Goal: Transaction & Acquisition: Purchase product/service

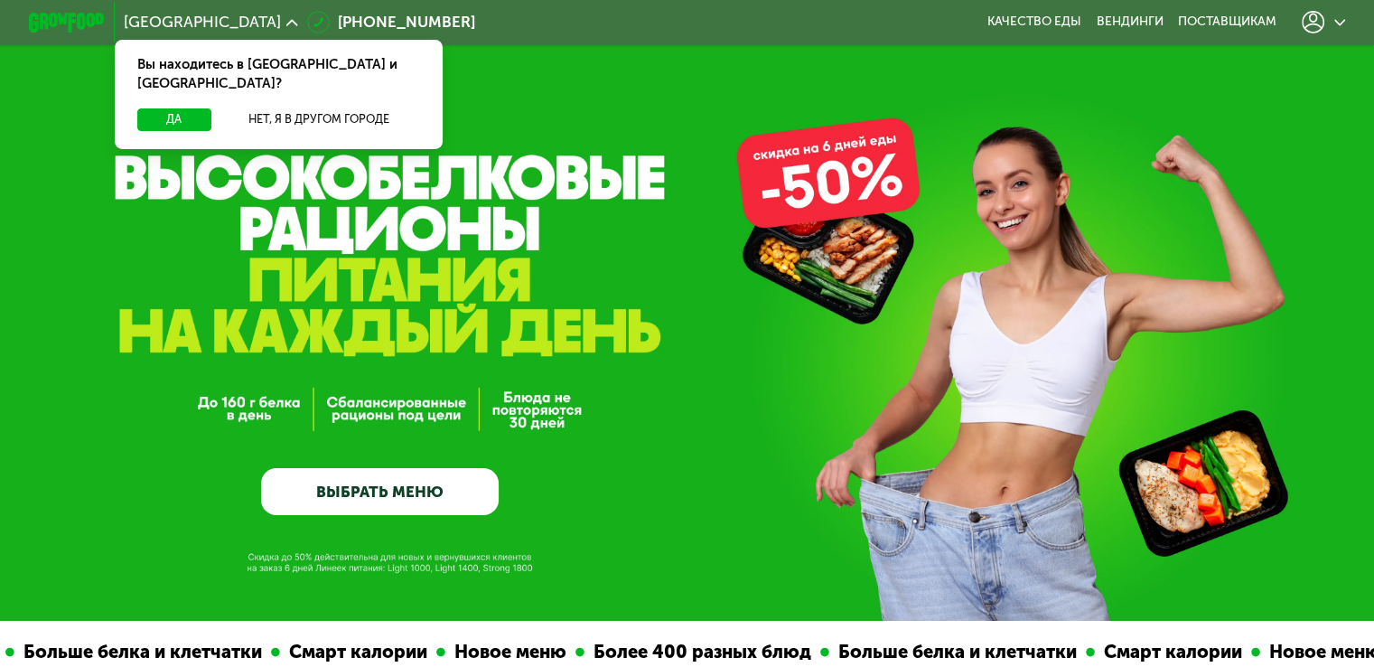
click at [415, 509] on link "ВЫБРАТЬ МЕНЮ" at bounding box center [380, 492] width 238 height 48
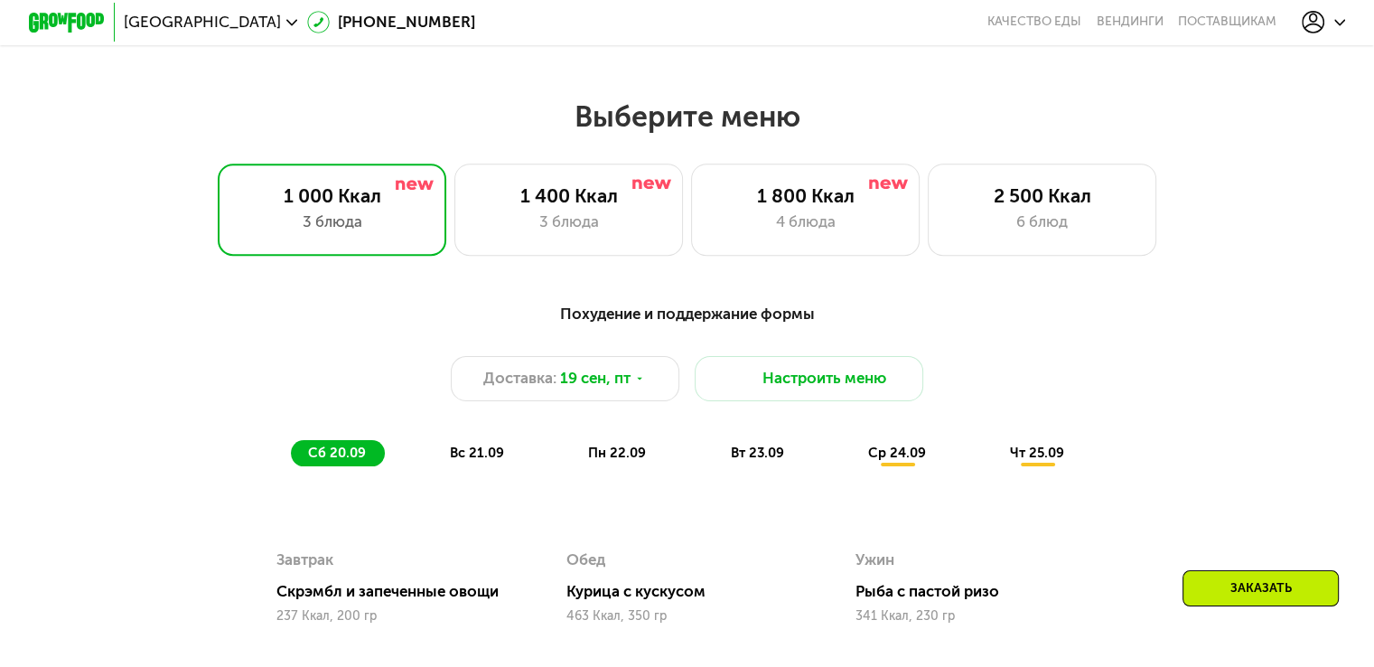
scroll to position [1214, 0]
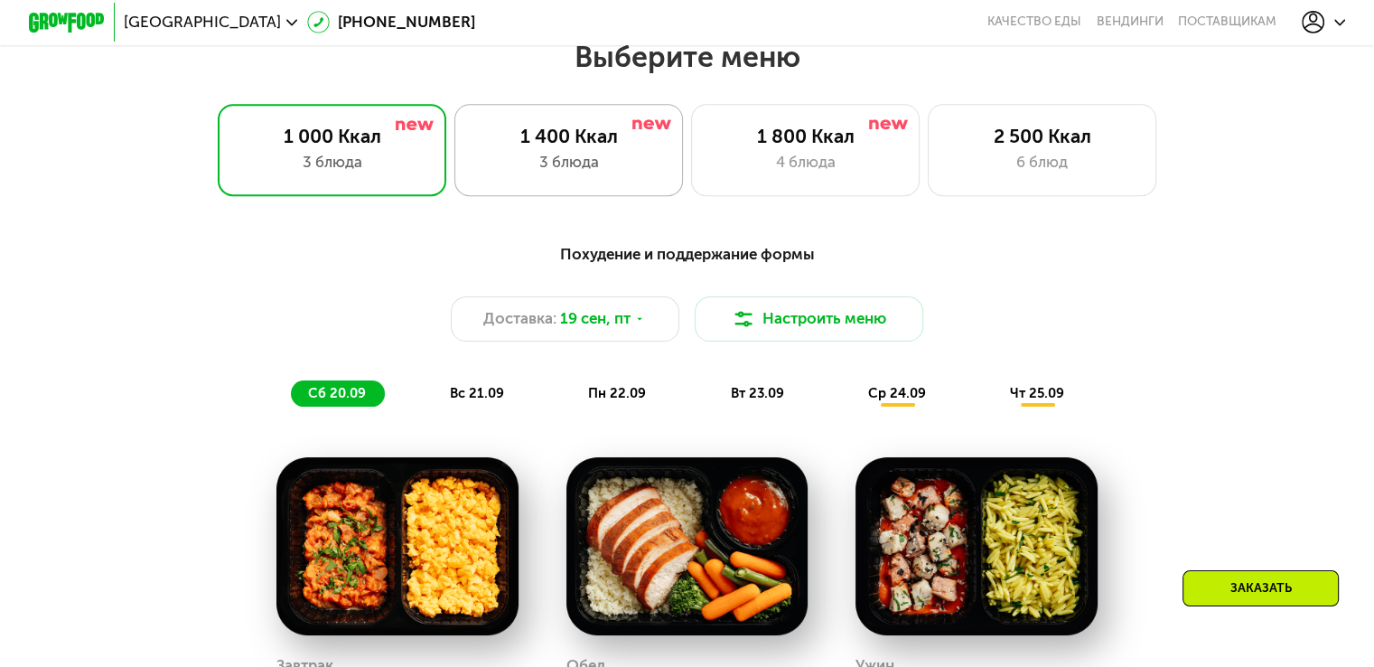
click at [578, 159] on div "3 блюда" at bounding box center [568, 162] width 189 height 23
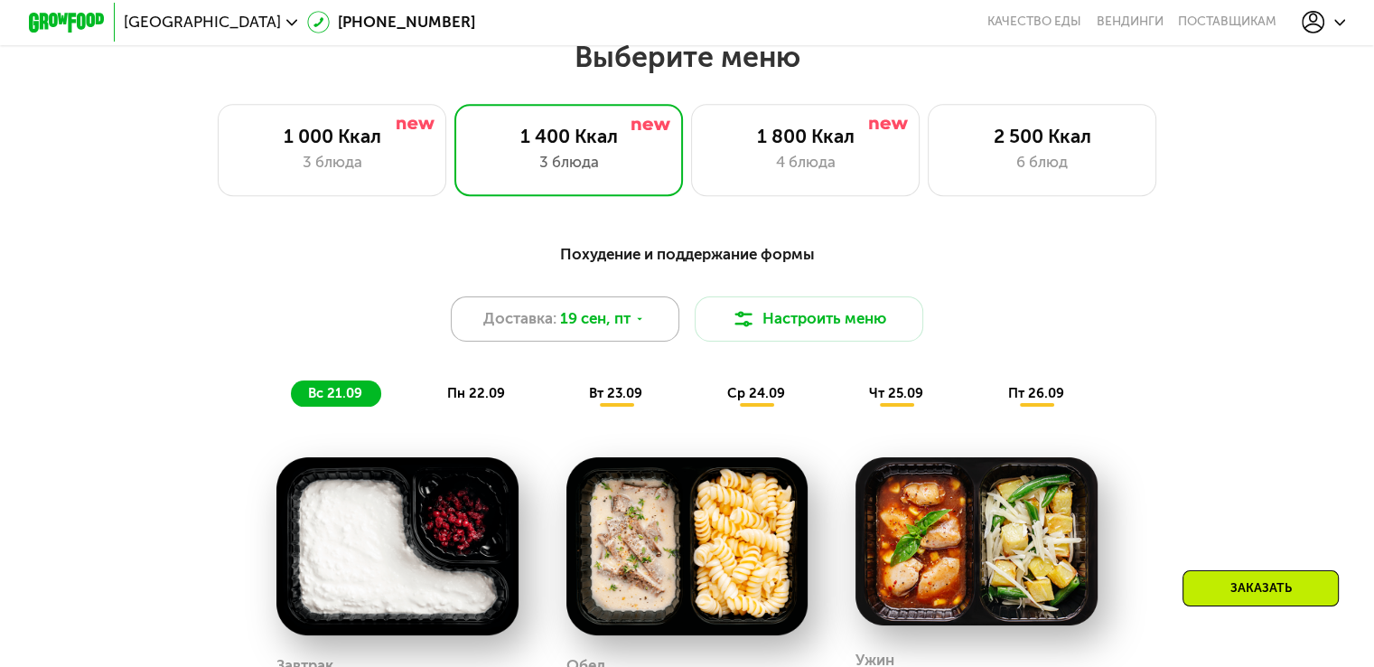
click at [643, 322] on icon at bounding box center [640, 319] width 12 height 12
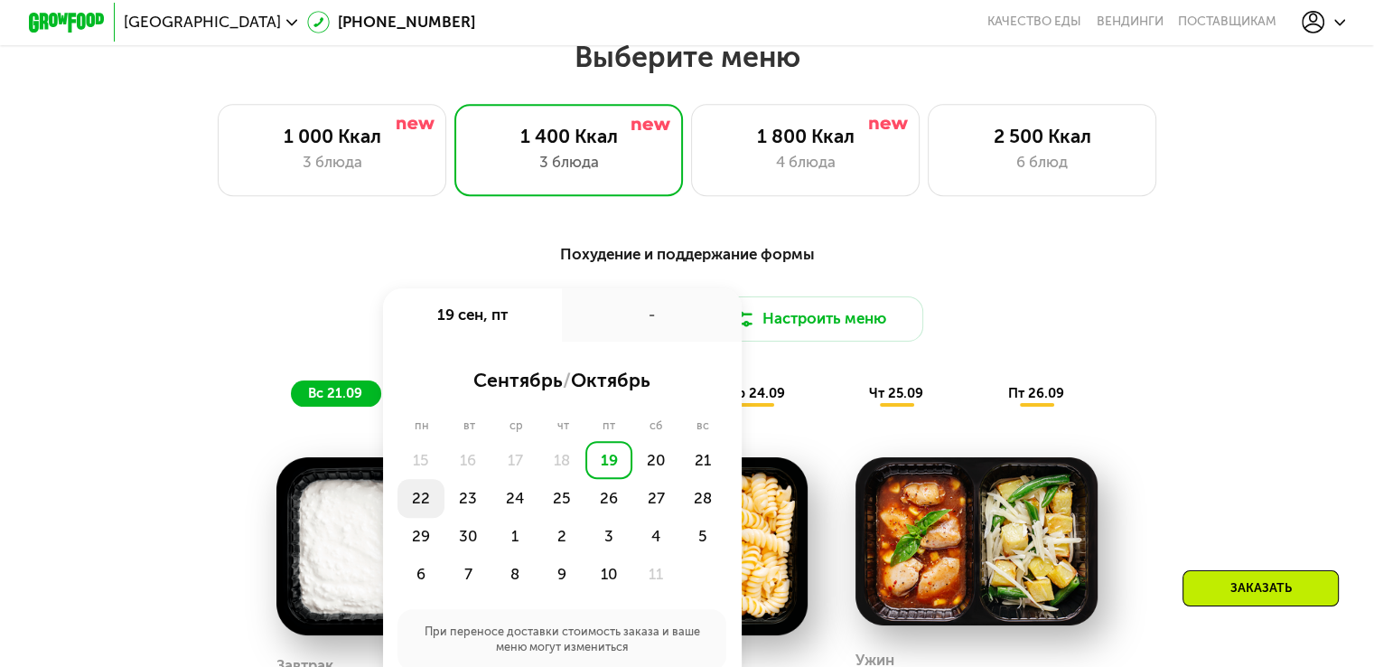
click at [407, 499] on div "22" at bounding box center [420, 498] width 47 height 38
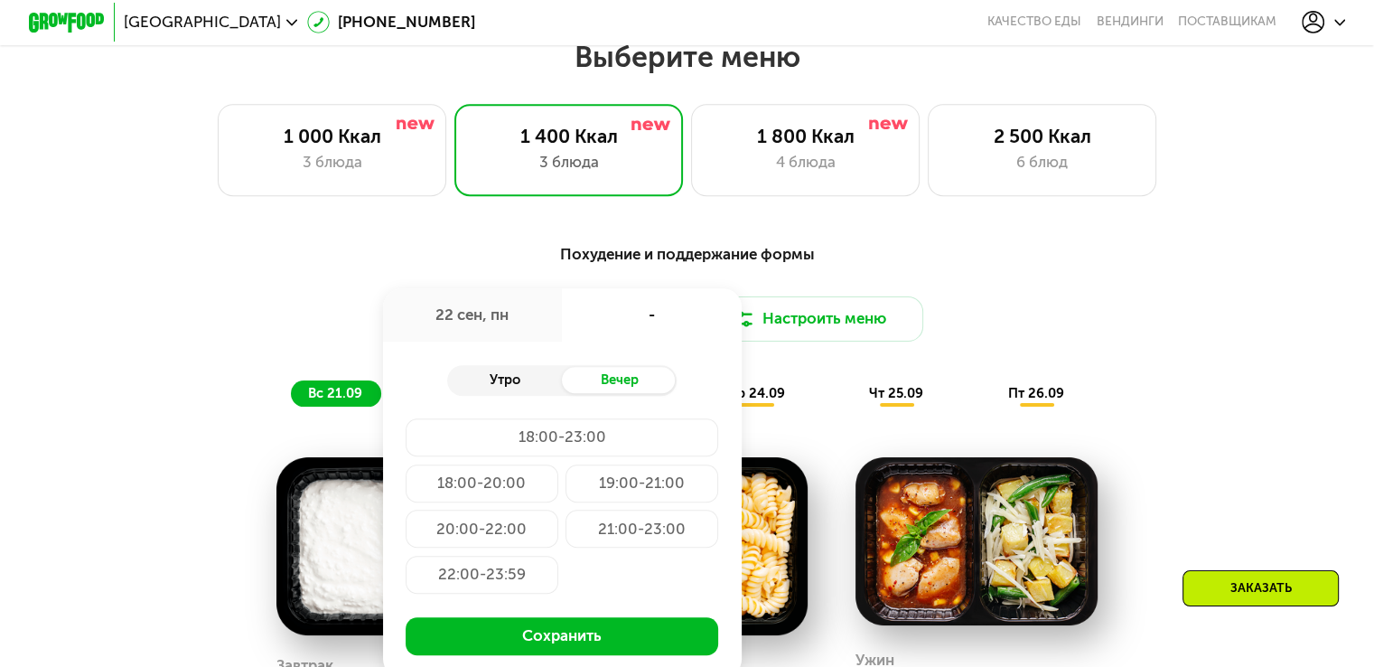
click at [527, 391] on div "Утро" at bounding box center [504, 380] width 115 height 27
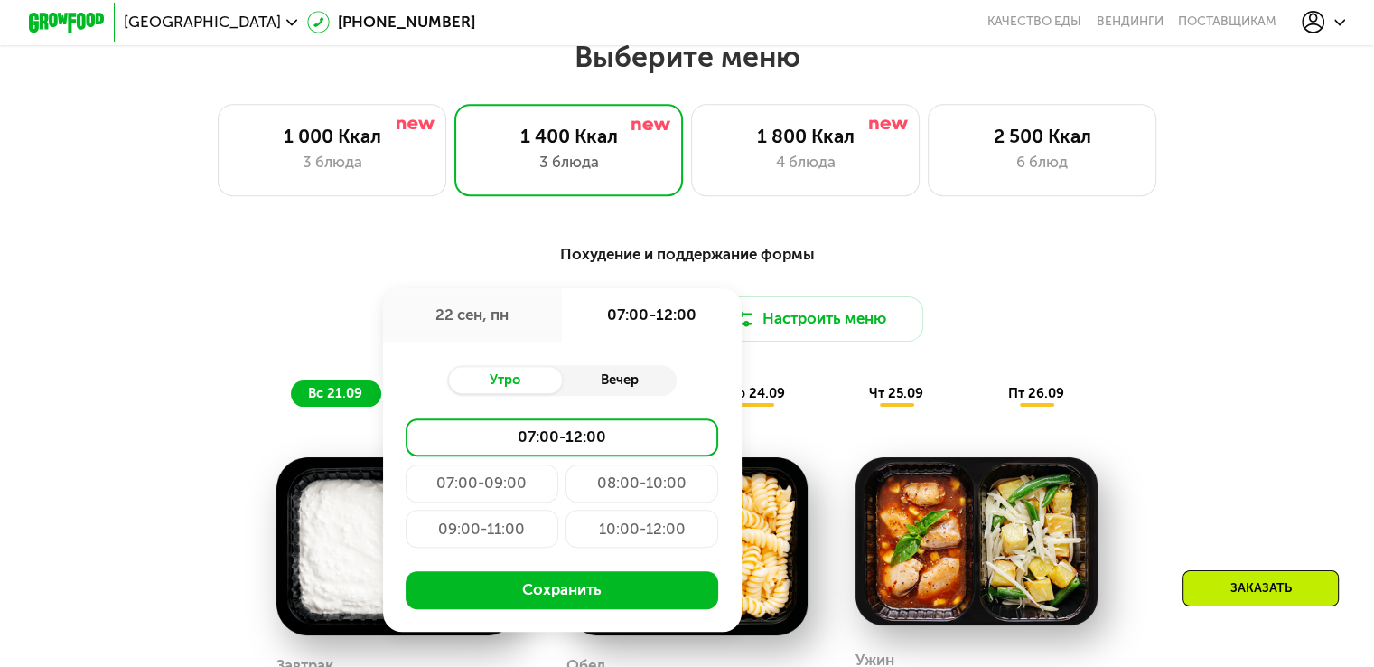
click at [595, 394] on div "Вечер" at bounding box center [619, 380] width 115 height 27
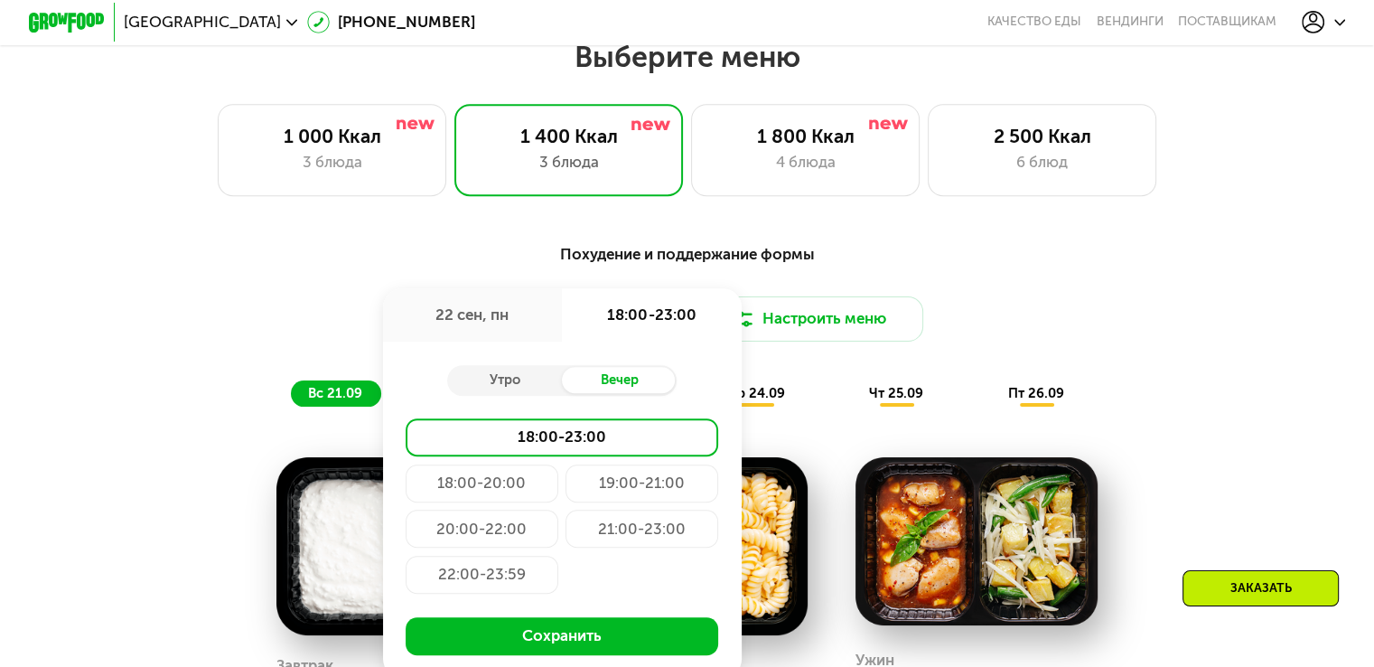
click at [263, 266] on div "Похудение и поддержание формы" at bounding box center [687, 253] width 1130 height 23
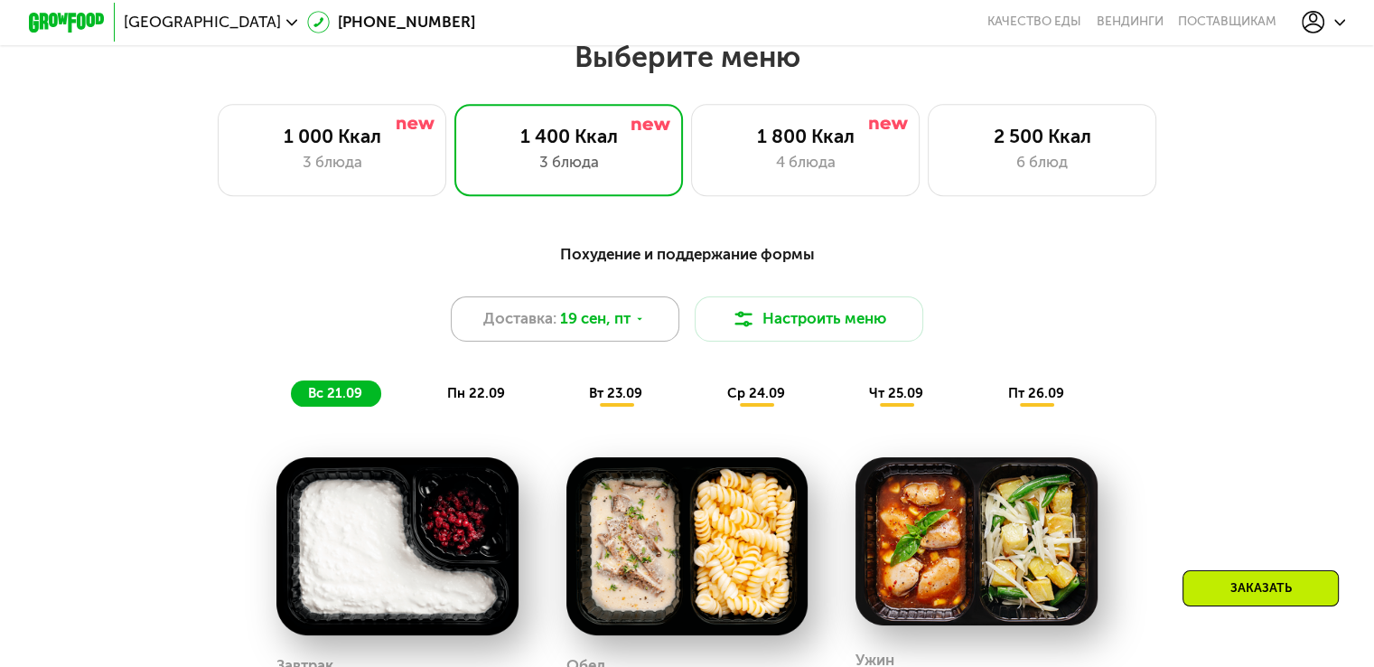
click at [567, 330] on span "19 сен, пт" at bounding box center [595, 318] width 70 height 23
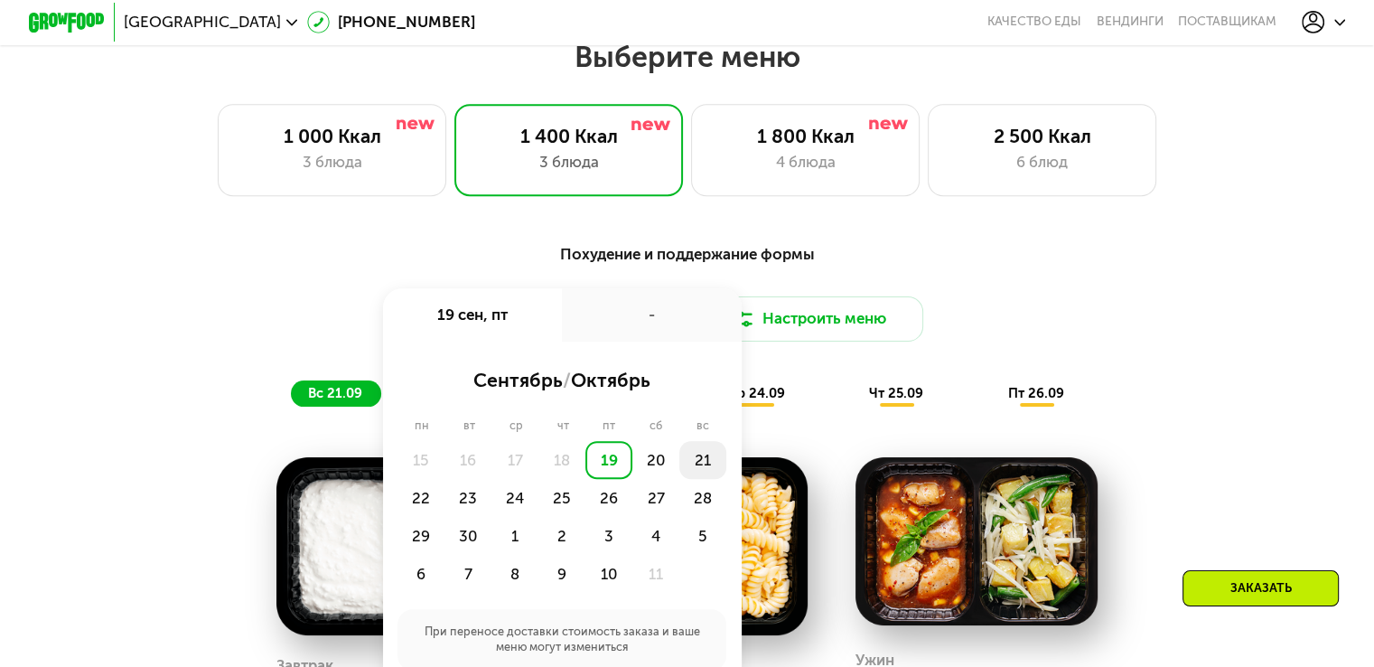
click at [685, 465] on div "21" at bounding box center [702, 460] width 47 height 38
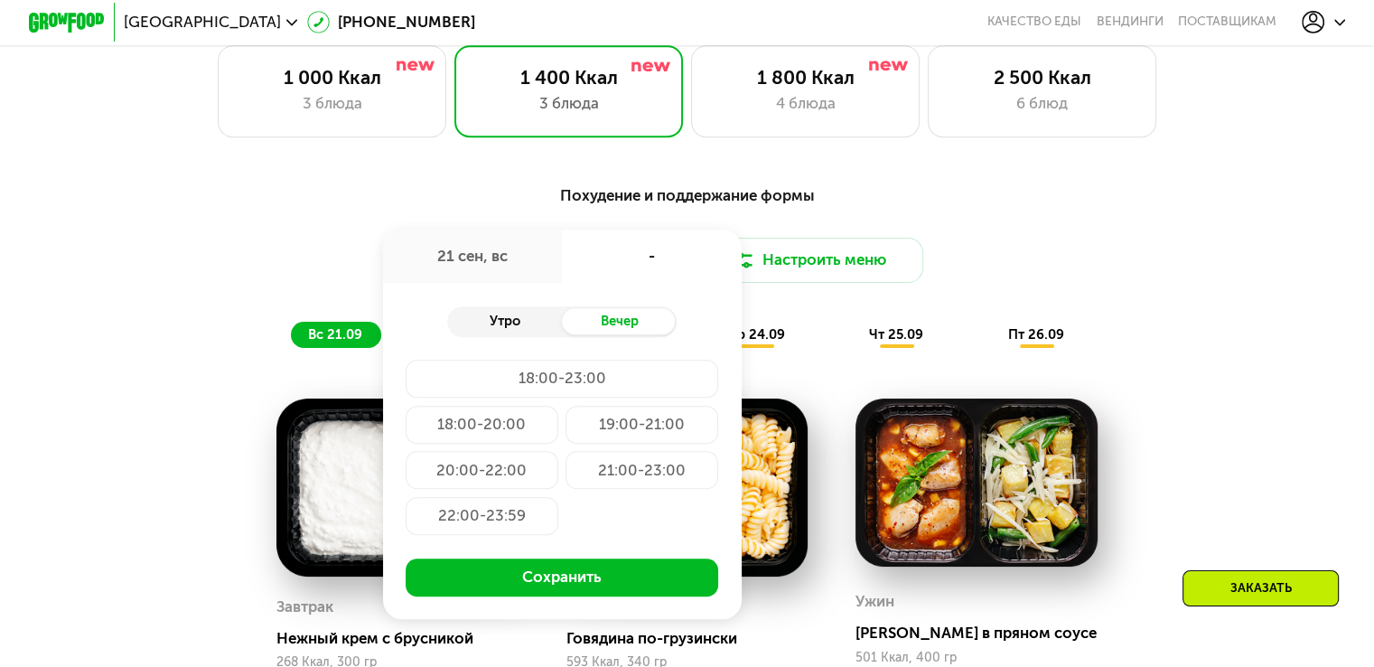
scroll to position [1304, 0]
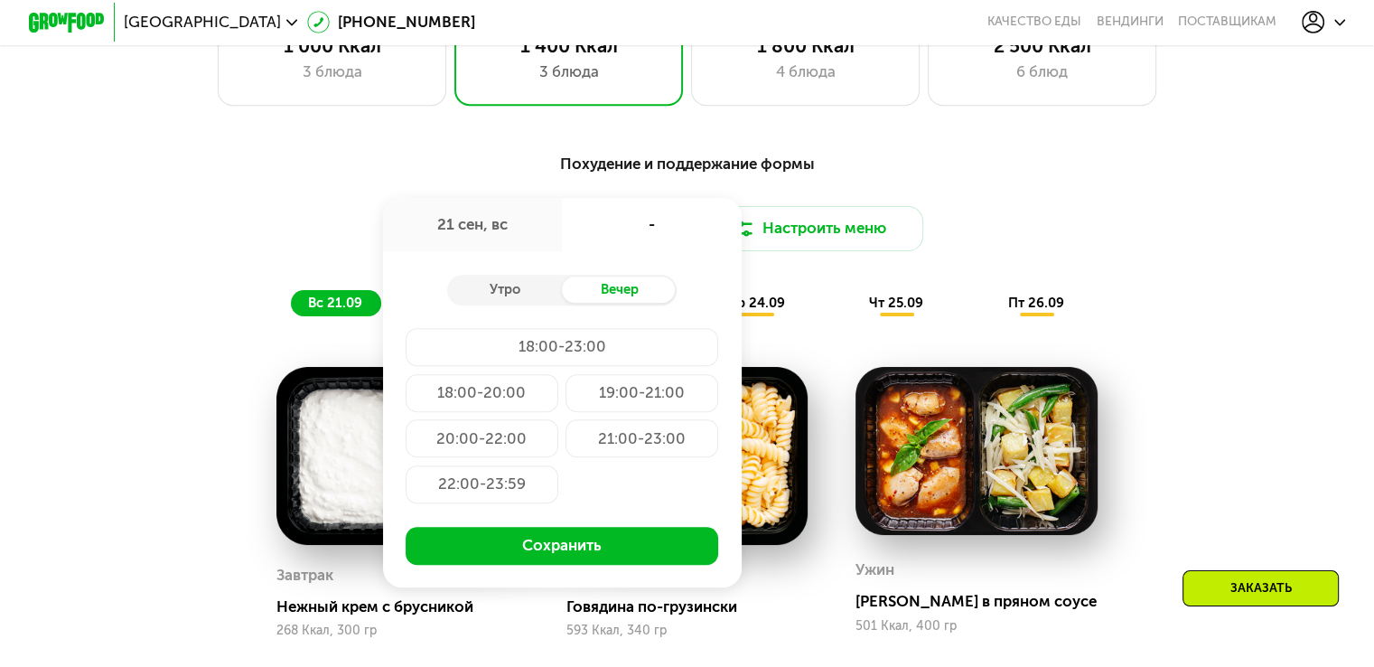
click at [647, 444] on div "21:00-23:00" at bounding box center [641, 438] width 153 height 38
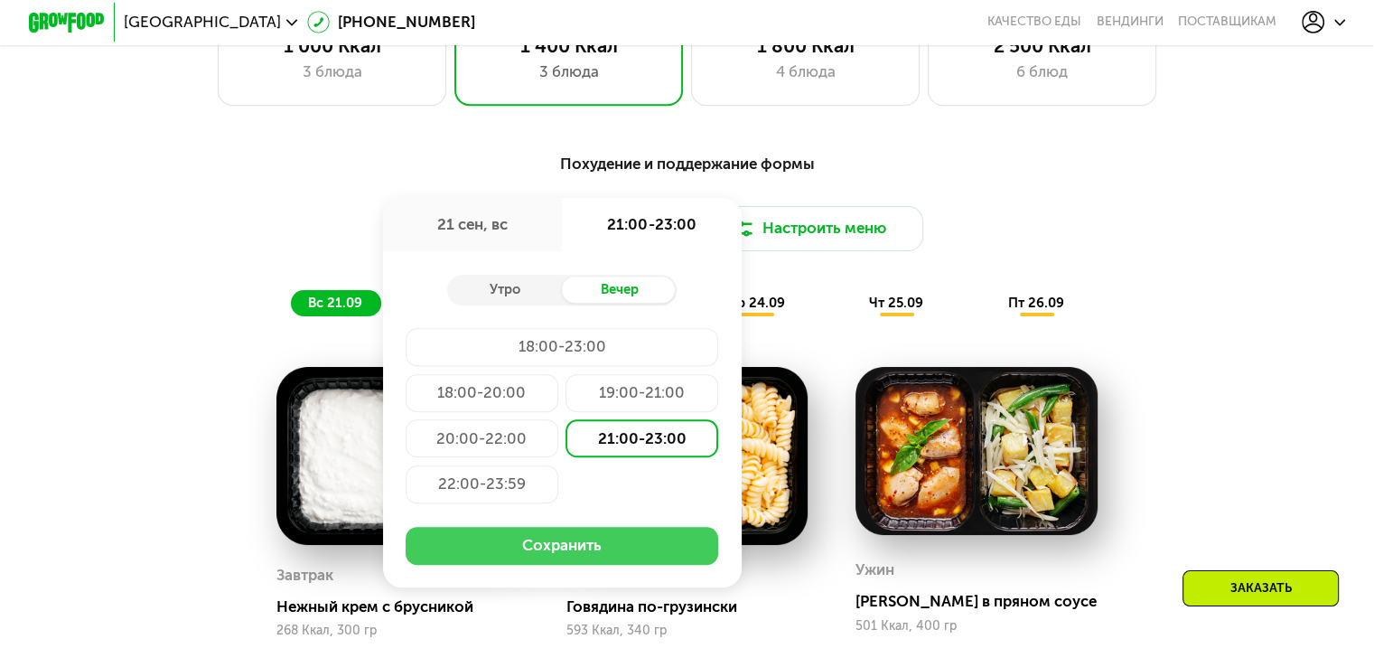
click at [630, 563] on button "Сохранить" at bounding box center [562, 546] width 313 height 38
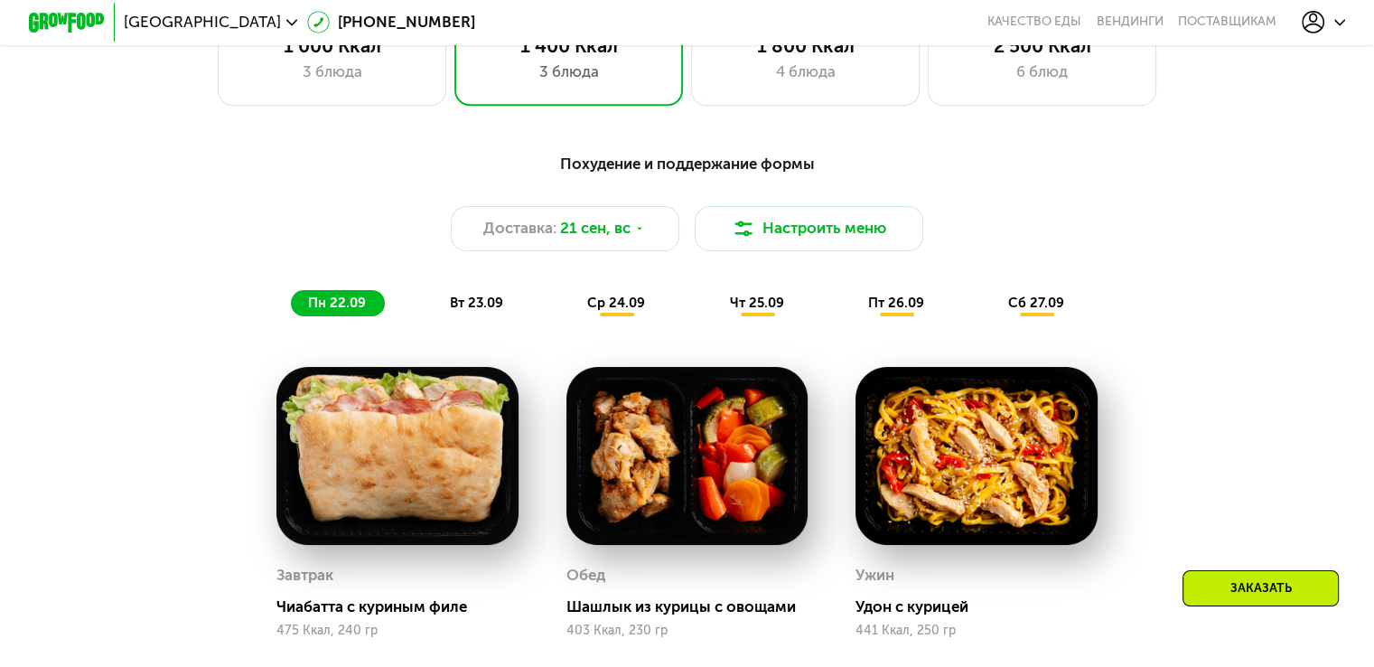
click at [481, 309] on span "вт 23.09" at bounding box center [476, 302] width 53 height 16
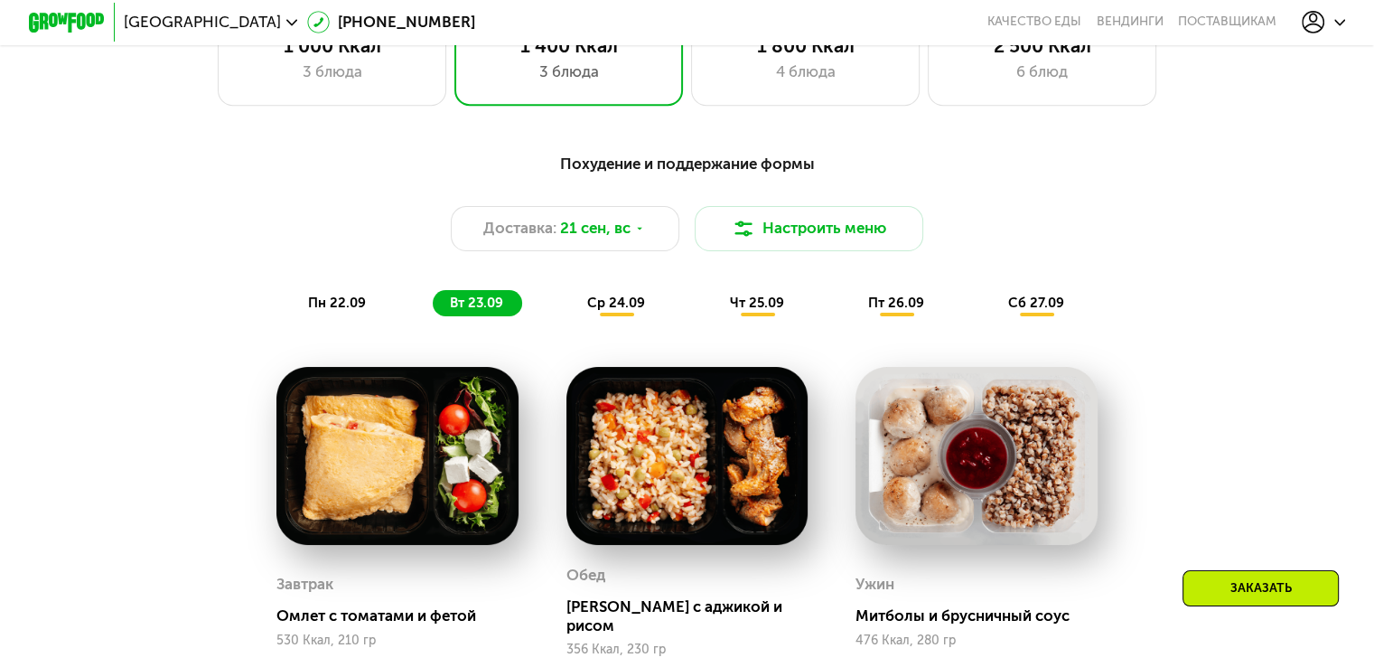
click at [632, 311] on span "ср 24.09" at bounding box center [616, 302] width 58 height 16
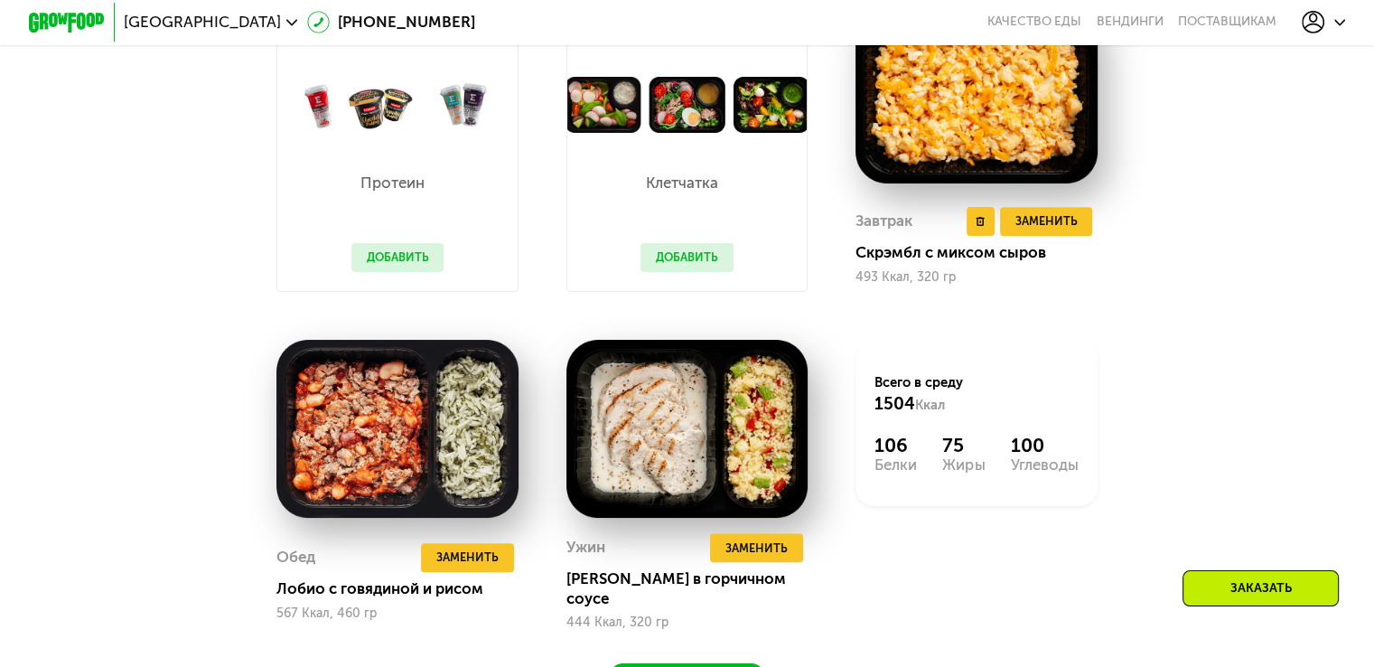
scroll to position [1395, 0]
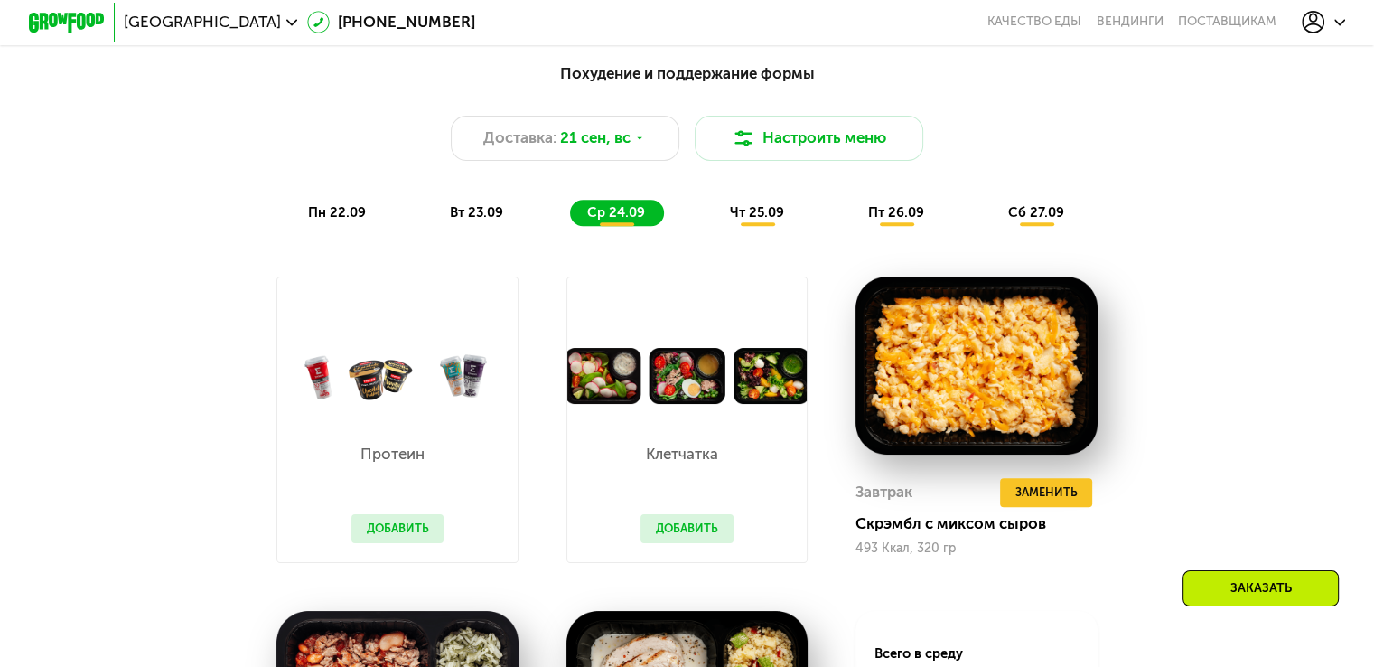
click at [764, 219] on span "чт 25.09" at bounding box center [756, 212] width 54 height 16
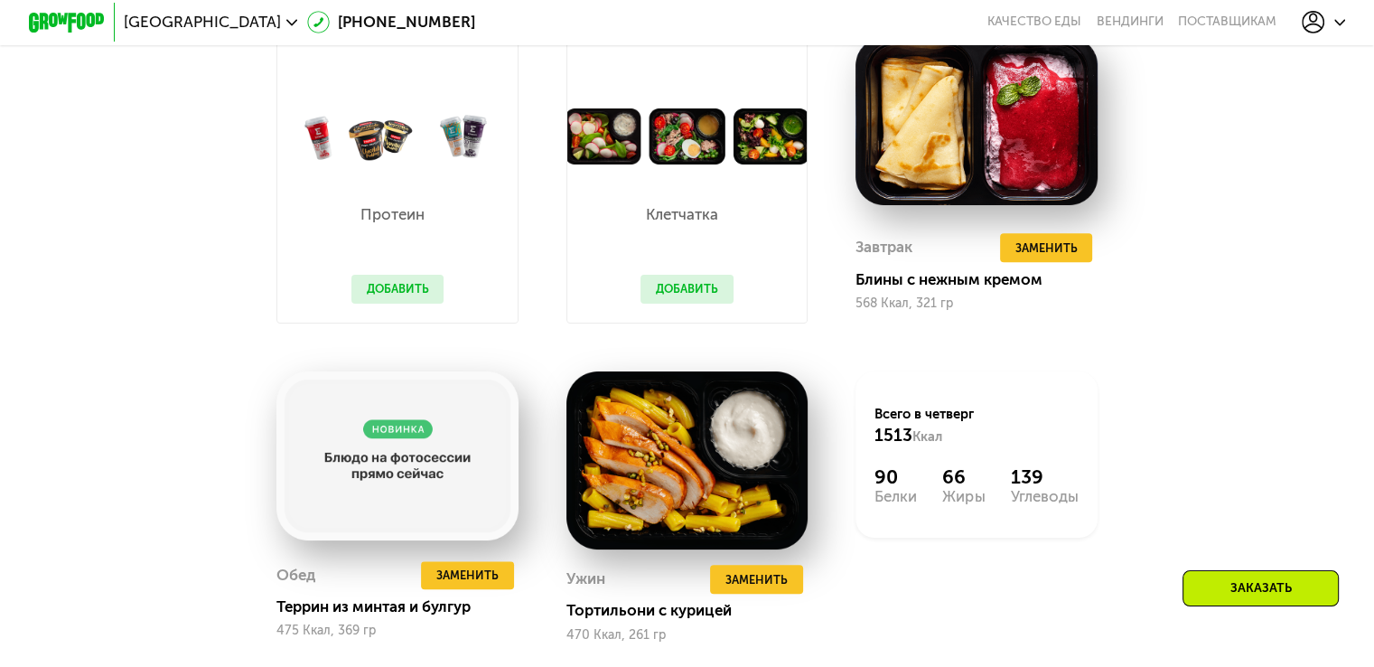
scroll to position [1666, 0]
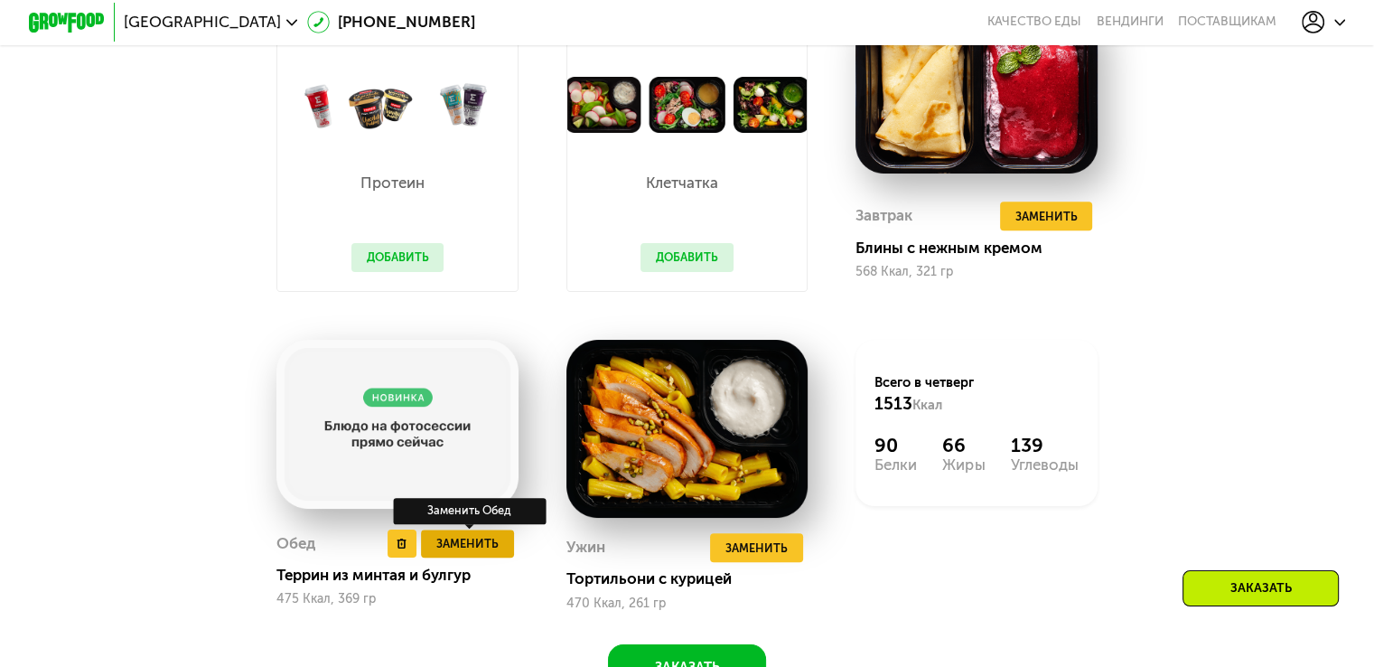
click at [483, 553] on span "Заменить" at bounding box center [467, 543] width 62 height 19
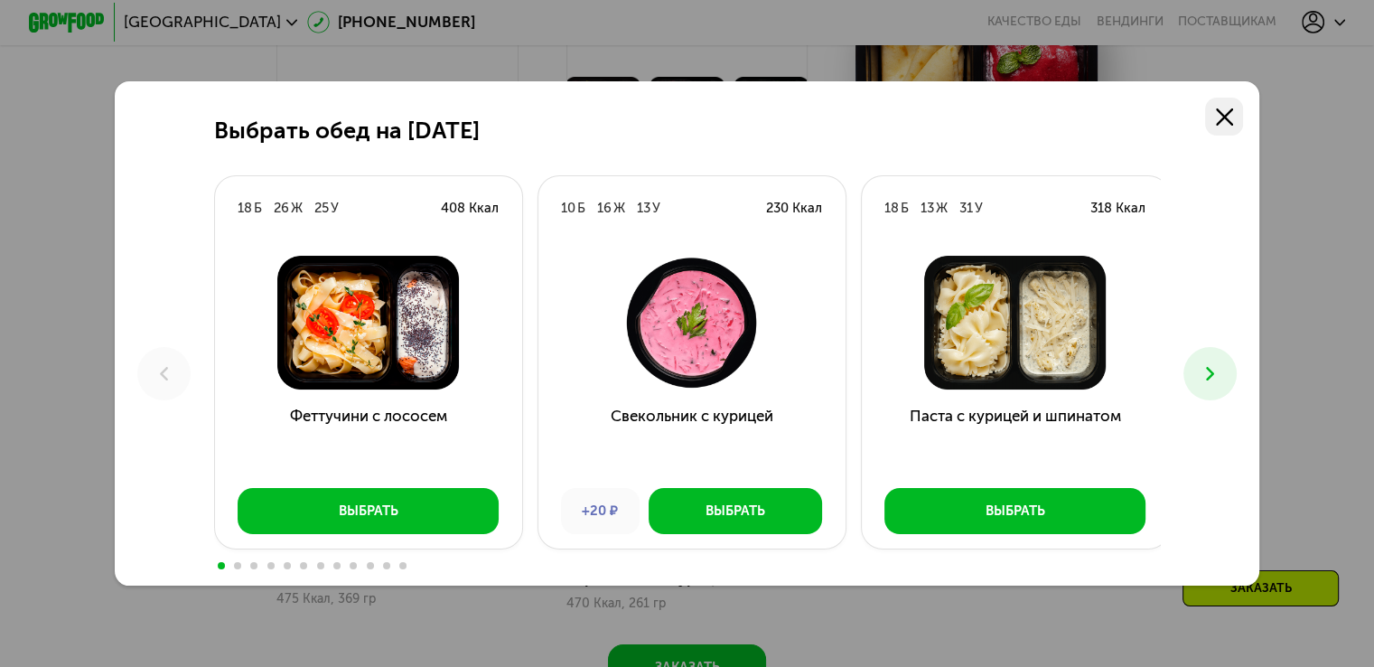
click at [1227, 115] on icon at bounding box center [1224, 116] width 17 height 17
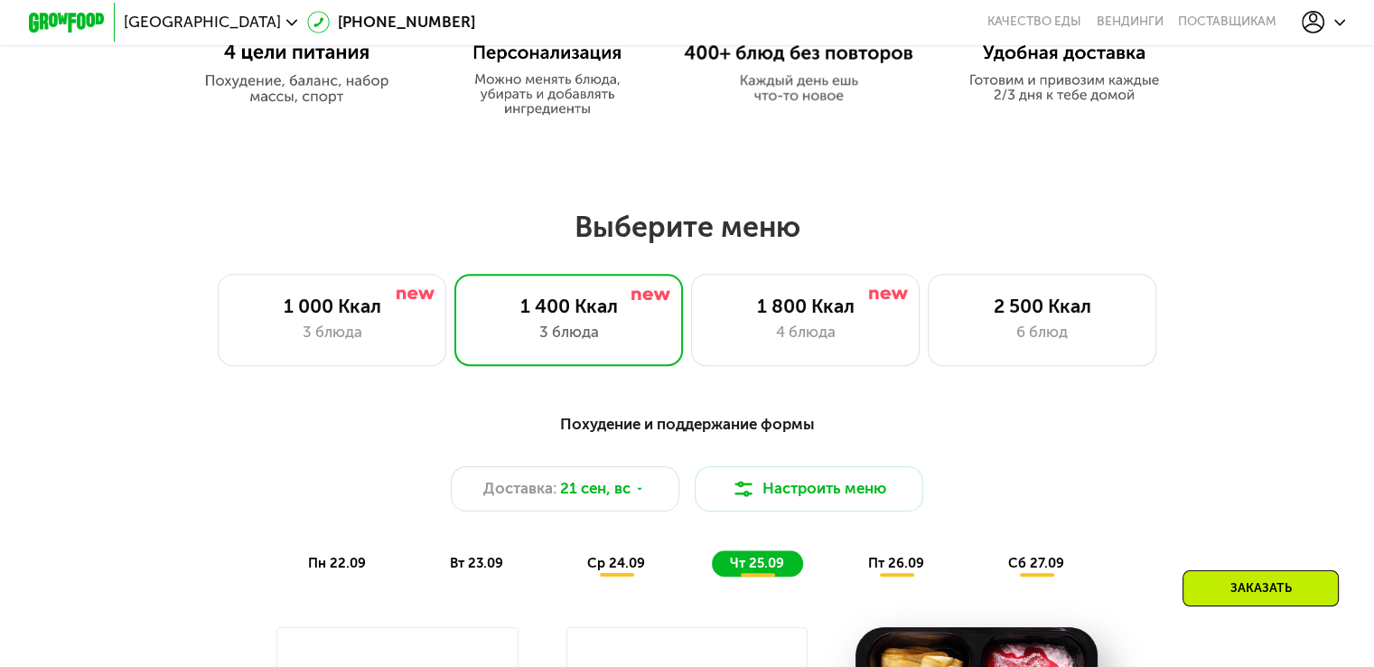
scroll to position [1033, 0]
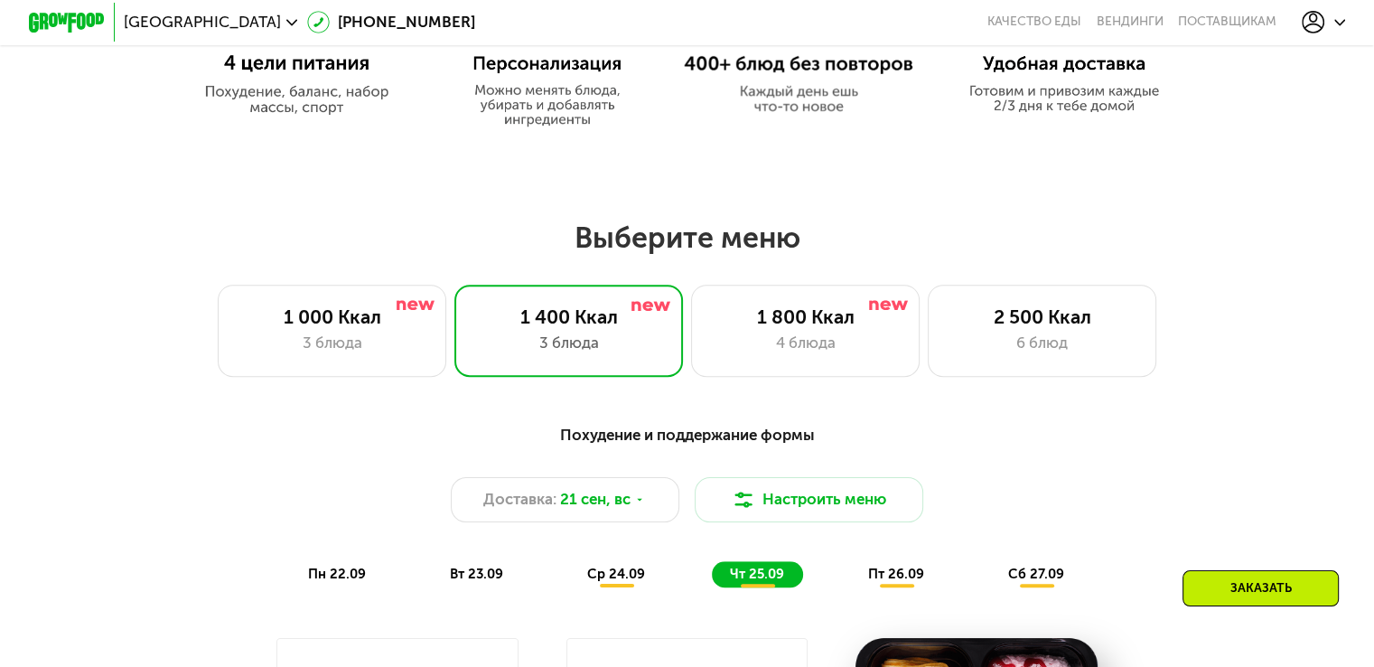
click at [1324, 23] on icon at bounding box center [1313, 22] width 23 height 23
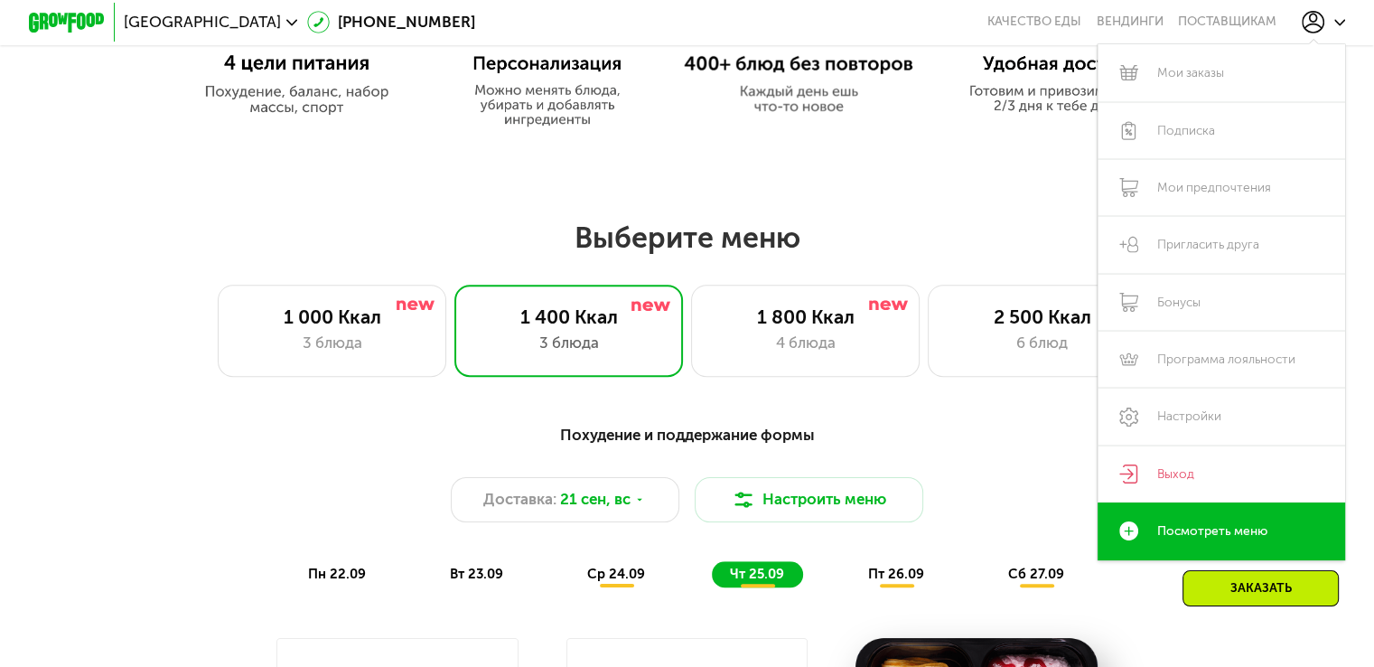
click at [1324, 23] on icon at bounding box center [1313, 22] width 23 height 23
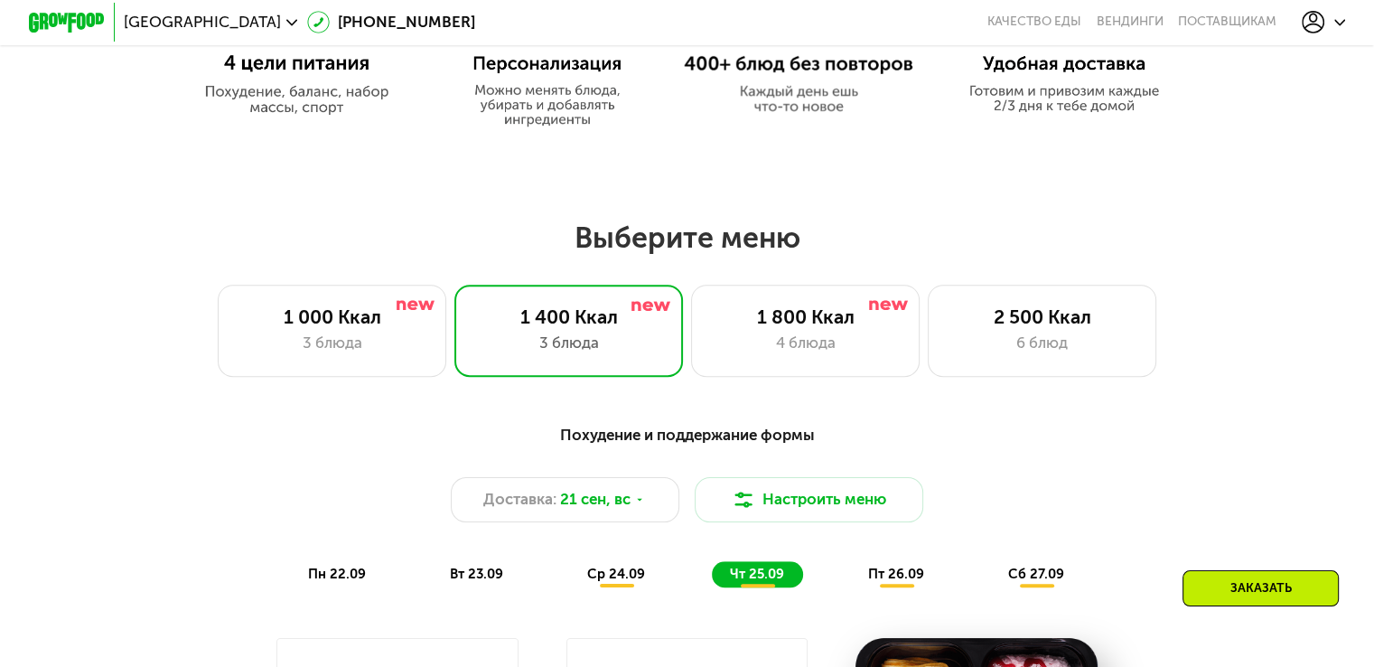
click at [1247, 589] on div "Заказать" at bounding box center [1260, 588] width 156 height 36
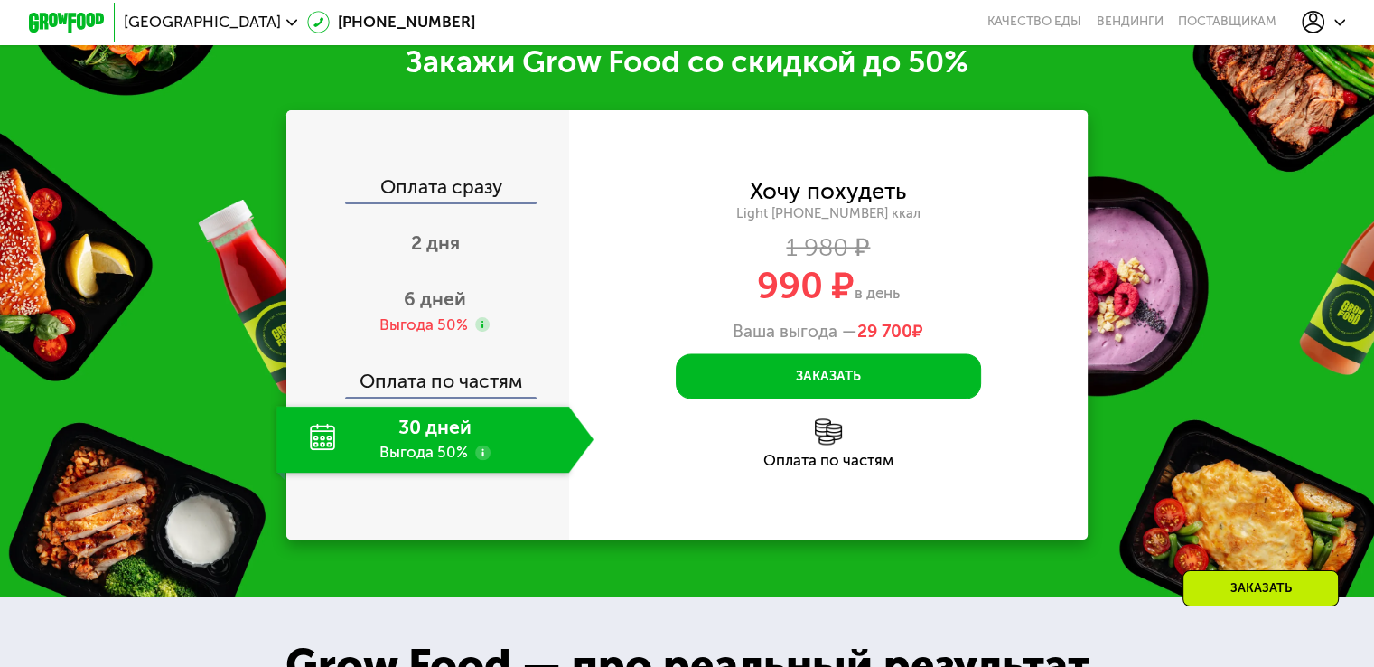
scroll to position [2421, 0]
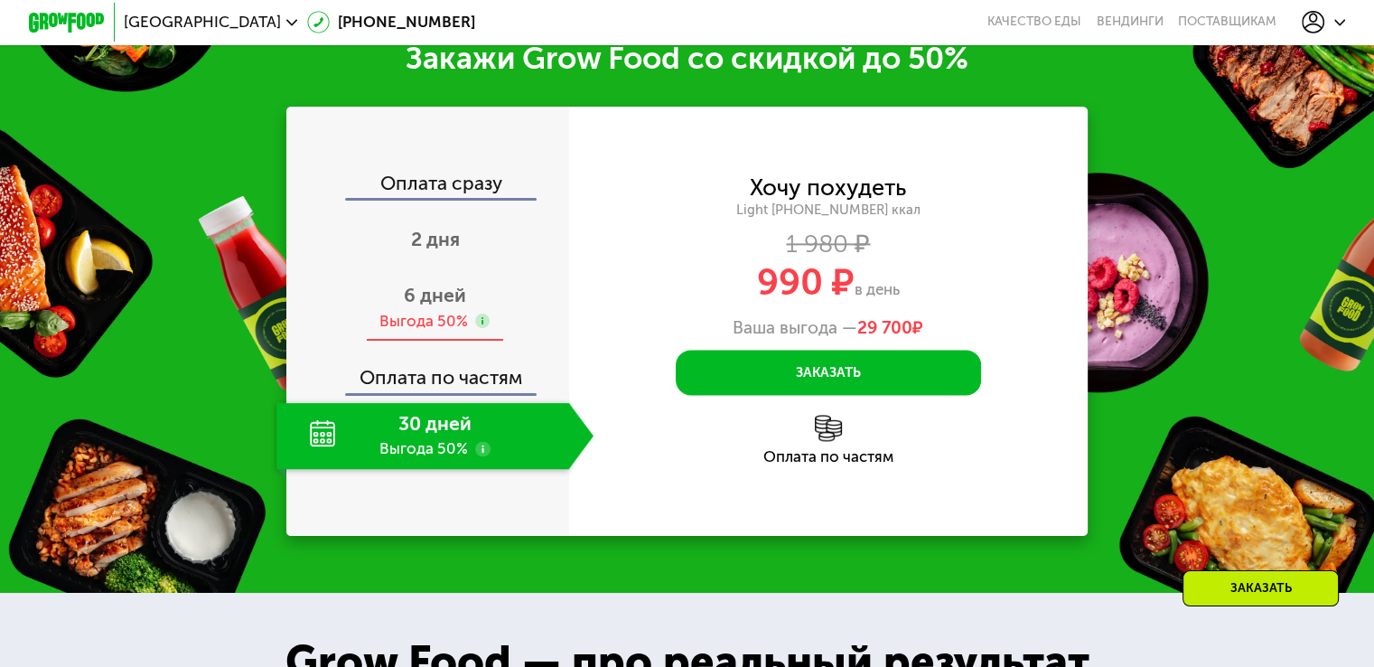
click at [396, 322] on div "6 дней Выгода 50%" at bounding box center [434, 308] width 317 height 67
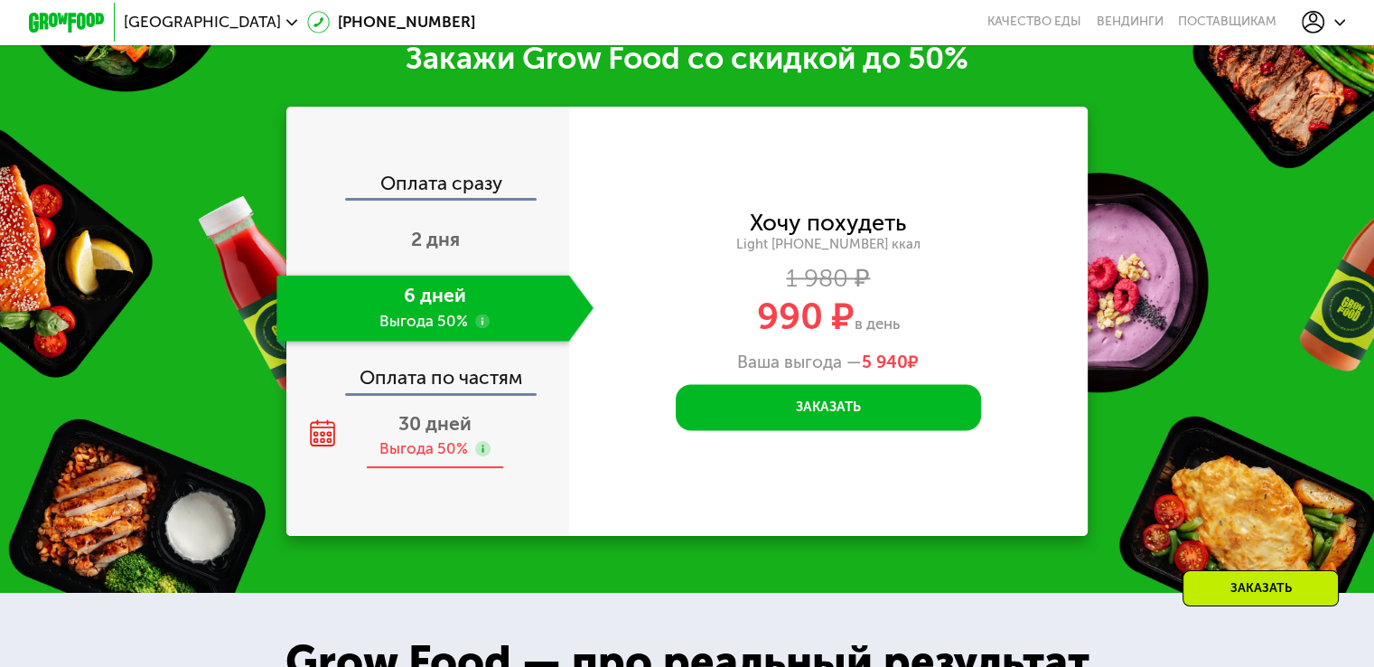
click at [424, 459] on div "Выгода 50%" at bounding box center [423, 448] width 89 height 21
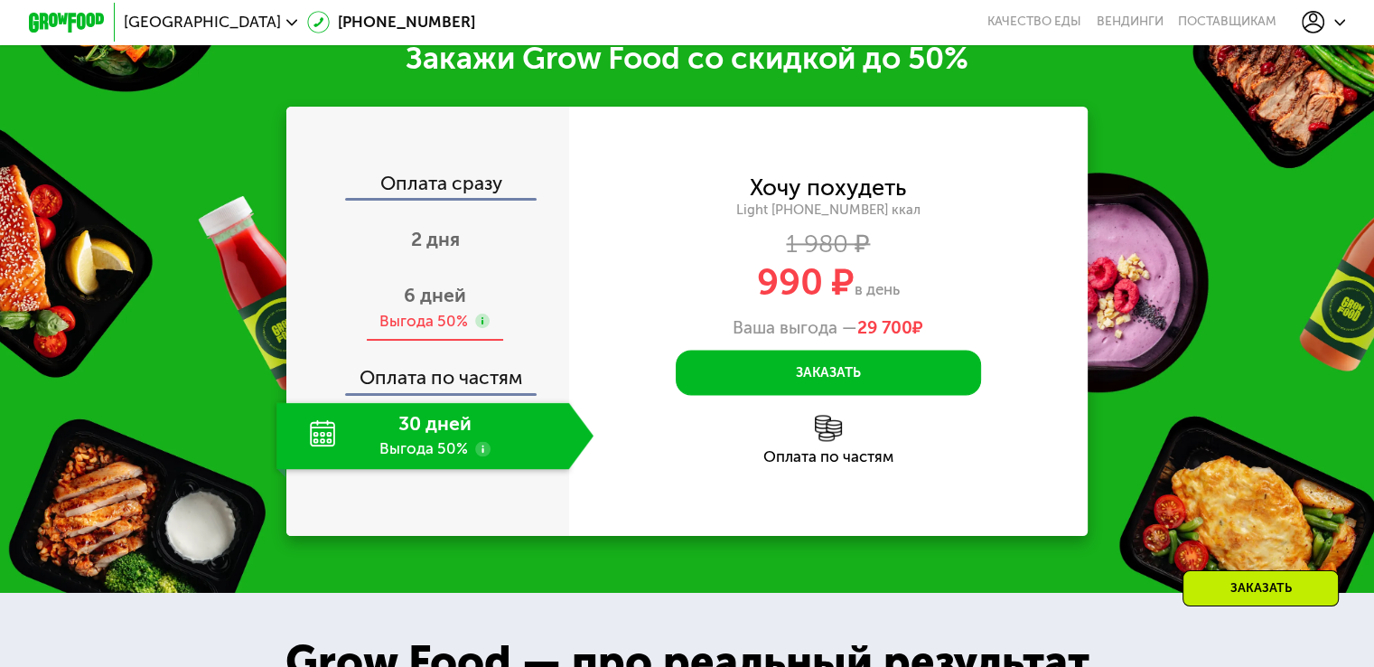
click at [442, 331] on div "Выгода 50%" at bounding box center [423, 321] width 89 height 21
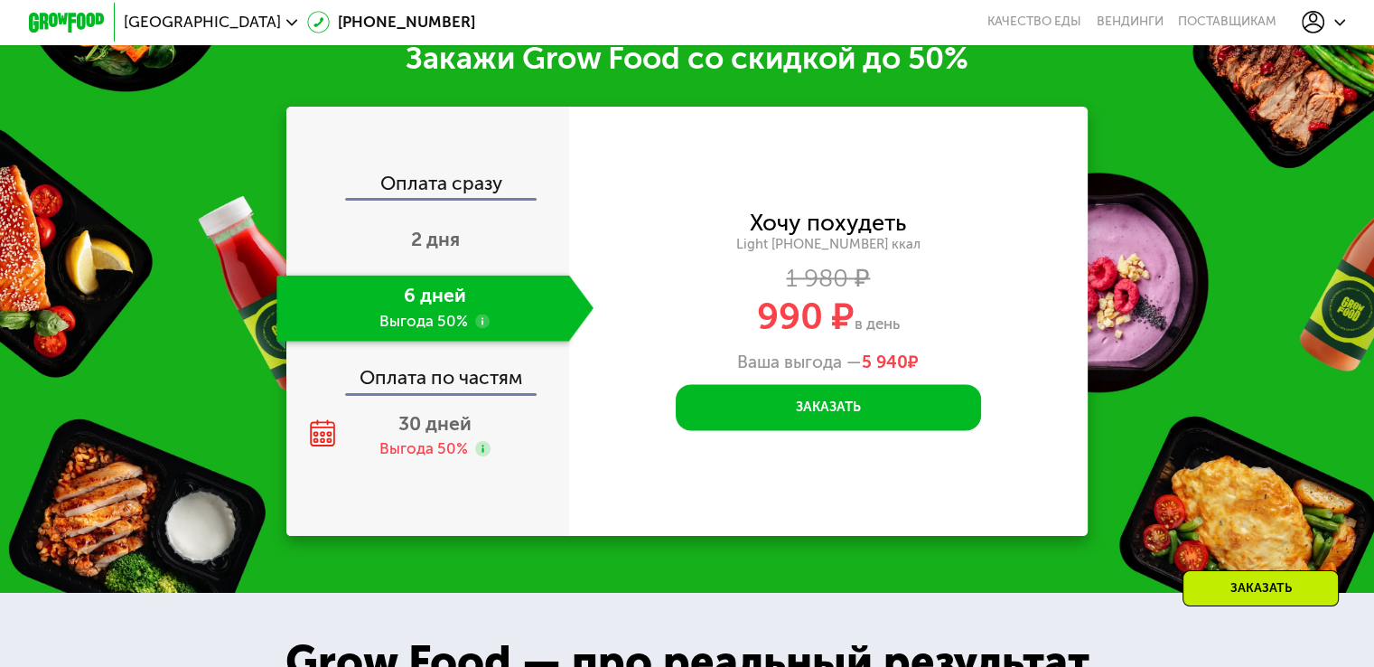
click at [438, 393] on div "Оплата по частям" at bounding box center [428, 371] width 281 height 44
click at [459, 393] on div "Оплата по частям" at bounding box center [428, 371] width 281 height 44
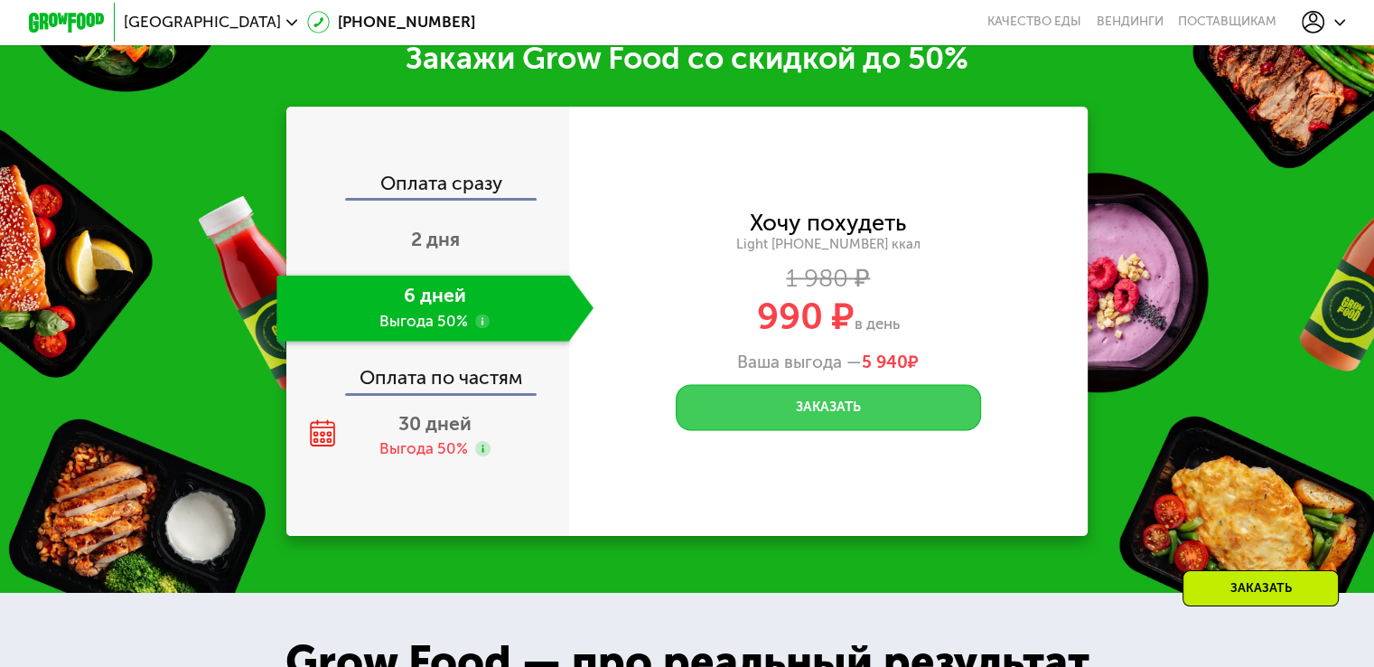
click at [856, 430] on button "Заказать" at bounding box center [828, 407] width 305 height 46
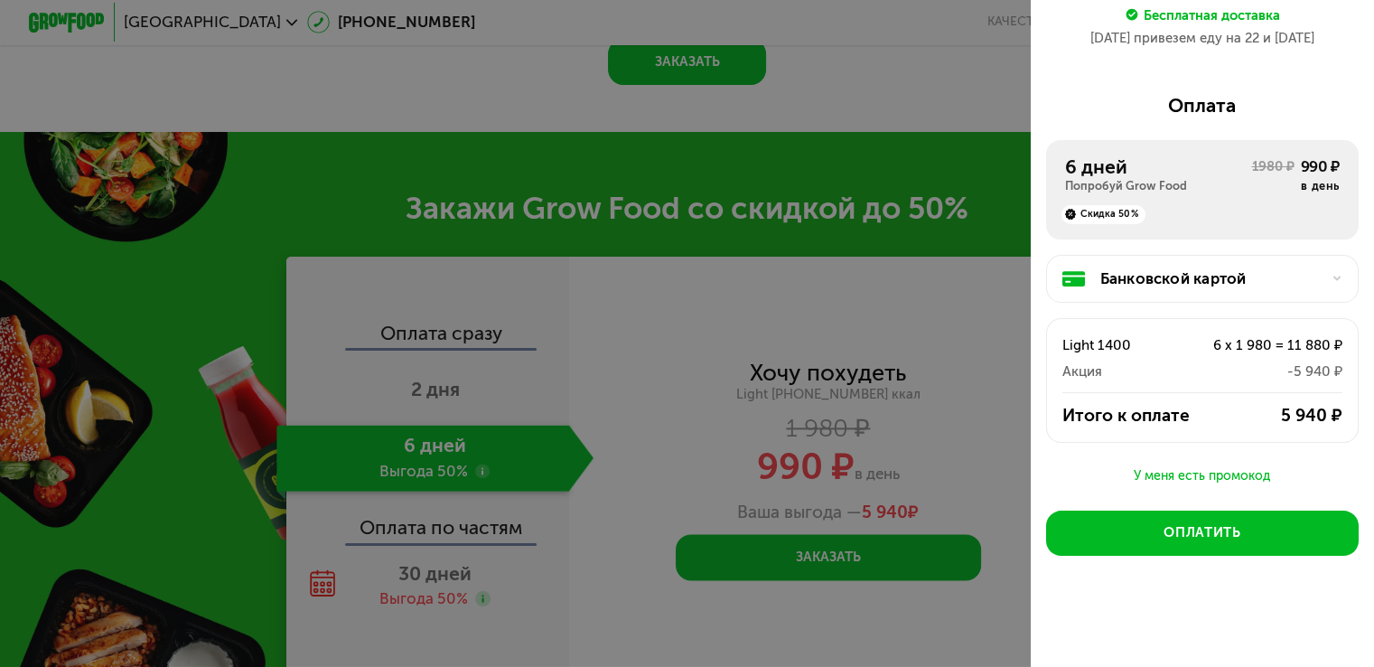
scroll to position [1969, 0]
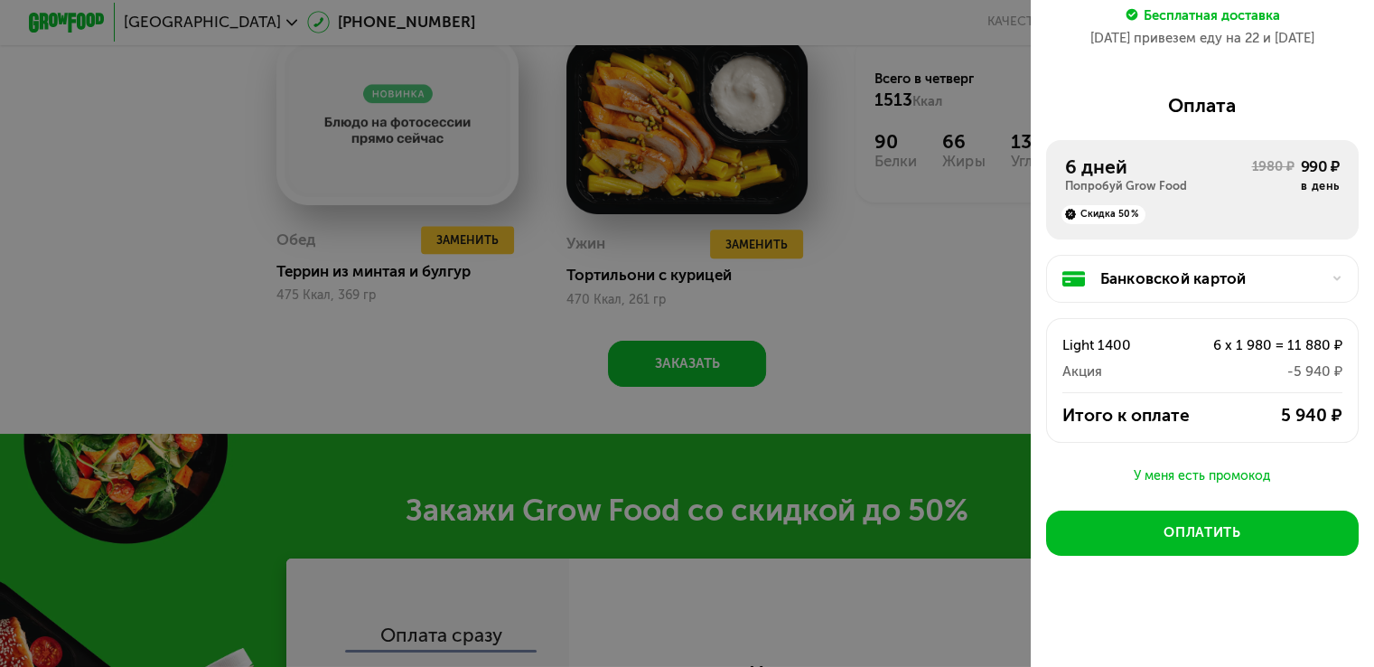
click at [895, 361] on div at bounding box center [687, 333] width 1374 height 667
click at [918, 453] on div at bounding box center [687, 333] width 1374 height 667
click at [919, 452] on div at bounding box center [687, 333] width 1374 height 667
click at [1211, 6] on div "Бесплатная доставка" at bounding box center [1212, 14] width 136 height 21
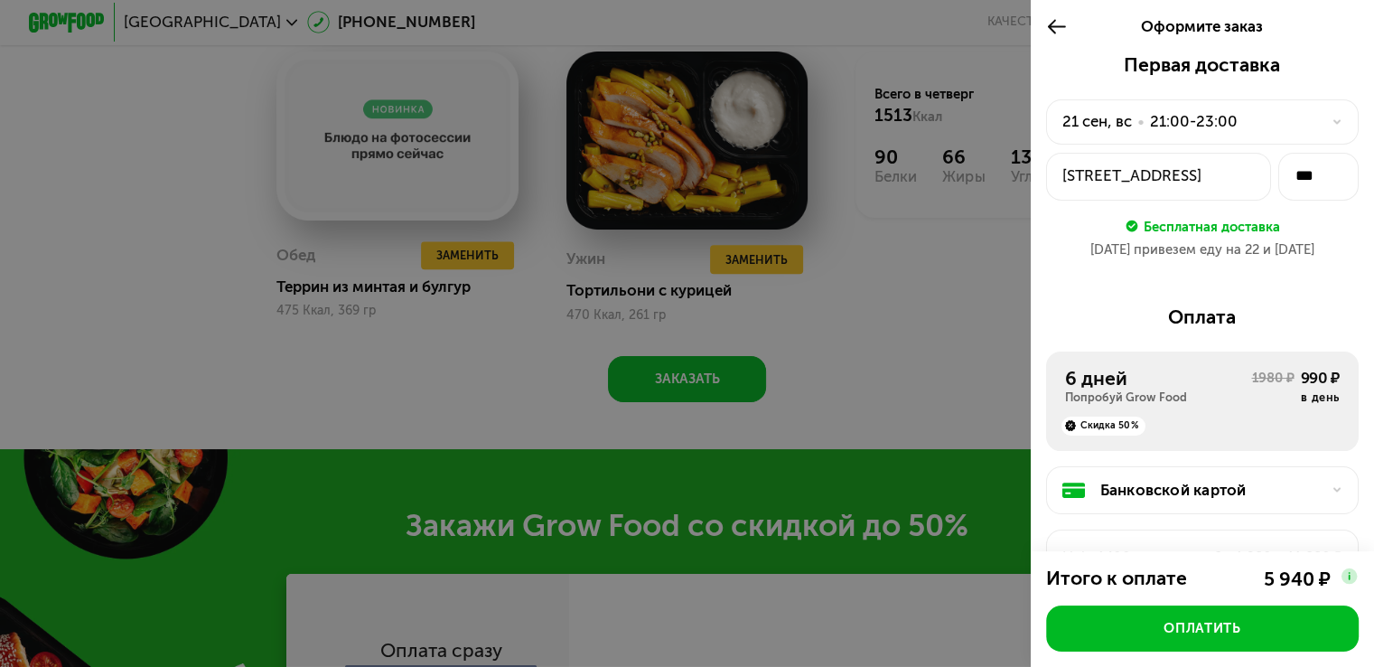
scroll to position [1517, 0]
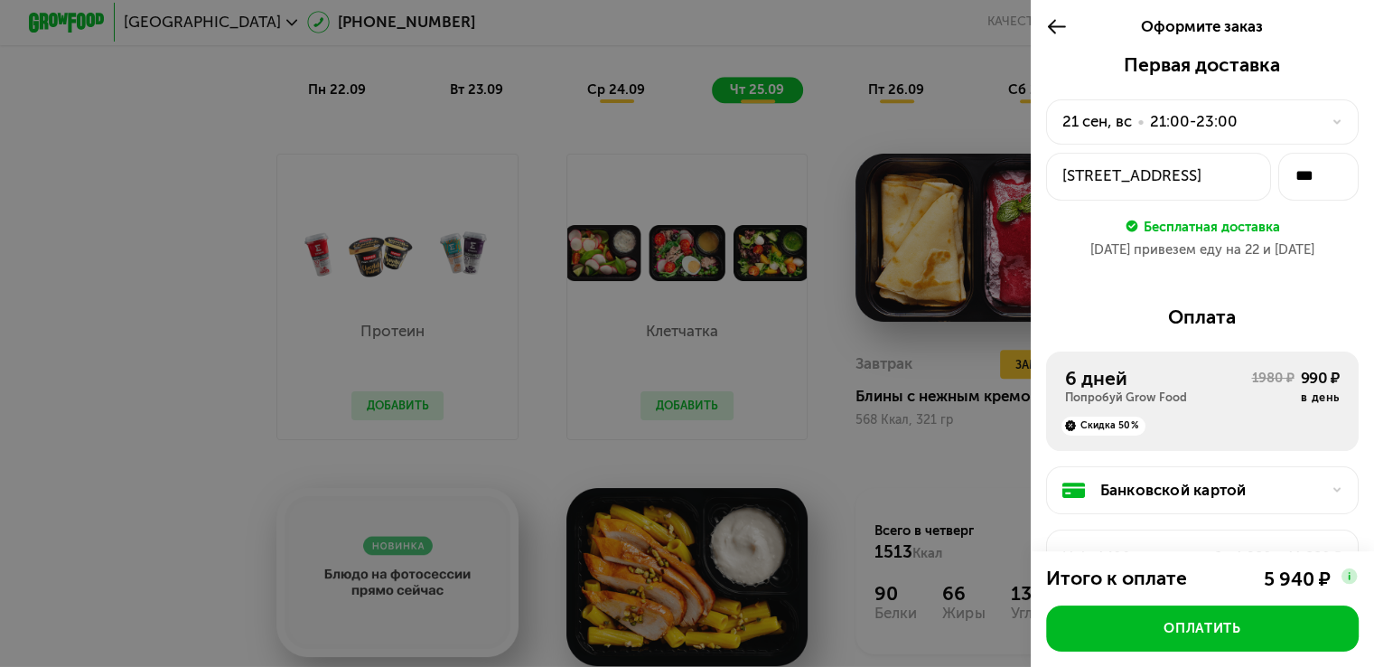
click at [1059, 25] on icon at bounding box center [1057, 26] width 22 height 23
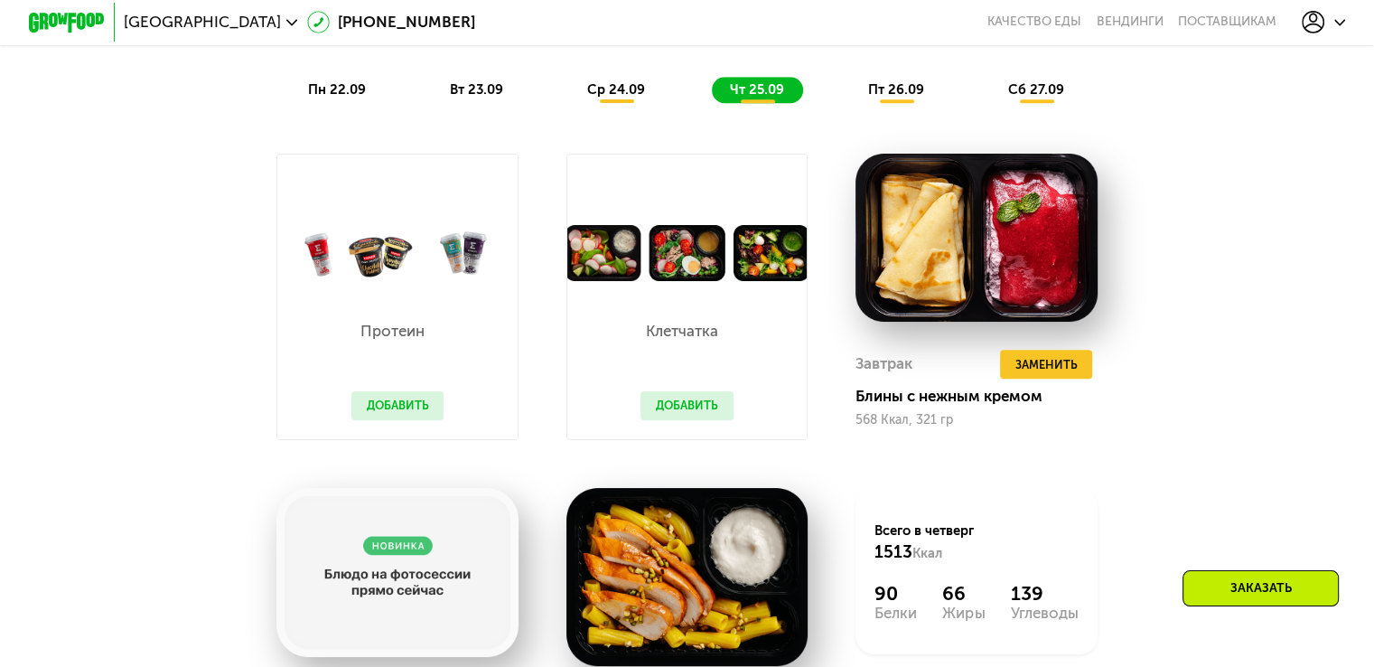
scroll to position [1337, 0]
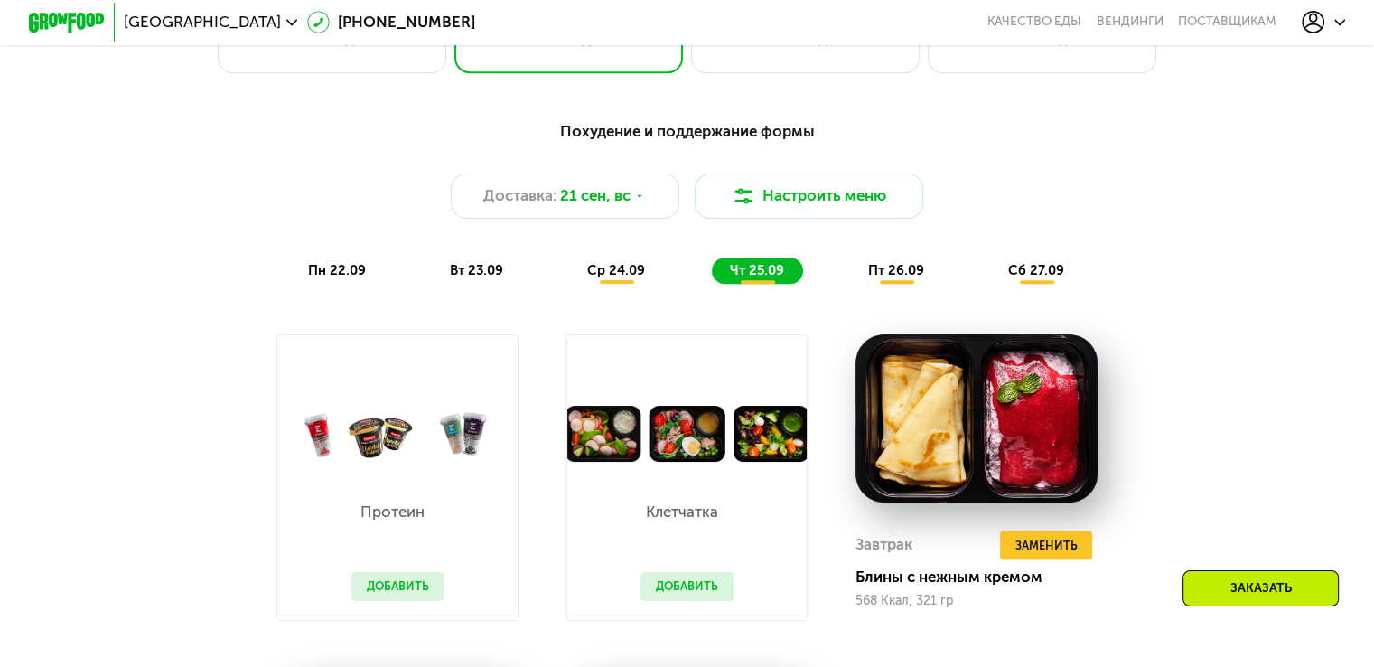
click at [340, 275] on span "пн 22.09" at bounding box center [337, 270] width 58 height 16
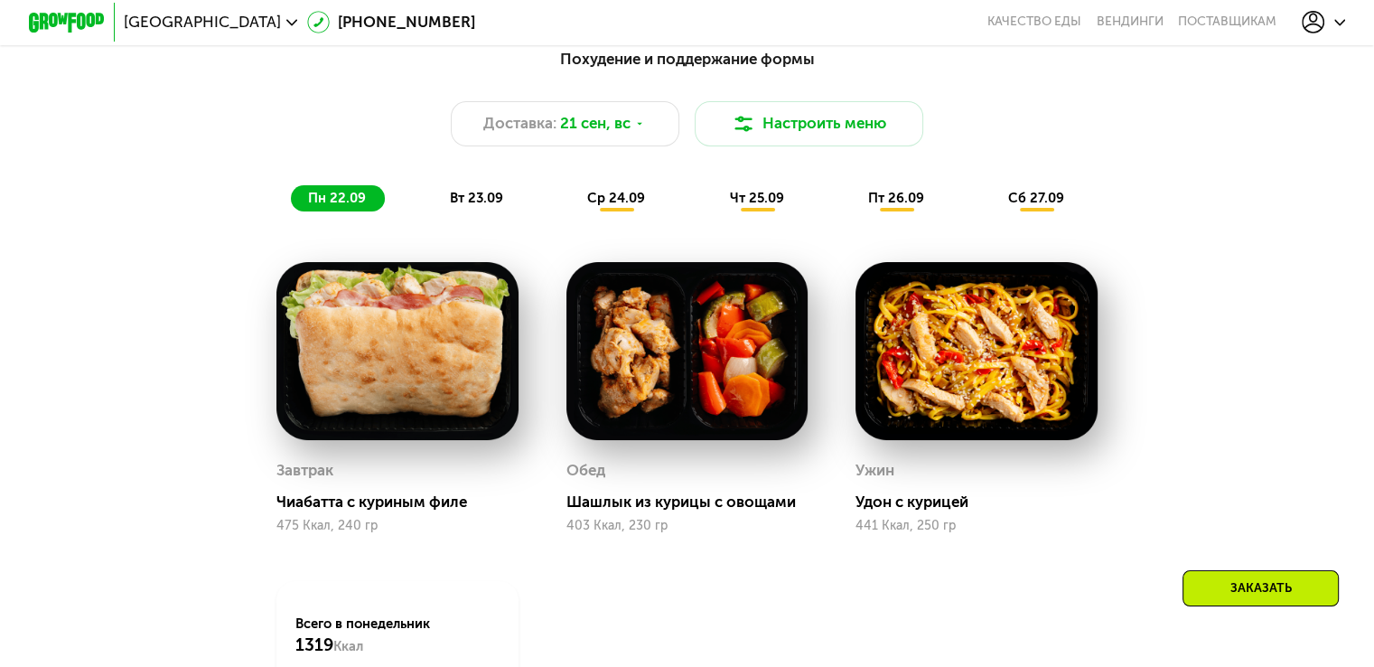
scroll to position [1517, 0]
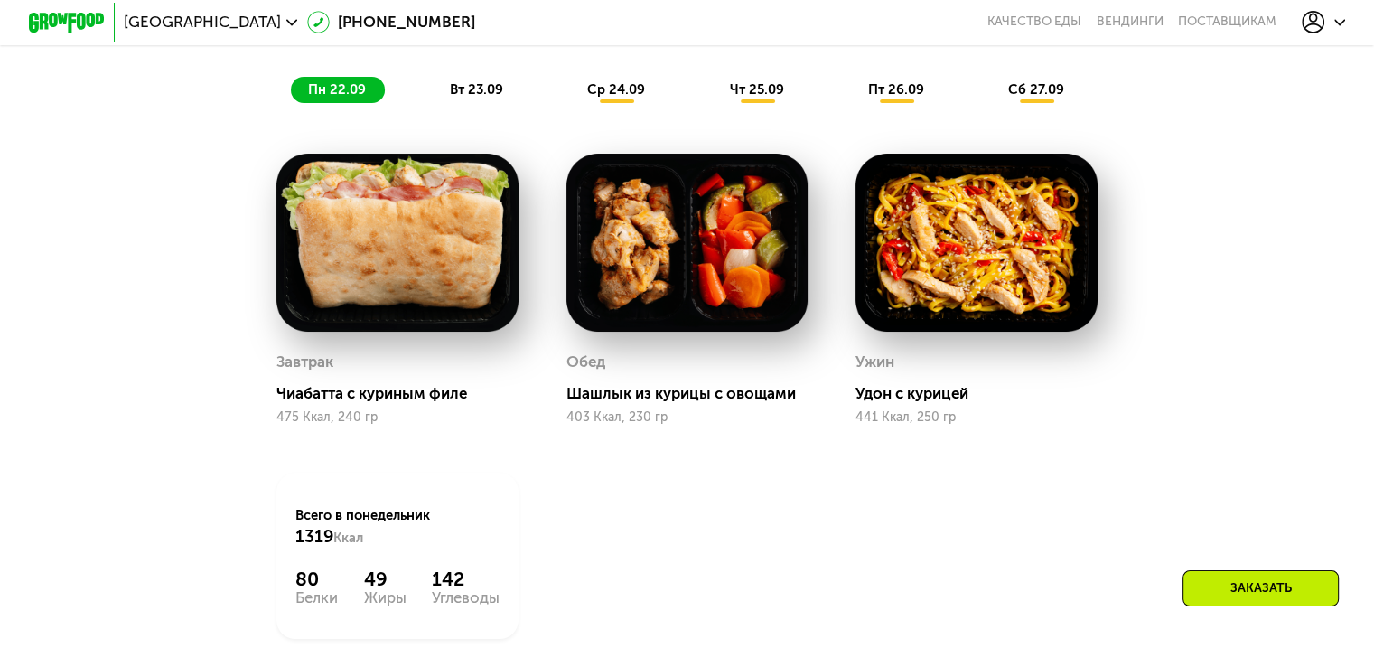
click at [684, 331] on img at bounding box center [687, 243] width 242 height 178
click at [478, 93] on span "вт 23.09" at bounding box center [476, 89] width 53 height 16
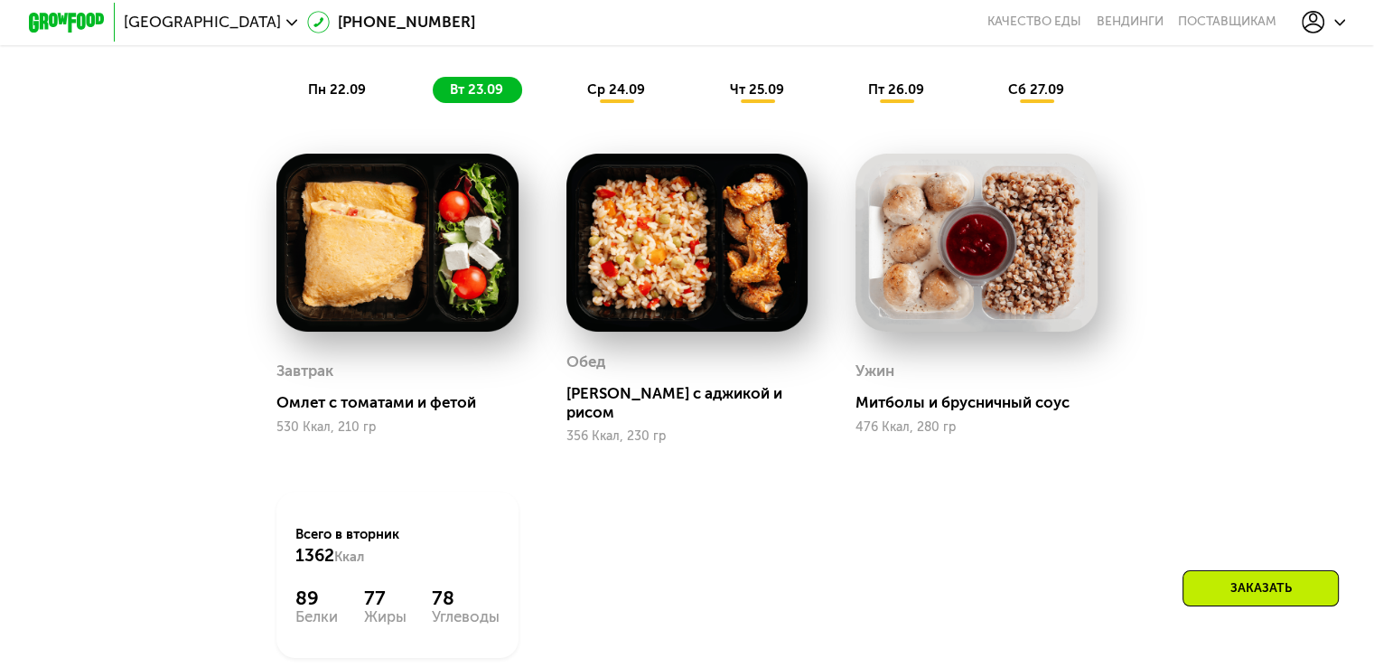
click at [611, 98] on span "ср 24.09" at bounding box center [616, 89] width 58 height 16
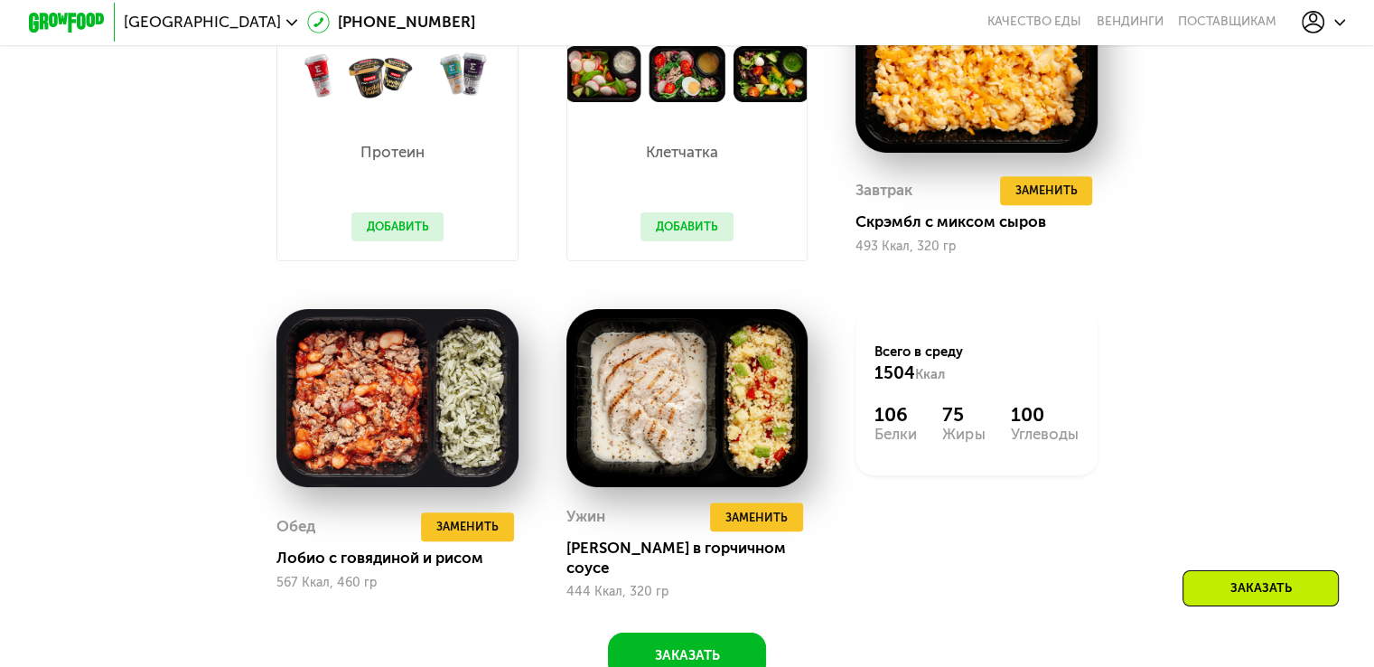
scroll to position [1698, 0]
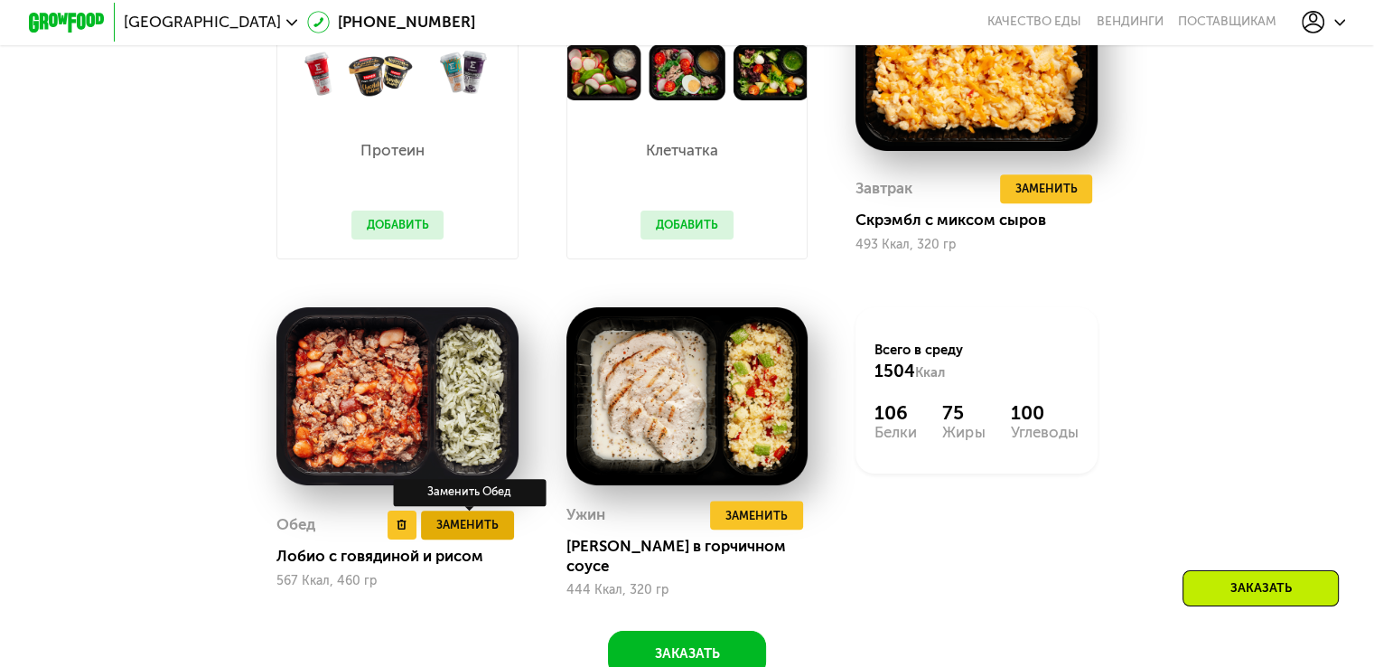
click at [486, 527] on span "Заменить" at bounding box center [467, 524] width 62 height 19
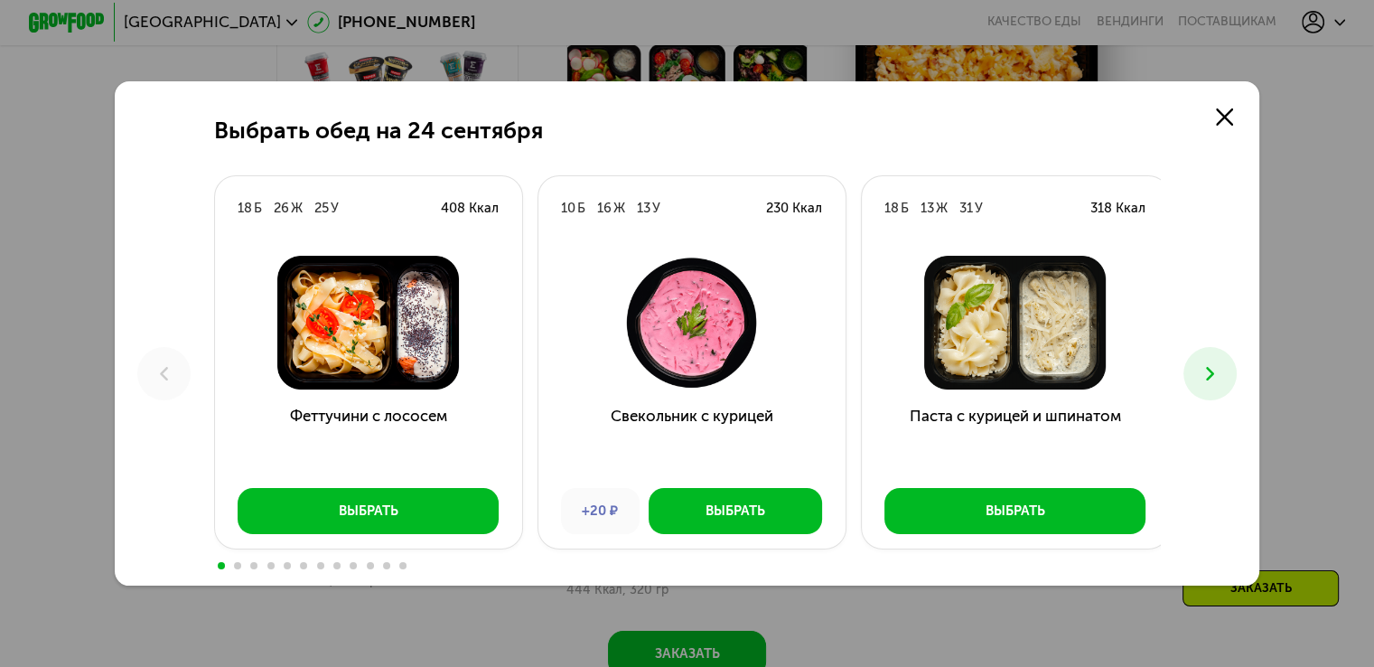
click at [1217, 378] on icon at bounding box center [1210, 373] width 23 height 23
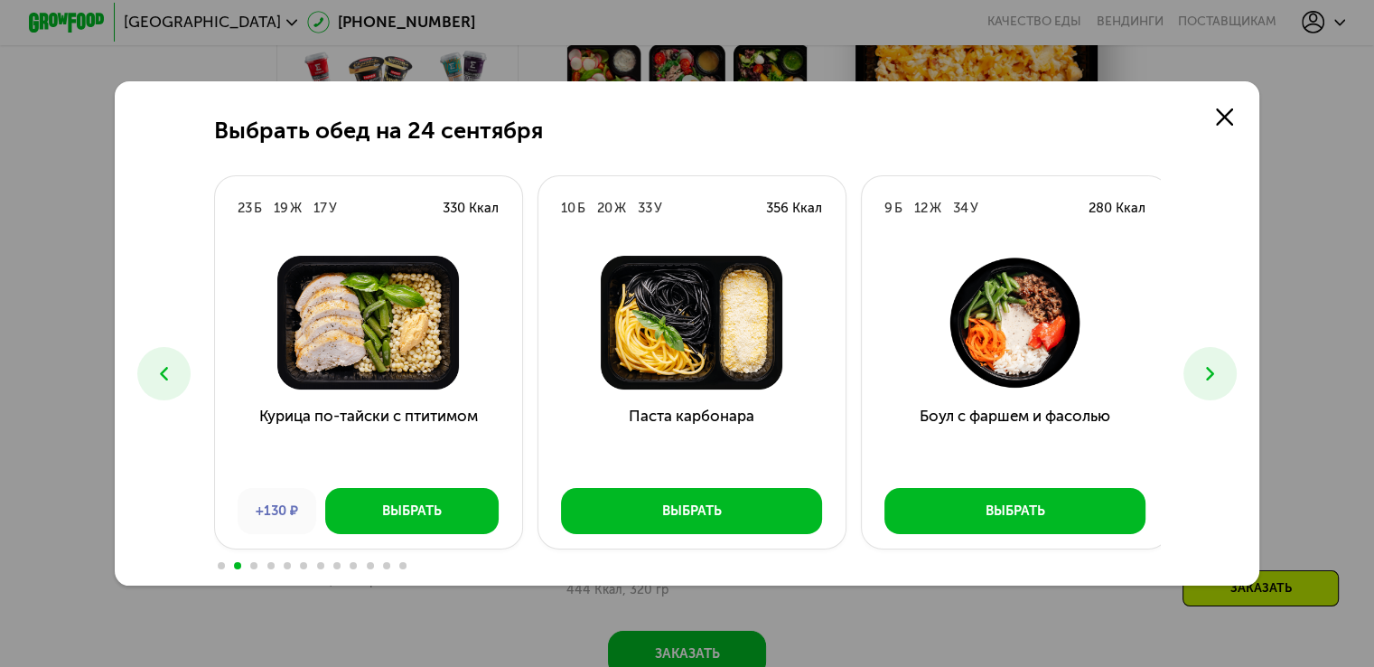
click at [1217, 379] on icon at bounding box center [1210, 373] width 23 height 23
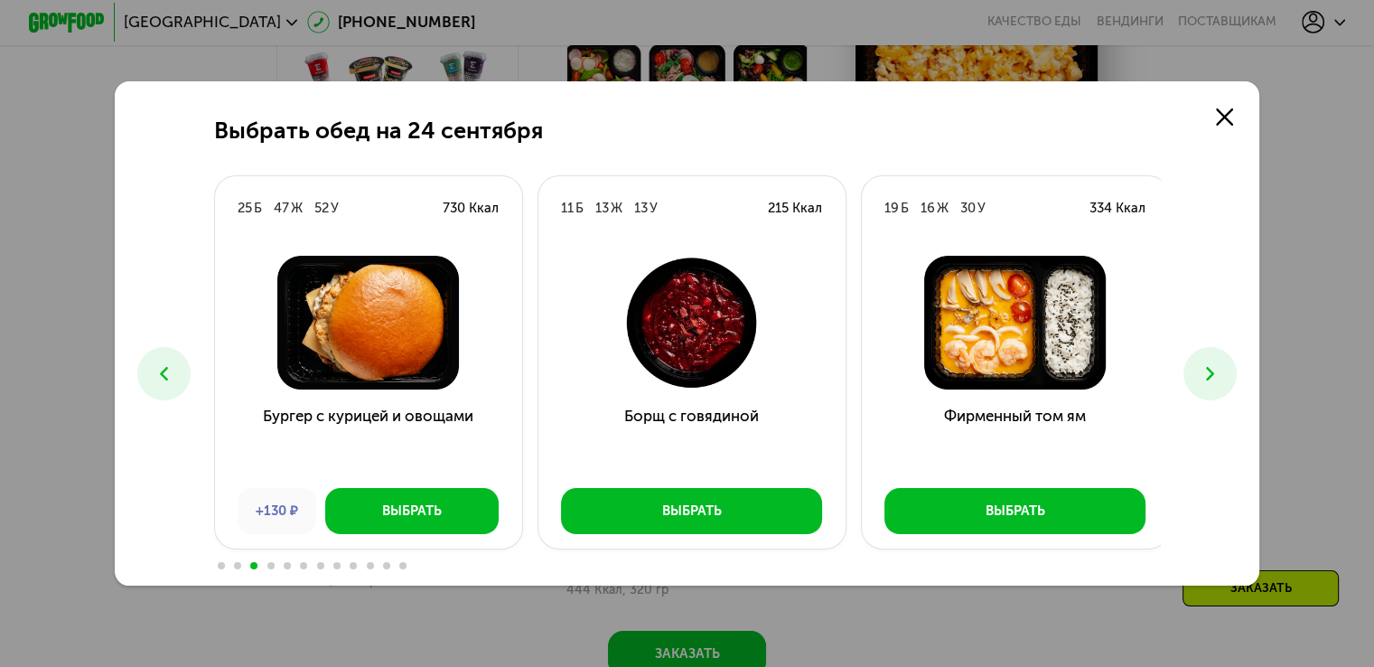
click at [1217, 379] on icon at bounding box center [1210, 373] width 23 height 23
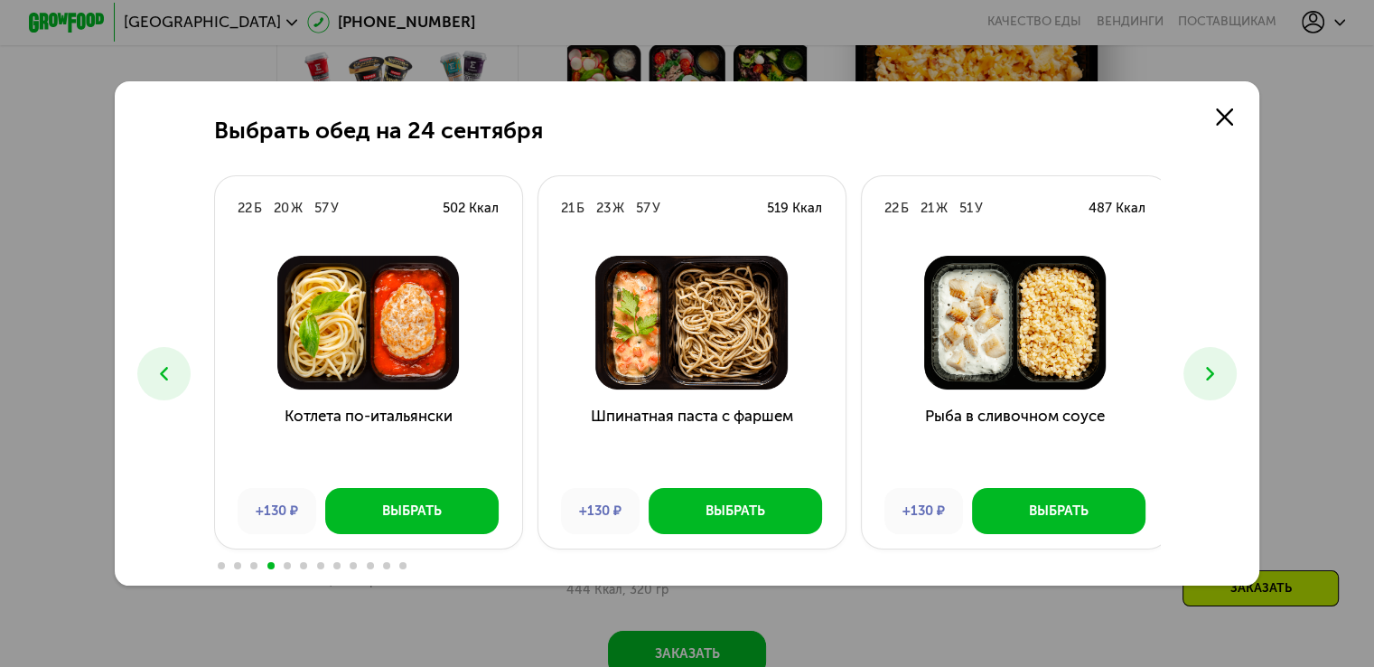
click at [1217, 379] on icon at bounding box center [1210, 373] width 23 height 23
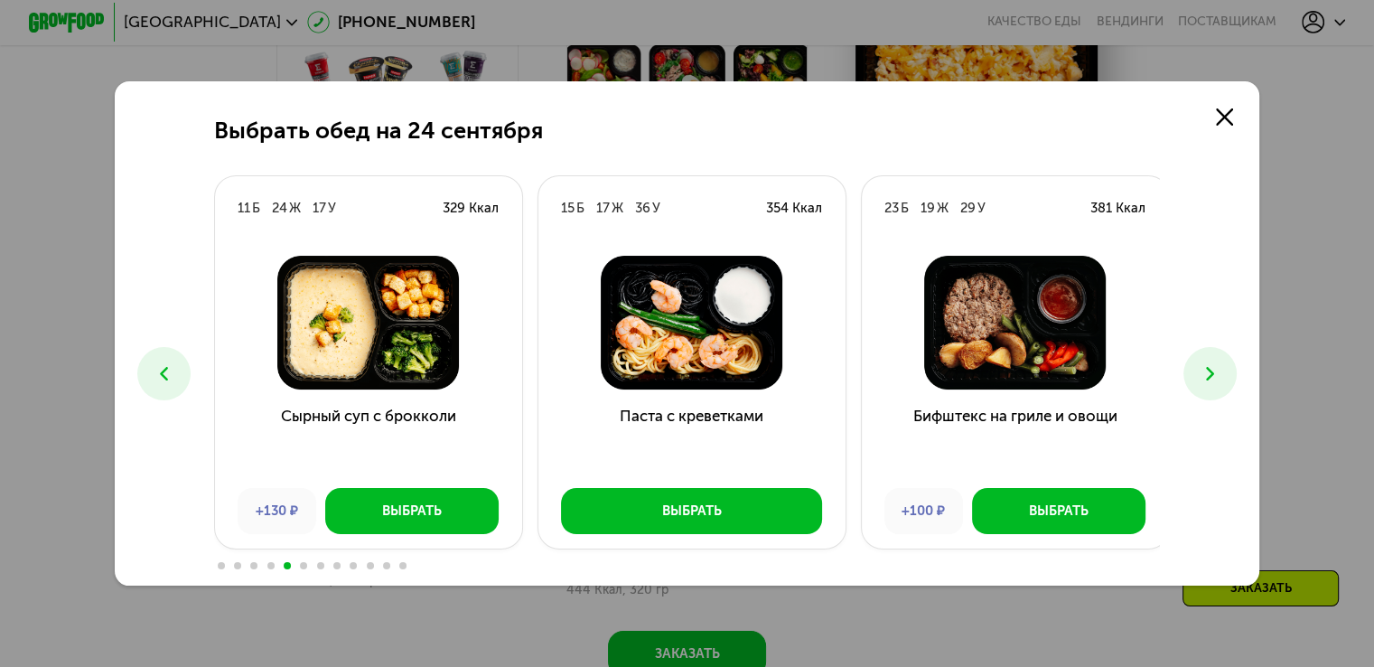
click at [1217, 379] on icon at bounding box center [1210, 373] width 23 height 23
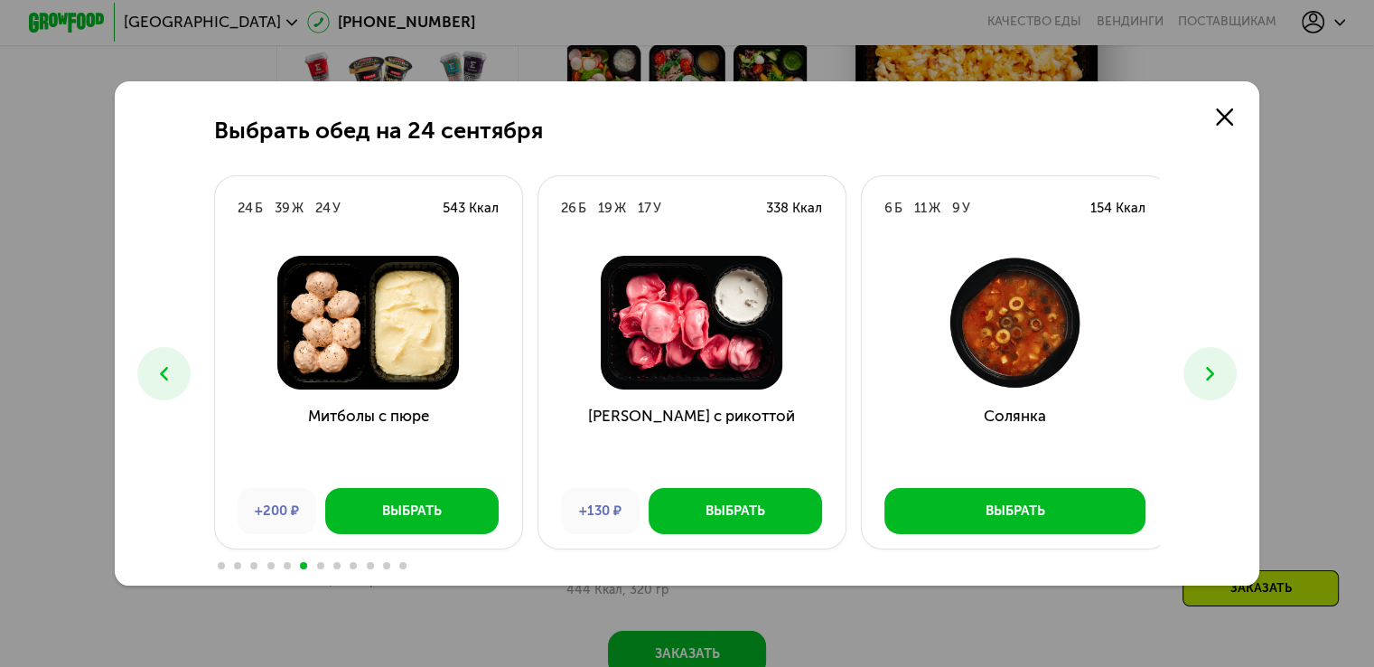
click at [1221, 366] on icon at bounding box center [1210, 373] width 23 height 23
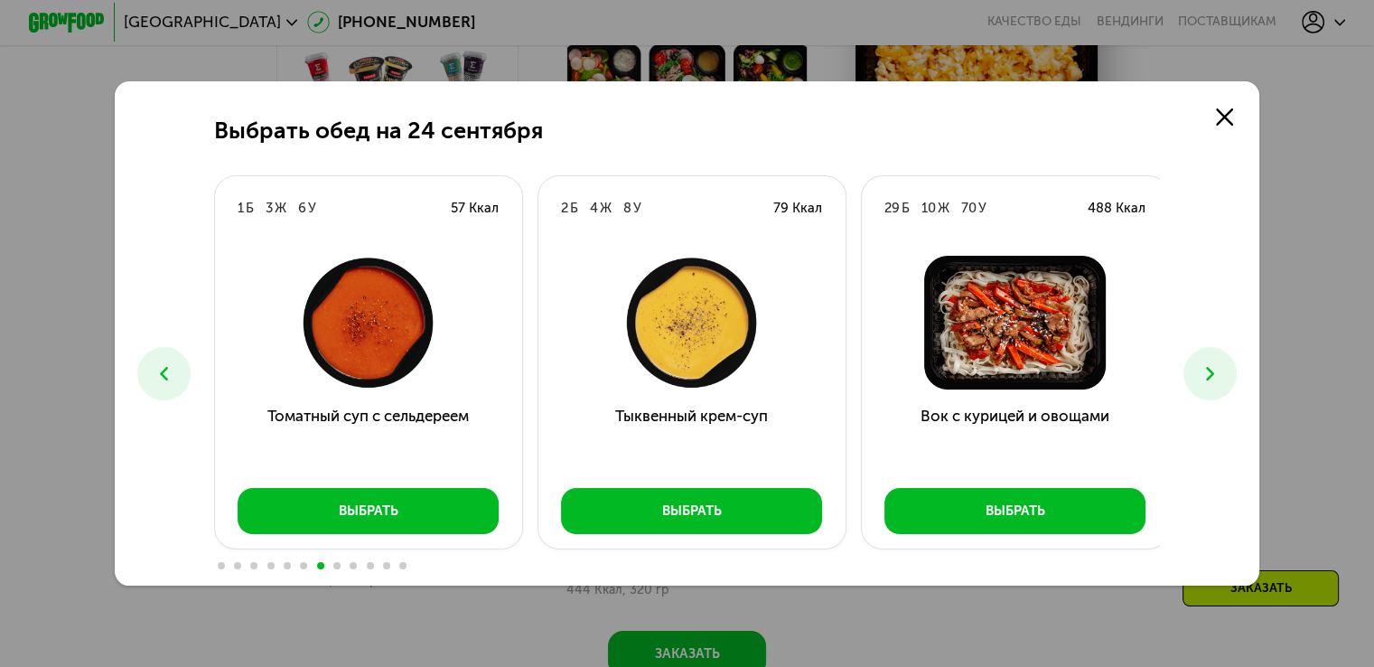
click at [1221, 366] on icon at bounding box center [1210, 373] width 23 height 23
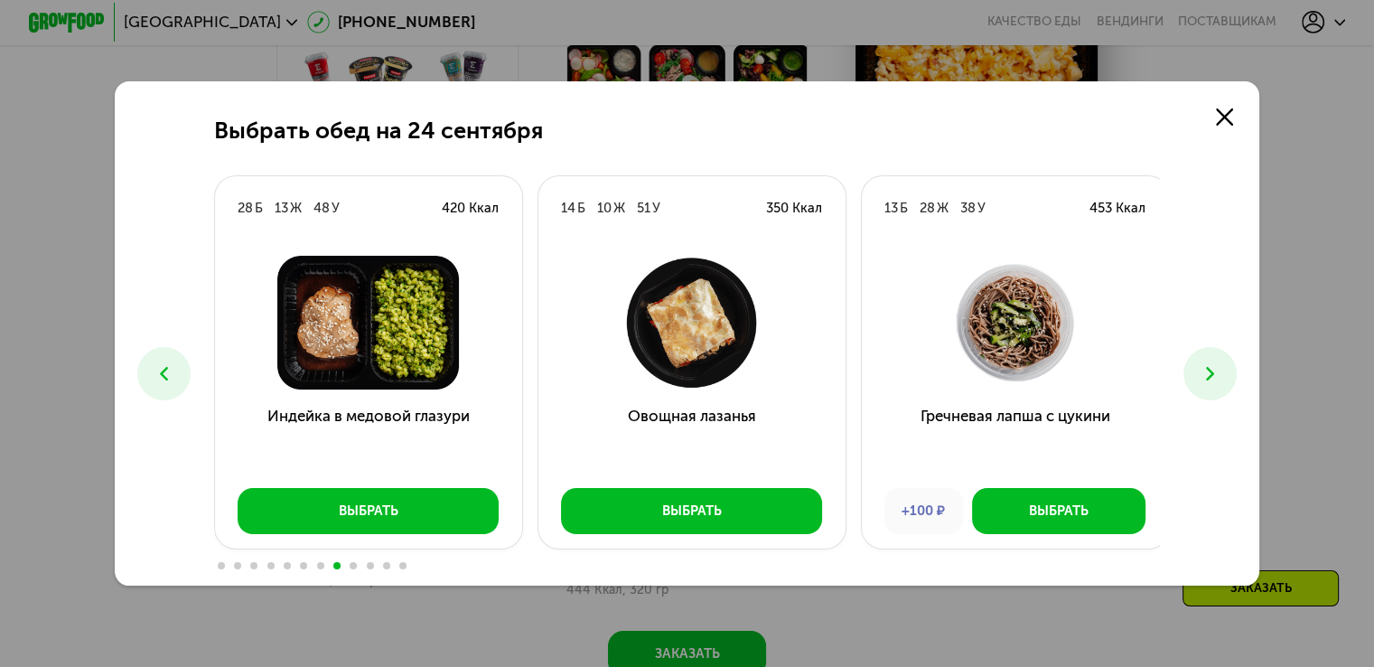
click at [1221, 366] on icon at bounding box center [1210, 373] width 23 height 23
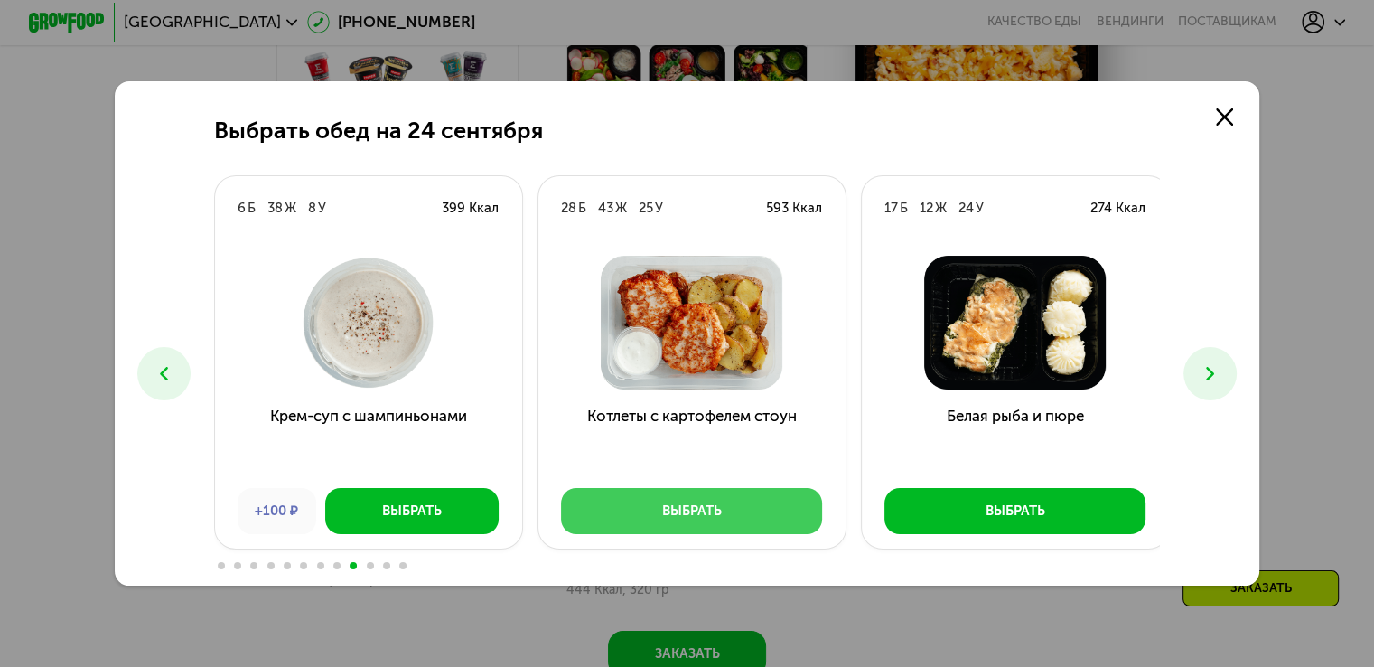
click at [703, 510] on div "Выбрать" at bounding box center [692, 510] width 60 height 19
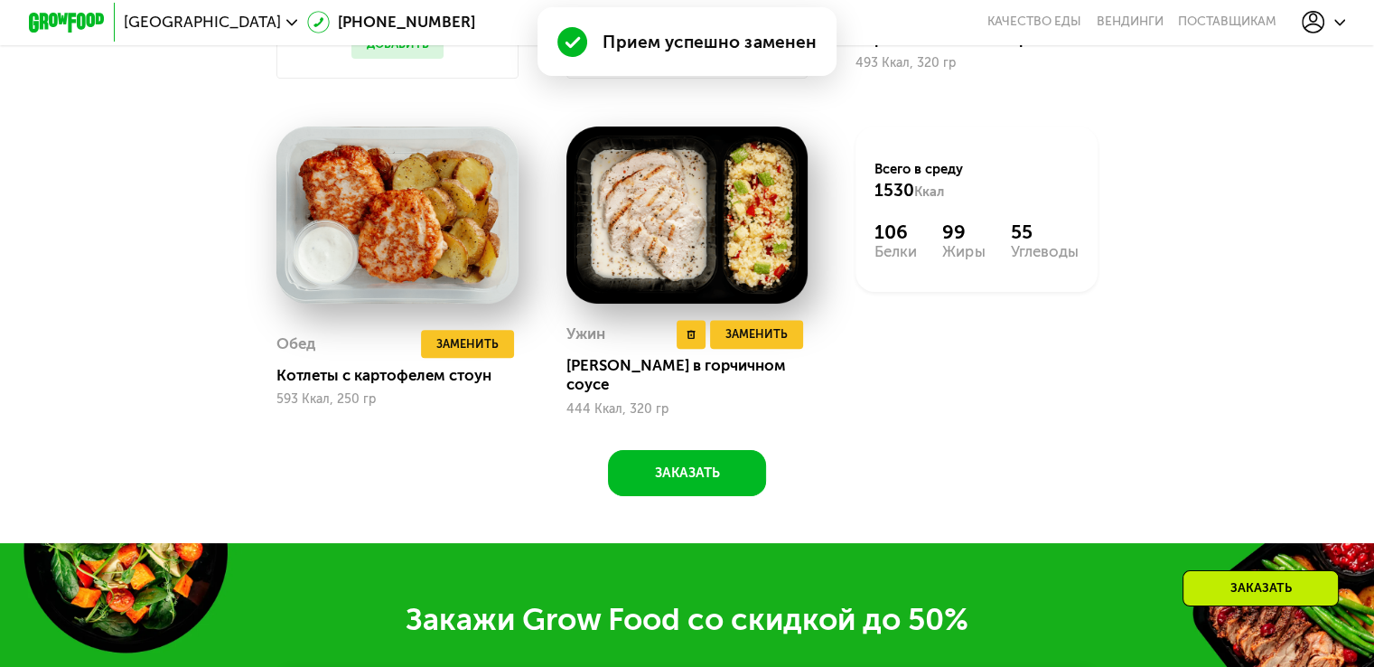
scroll to position [1475, 0]
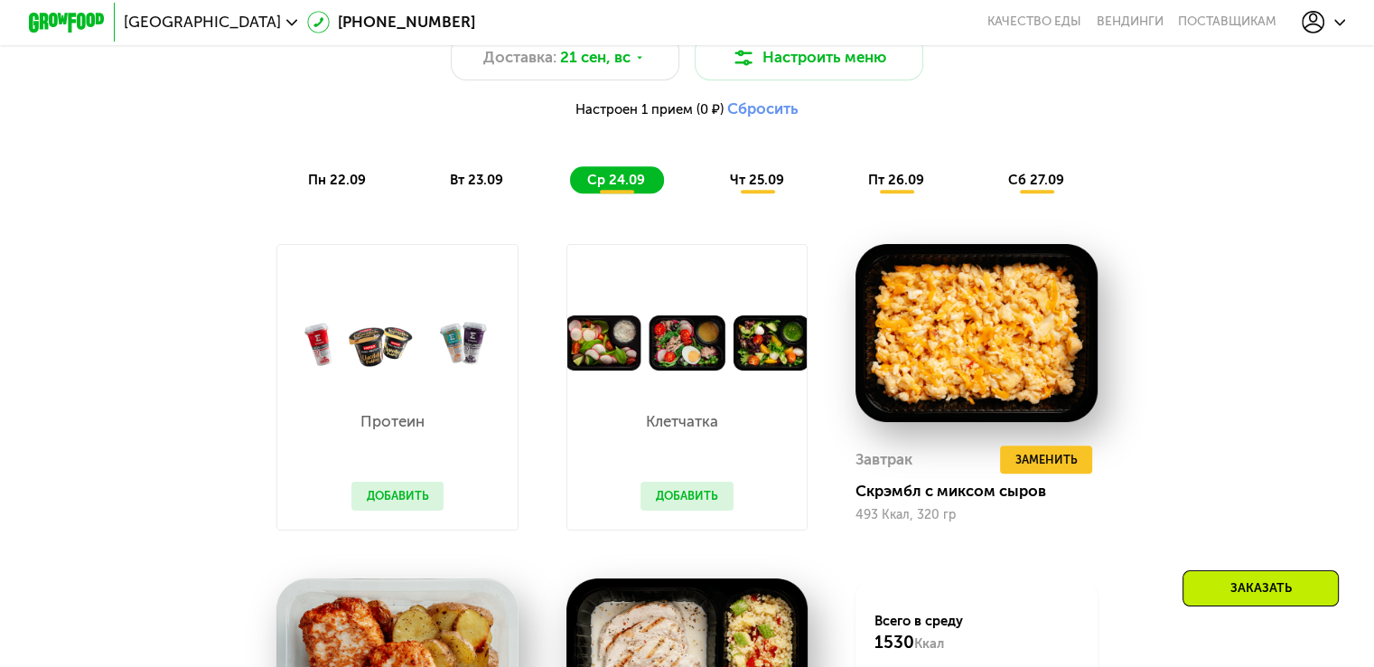
click at [756, 188] on span "чт 25.09" at bounding box center [756, 180] width 54 height 16
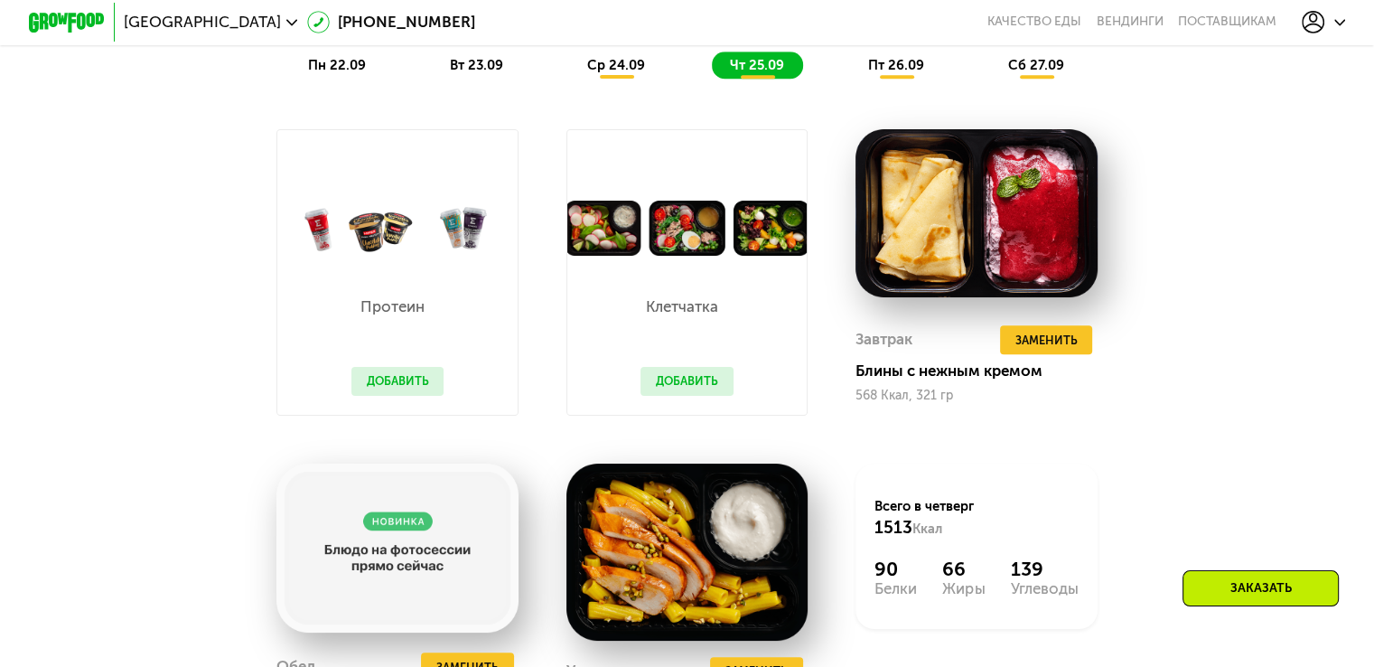
scroll to position [1385, 0]
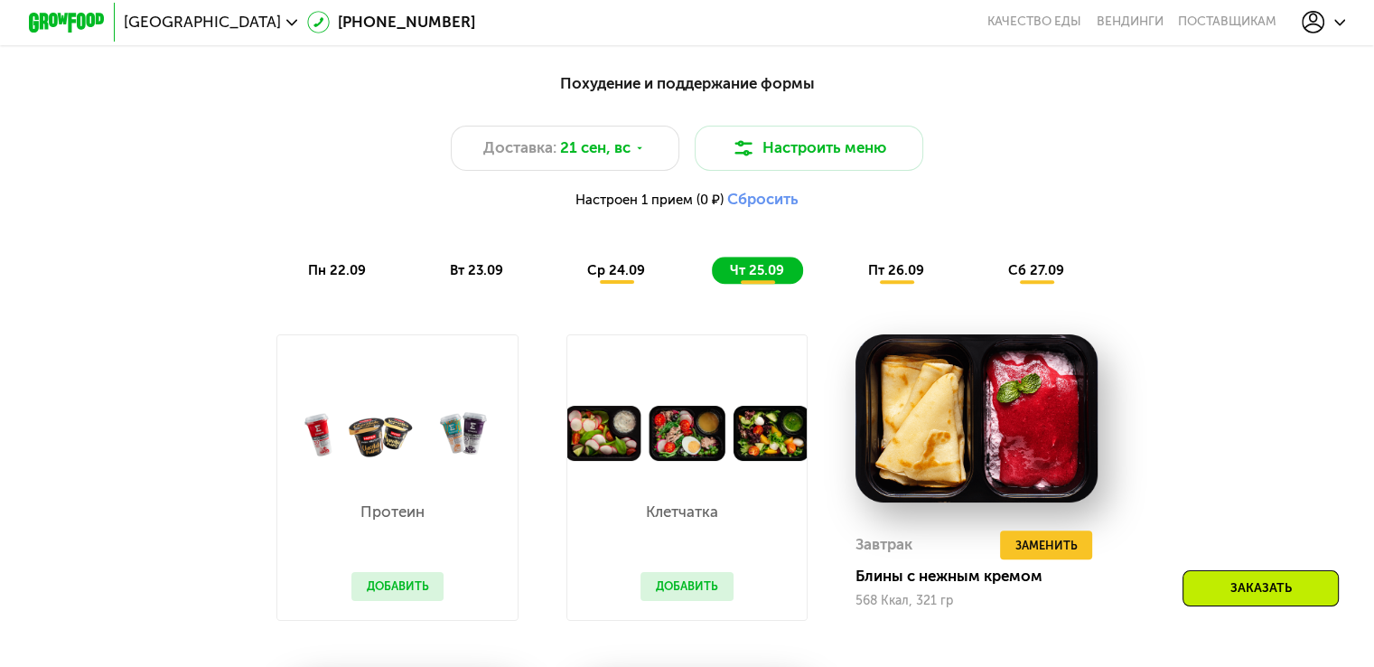
click at [357, 276] on span "пн 22.09" at bounding box center [337, 270] width 58 height 16
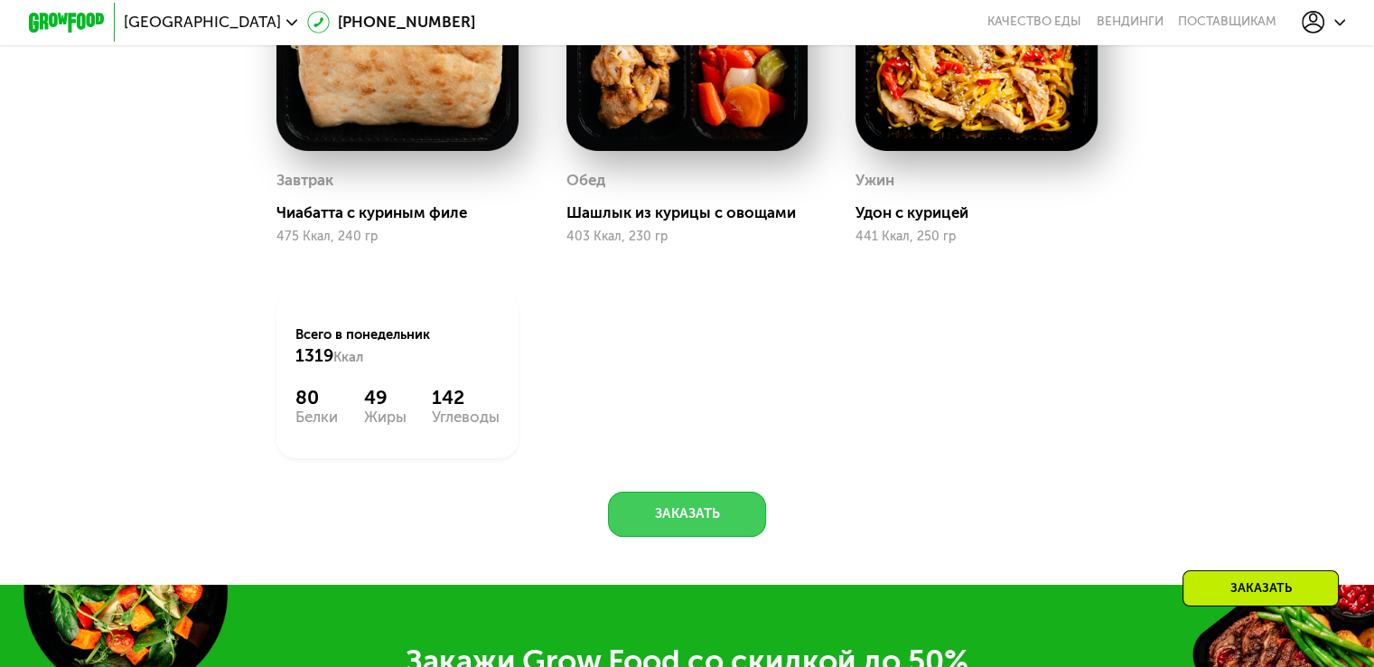
click at [679, 532] on button "Заказать" at bounding box center [687, 514] width 158 height 46
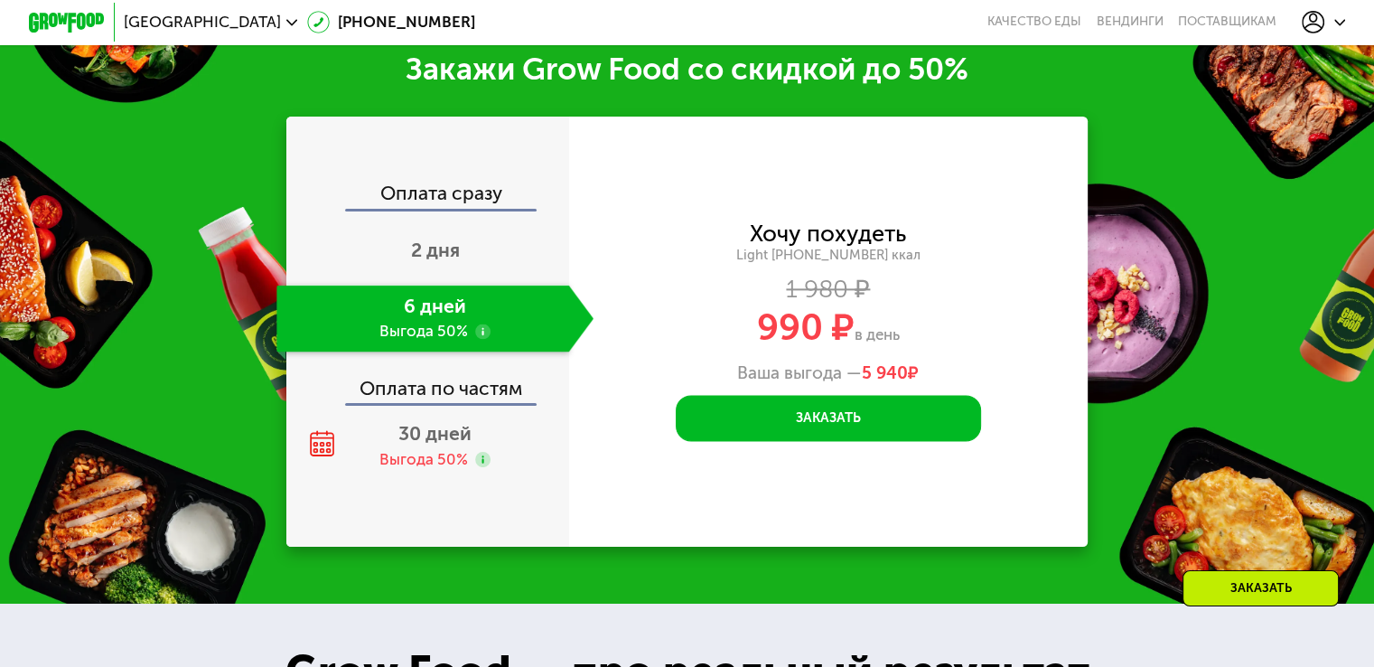
scroll to position [2348, 0]
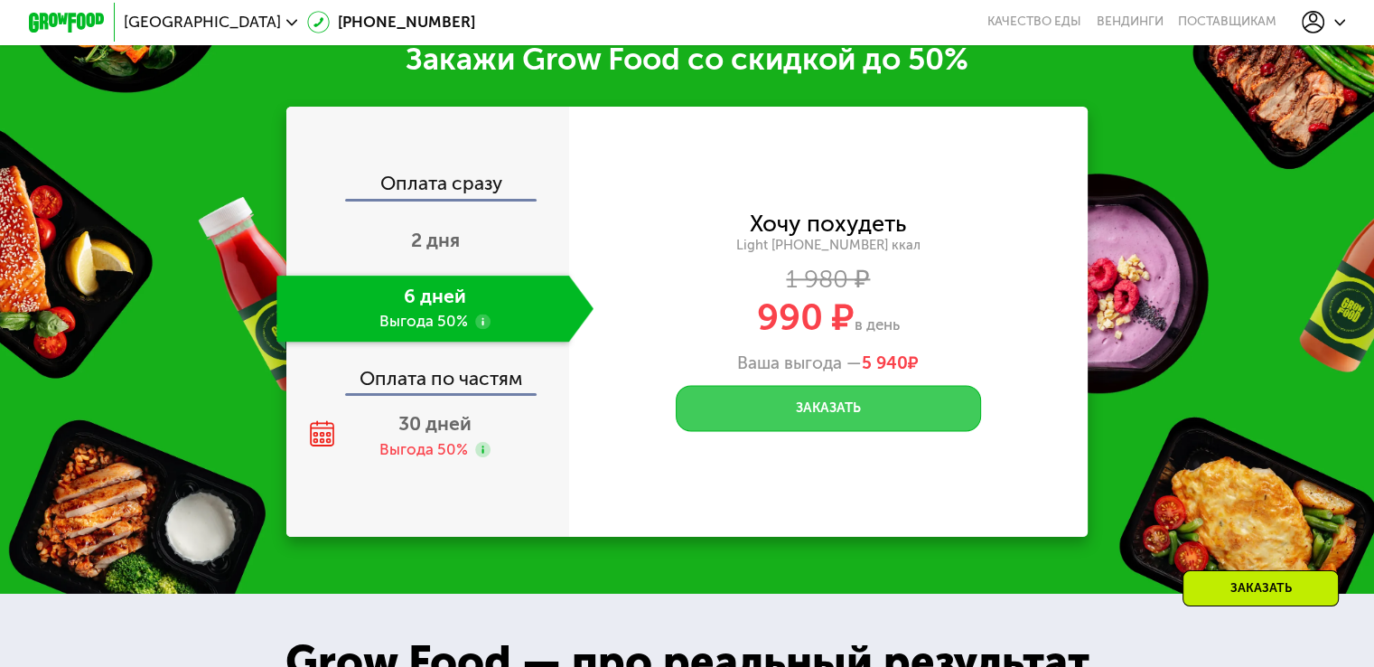
click at [927, 428] on button "Заказать" at bounding box center [828, 408] width 305 height 46
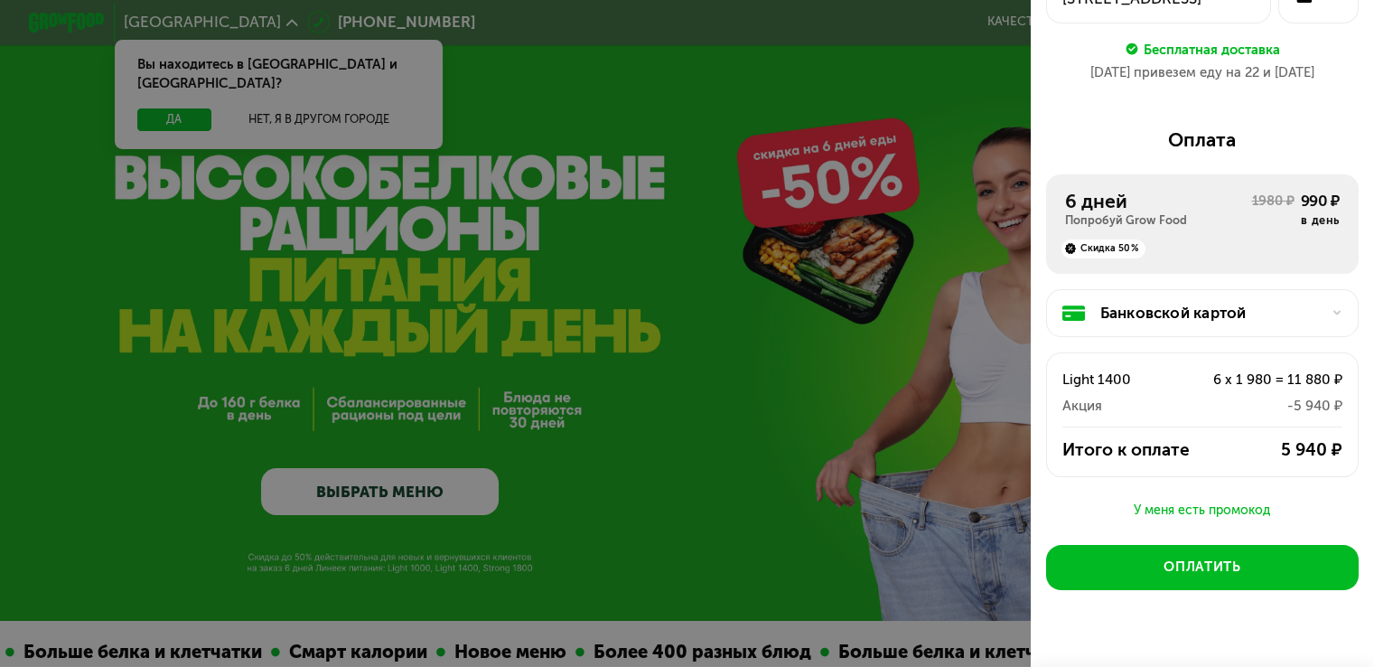
scroll to position [181, 0]
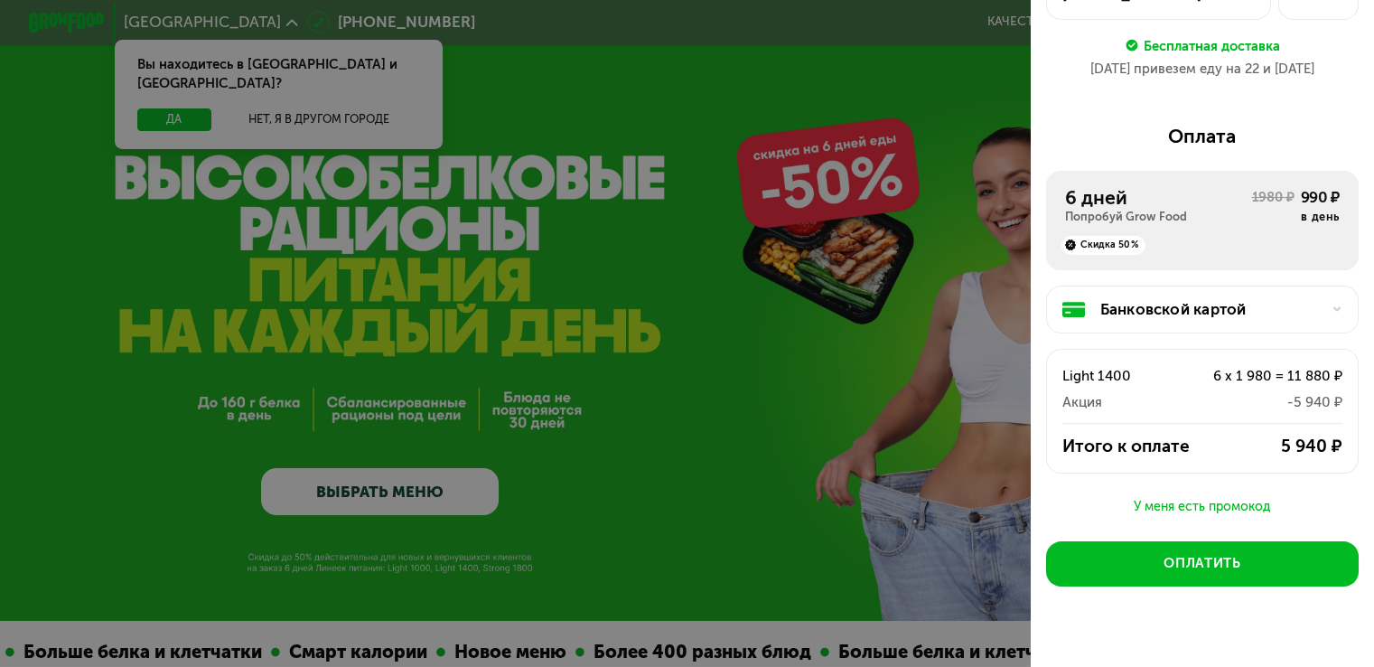
click at [1183, 313] on div "Банковской картой" at bounding box center [1209, 309] width 219 height 23
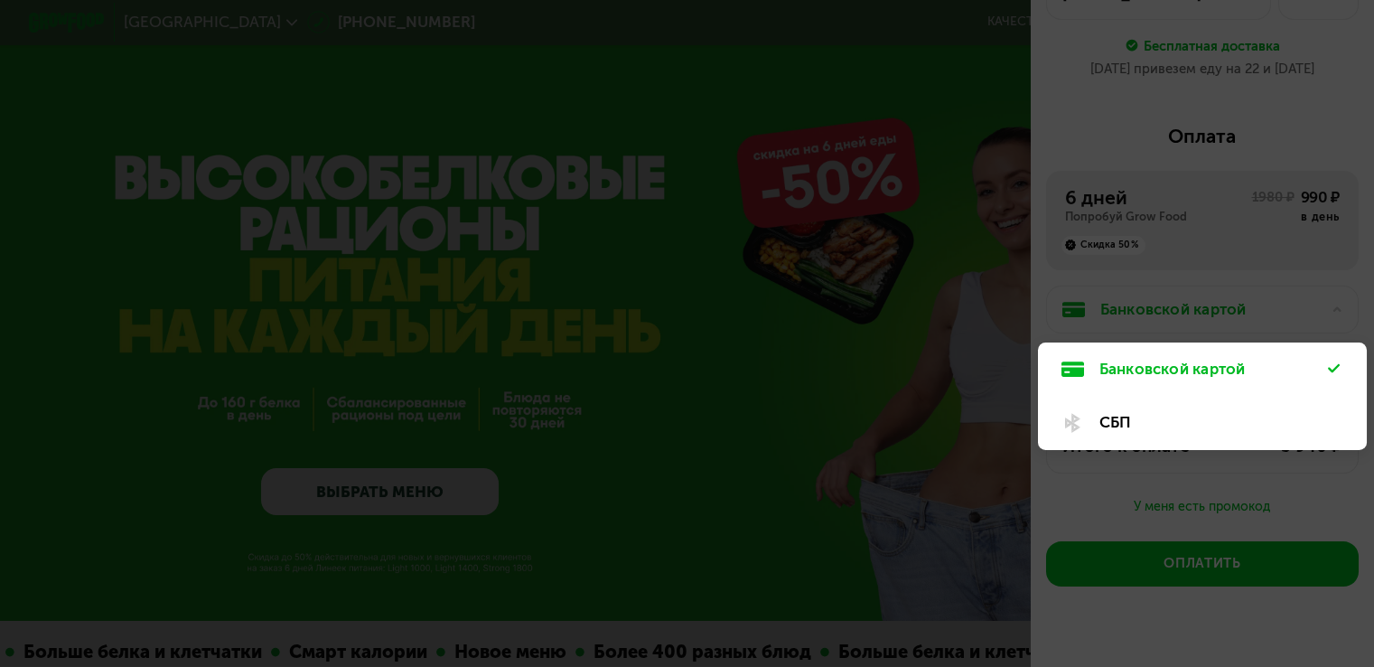
click at [1183, 313] on div at bounding box center [687, 333] width 1374 height 667
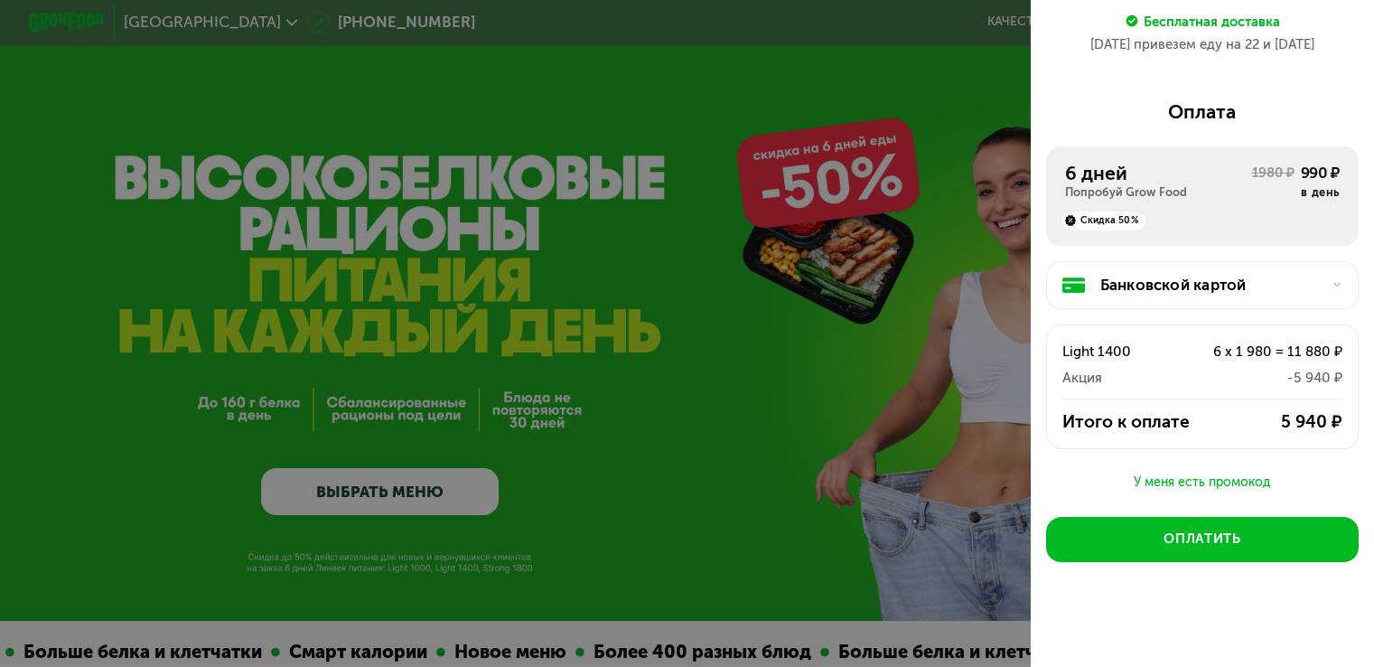
scroll to position [218, 0]
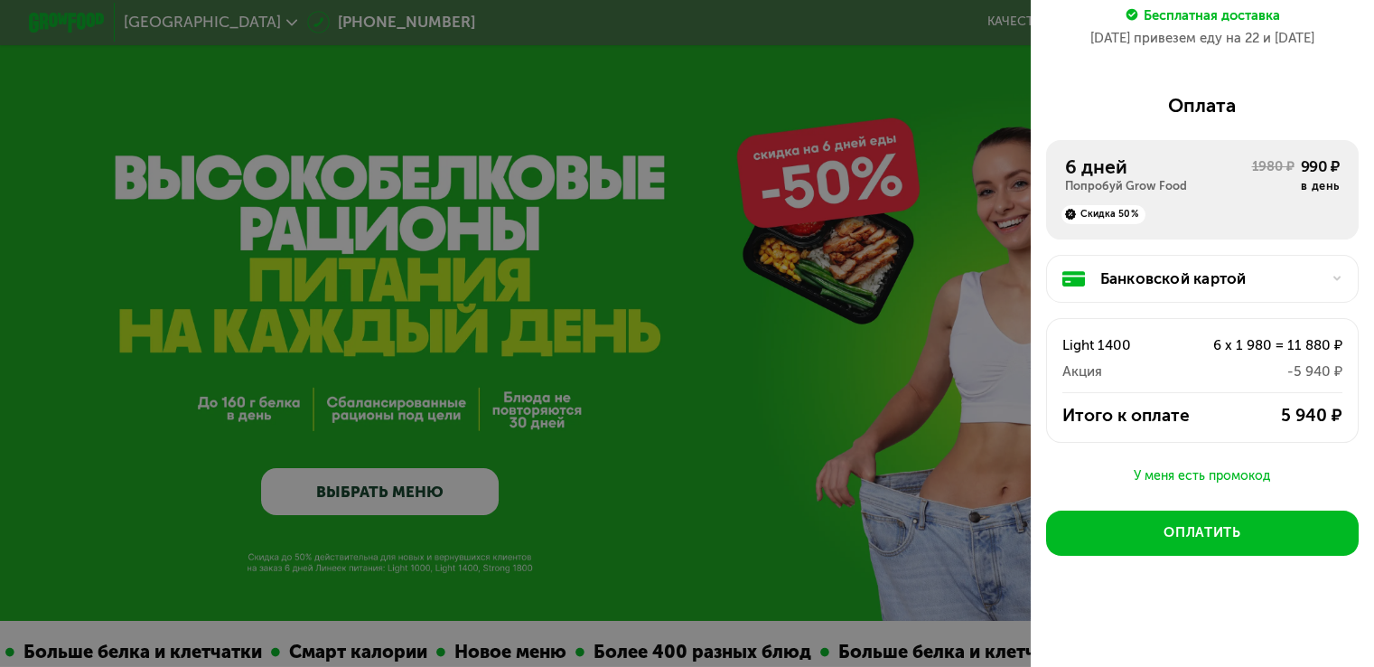
click at [1210, 470] on div "У меня есть промокод" at bounding box center [1202, 476] width 313 height 22
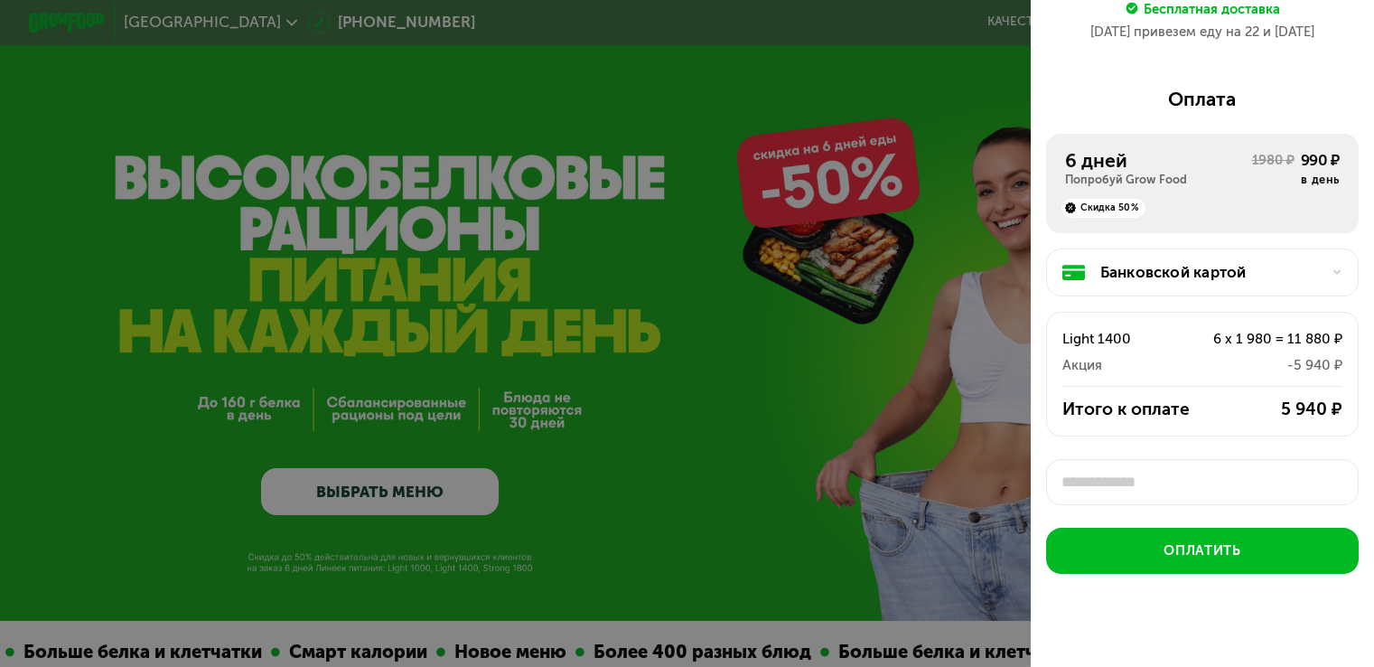
scroll to position [6, 0]
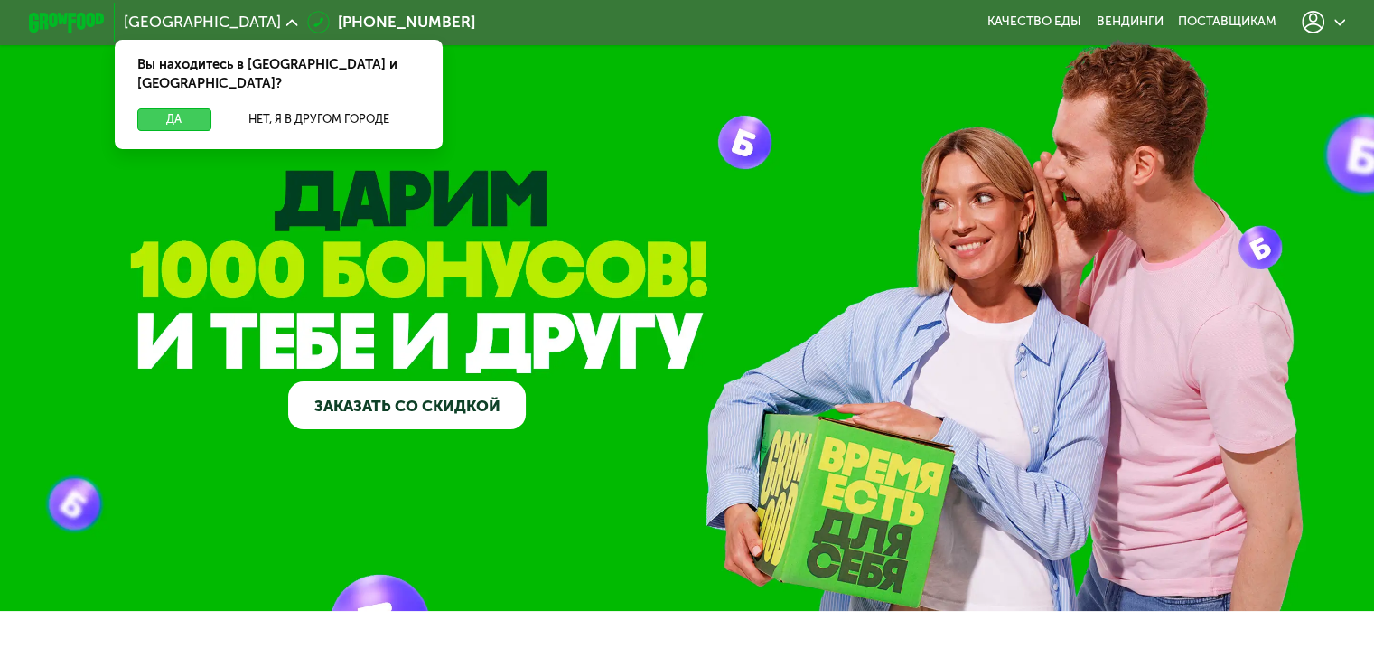
click at [185, 108] on button "Да" at bounding box center [173, 119] width 73 height 23
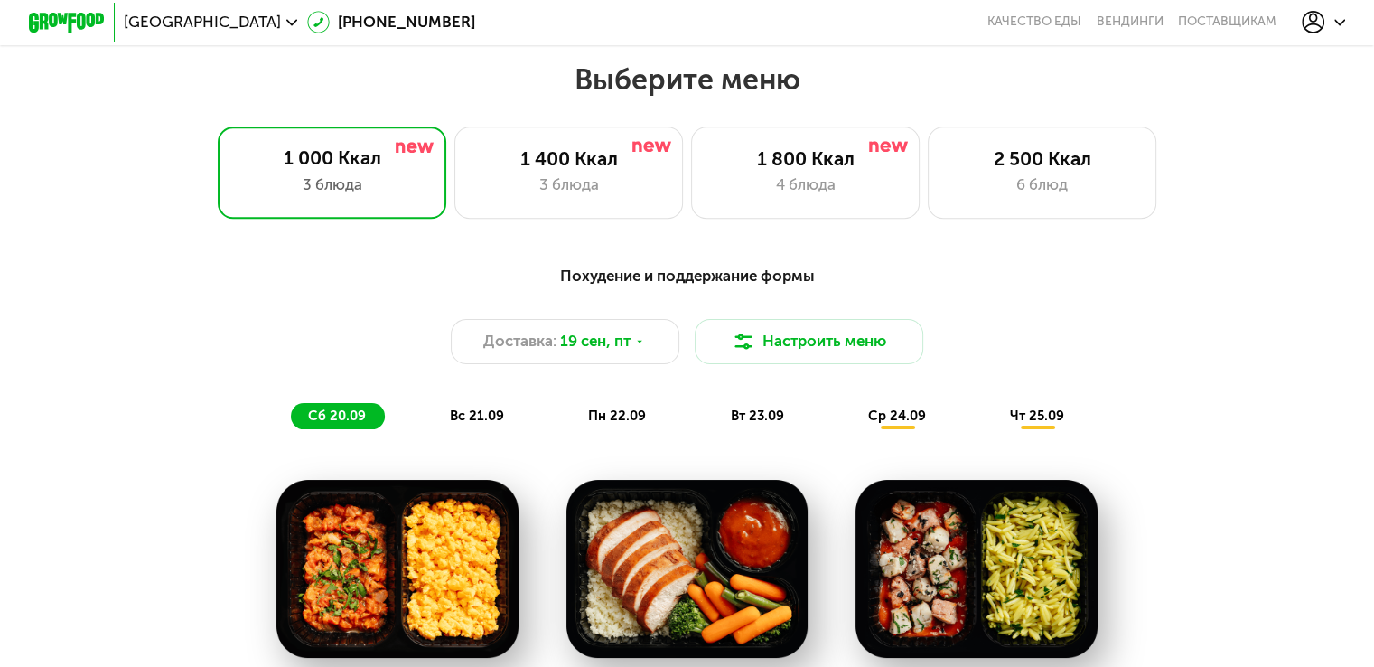
scroll to position [1626, 0]
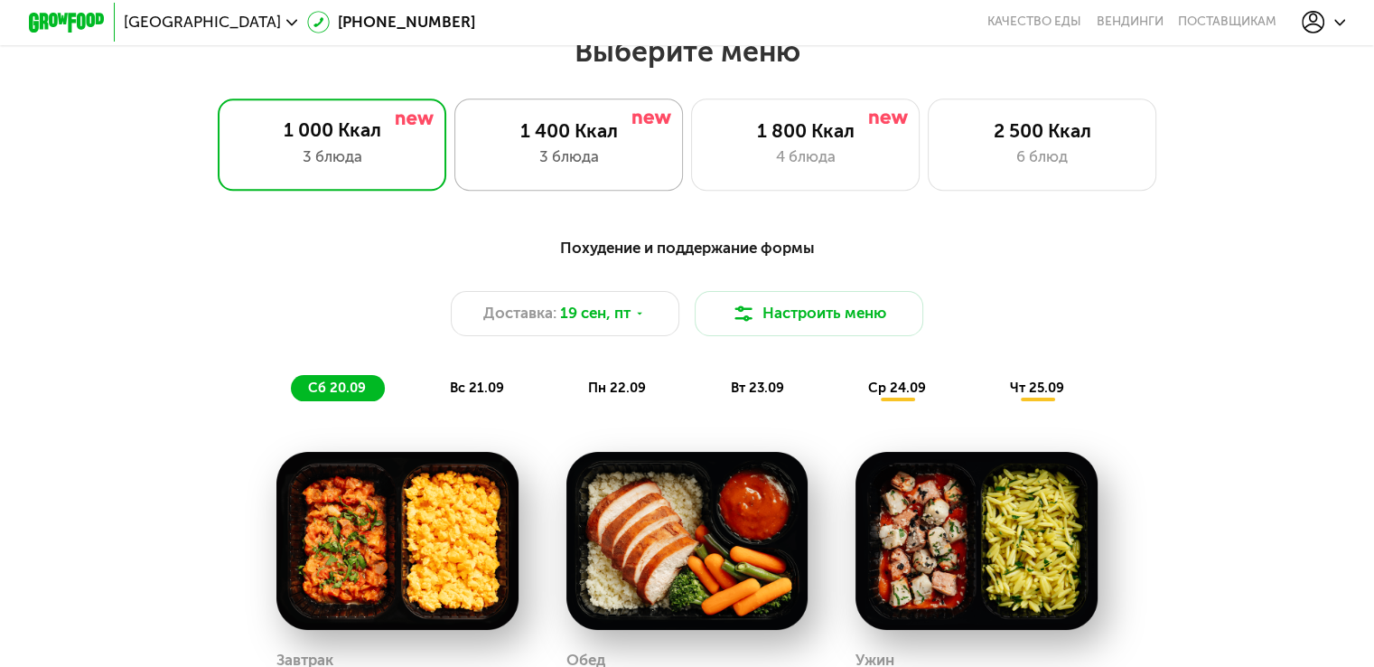
click at [599, 157] on div "3 блюда" at bounding box center [568, 156] width 189 height 23
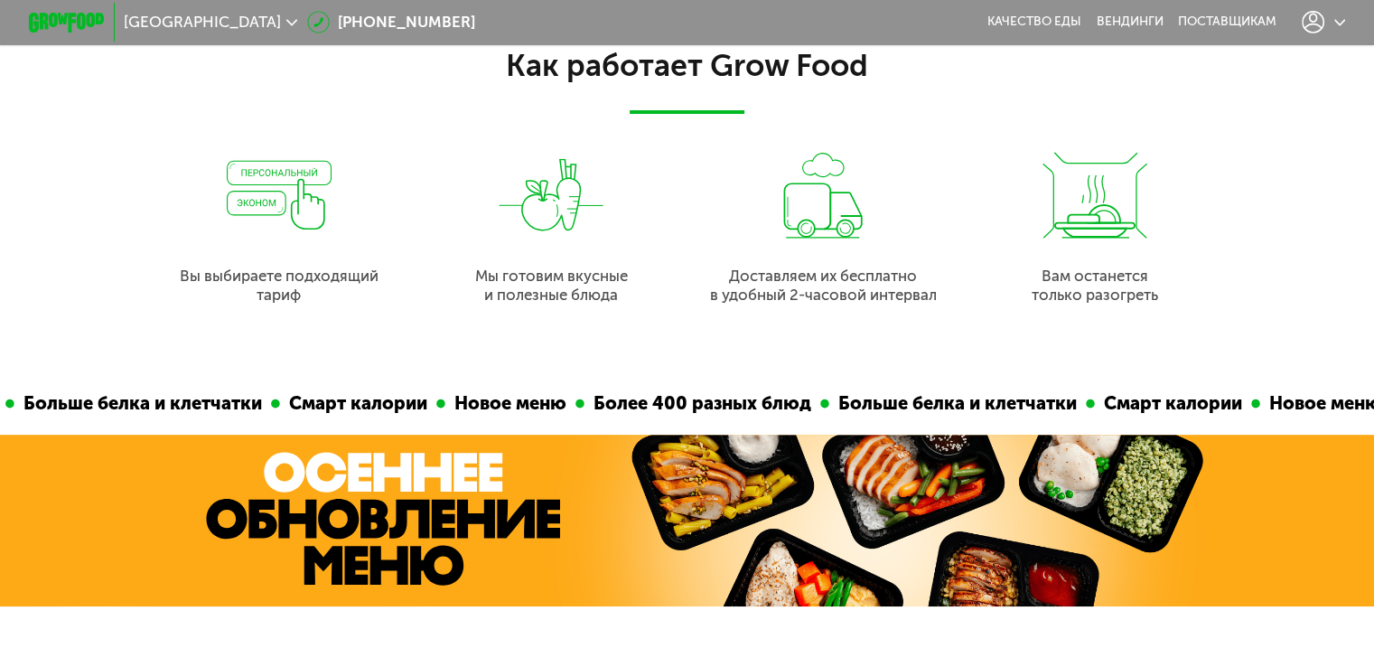
scroll to position [452, 0]
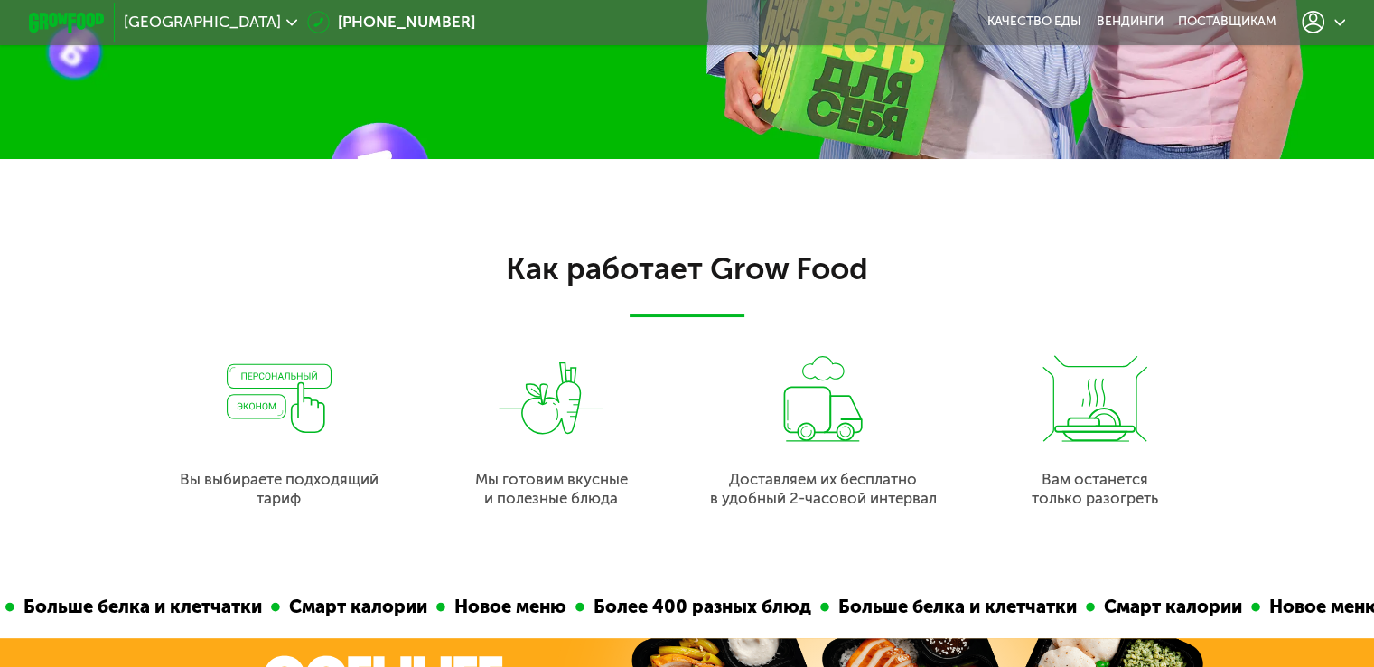
click at [1322, 24] on use at bounding box center [1313, 22] width 23 height 23
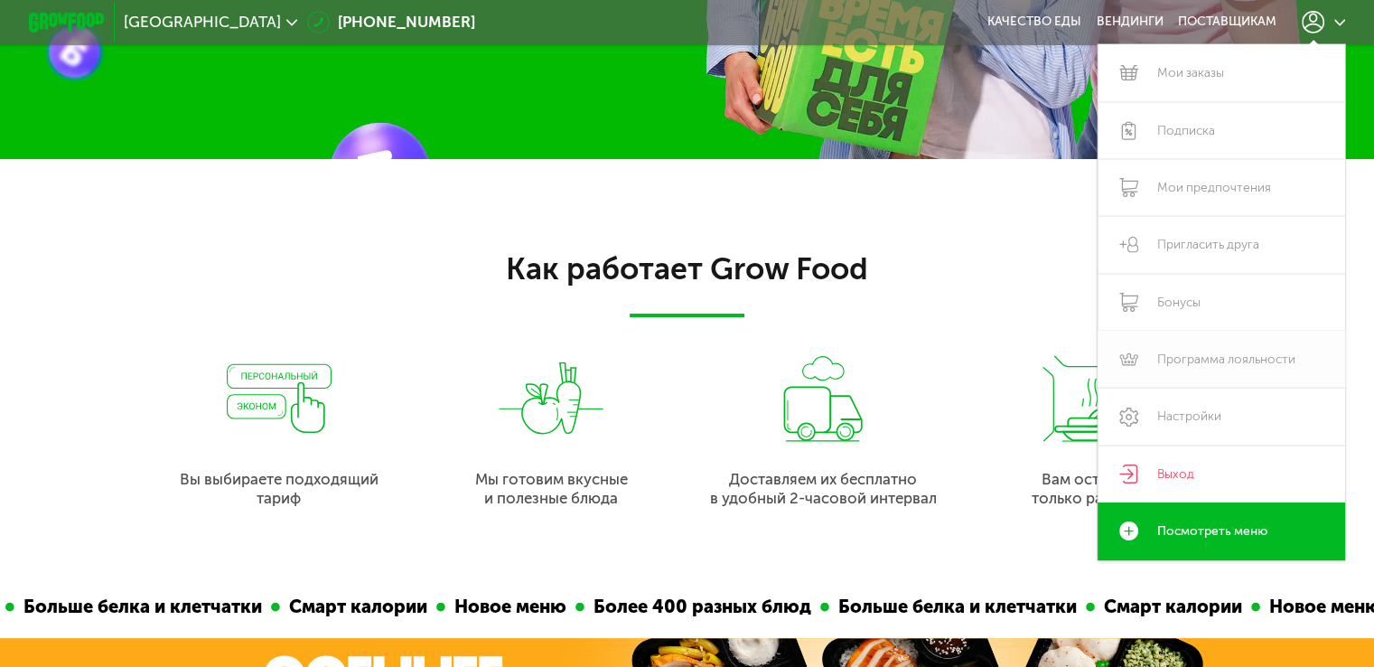
click at [1180, 362] on link "Программа лояльности" at bounding box center [1221, 359] width 248 height 57
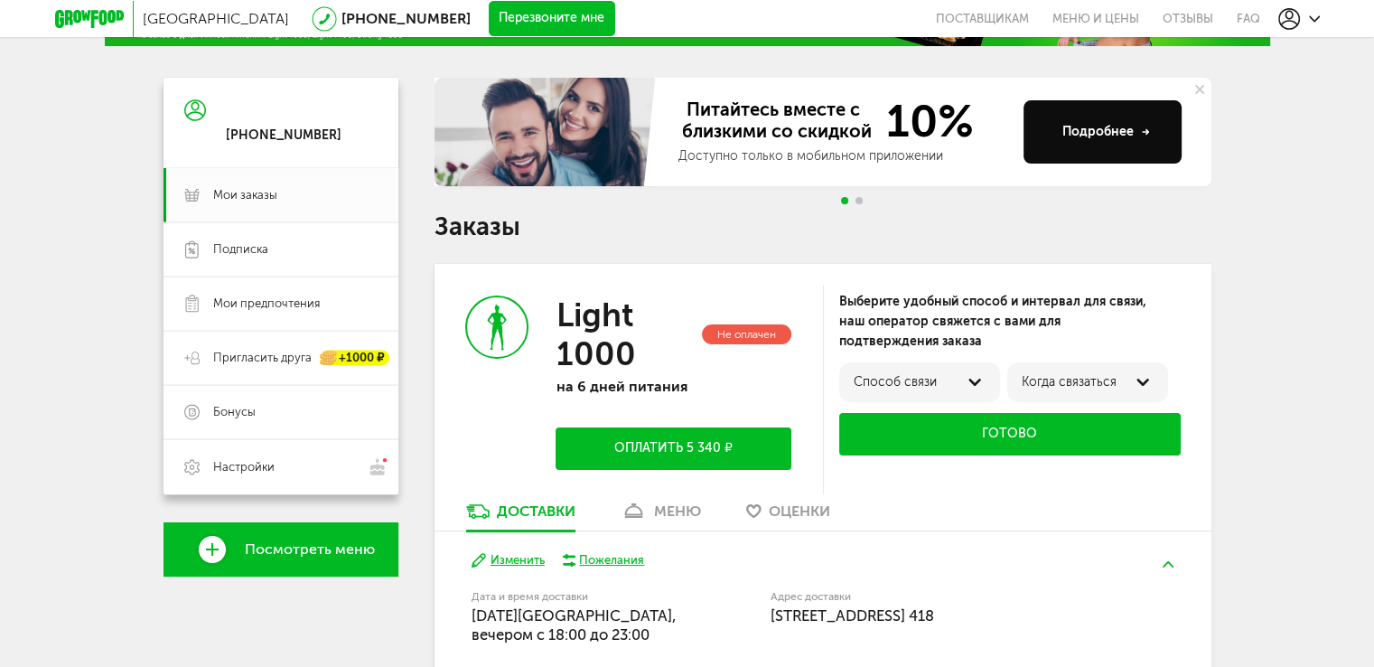
scroll to position [497, 0]
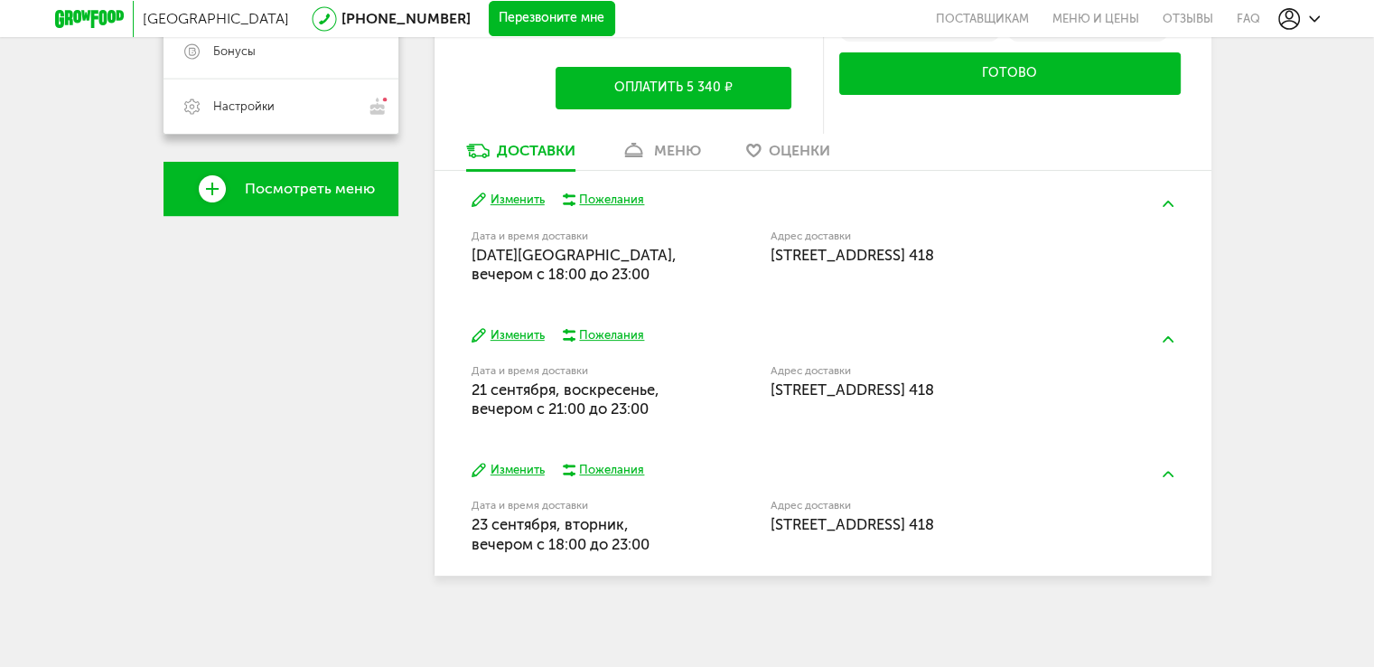
click at [529, 202] on button "Изменить" at bounding box center [507, 199] width 73 height 17
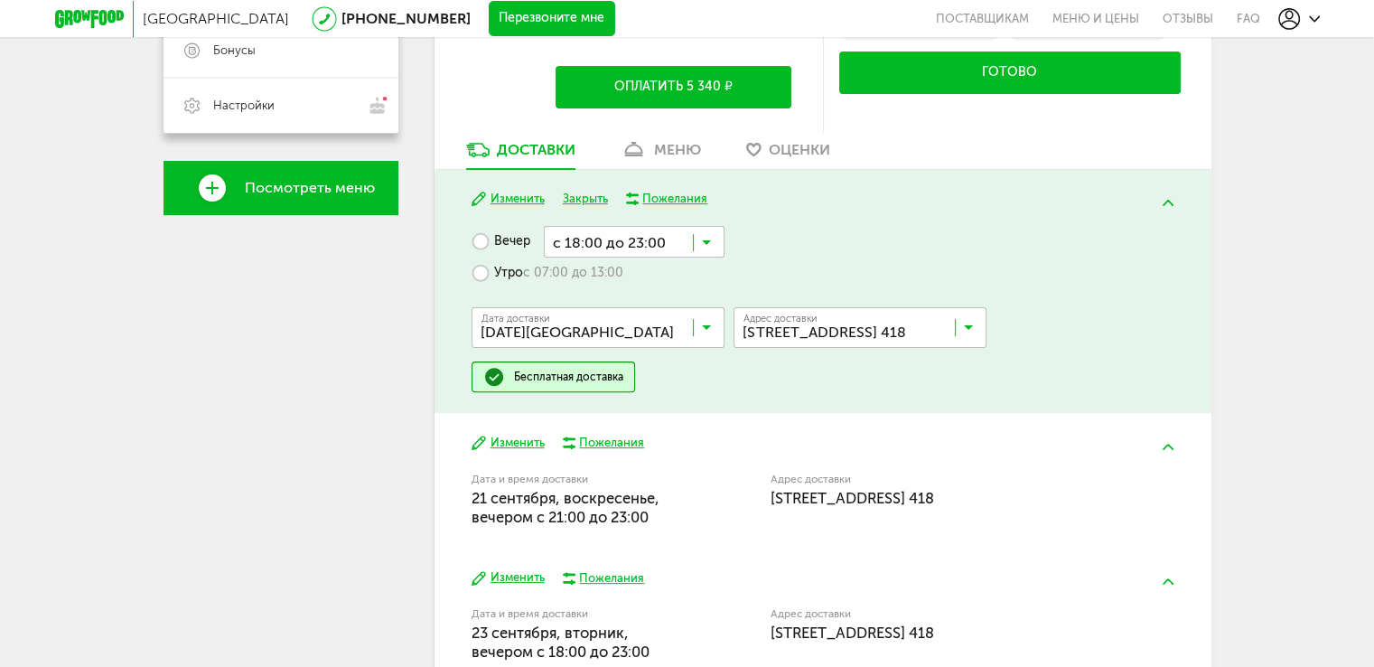
click at [639, 322] on input "Search for option" at bounding box center [602, 331] width 253 height 31
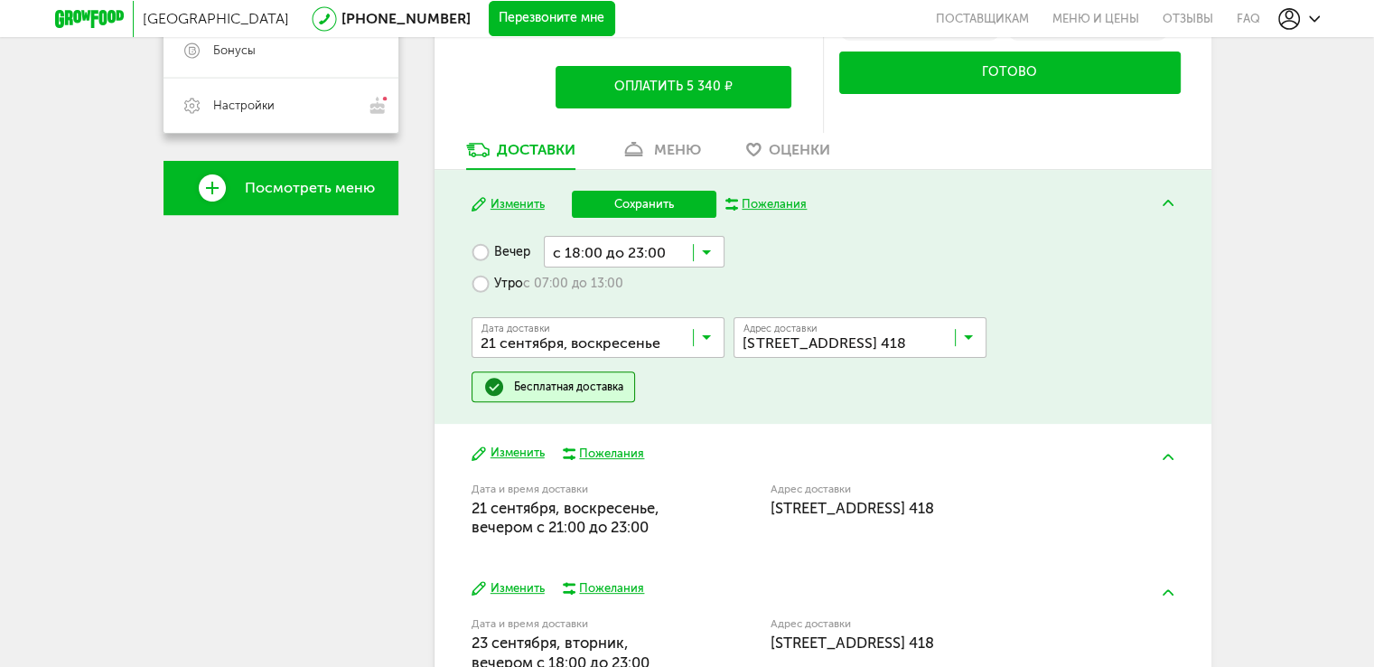
click at [596, 436] on span "21 сентября, воскресенье" at bounding box center [597, 455] width 251 height 38
click at [621, 247] on input "Search for option" at bounding box center [634, 251] width 181 height 31
click at [658, 421] on span "с 21:00 до 23:00" at bounding box center [634, 431] width 179 height 38
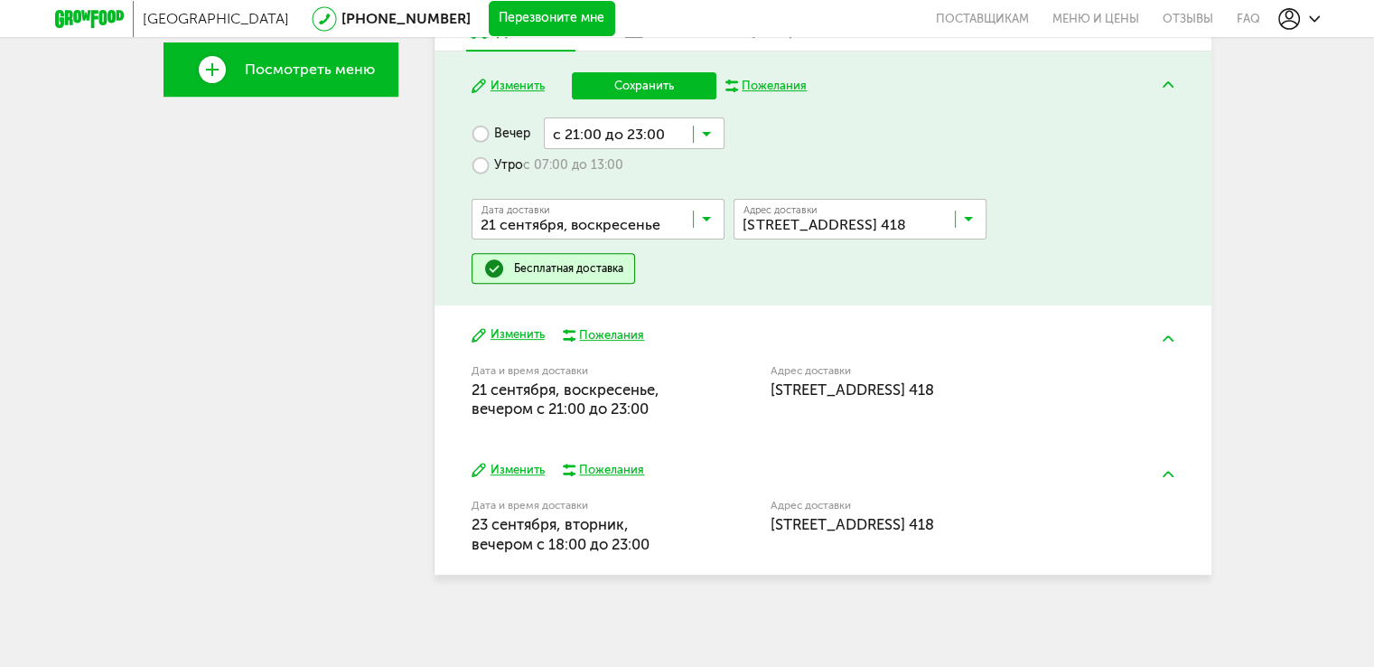
scroll to position [525, 0]
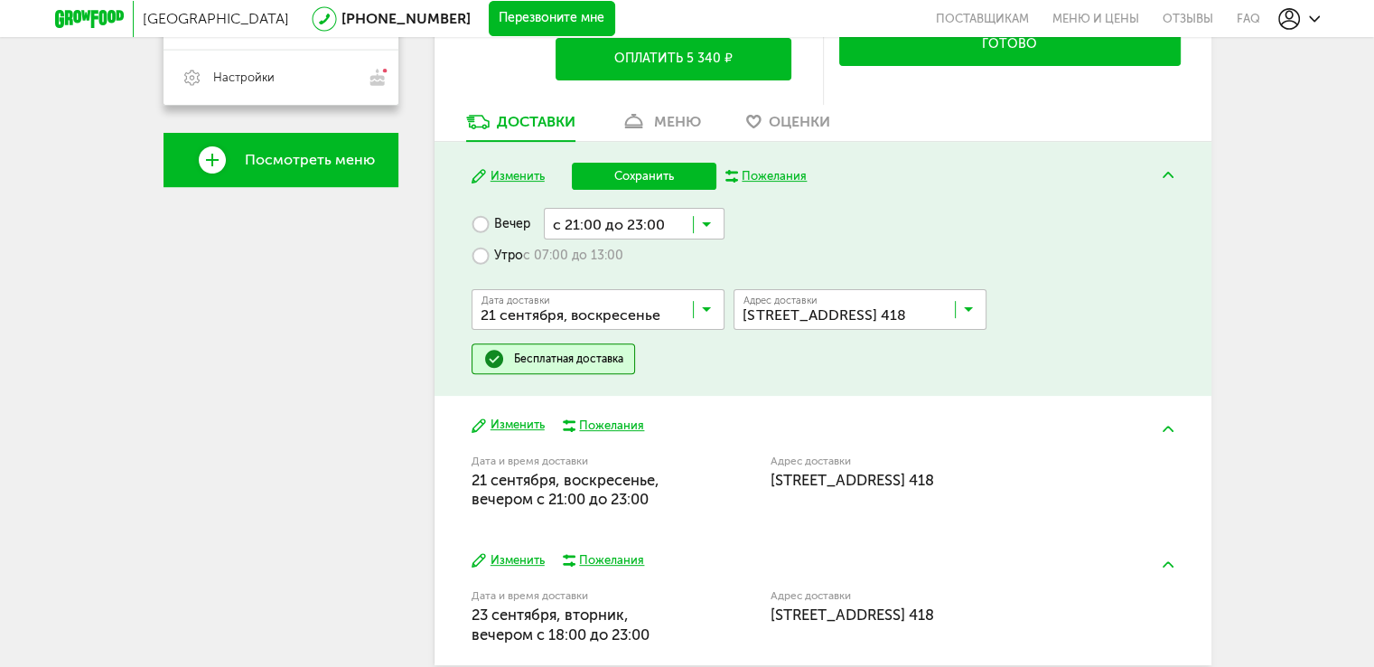
click at [658, 177] on button "Сохранить" at bounding box center [644, 176] width 145 height 27
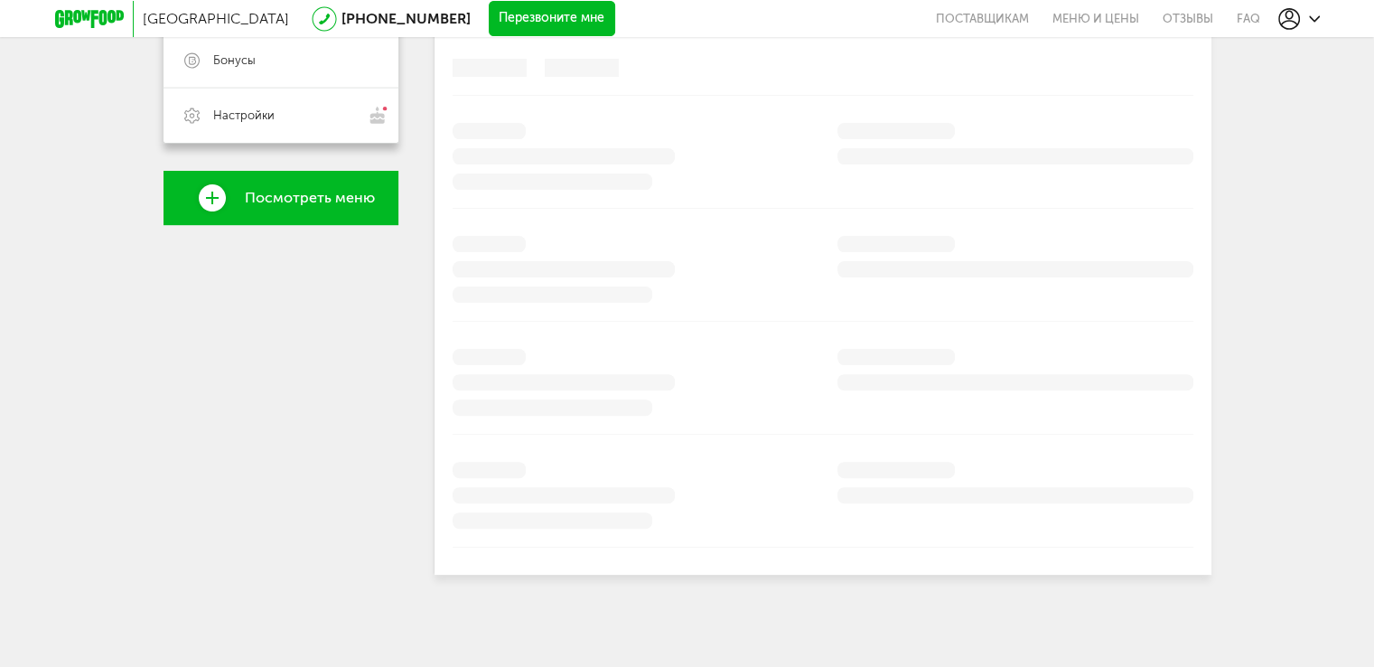
scroll to position [497, 0]
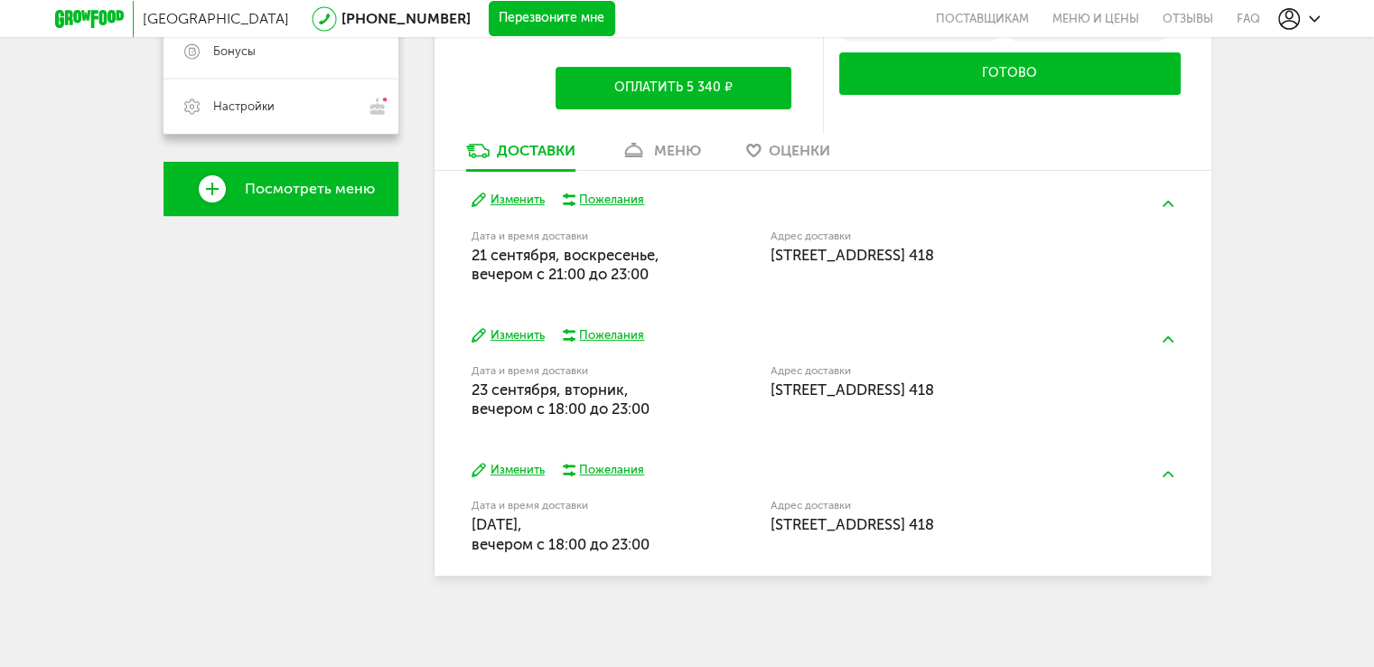
click at [1304, 661] on div "Москва 8 (800) 555-21-78 Перезвоните мне поставщикам Меню и цены Отзывы FAQ 8 (…" at bounding box center [687, 85] width 1374 height 1162
click at [596, 380] on span "23 сентября, вторник, вечером c 18:00 до 23:00" at bounding box center [560, 398] width 178 height 37
click at [506, 333] on button "Изменить" at bounding box center [507, 335] width 73 height 17
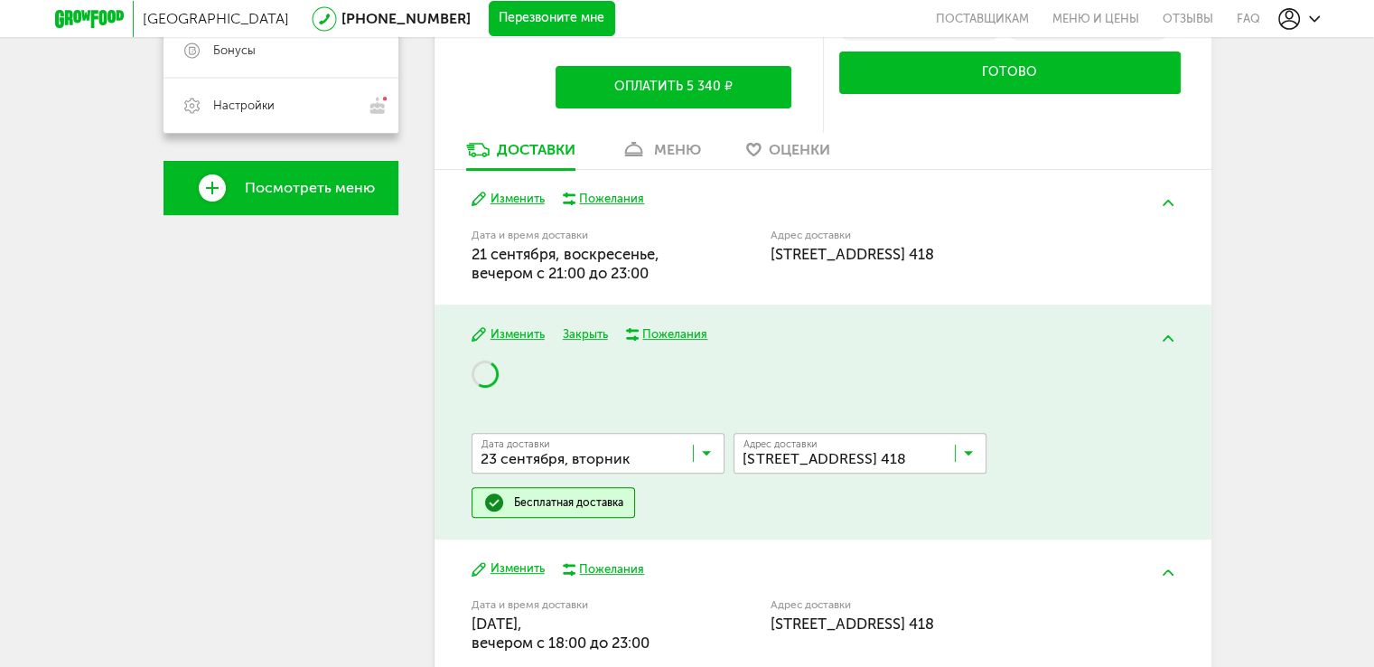
click at [779, 445] on span "ул Хабаровская, 2, кв. 418" at bounding box center [850, 453] width 223 height 36
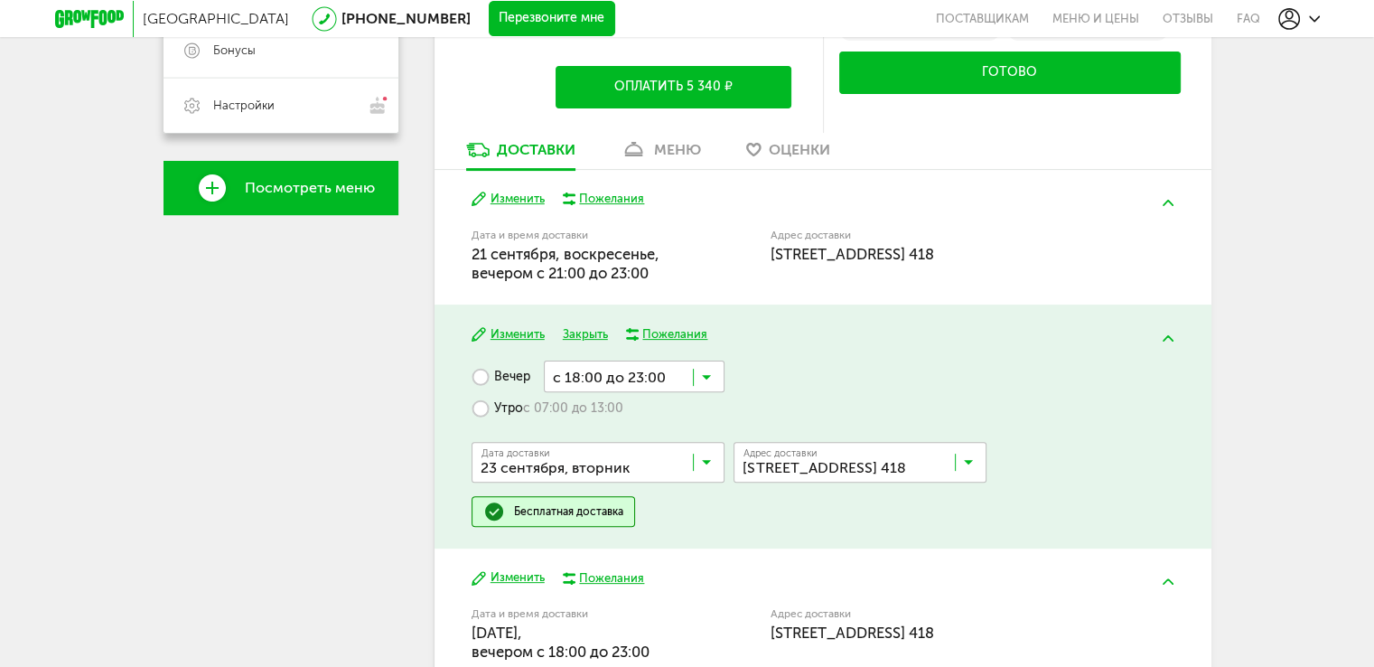
click at [631, 369] on input "Search for option" at bounding box center [634, 375] width 181 height 31
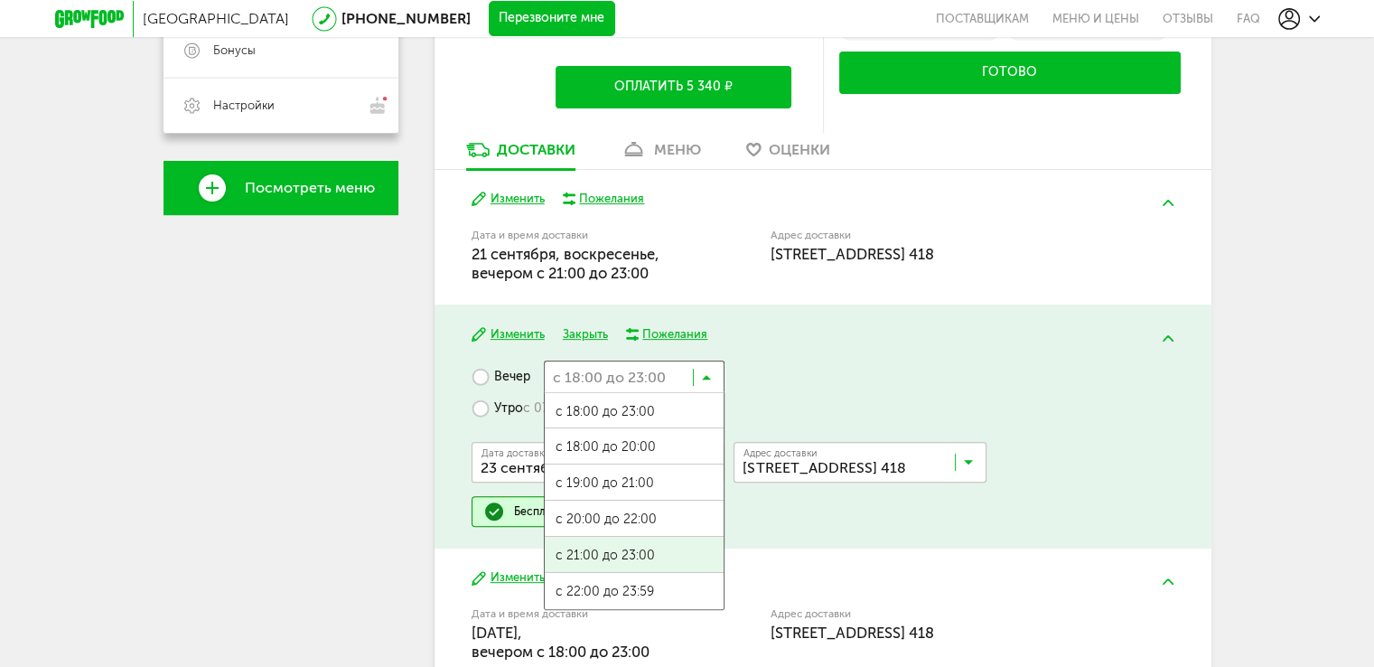
click at [628, 554] on span "с 21:00 до 23:00" at bounding box center [634, 556] width 179 height 38
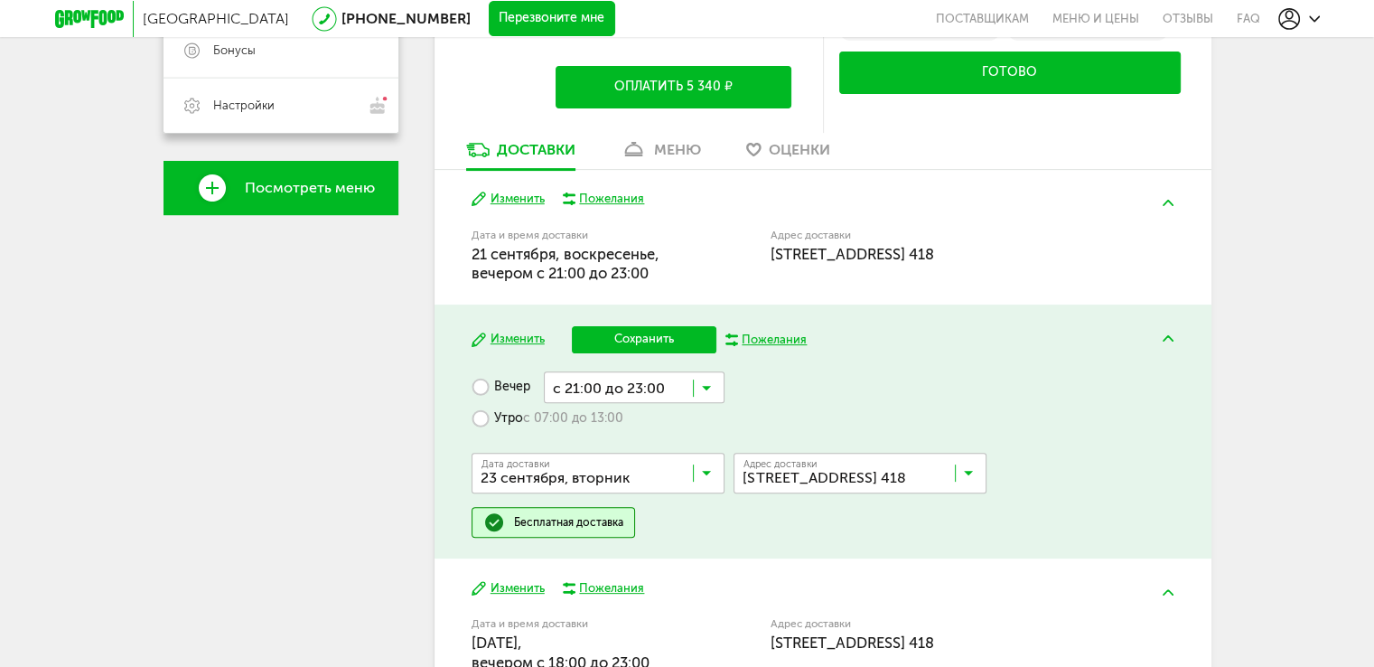
click at [639, 343] on button "Сохранить" at bounding box center [644, 339] width 145 height 27
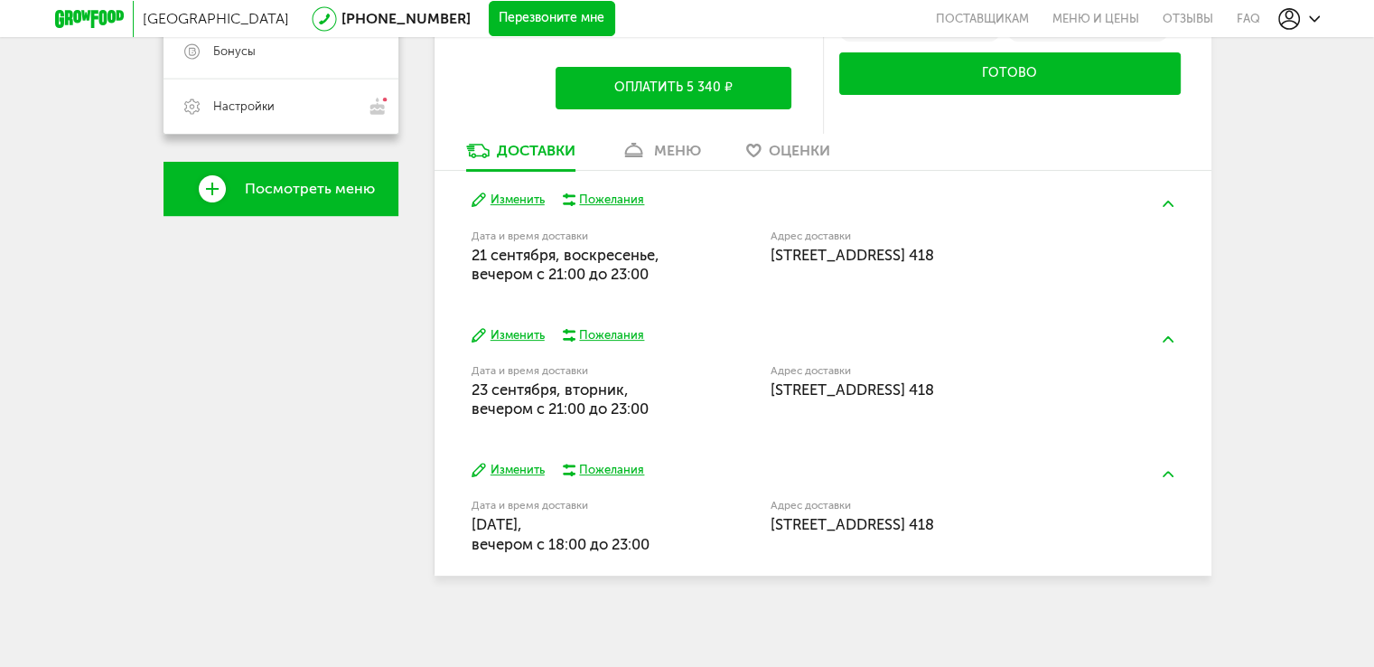
click at [517, 467] on button "Изменить" at bounding box center [507, 470] width 73 height 17
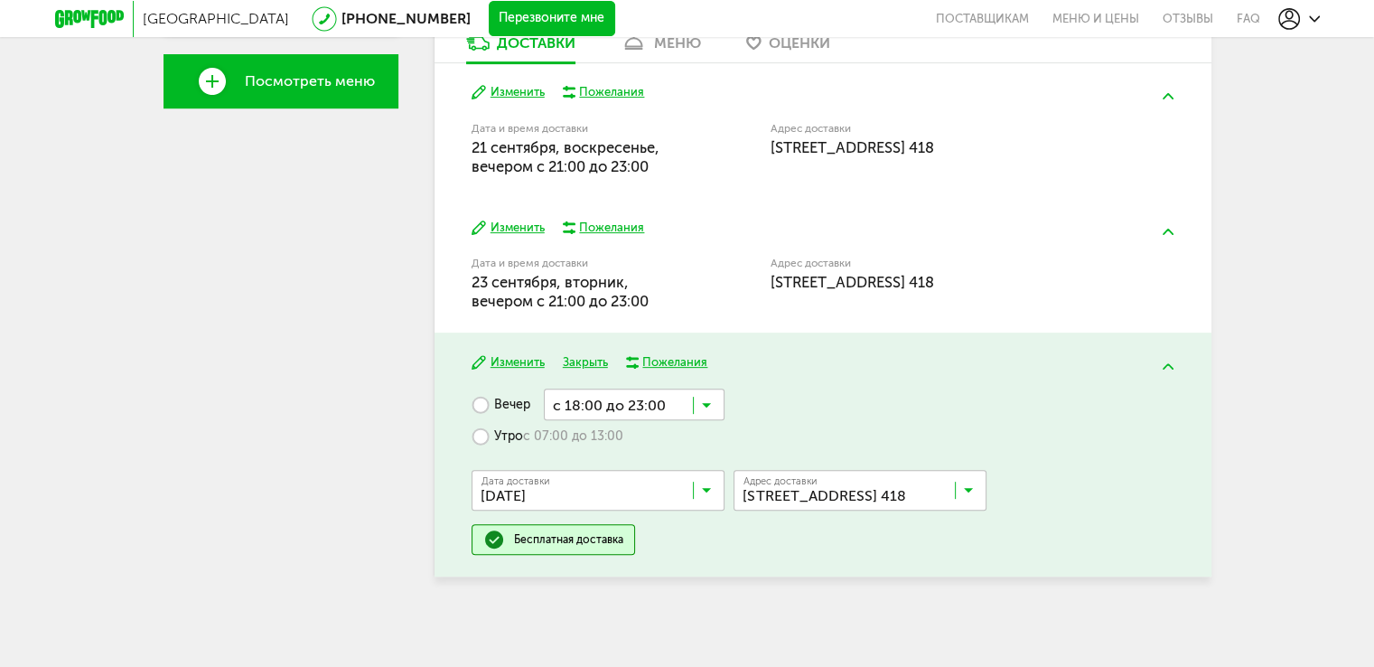
scroll to position [605, 0]
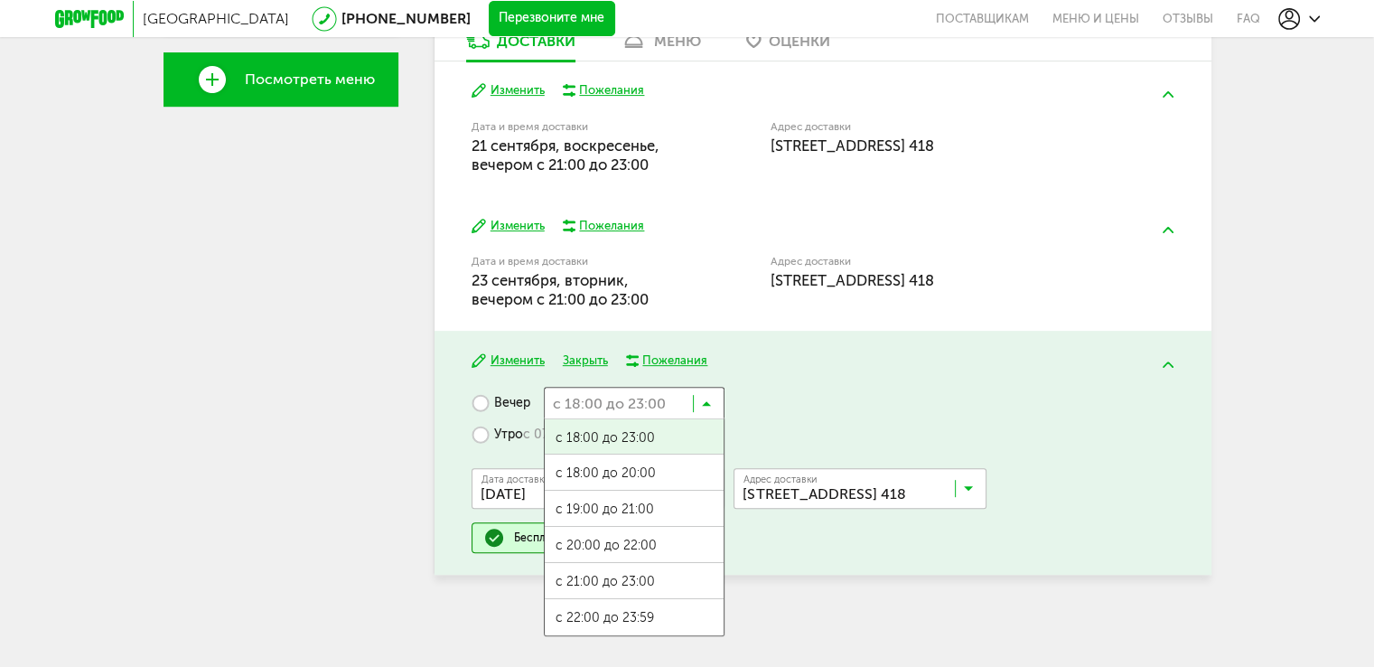
click at [611, 397] on input "Search for option" at bounding box center [634, 402] width 181 height 31
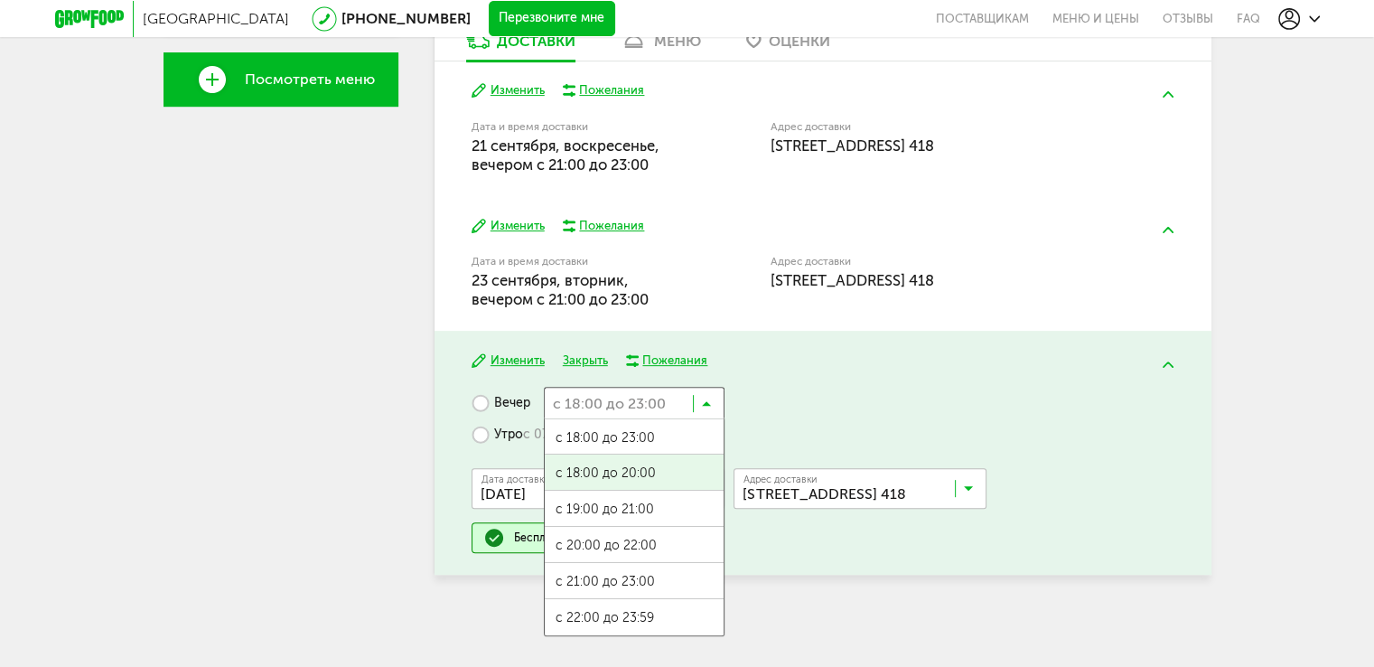
scroll to position [425, 0]
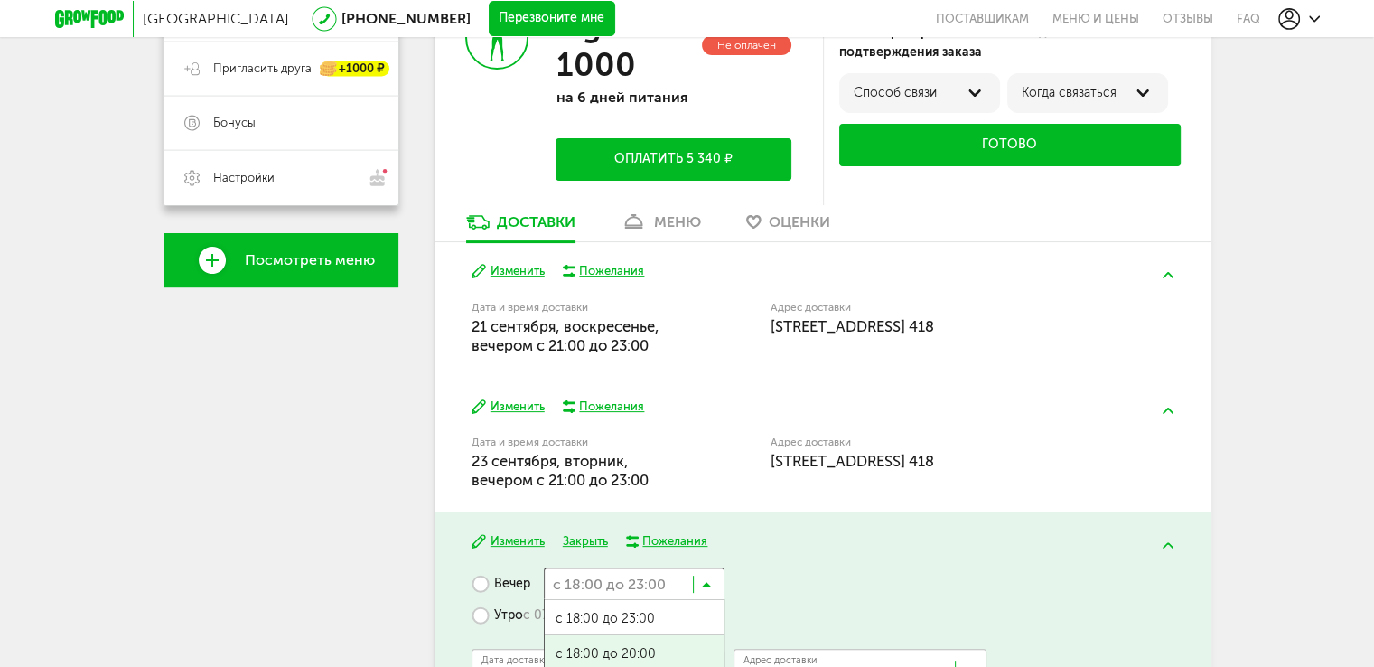
click at [780, 571] on div "Вечер с 18:00 до 23:00 Загрузка... с 18:00 до 23:00 с 18:00 до 20:00 с 19:00 до…" at bounding box center [822, 650] width 702 height 166
click at [471, 612] on div "Изменить Закрыть Пожелания Вечер с 18:00 до 23:00 Загрузка... Утро с 07:00 до 1…" at bounding box center [822, 633] width 777 height 244
click at [489, 611] on label "Утро с 07:00 до 13:00" at bounding box center [547, 615] width 152 height 32
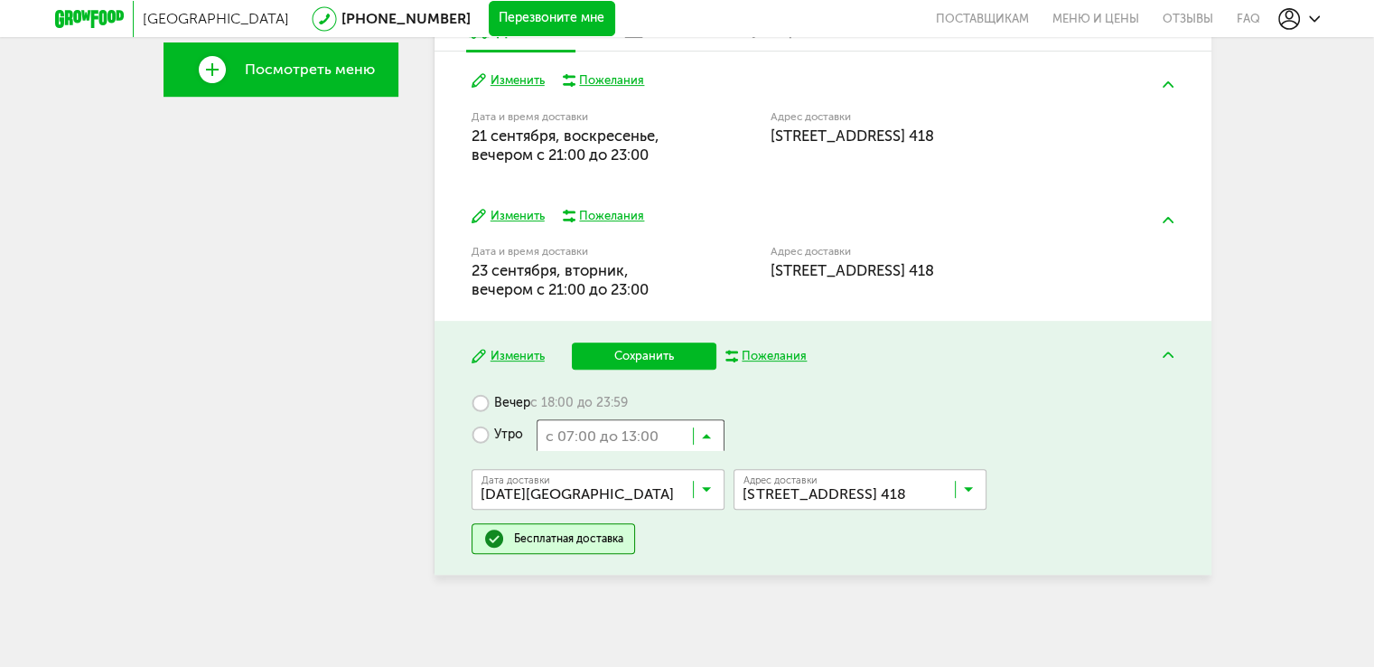
click at [654, 432] on input "Search for option" at bounding box center [631, 434] width 188 height 31
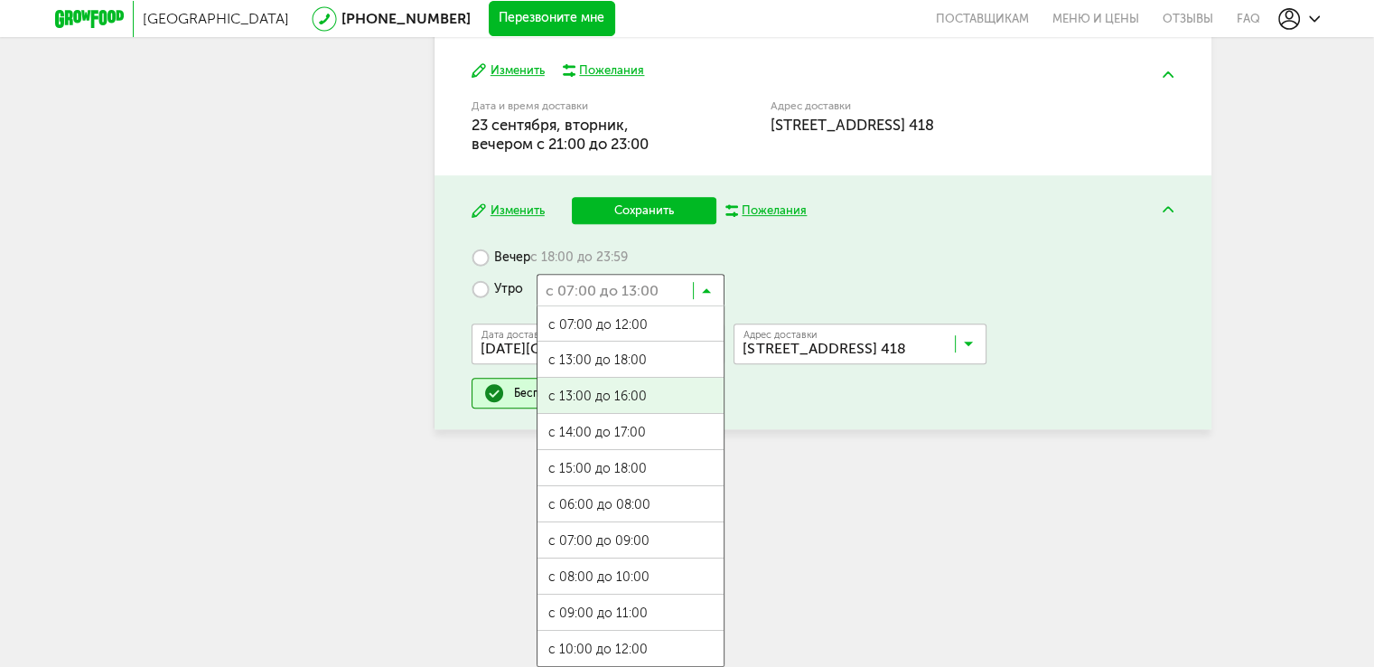
scroll to position [39, 0]
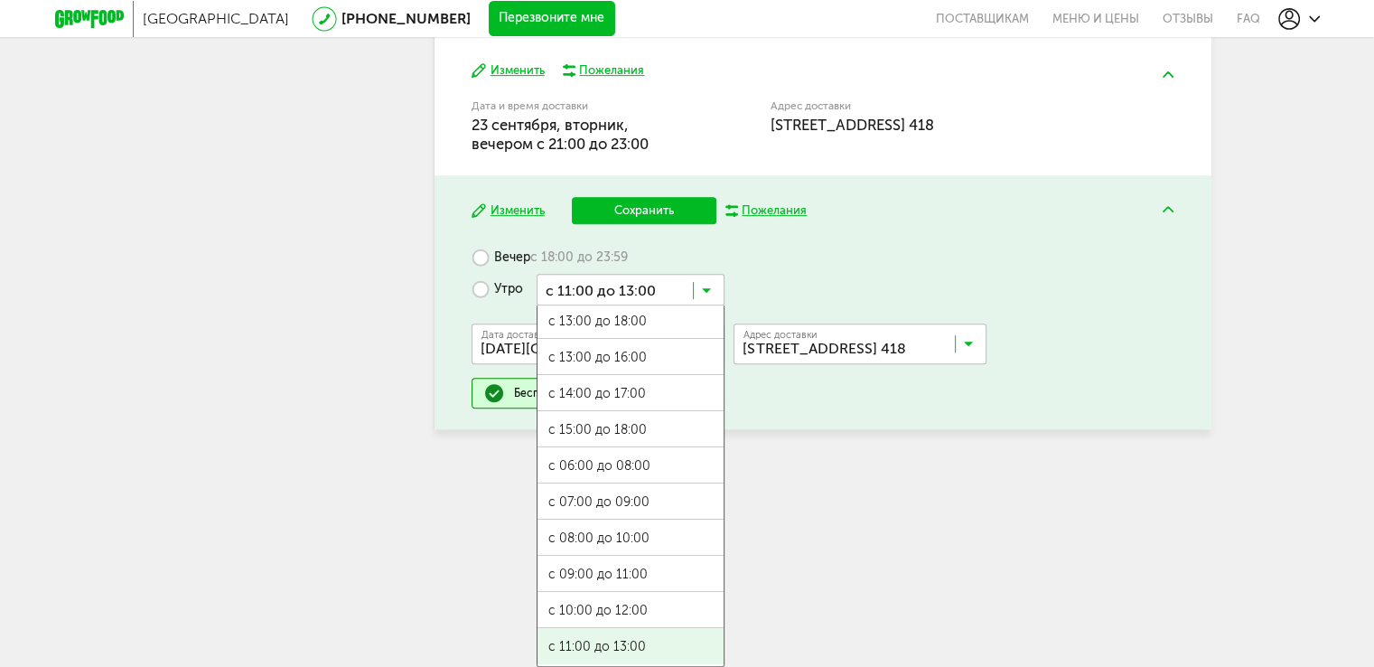
click at [662, 631] on ul "с 07:00 до 12:00 с 13:00 до 18:00 с 13:00 до 16:00 с 14:00 до 17:00 с 15:00 до …" at bounding box center [631, 485] width 188 height 361
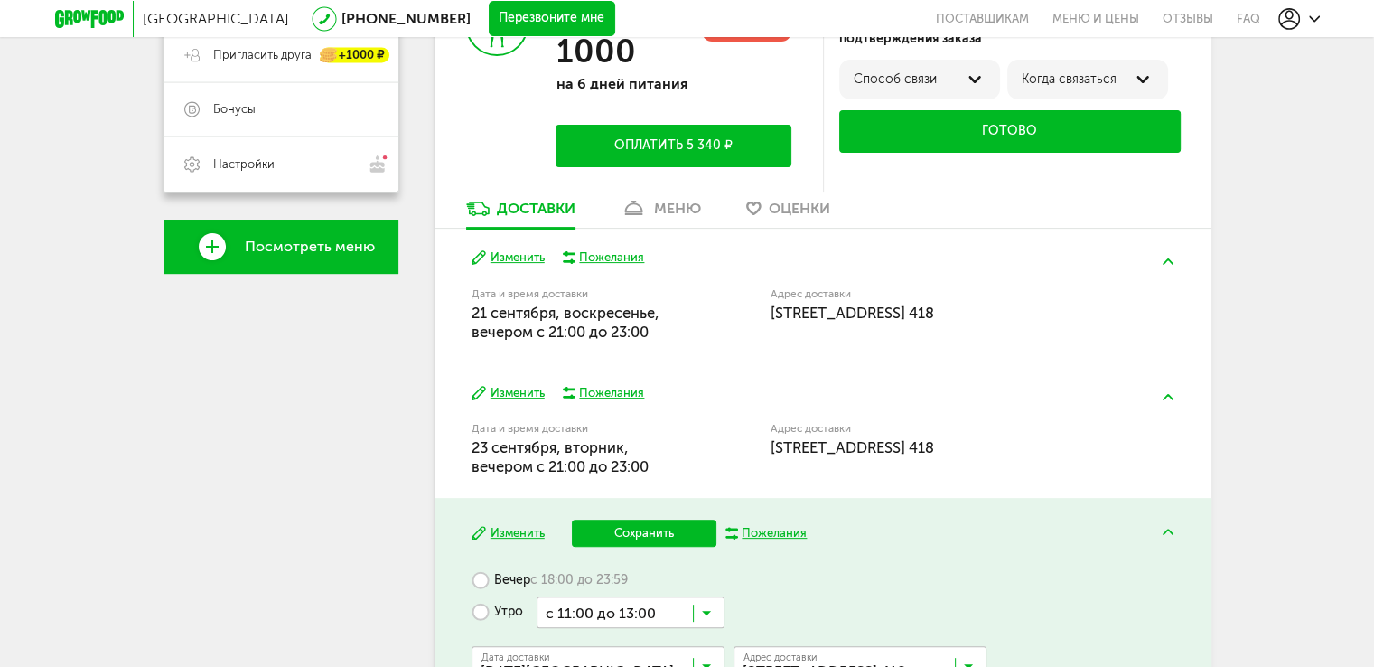
scroll to position [434, 0]
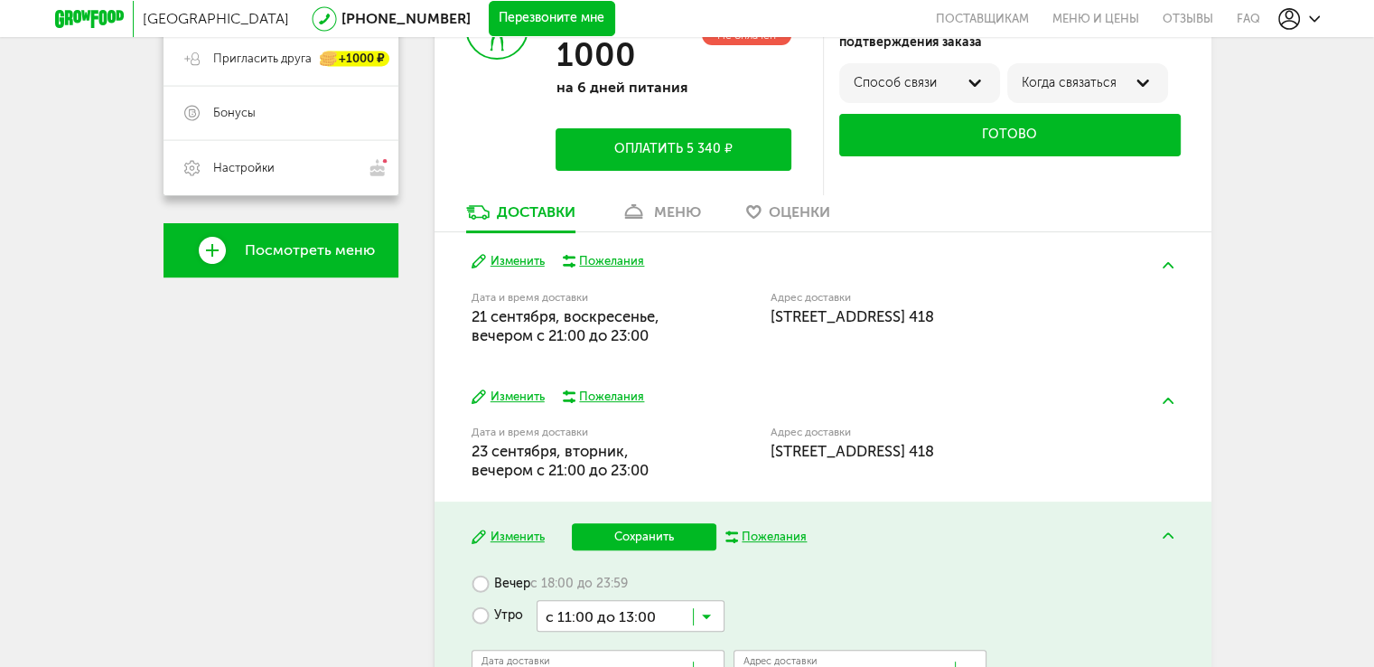
click at [680, 545] on button "Сохранить" at bounding box center [644, 536] width 145 height 27
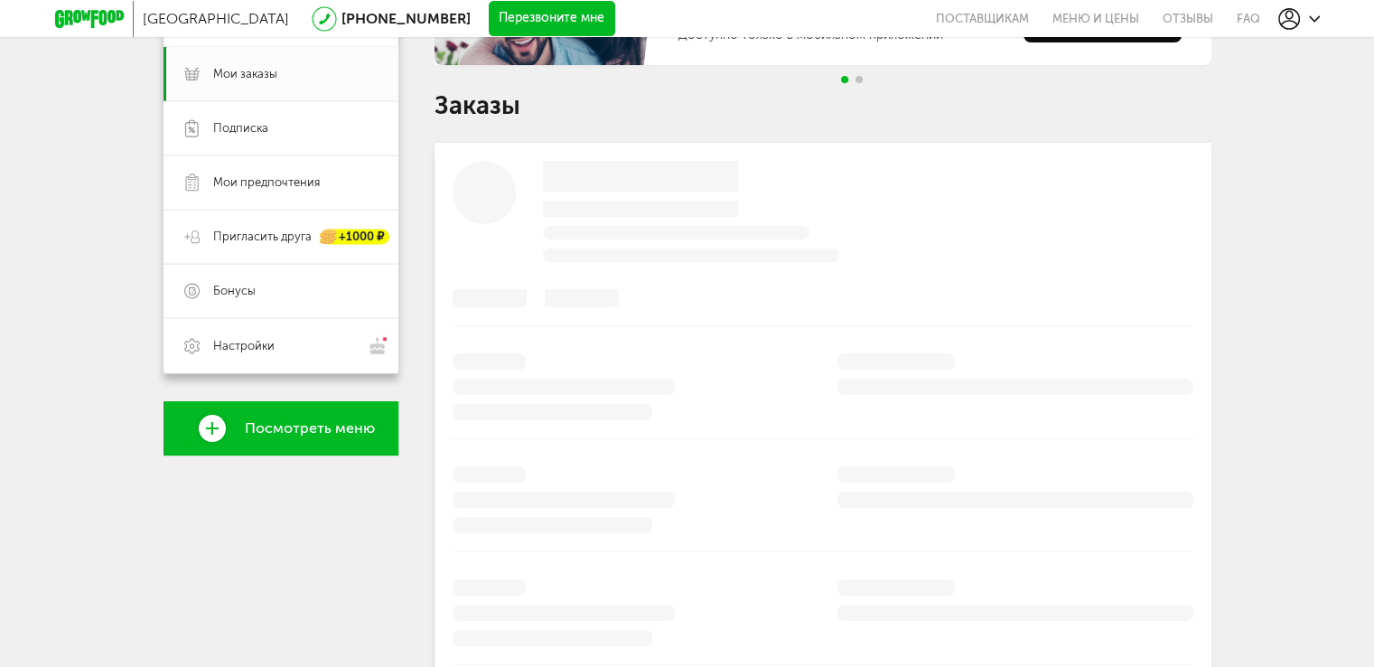
scroll to position [254, 0]
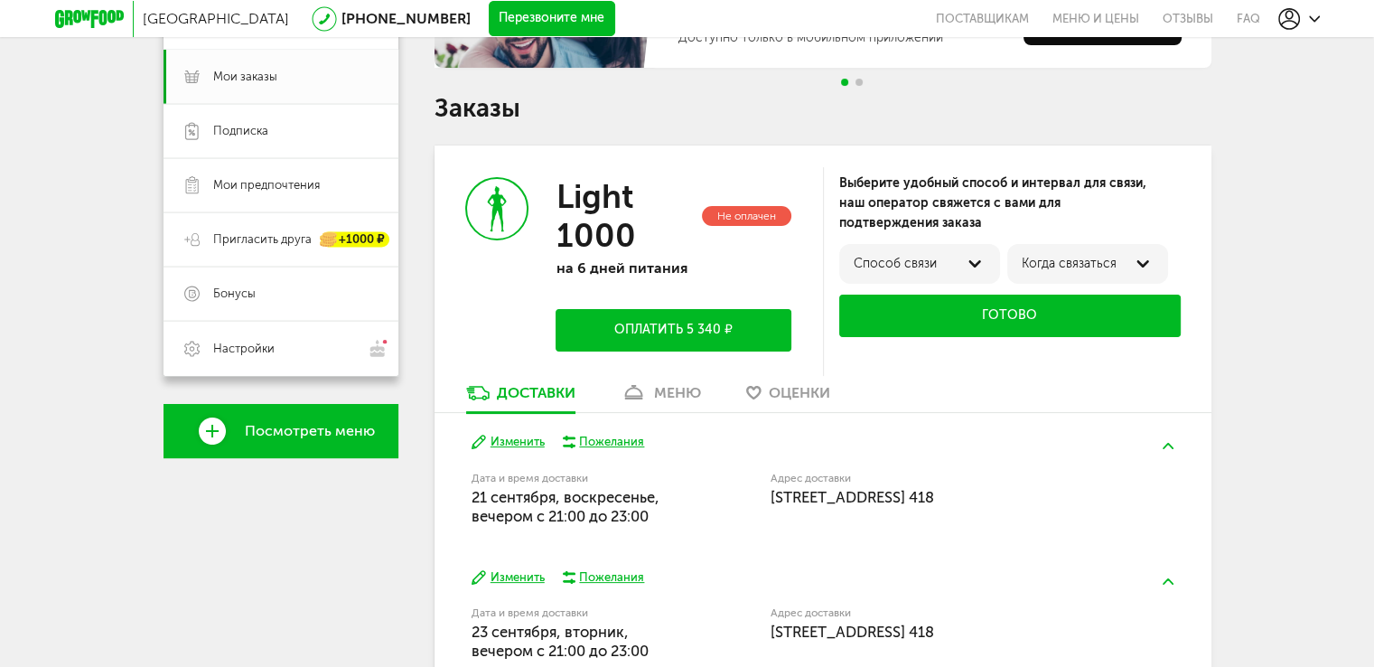
click at [300, 438] on span "Посмотреть меню" at bounding box center [310, 431] width 130 height 16
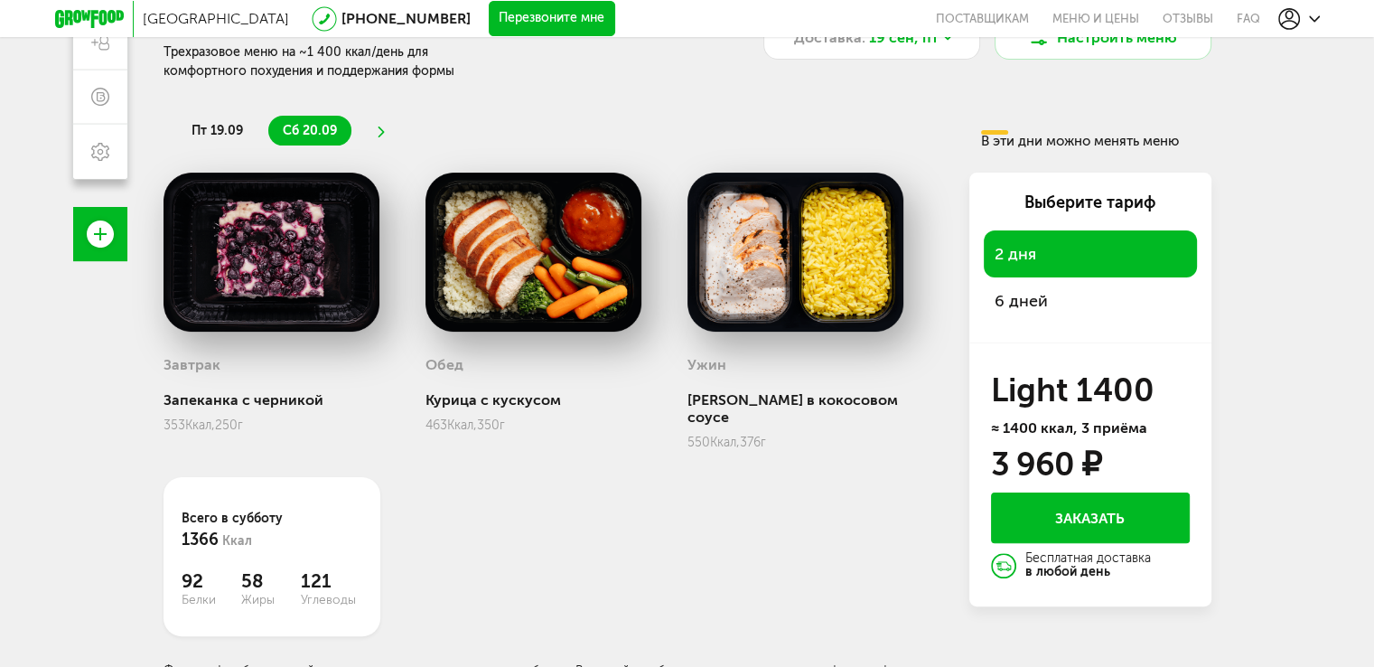
scroll to position [334, 0]
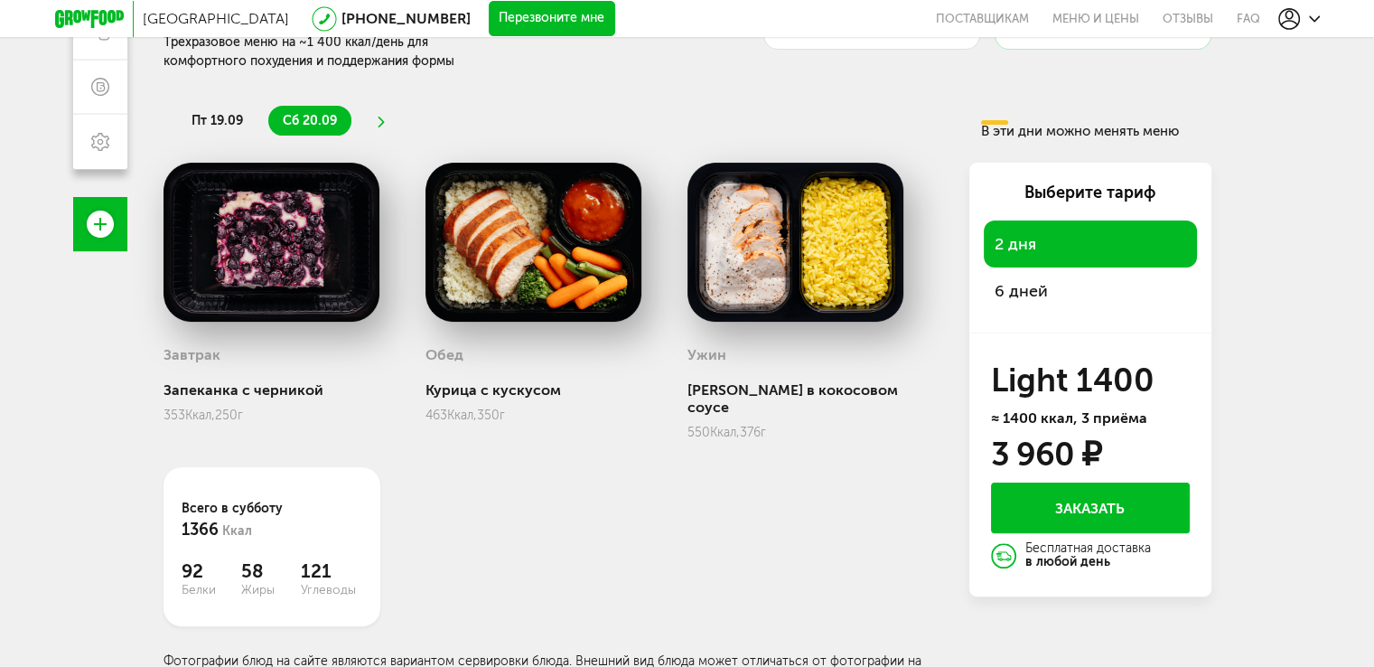
click at [1013, 284] on span "6 дней" at bounding box center [1089, 290] width 191 height 25
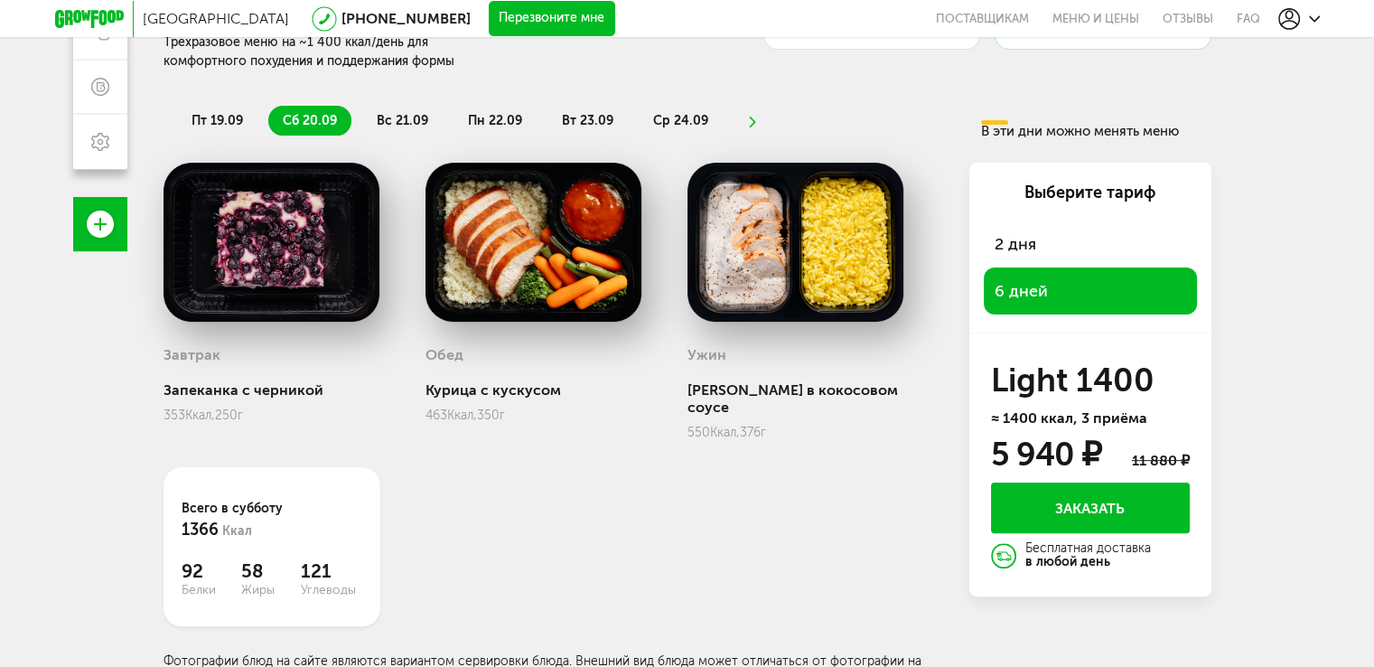
click at [402, 126] on span "вс 21.09" at bounding box center [402, 120] width 51 height 15
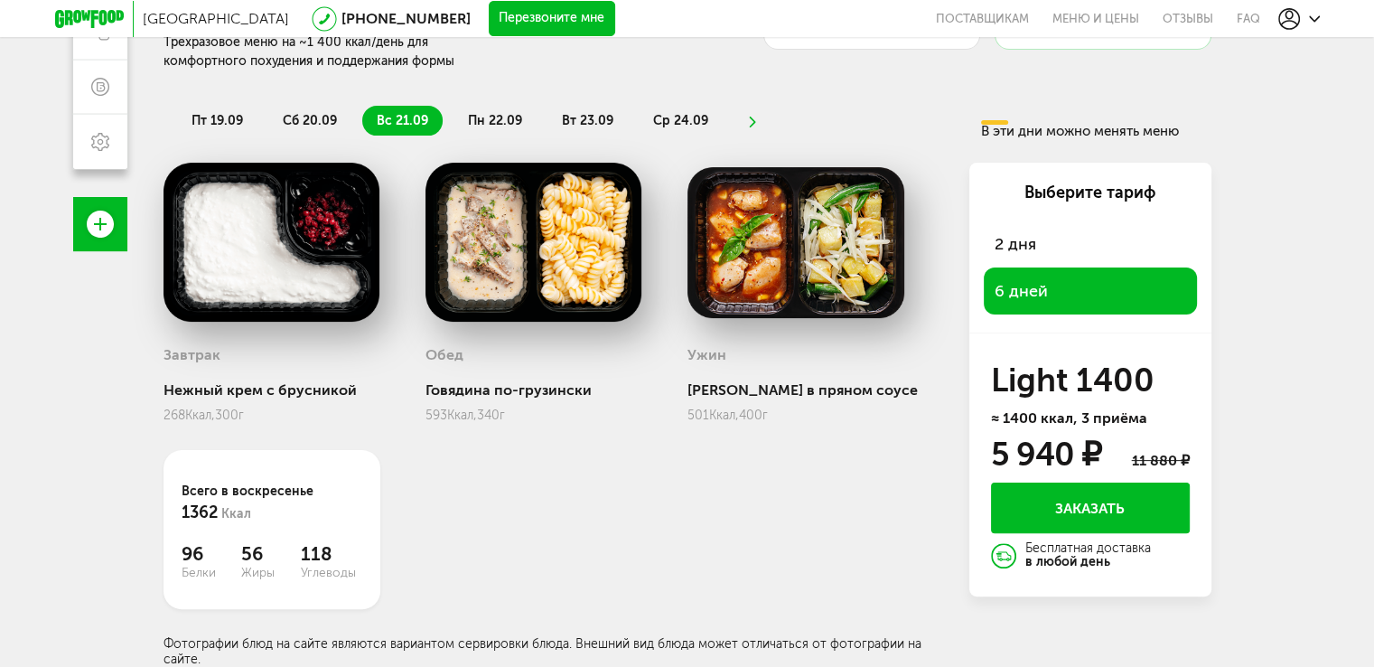
click at [478, 120] on span "пн 22.09" at bounding box center [495, 120] width 54 height 15
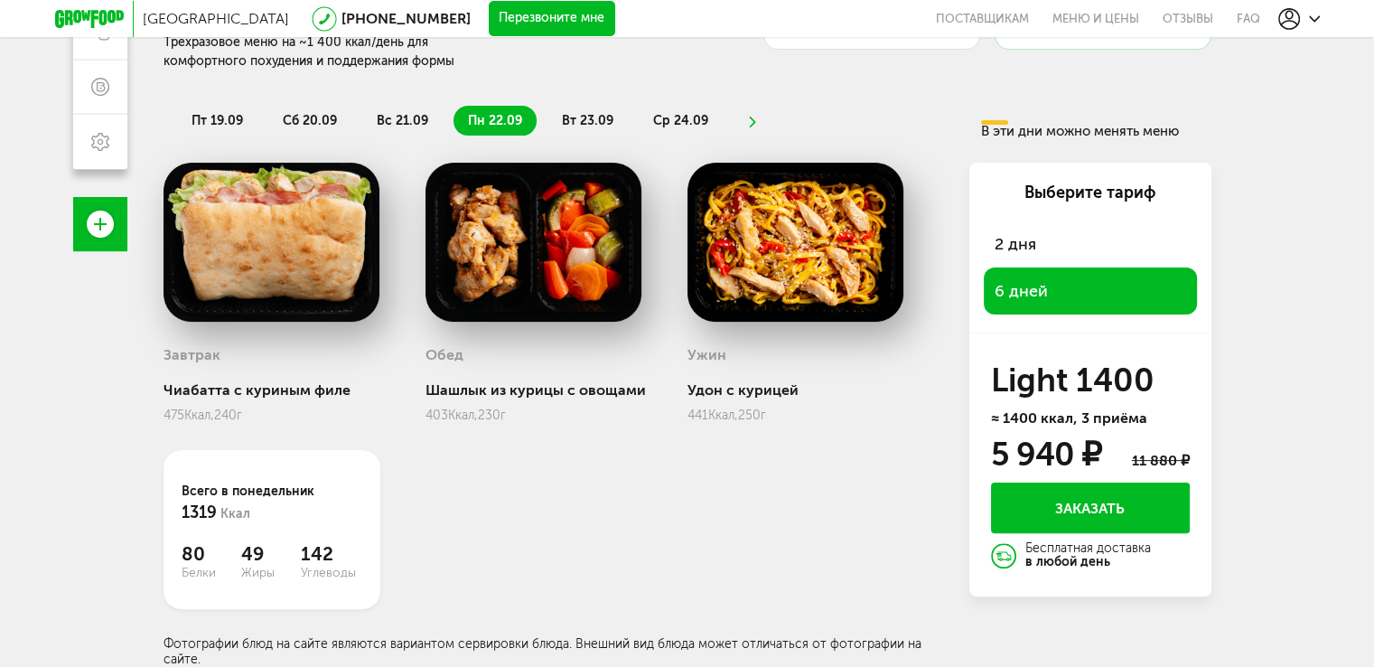
click at [562, 117] on span "вт 23.09" at bounding box center [587, 120] width 51 height 15
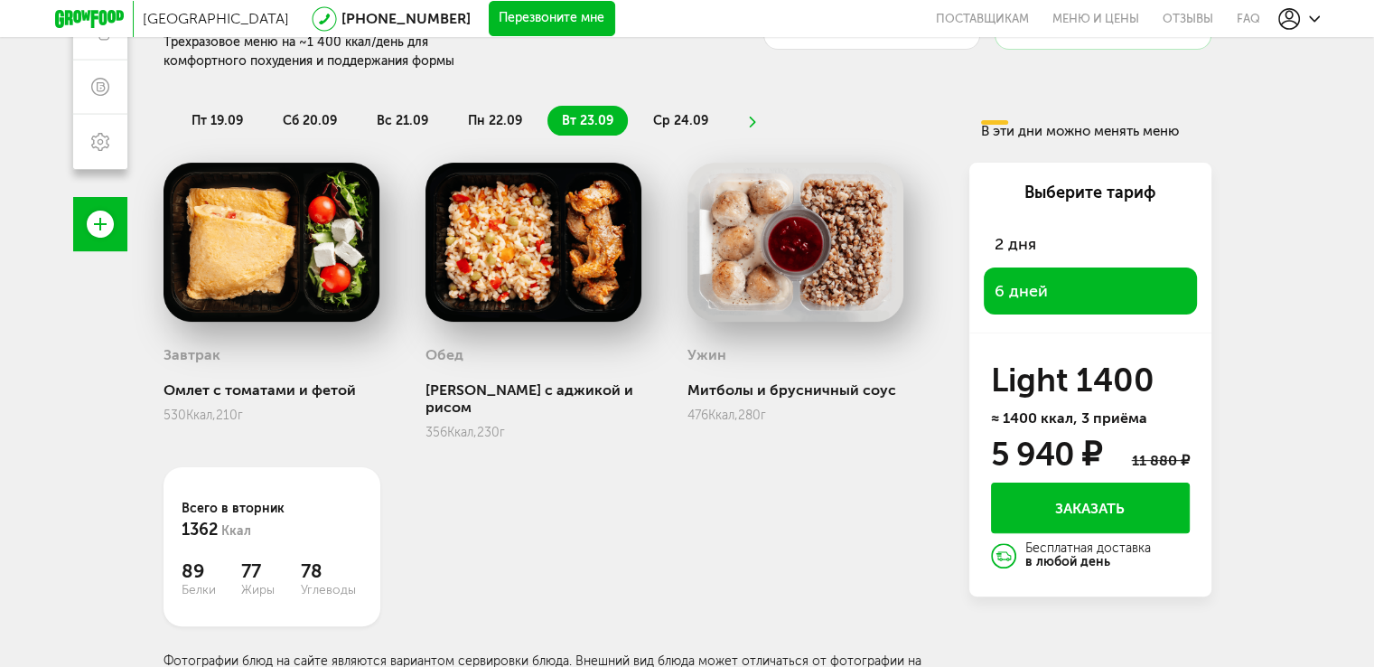
click at [658, 111] on li "ср 24.09" at bounding box center [681, 121] width 84 height 30
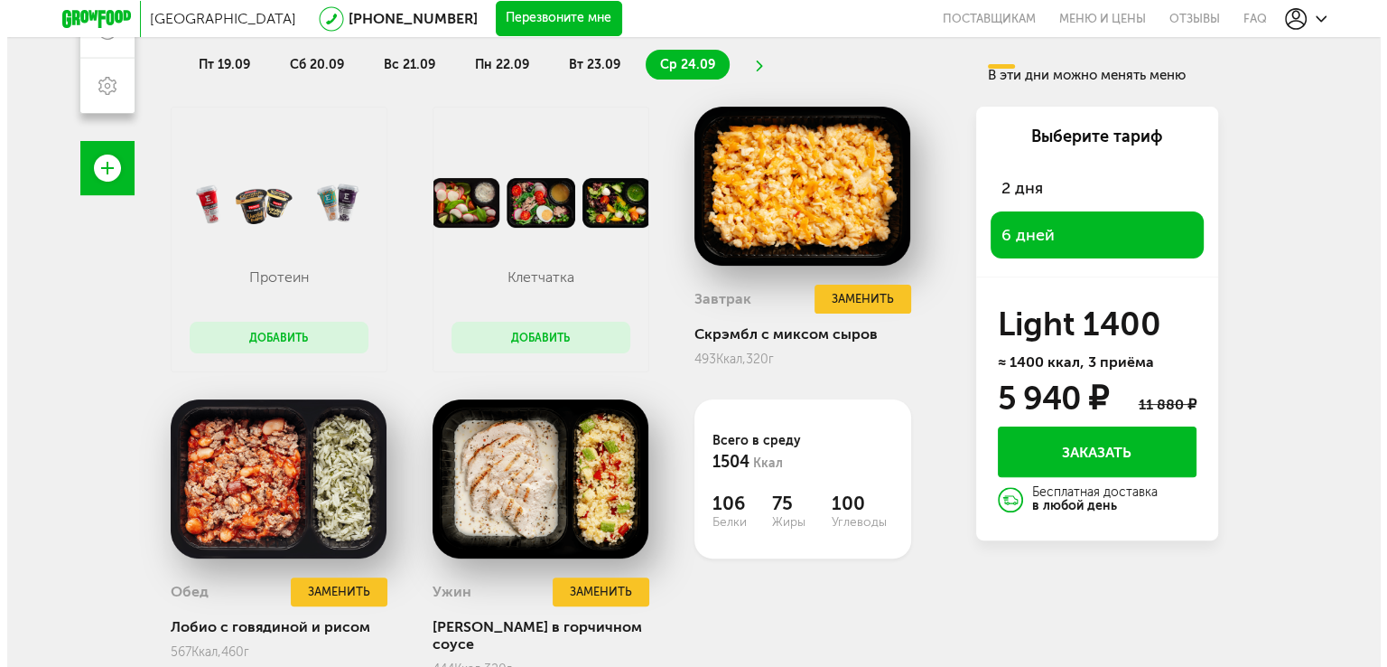
scroll to position [441, 0]
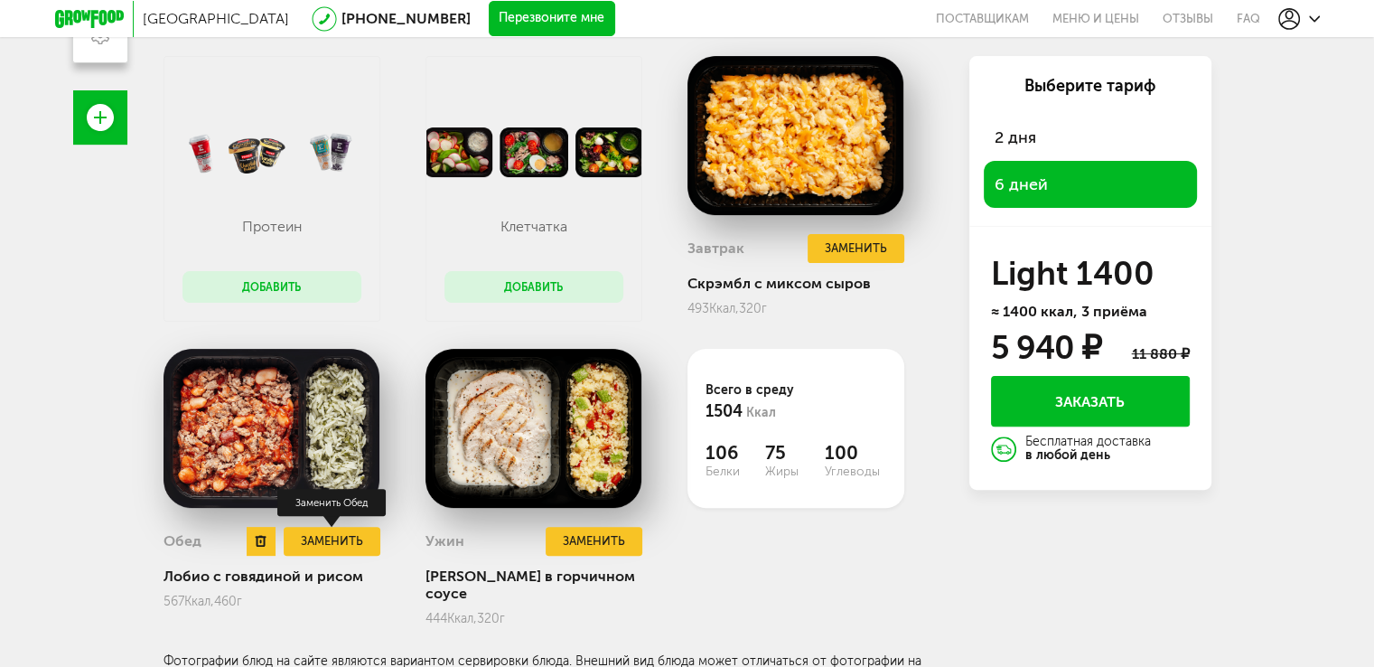
click at [358, 546] on button "Заменить" at bounding box center [332, 542] width 96 height 30
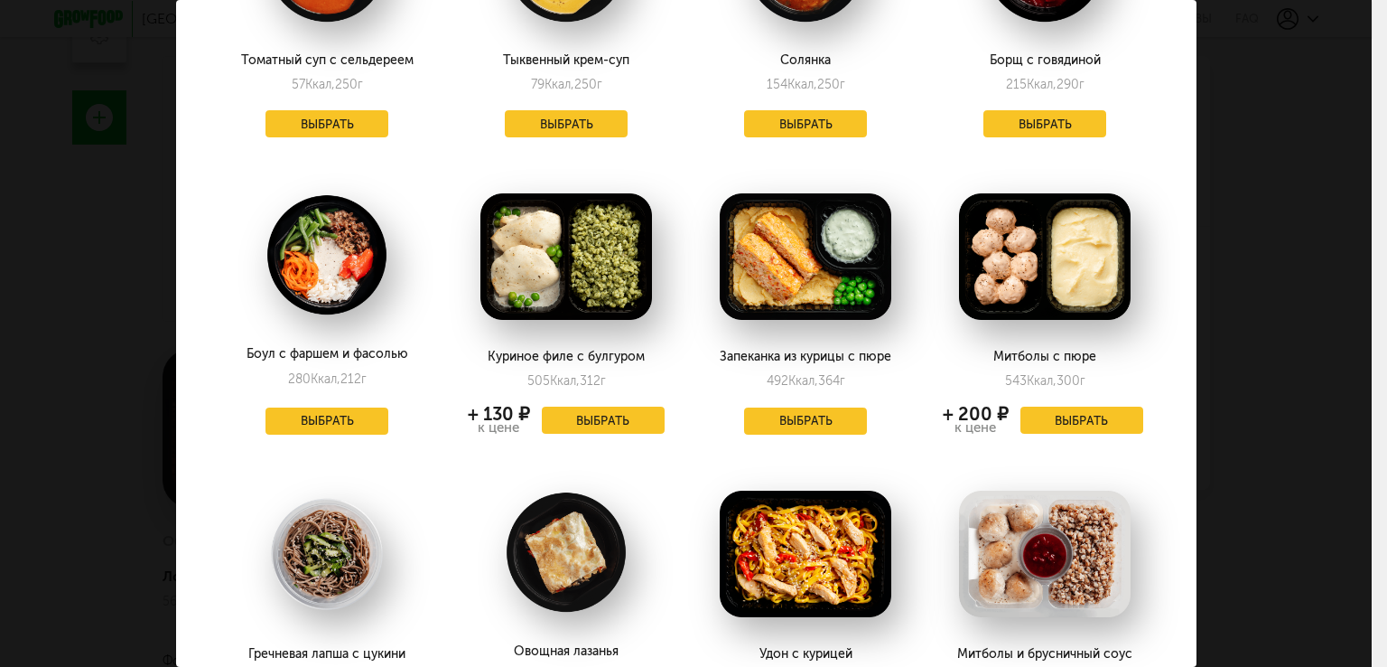
scroll to position [1445, 0]
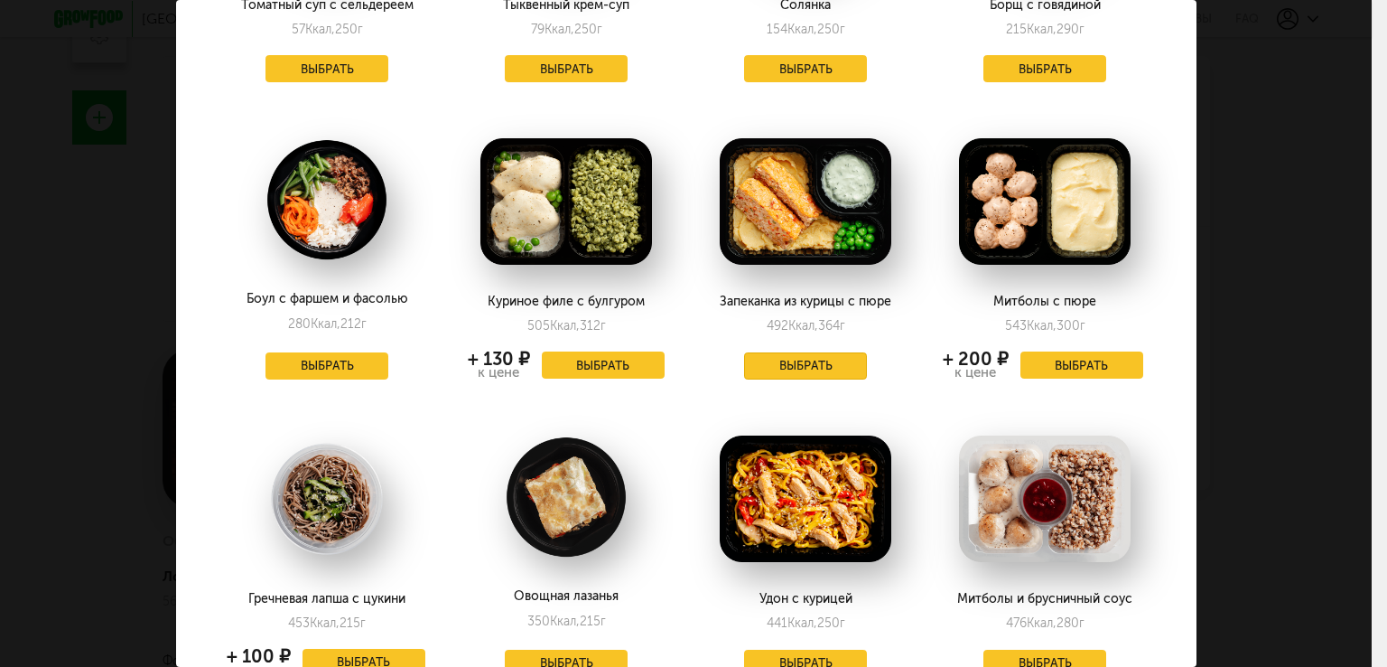
click at [808, 369] on button "Выбрать" at bounding box center [805, 365] width 123 height 27
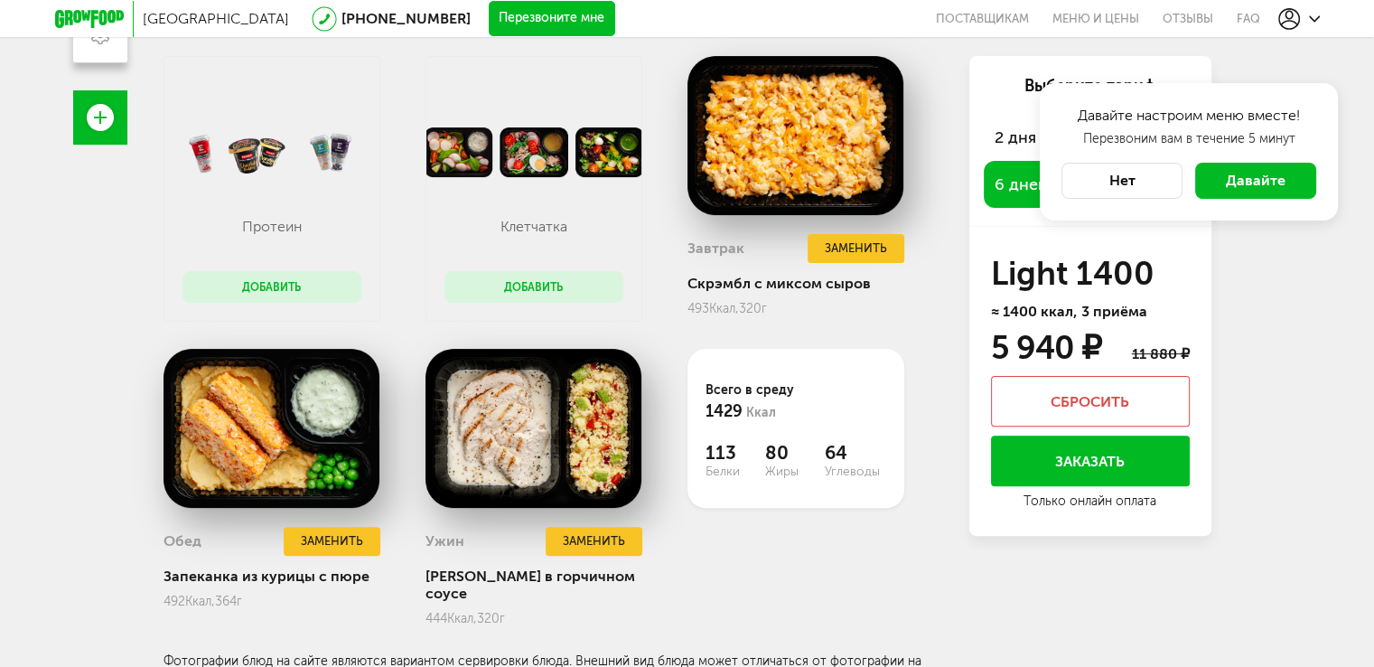
click at [1141, 167] on button "Нет" at bounding box center [1121, 181] width 121 height 36
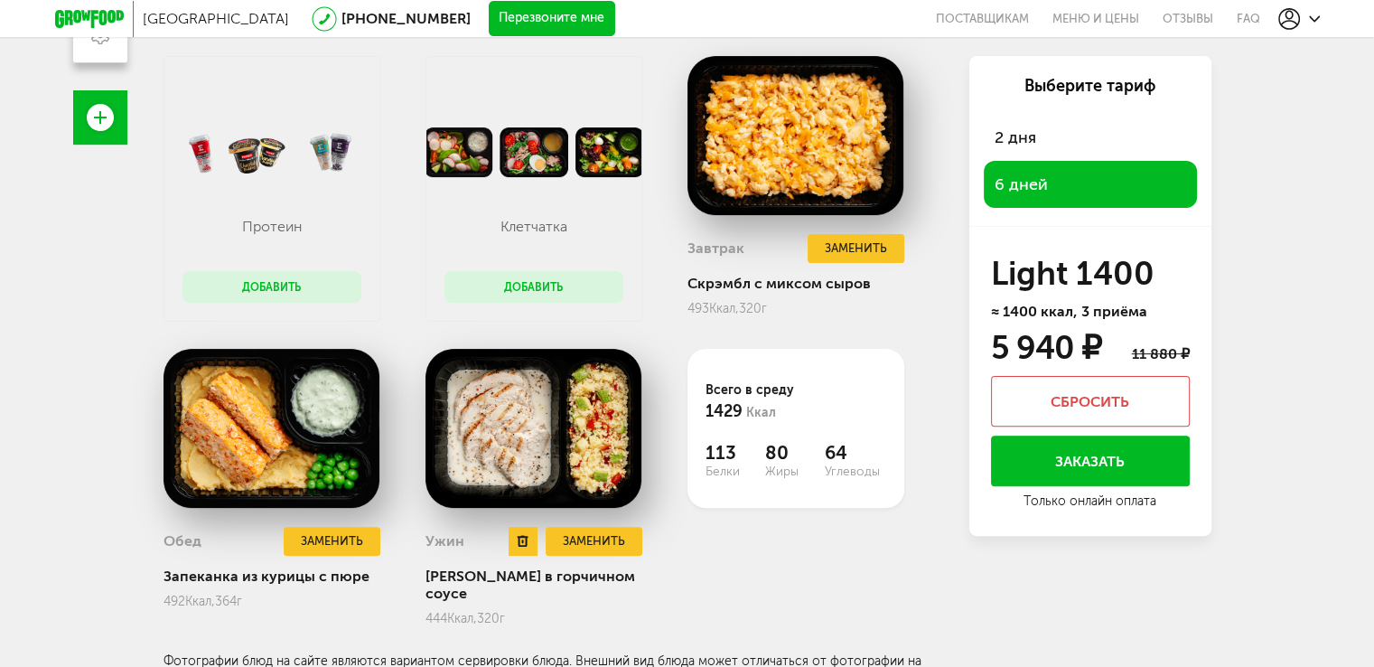
click at [569, 445] on img at bounding box center [533, 428] width 217 height 159
click at [598, 534] on button "Заменить" at bounding box center [594, 542] width 96 height 30
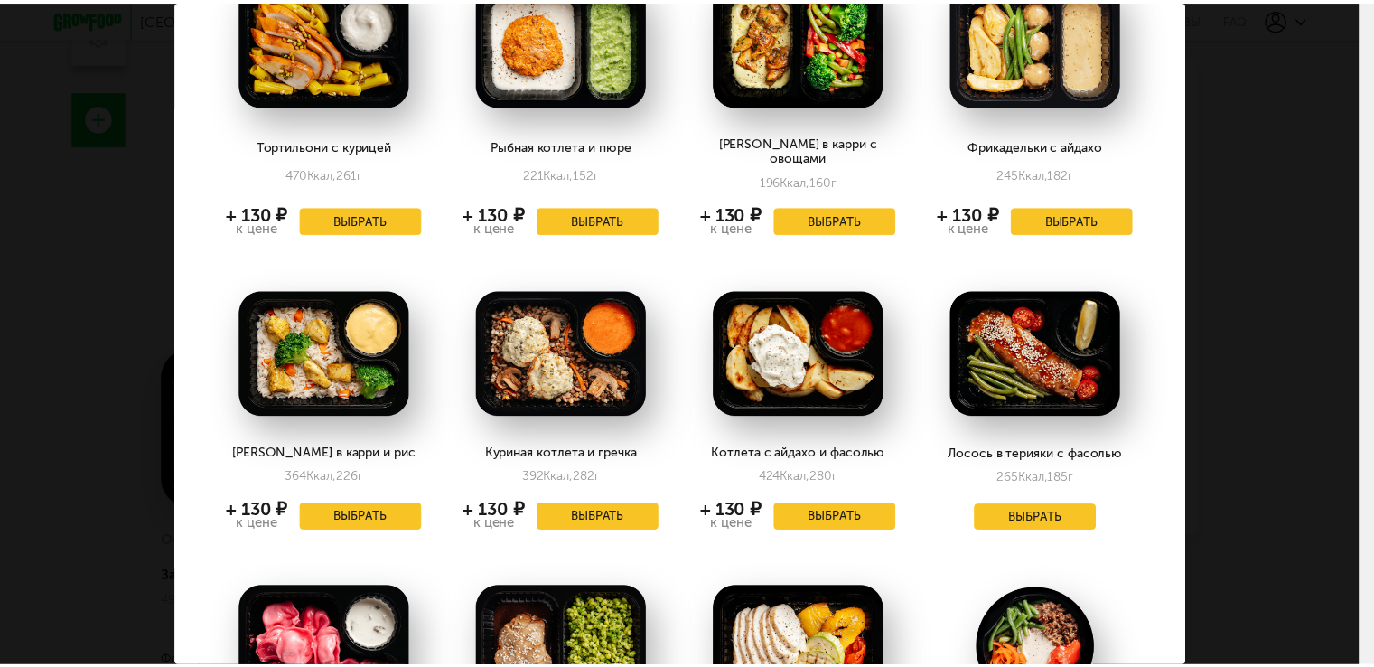
scroll to position [0, 0]
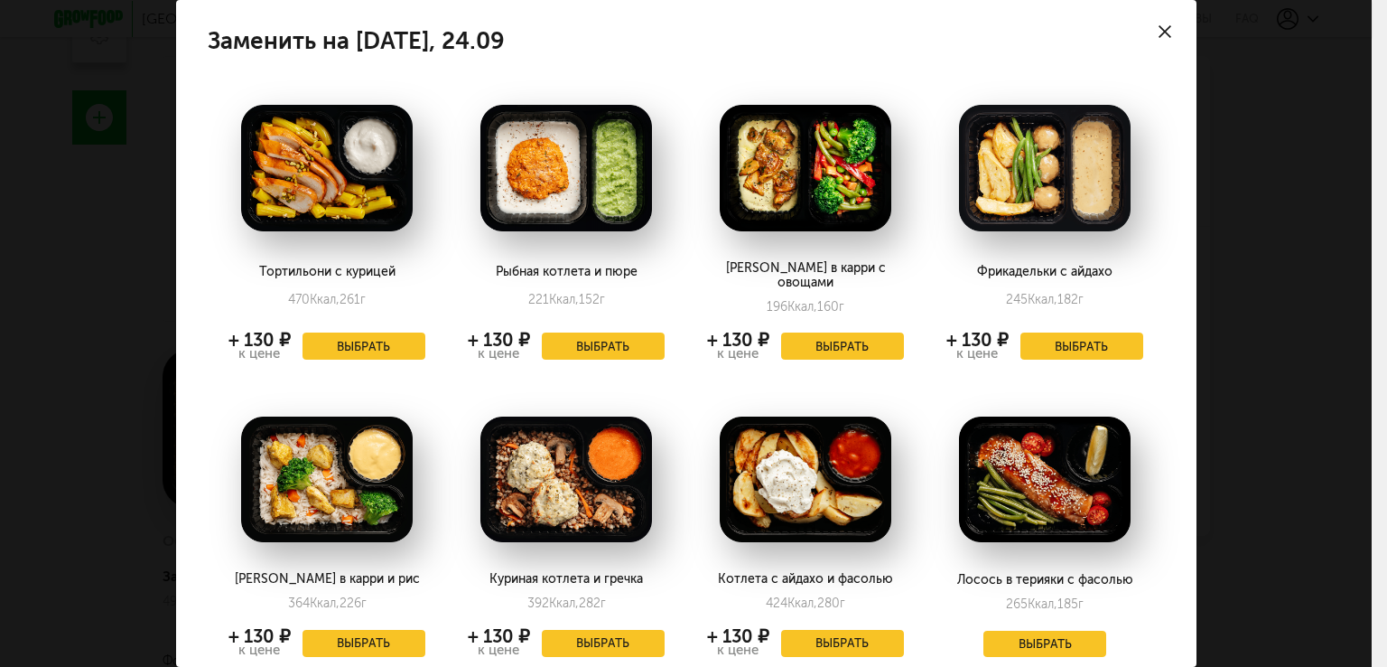
click at [1159, 26] on icon at bounding box center [1165, 31] width 13 height 13
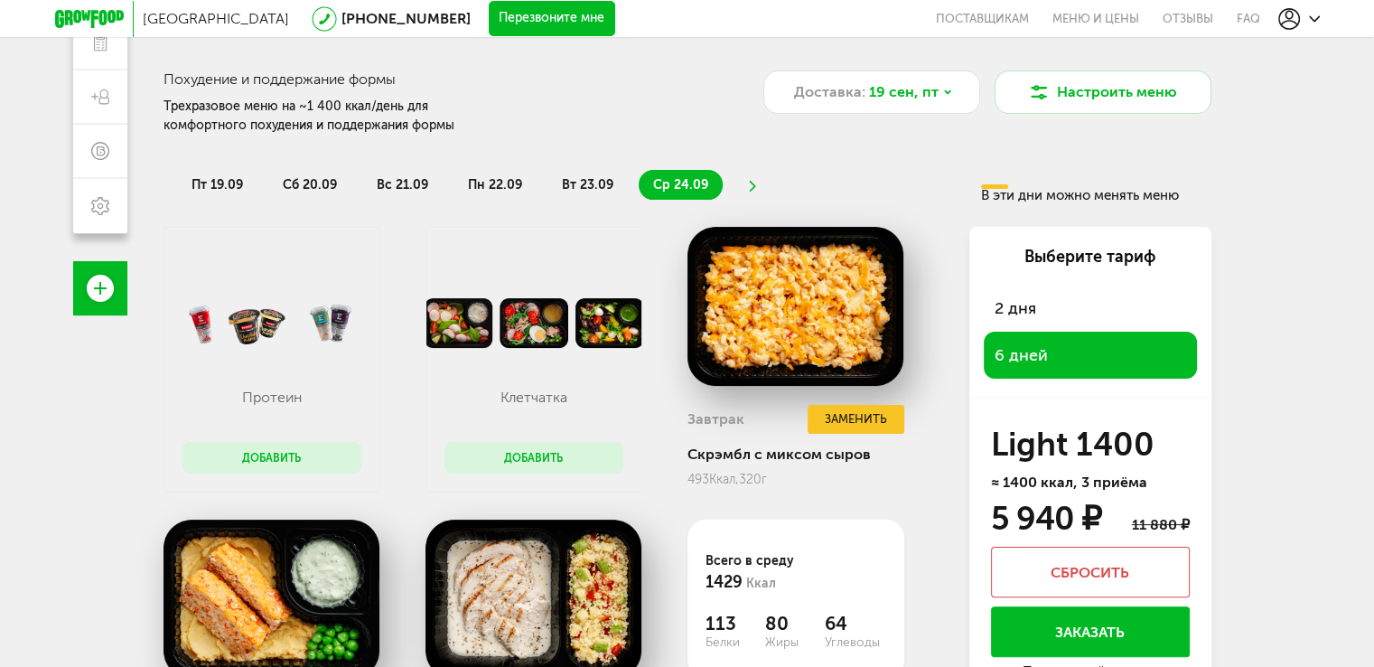
scroll to position [260, 0]
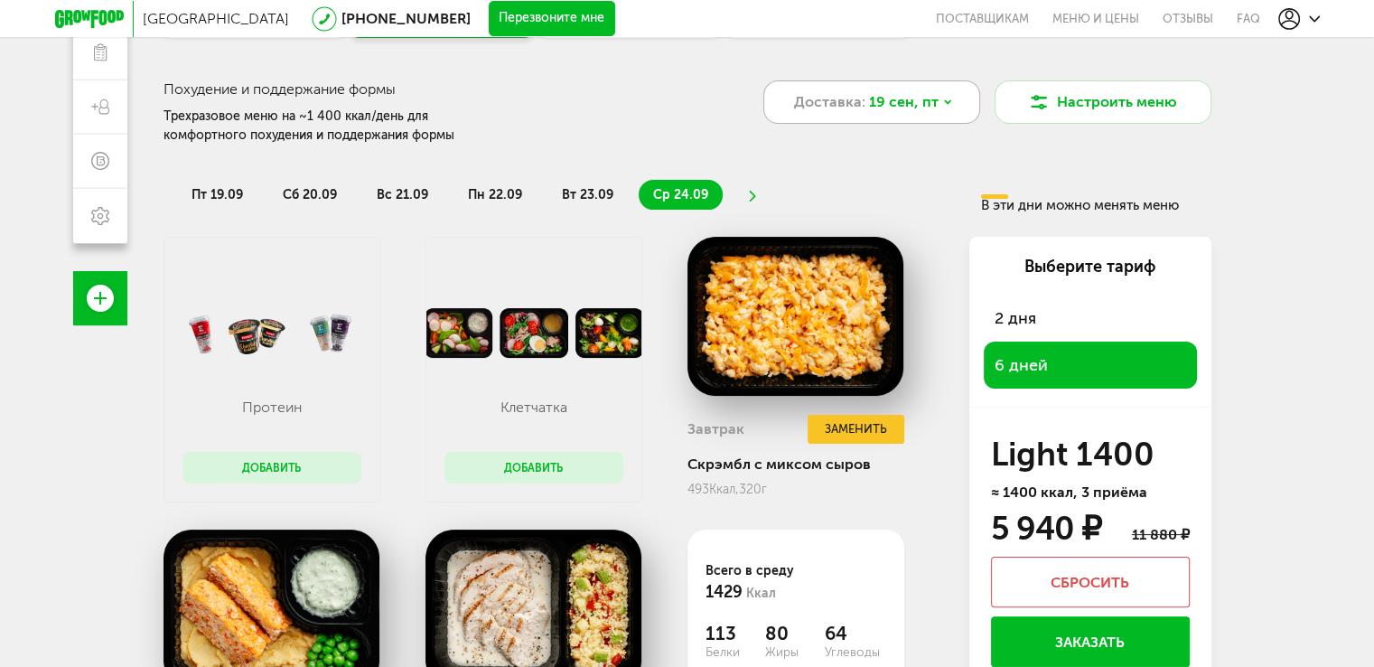
click at [849, 107] on span "Доставка:" at bounding box center [829, 102] width 71 height 22
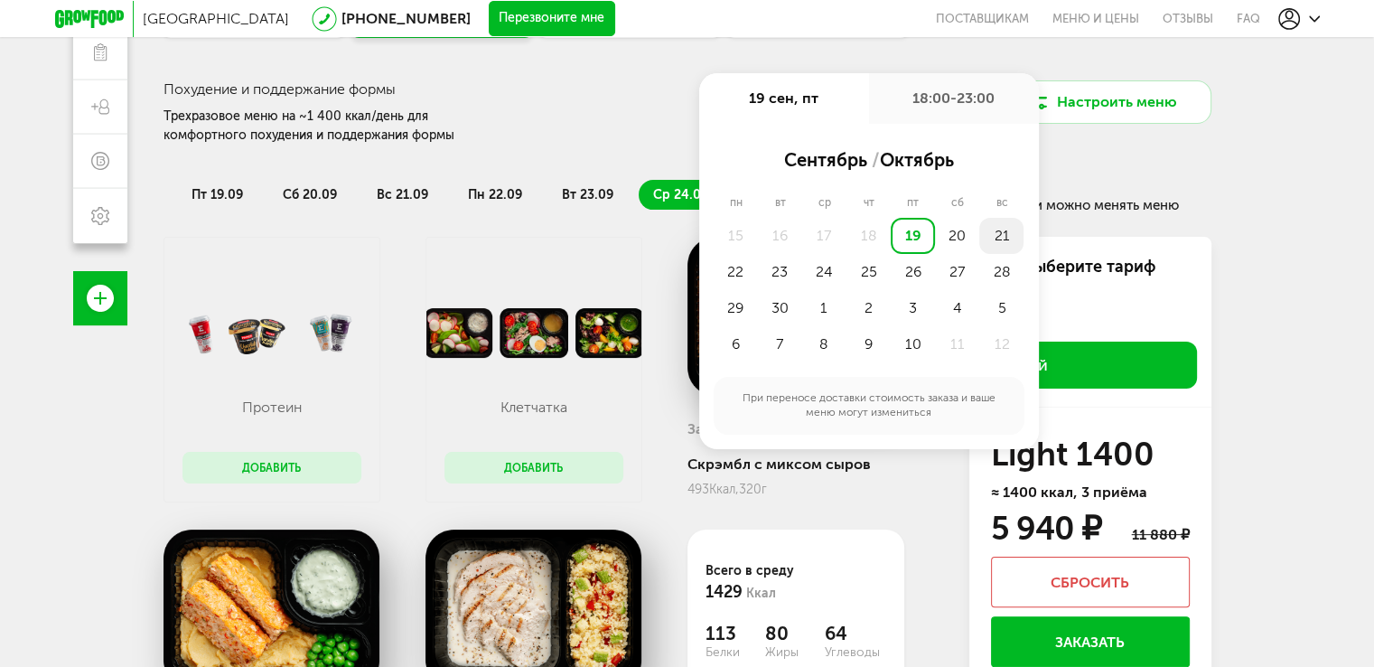
click at [996, 232] on div "21" at bounding box center [1001, 236] width 44 height 36
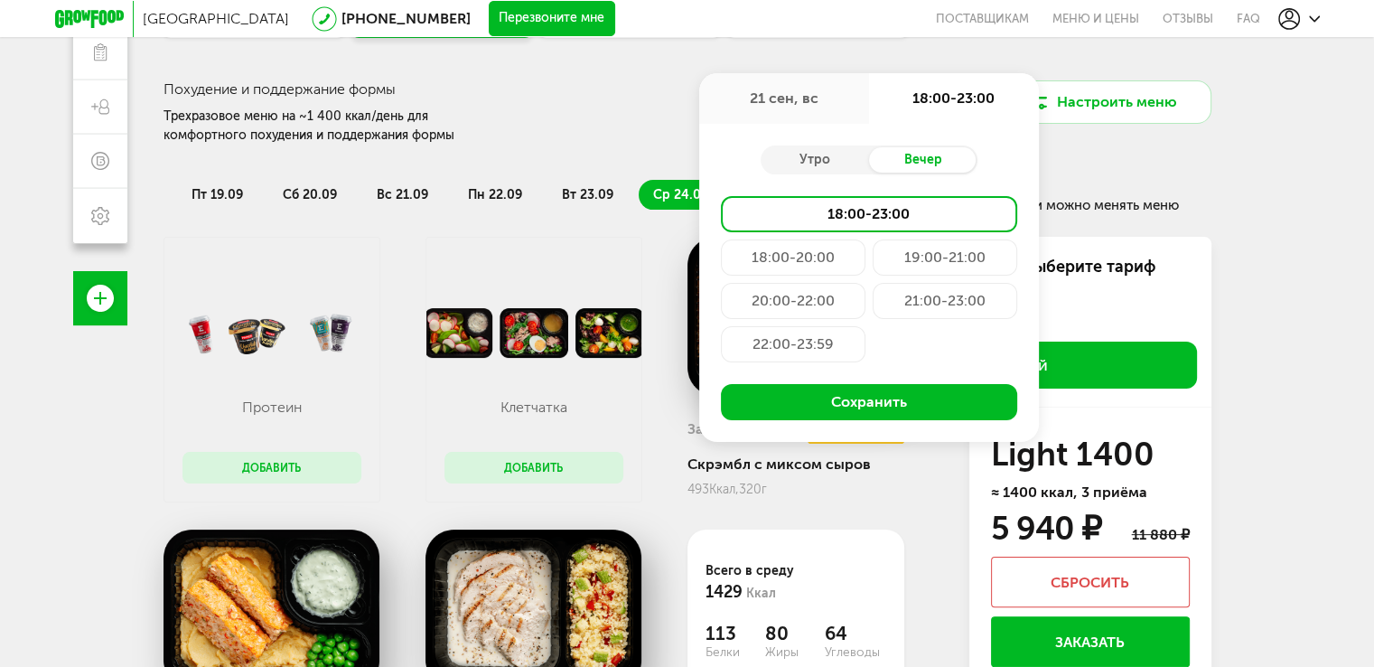
click at [917, 298] on div "21:00-23:00" at bounding box center [945, 301] width 145 height 36
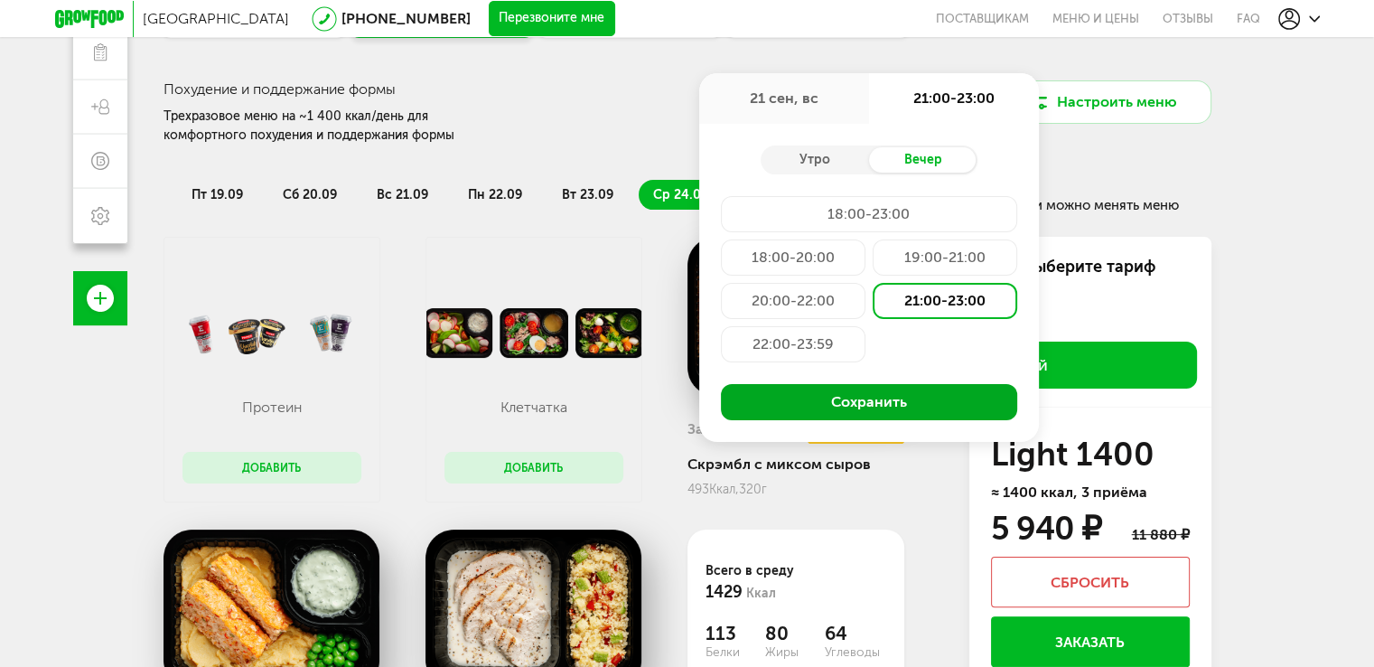
click at [893, 406] on button "Сохранить" at bounding box center [869, 402] width 296 height 36
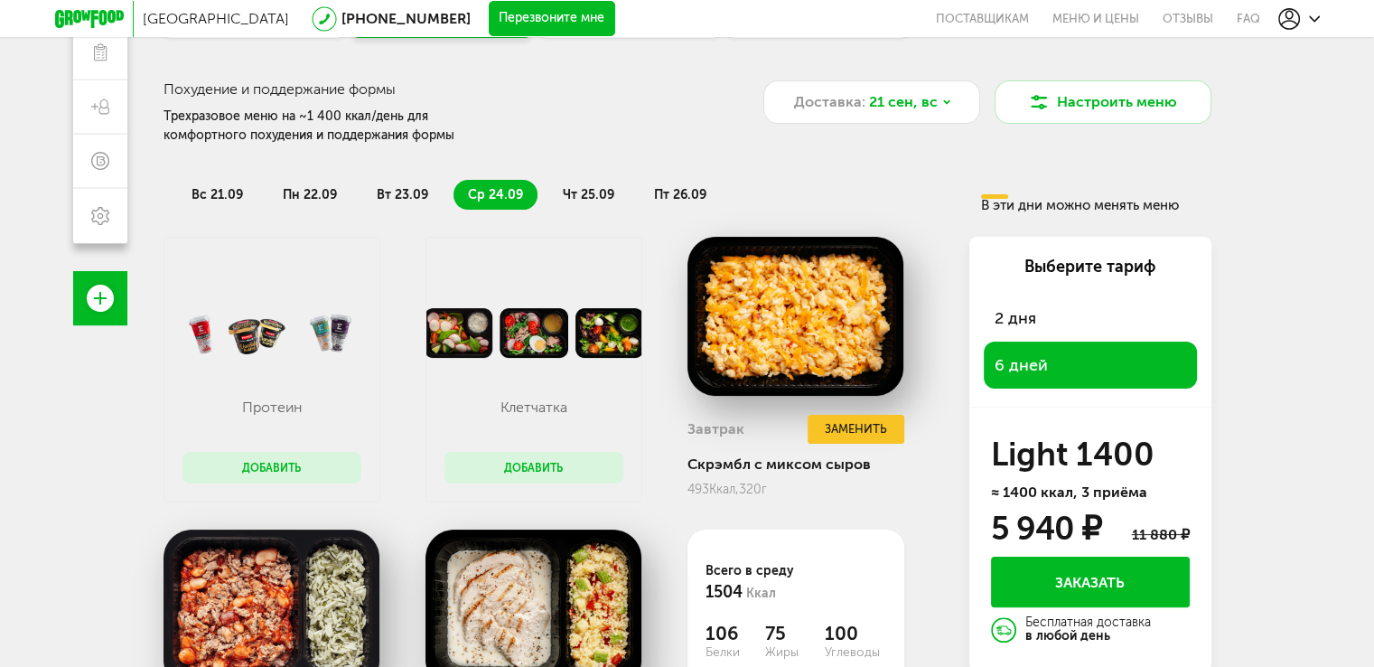
click at [384, 191] on span "вт 23.09" at bounding box center [402, 194] width 51 height 15
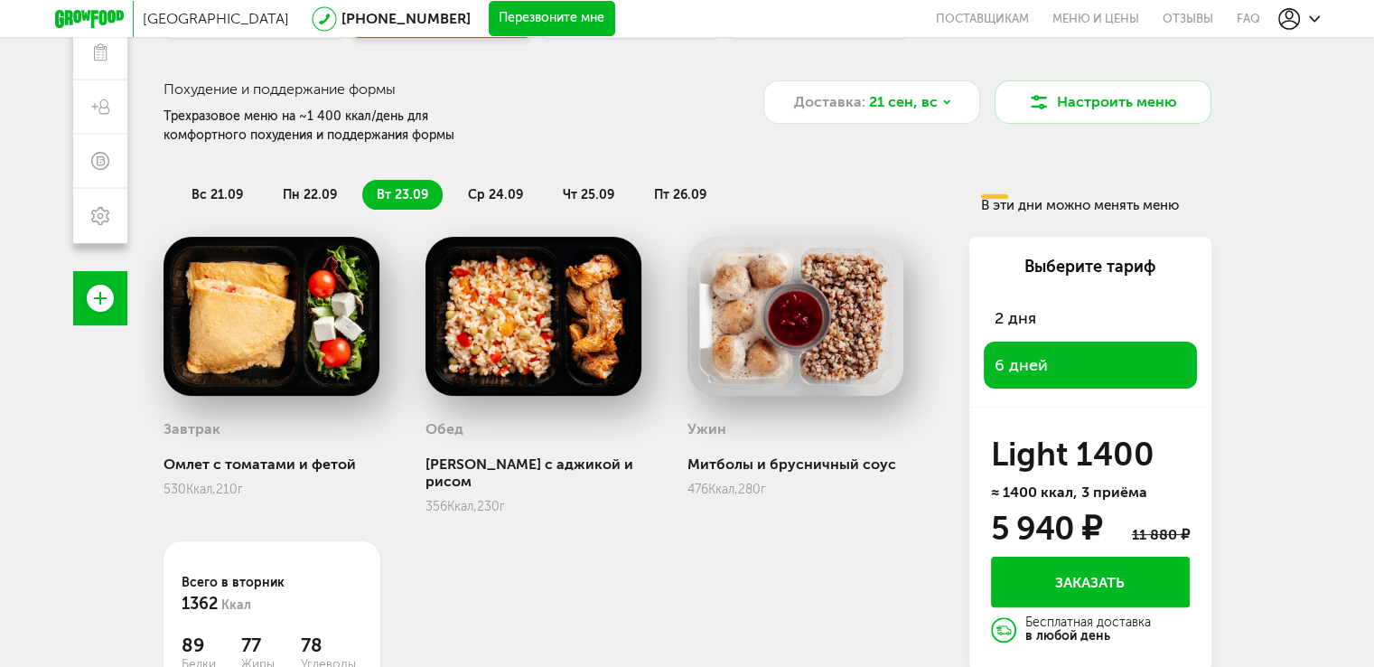
click at [503, 195] on span "ср 24.09" at bounding box center [495, 194] width 55 height 15
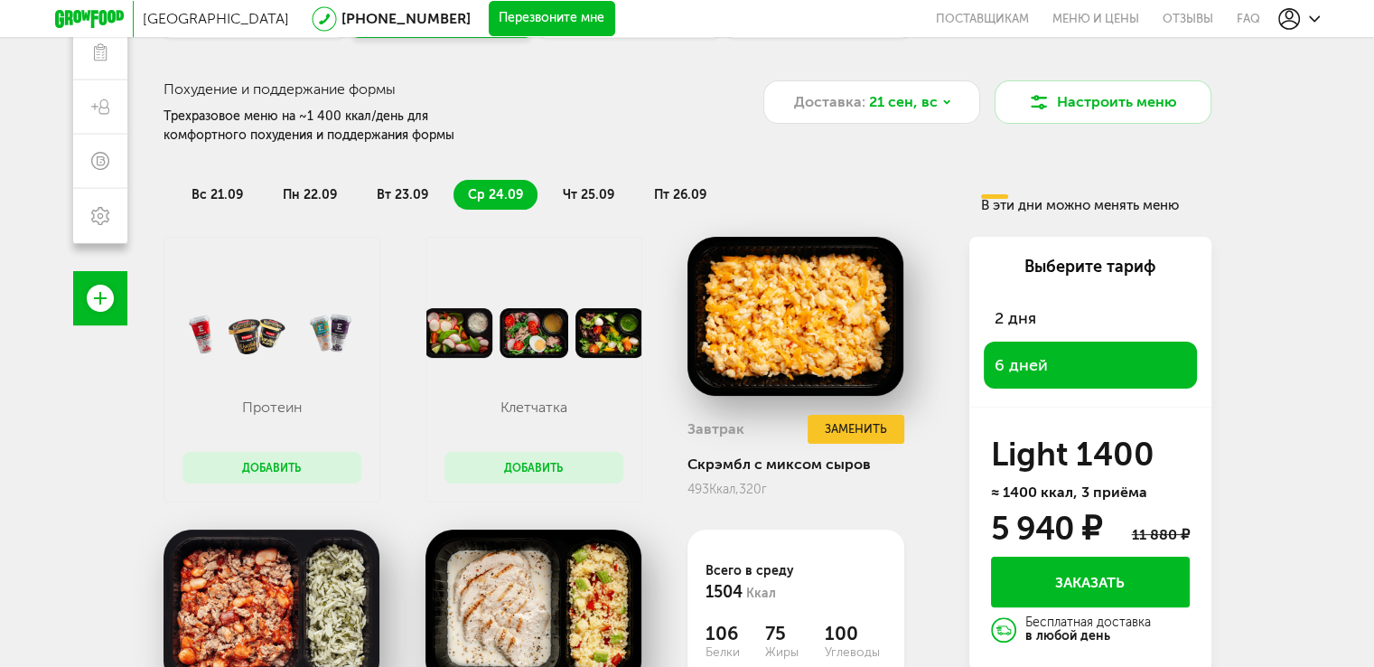
click at [322, 192] on span "пн 22.09" at bounding box center [310, 194] width 54 height 15
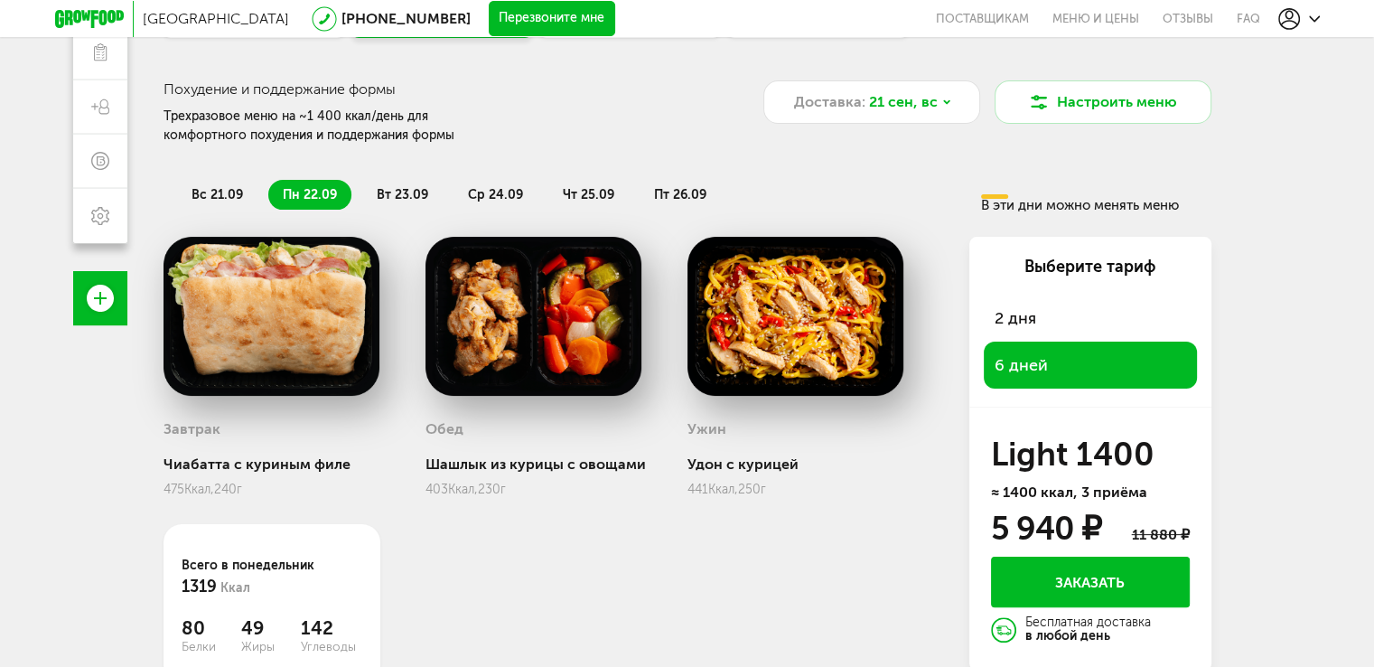
click at [391, 187] on span "вт 23.09" at bounding box center [402, 194] width 51 height 15
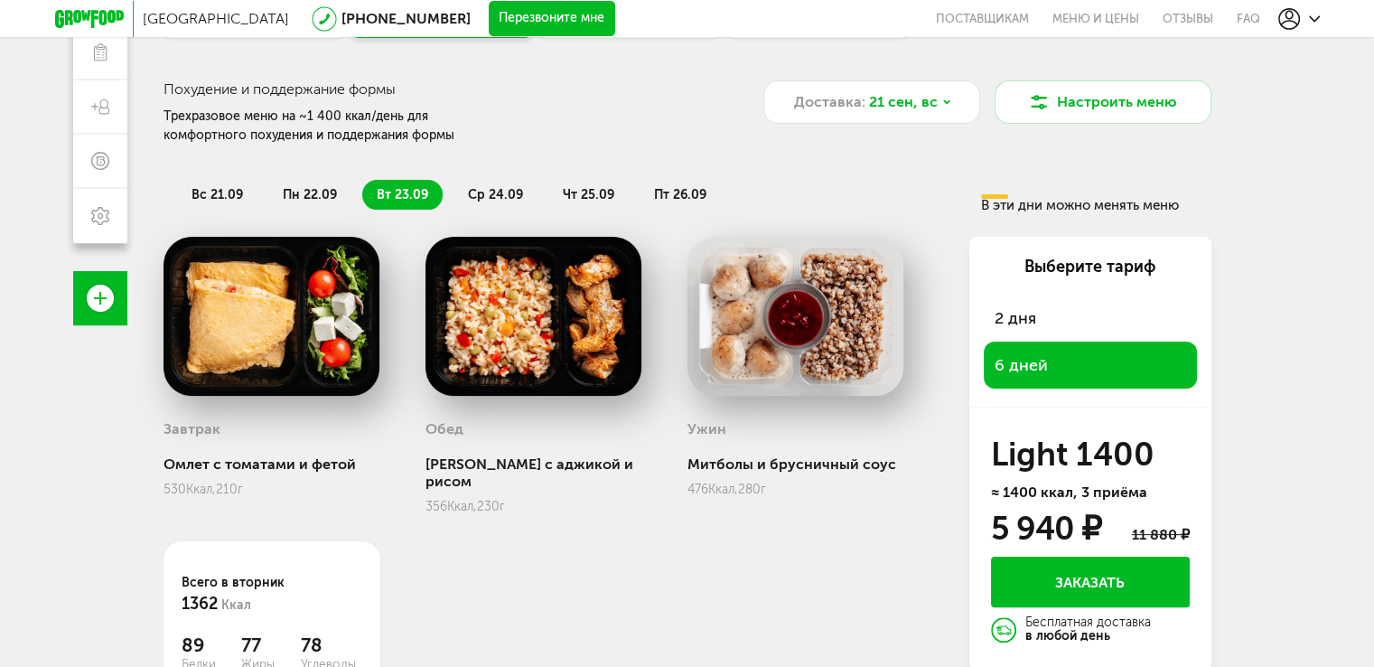
click at [491, 191] on span "ср 24.09" at bounding box center [495, 194] width 55 height 15
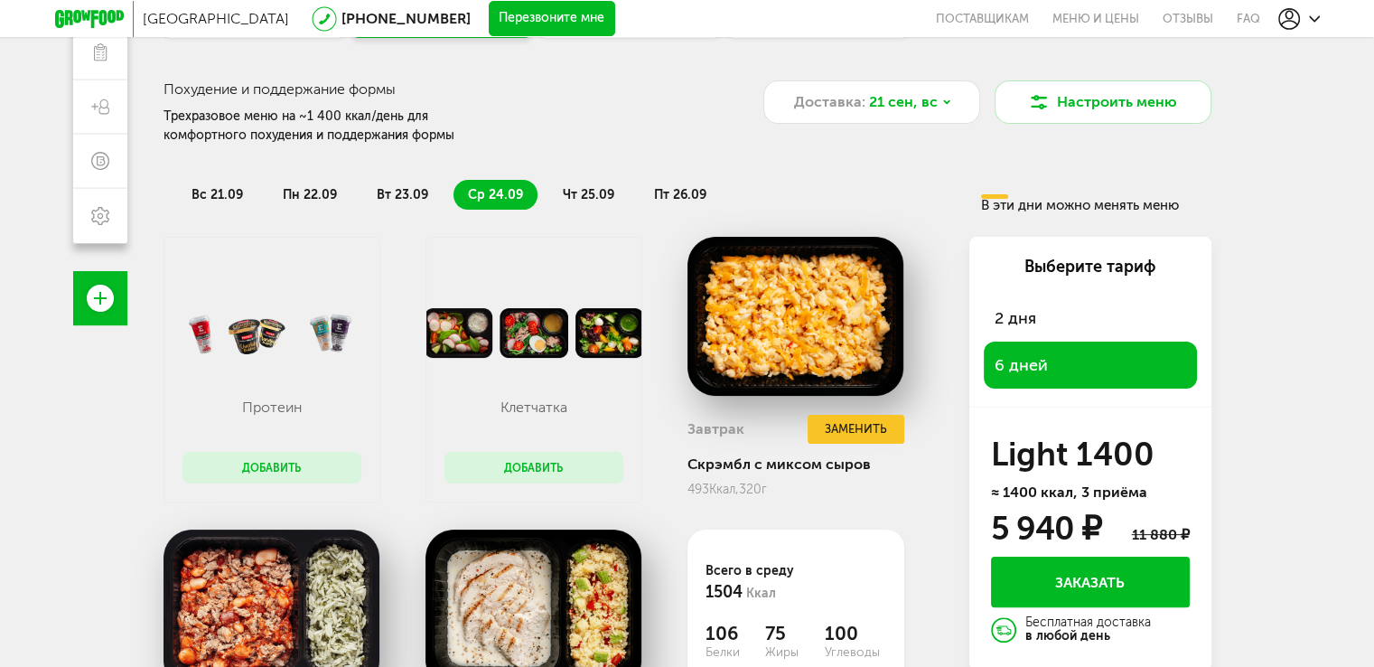
click at [313, 192] on span "пн 22.09" at bounding box center [310, 194] width 54 height 15
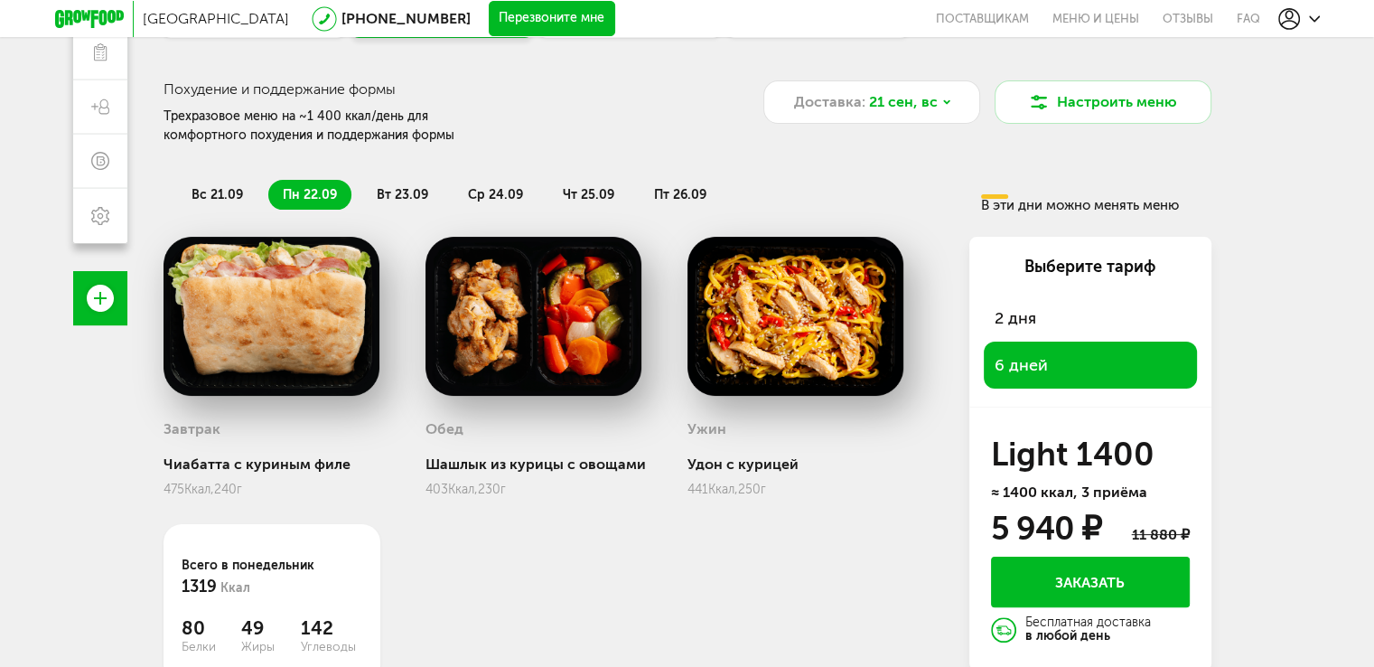
click at [398, 191] on span "вт 23.09" at bounding box center [402, 194] width 51 height 15
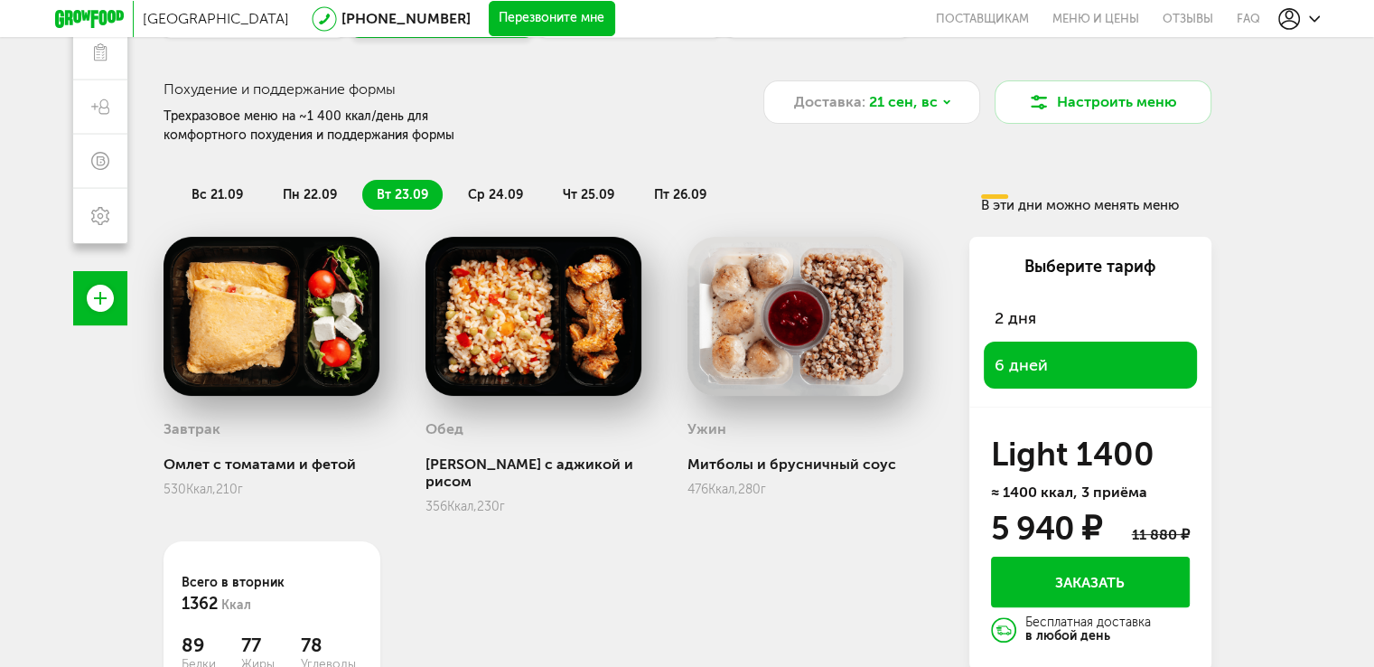
click at [485, 192] on span "ср 24.09" at bounding box center [495, 194] width 55 height 15
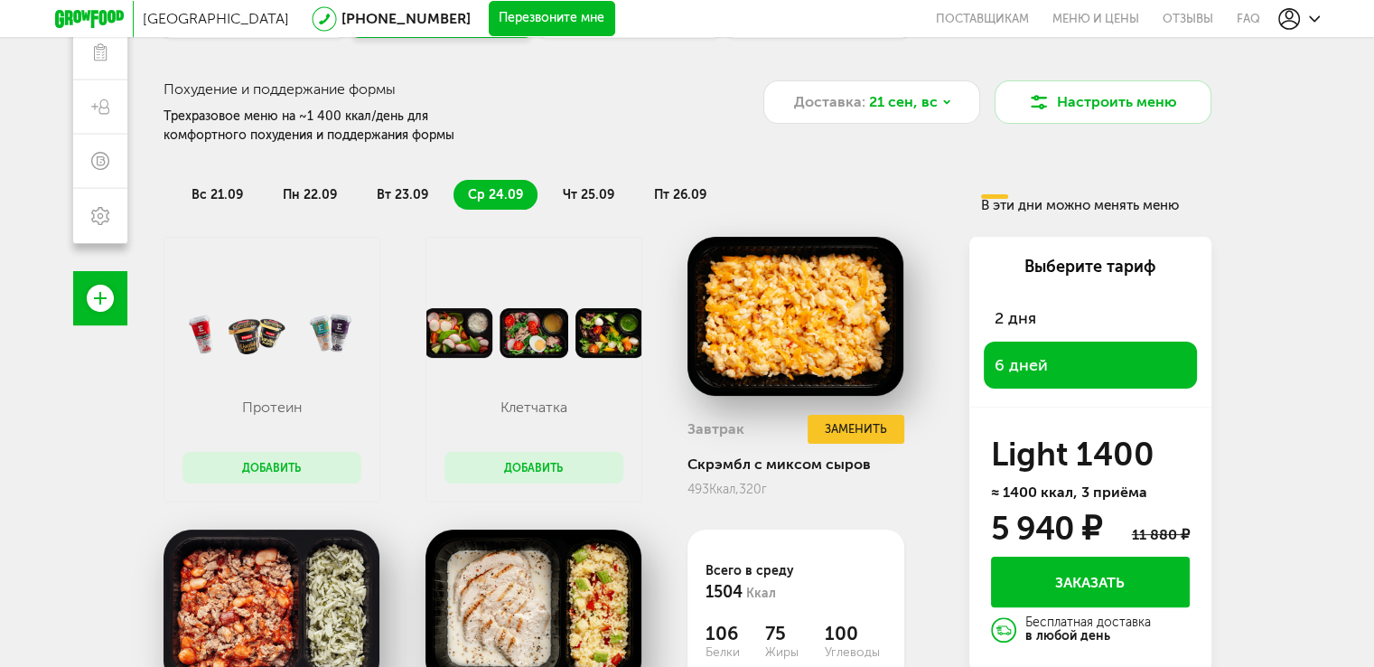
click at [227, 201] on span "вс 21.09" at bounding box center [216, 194] width 51 height 15
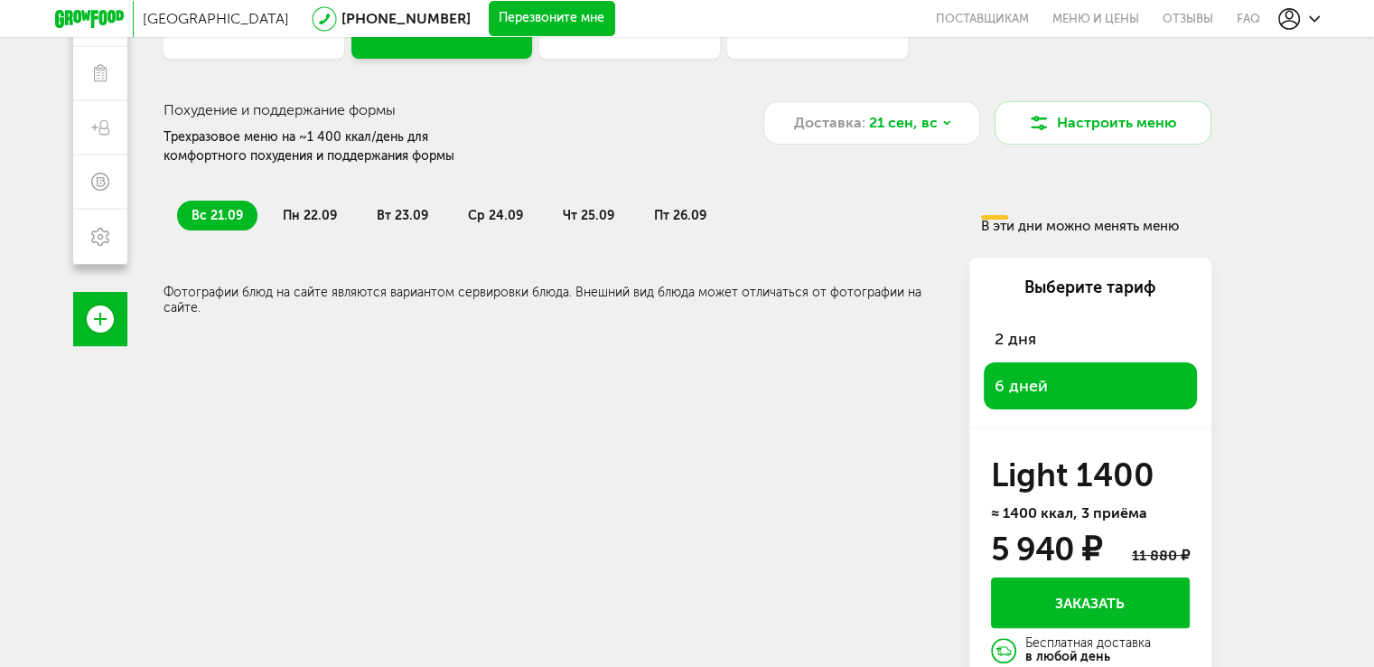
scroll to position [263, 0]
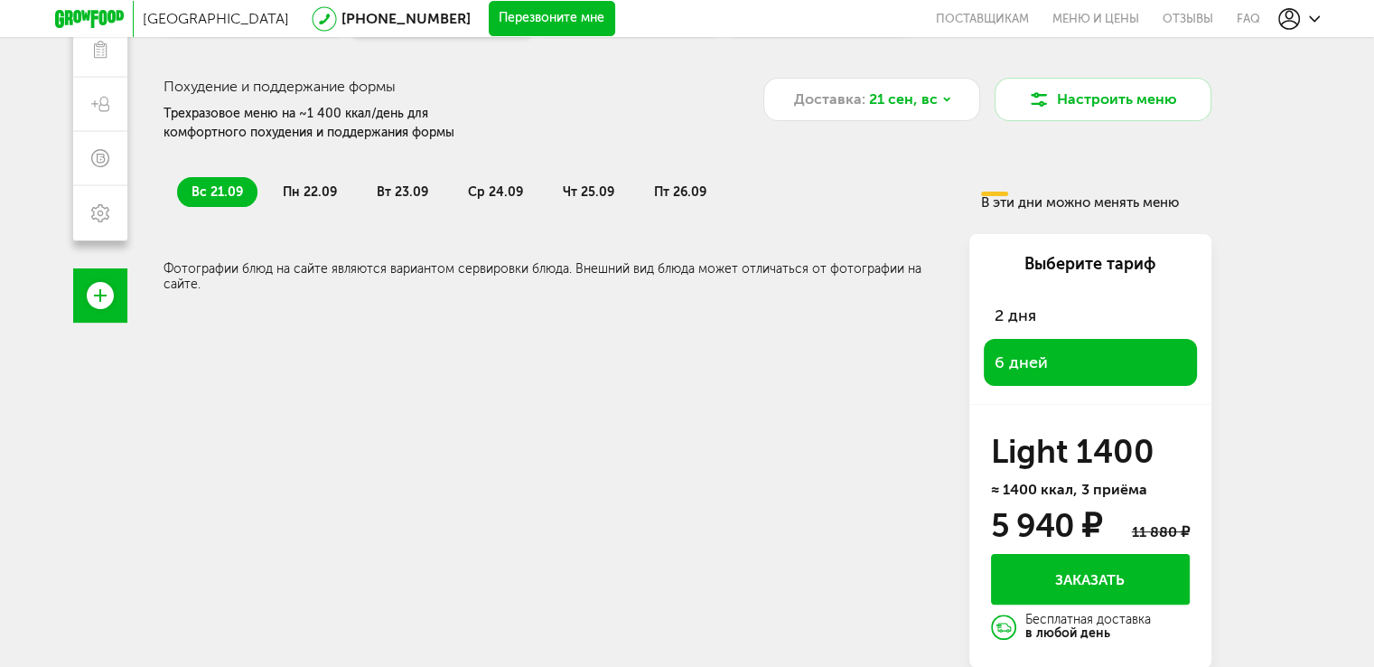
click at [314, 192] on span "пн 22.09" at bounding box center [310, 191] width 54 height 15
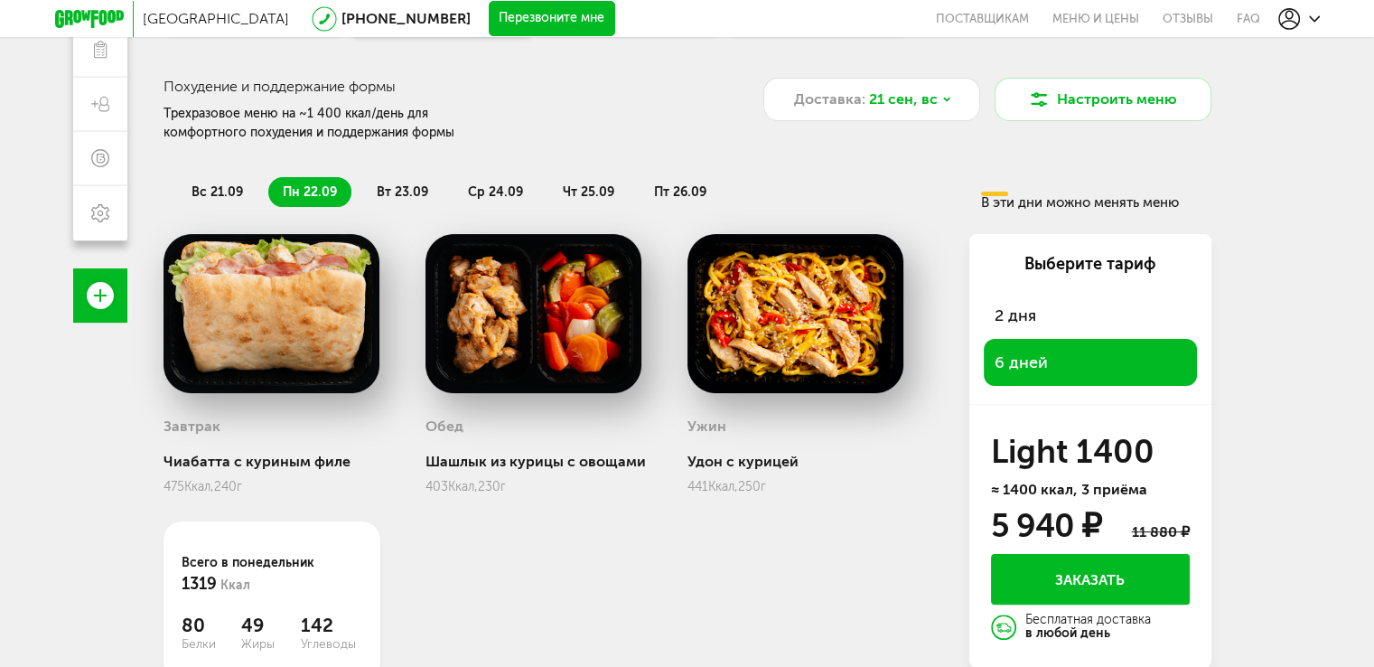
click at [419, 187] on span "вт 23.09" at bounding box center [402, 191] width 51 height 15
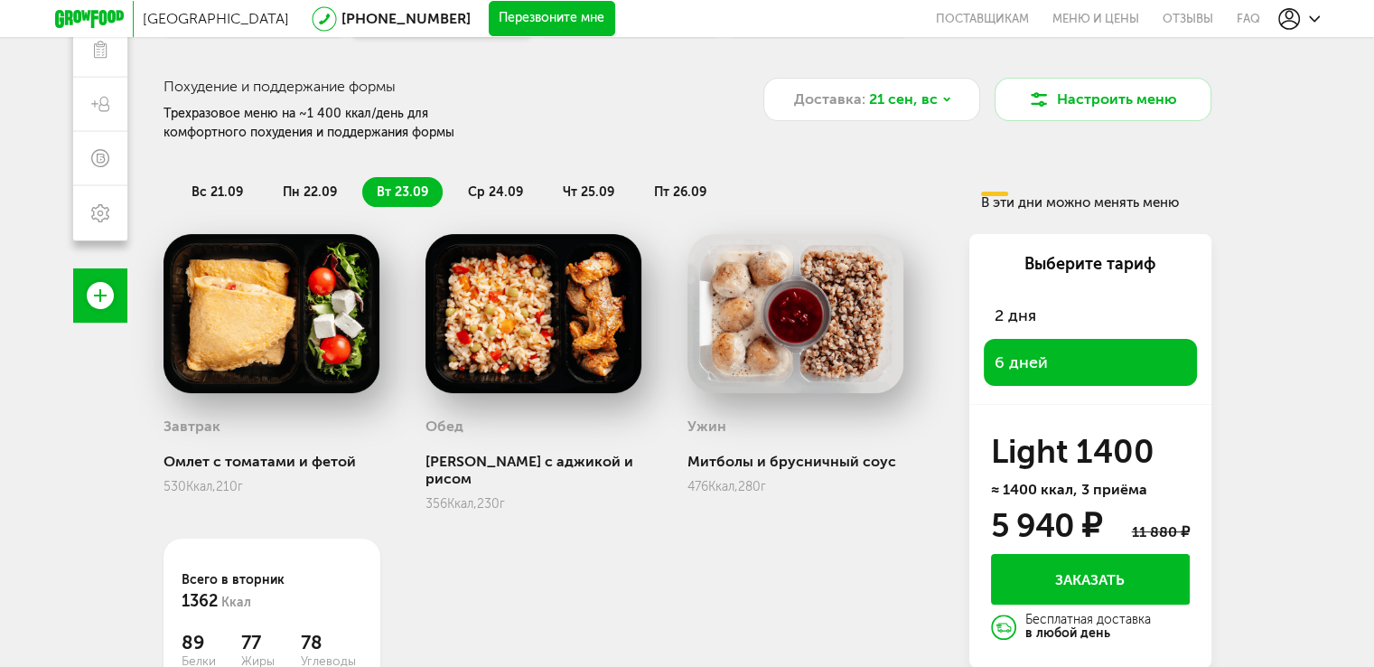
click at [488, 187] on span "ср 24.09" at bounding box center [495, 191] width 55 height 15
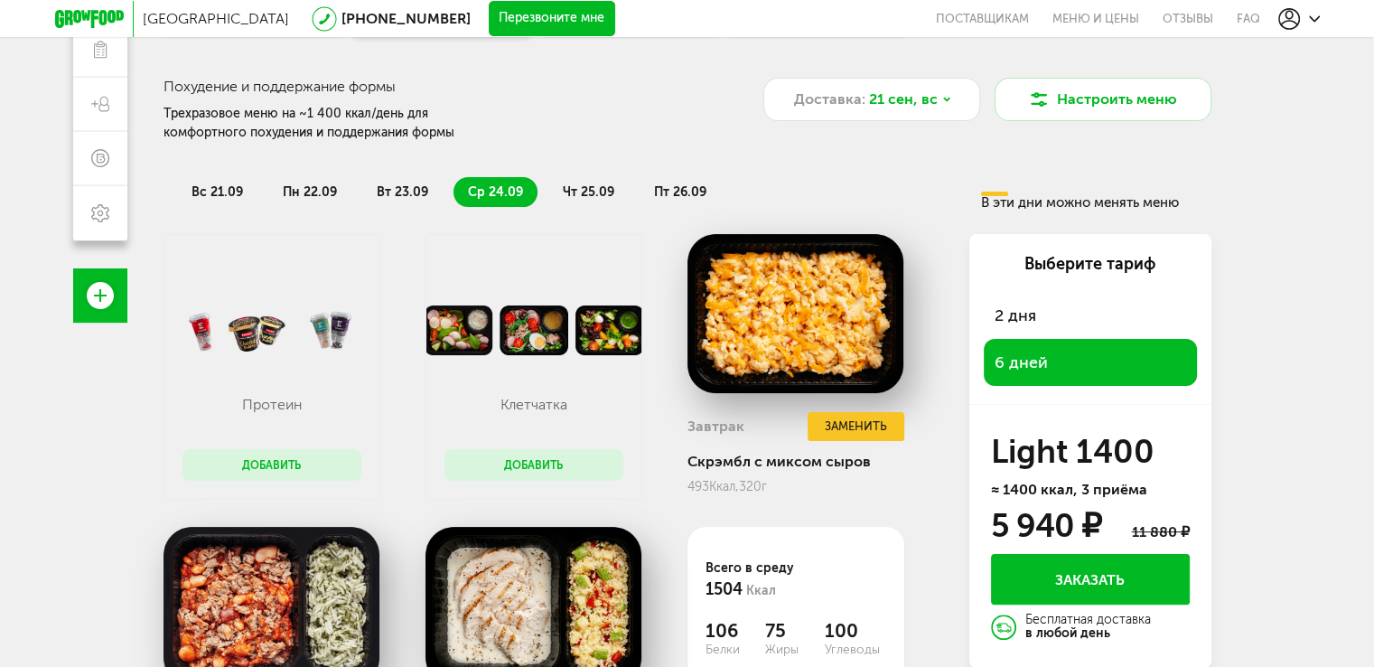
click at [601, 189] on span "чт 25.09" at bounding box center [588, 191] width 51 height 15
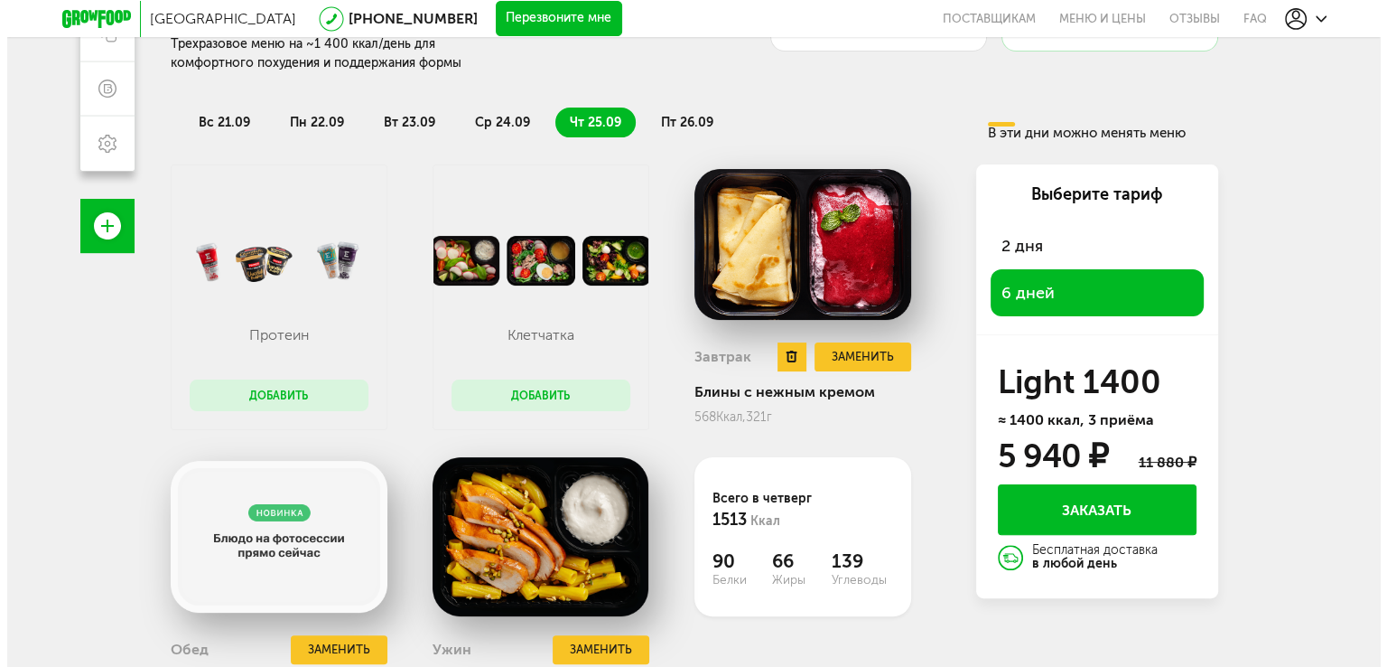
scroll to position [441, 0]
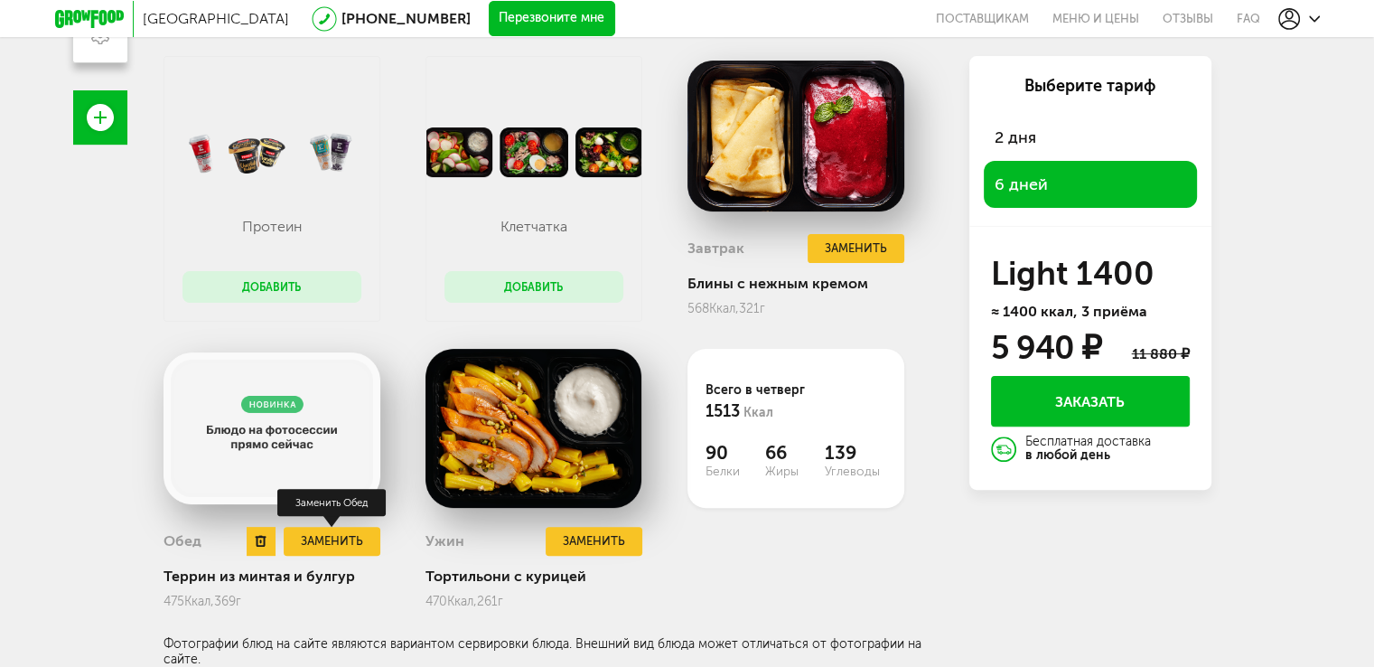
click at [333, 543] on button "Заменить" at bounding box center [332, 542] width 96 height 30
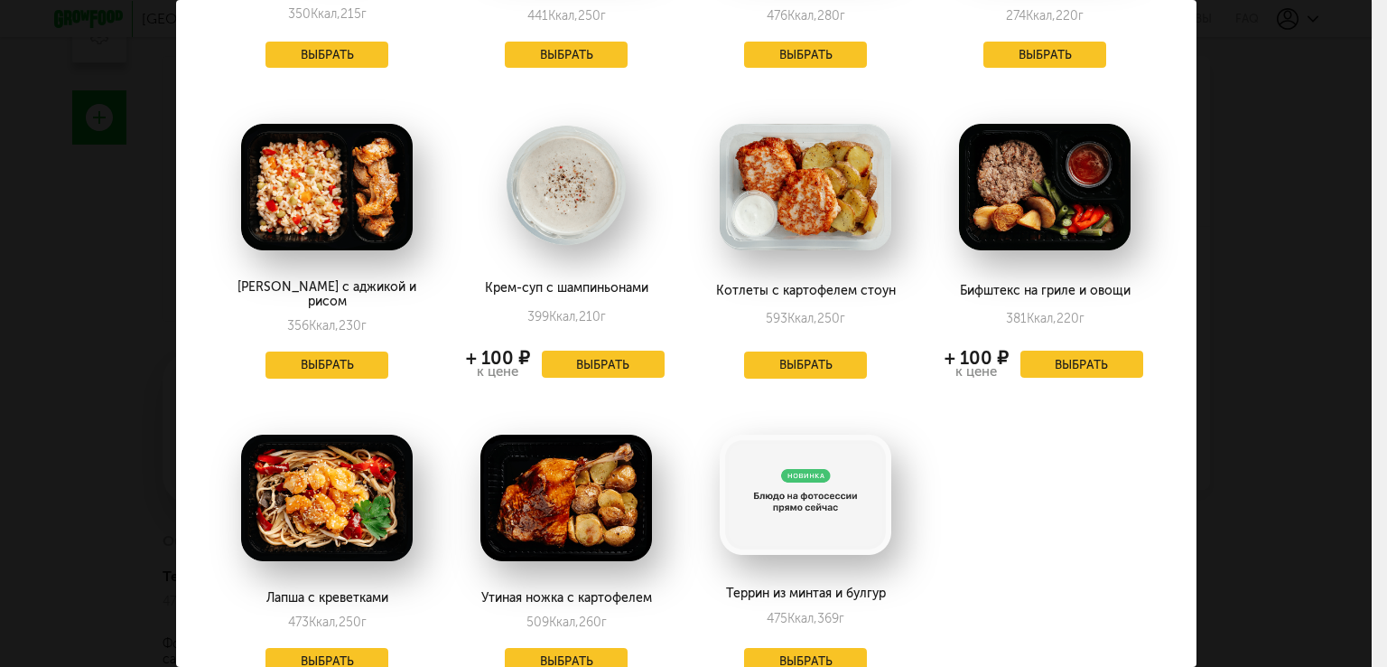
scroll to position [2077, 0]
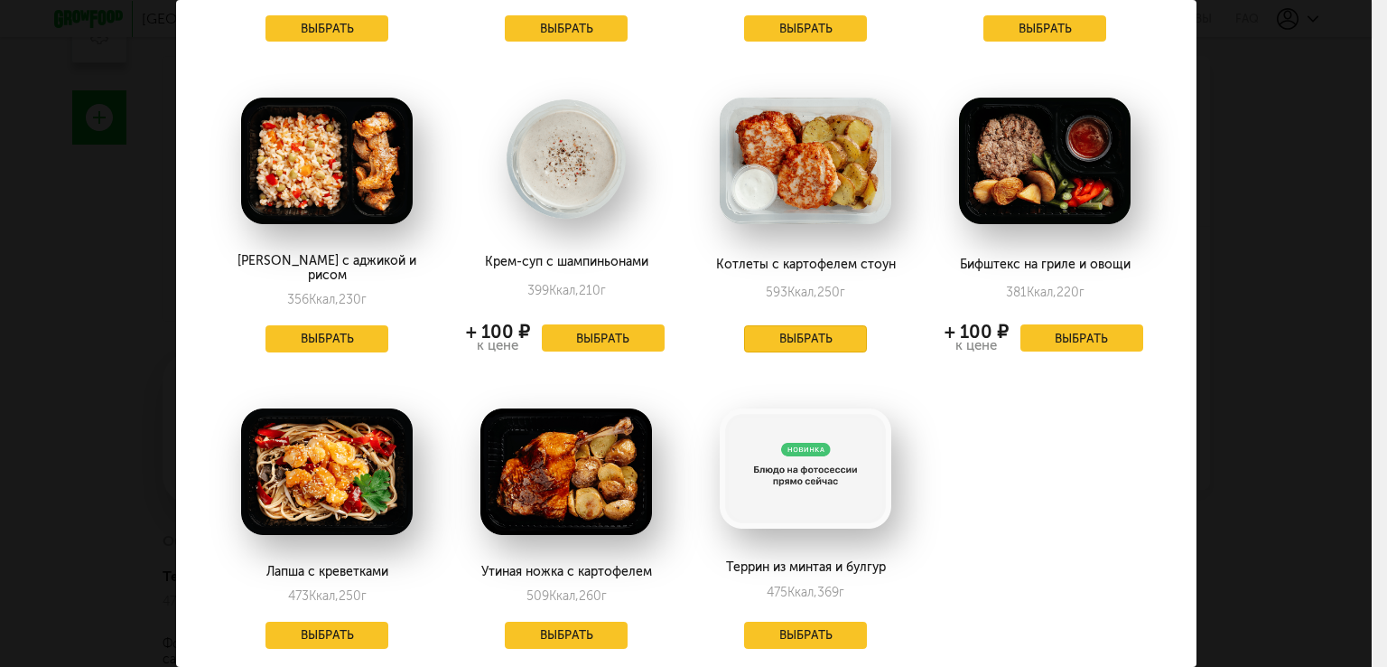
click at [834, 325] on button "Выбрать" at bounding box center [805, 338] width 123 height 27
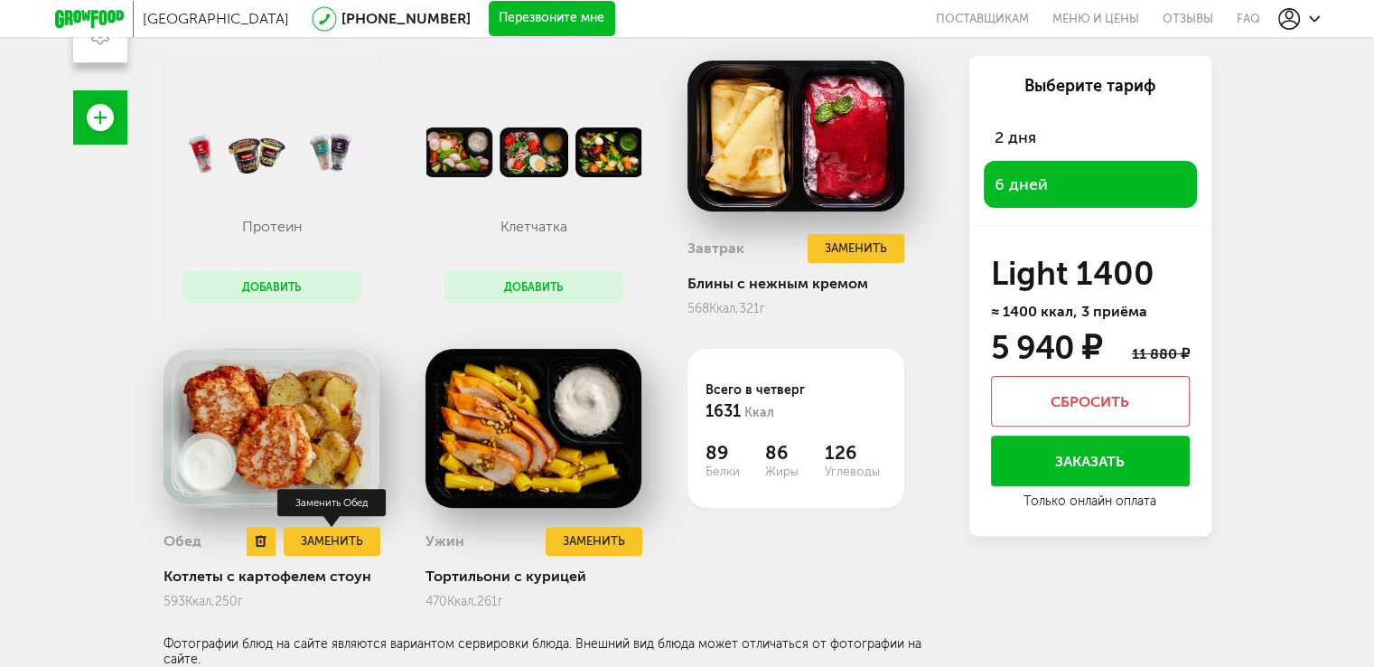
click at [319, 536] on button "Заменить" at bounding box center [332, 542] width 96 height 30
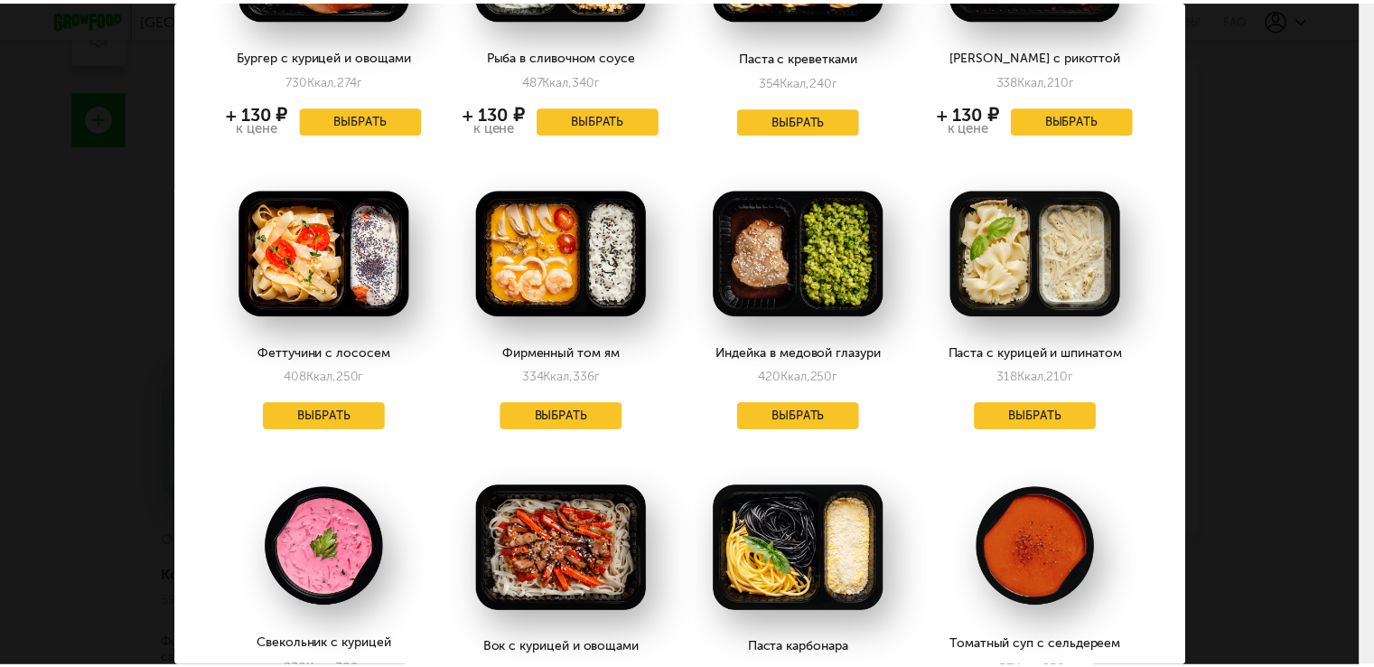
scroll to position [903, 0]
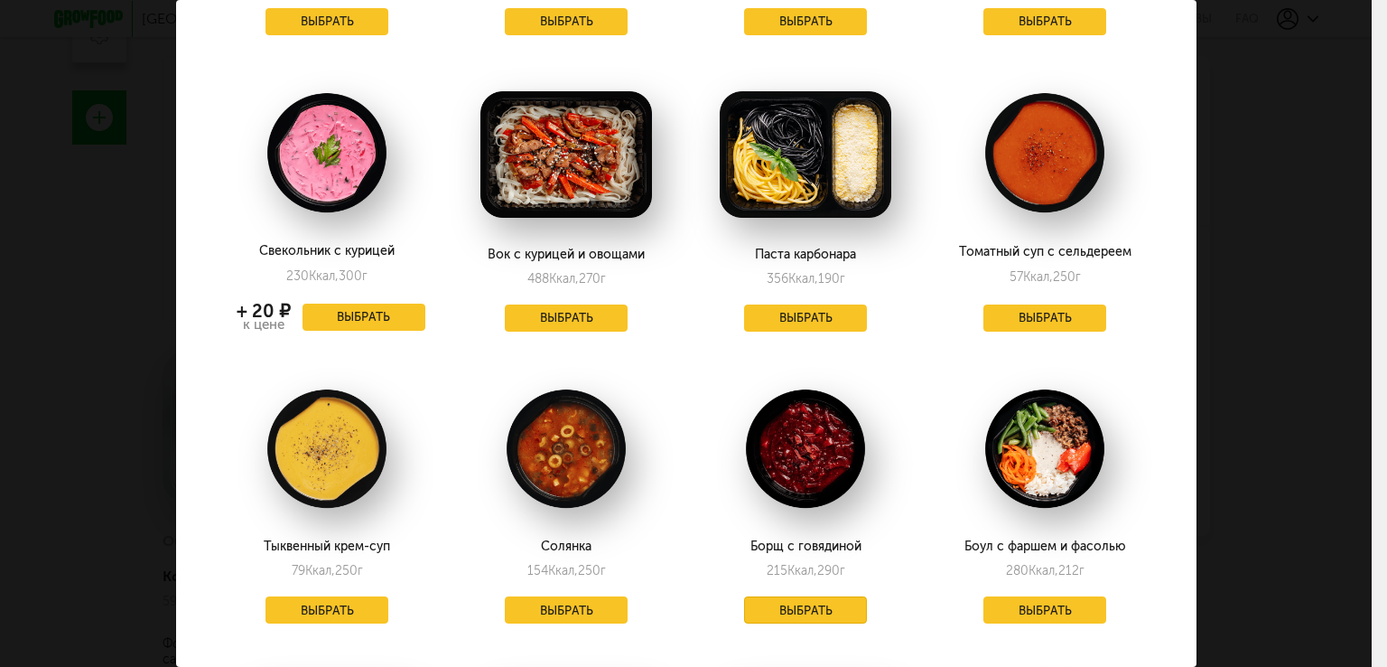
click at [774, 605] on button "Выбрать" at bounding box center [805, 609] width 123 height 27
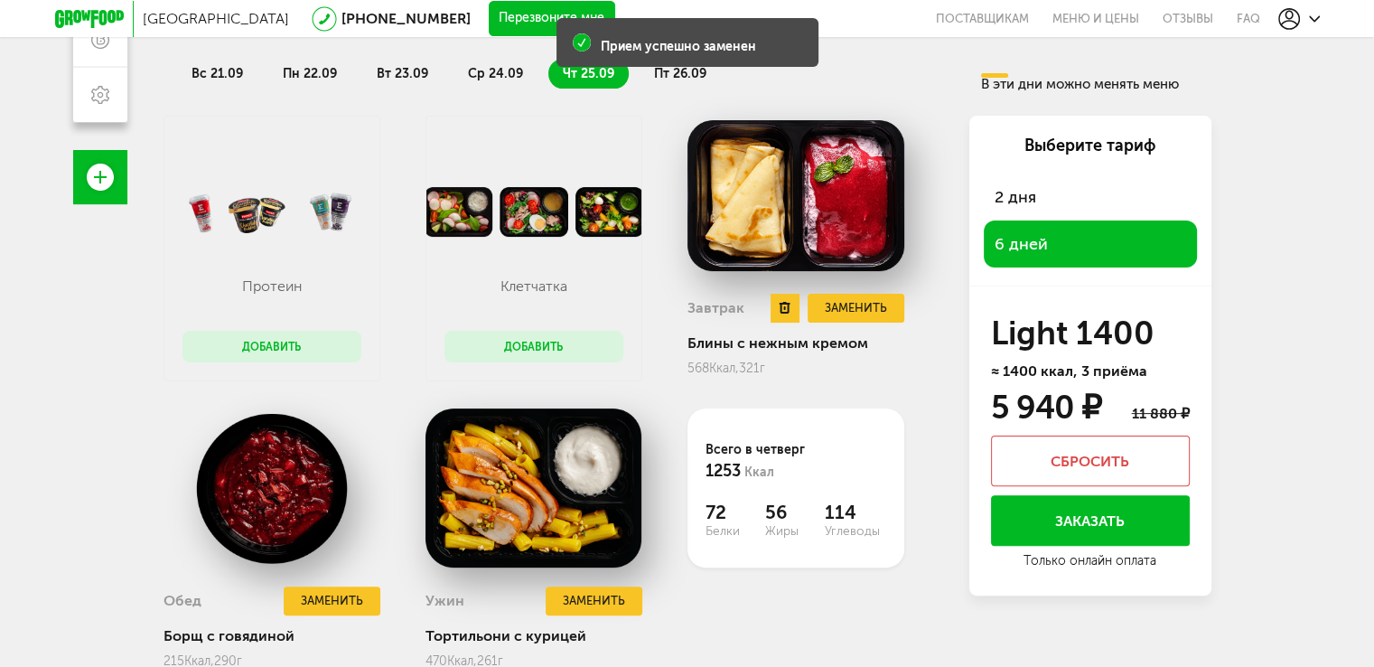
scroll to position [260, 0]
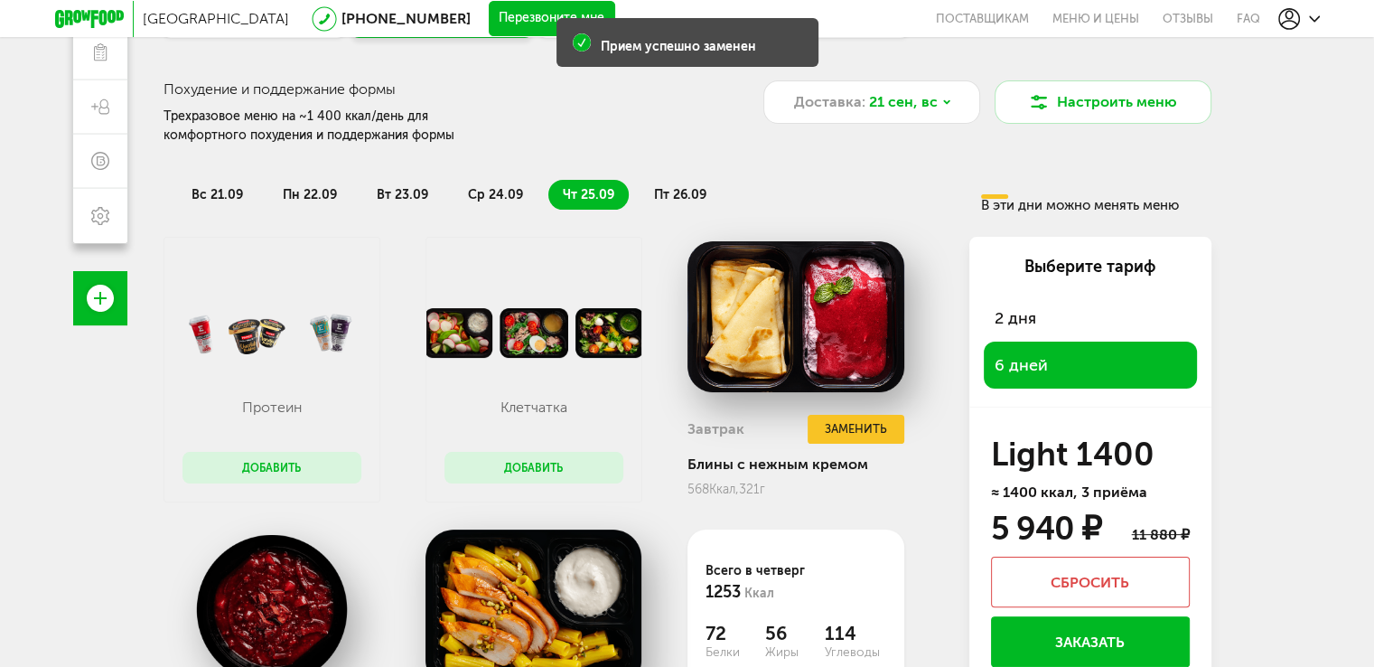
click at [669, 190] on span "пт 26.09" at bounding box center [680, 194] width 52 height 15
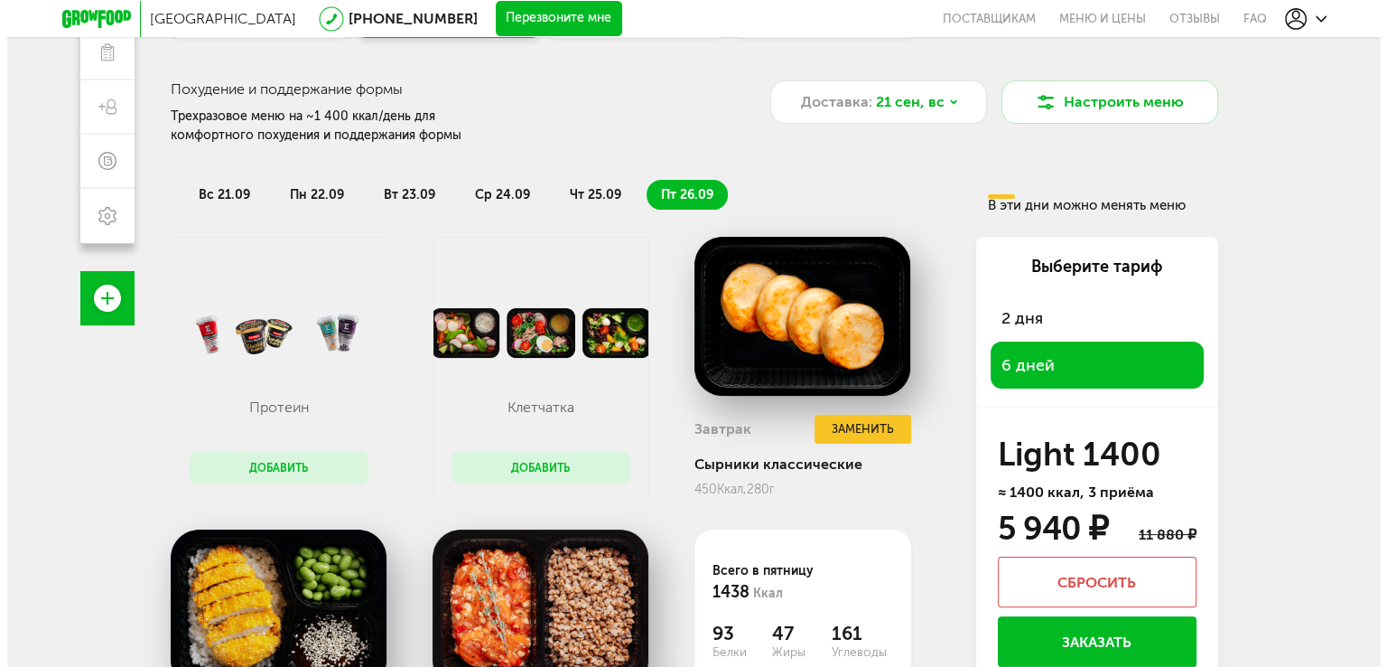
scroll to position [441, 0]
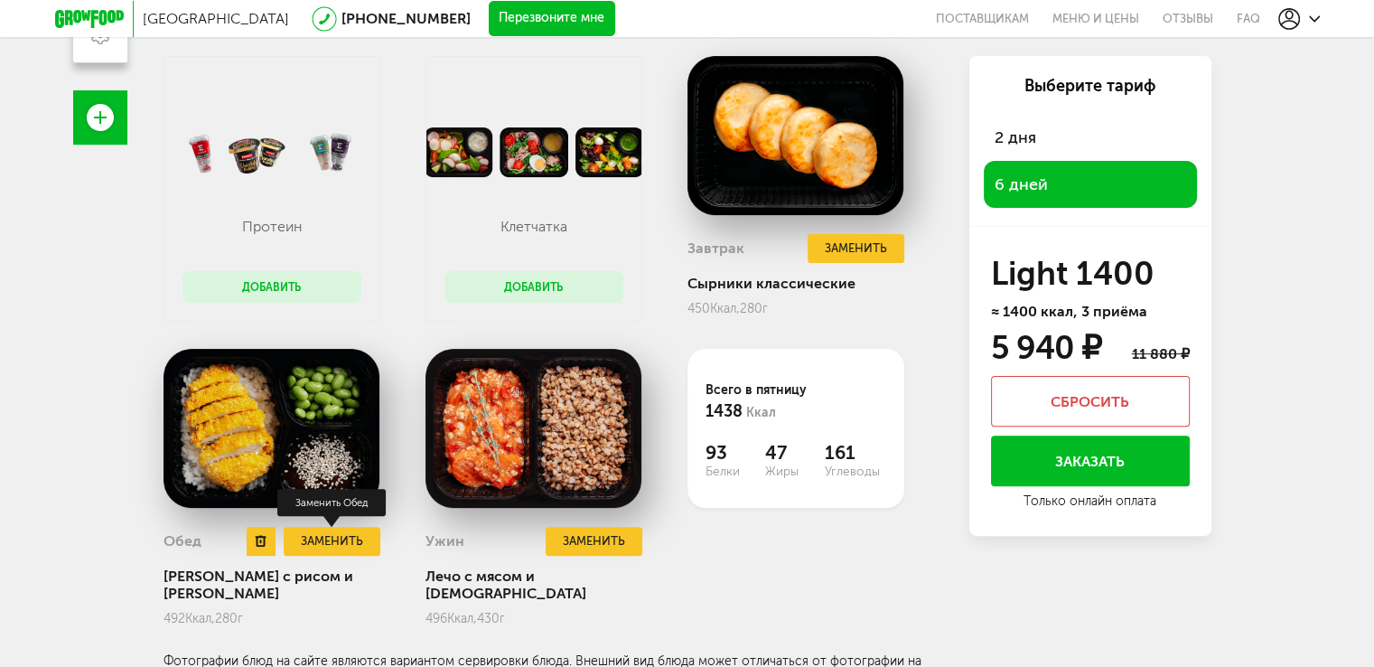
click at [332, 541] on button "Заменить" at bounding box center [332, 542] width 96 height 30
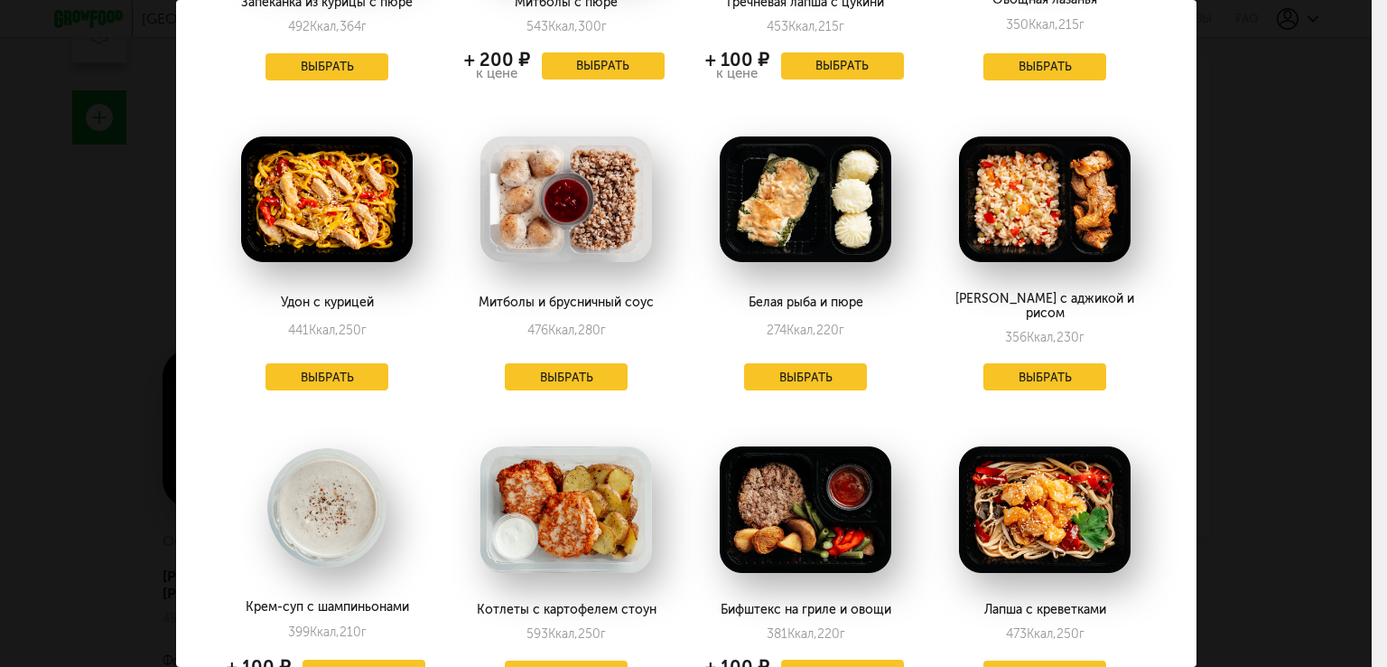
scroll to position [2056, 0]
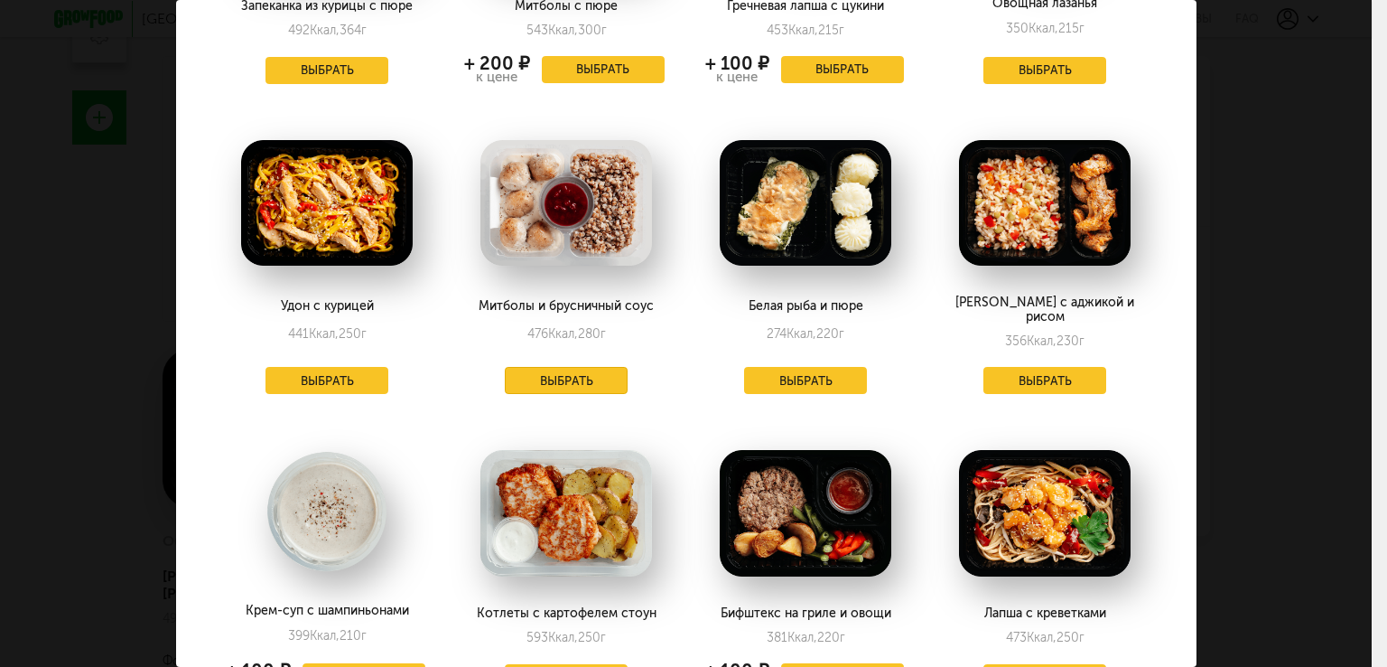
click at [581, 367] on button "Выбрать" at bounding box center [566, 380] width 123 height 27
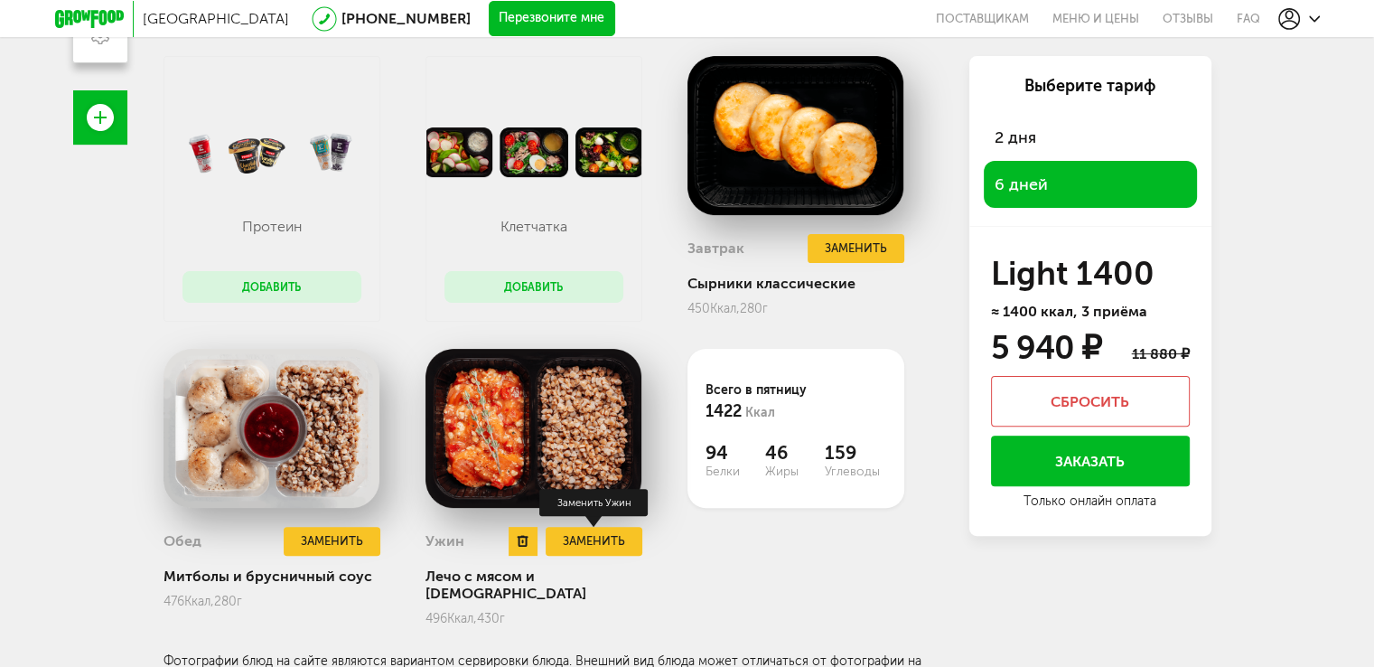
click at [600, 549] on button "Заменить" at bounding box center [594, 542] width 96 height 30
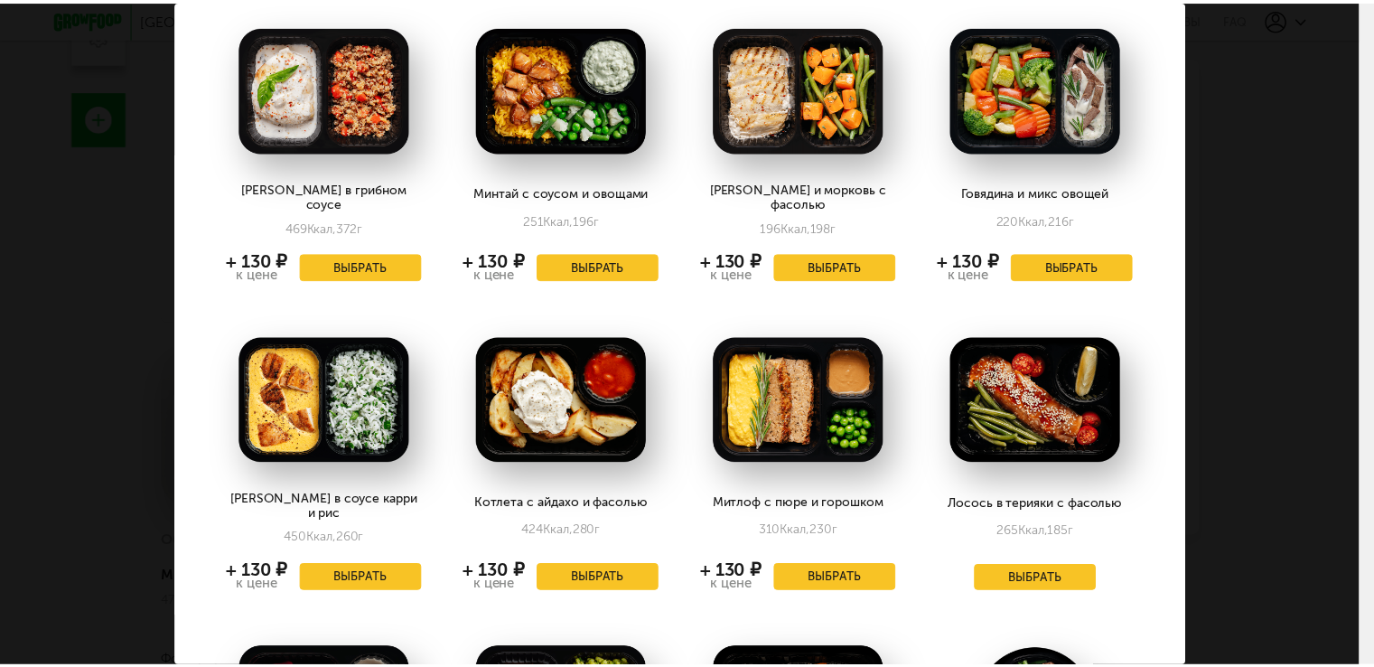
scroll to position [0, 0]
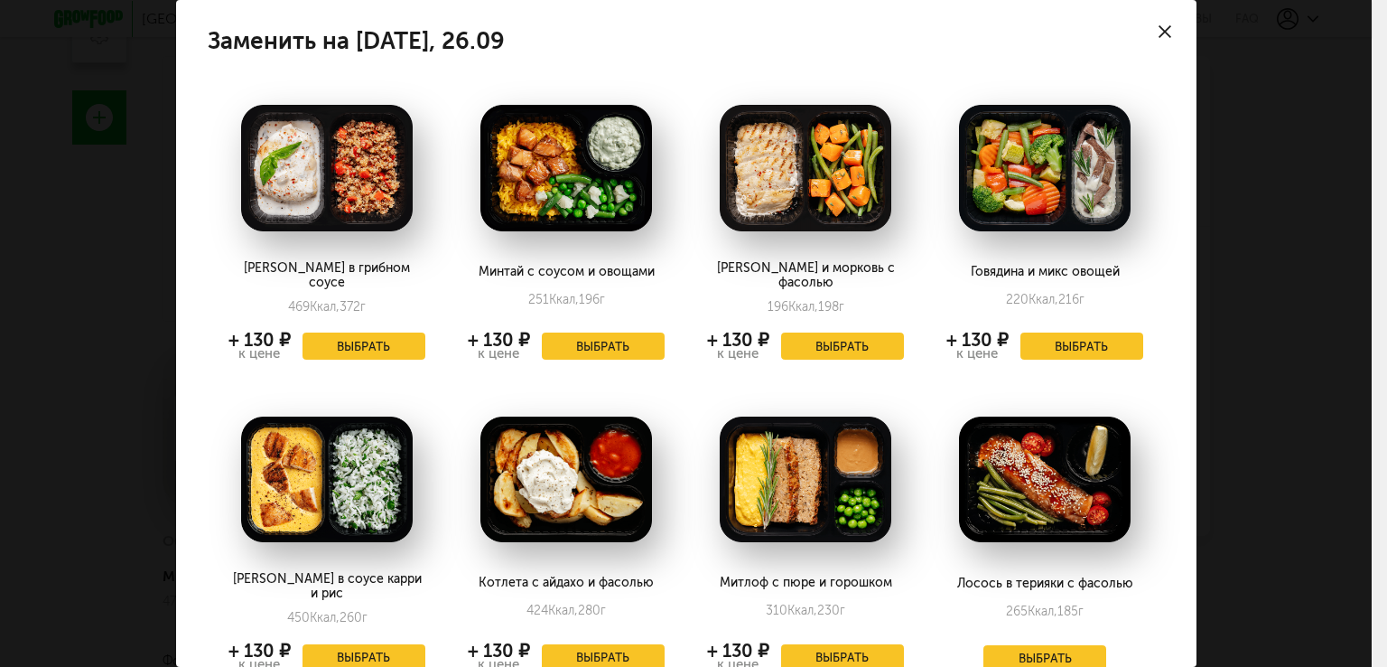
click at [1159, 30] on icon at bounding box center [1165, 31] width 13 height 13
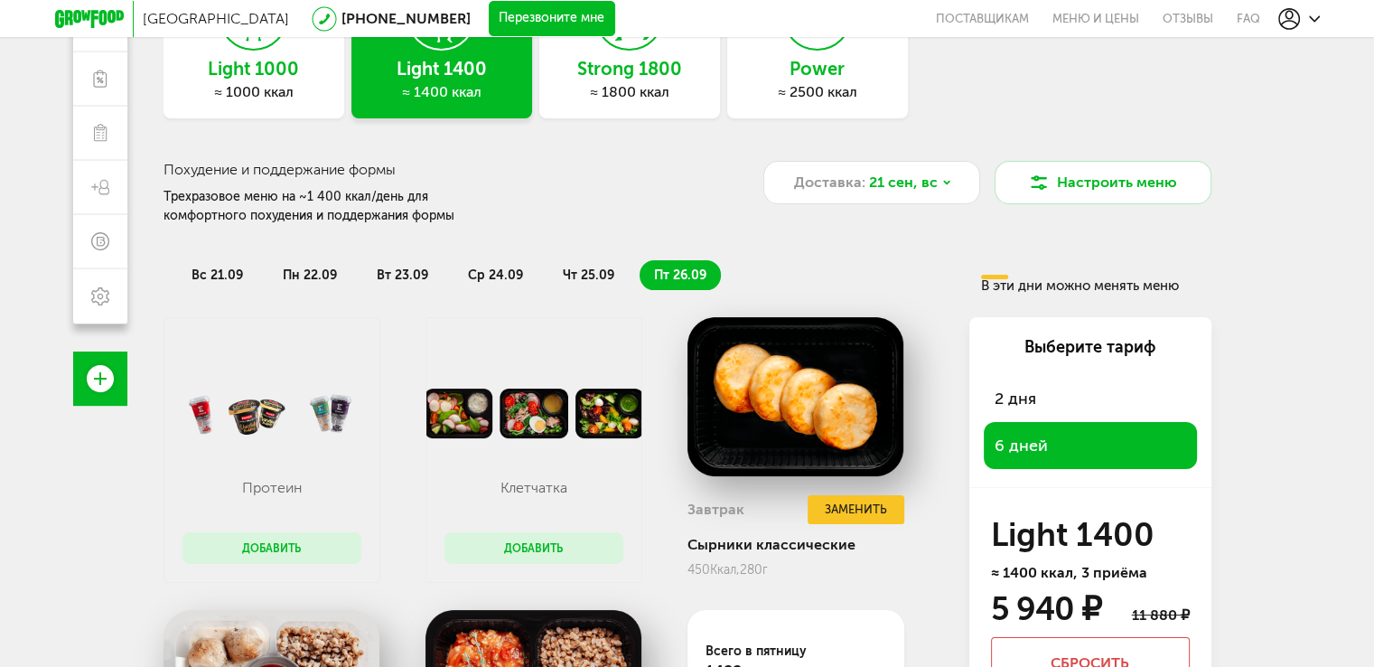
scroll to position [170, 0]
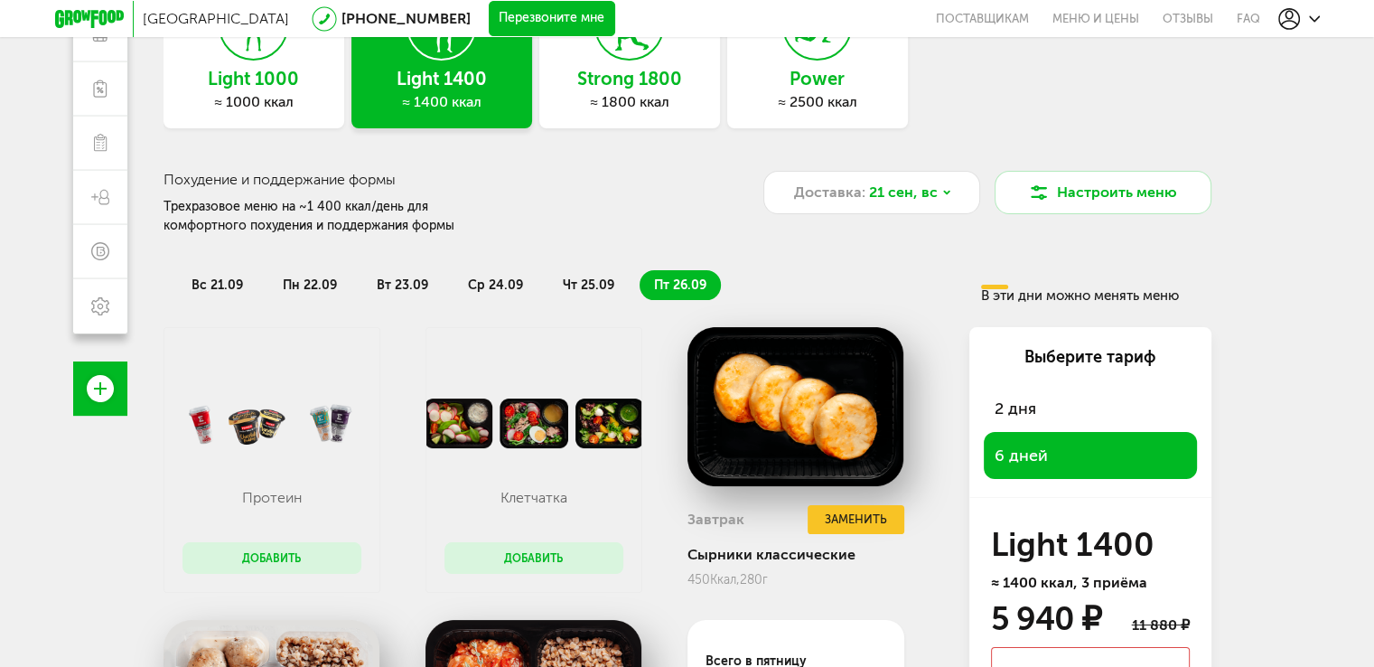
click at [220, 270] on li "вс 21.09" at bounding box center [217, 285] width 80 height 30
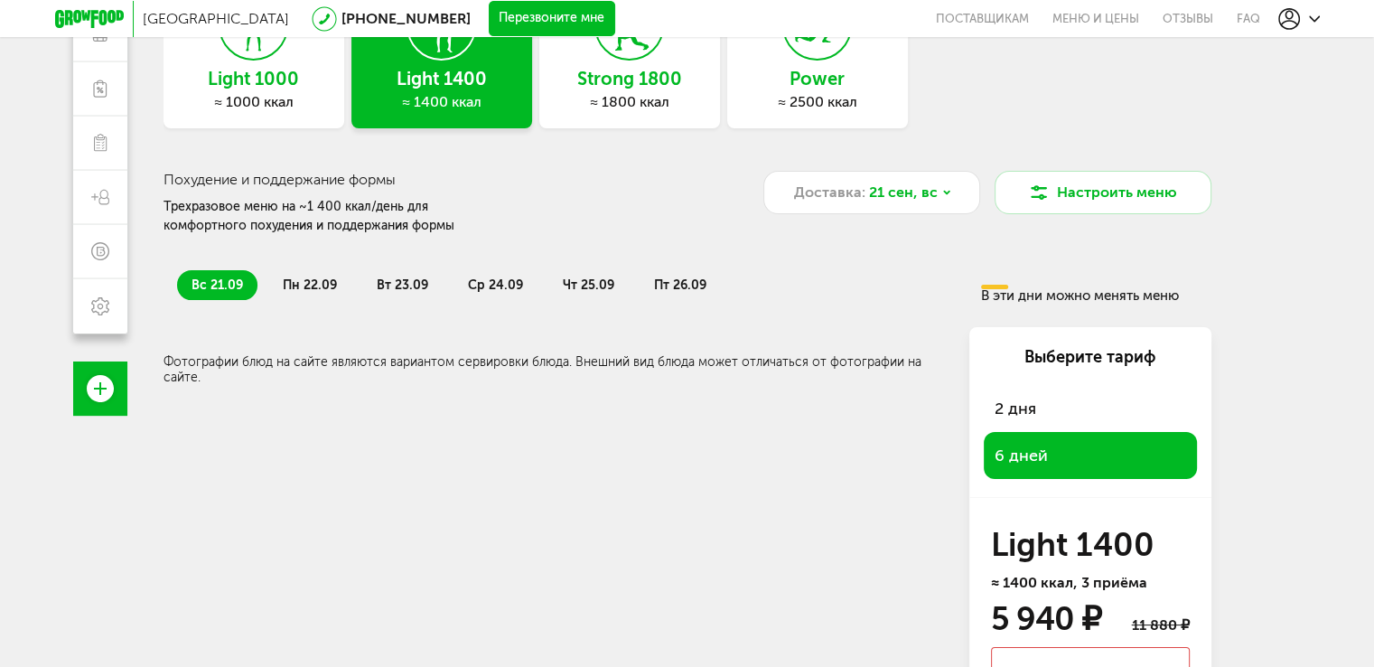
click at [301, 277] on span "пн 22.09" at bounding box center [310, 284] width 54 height 15
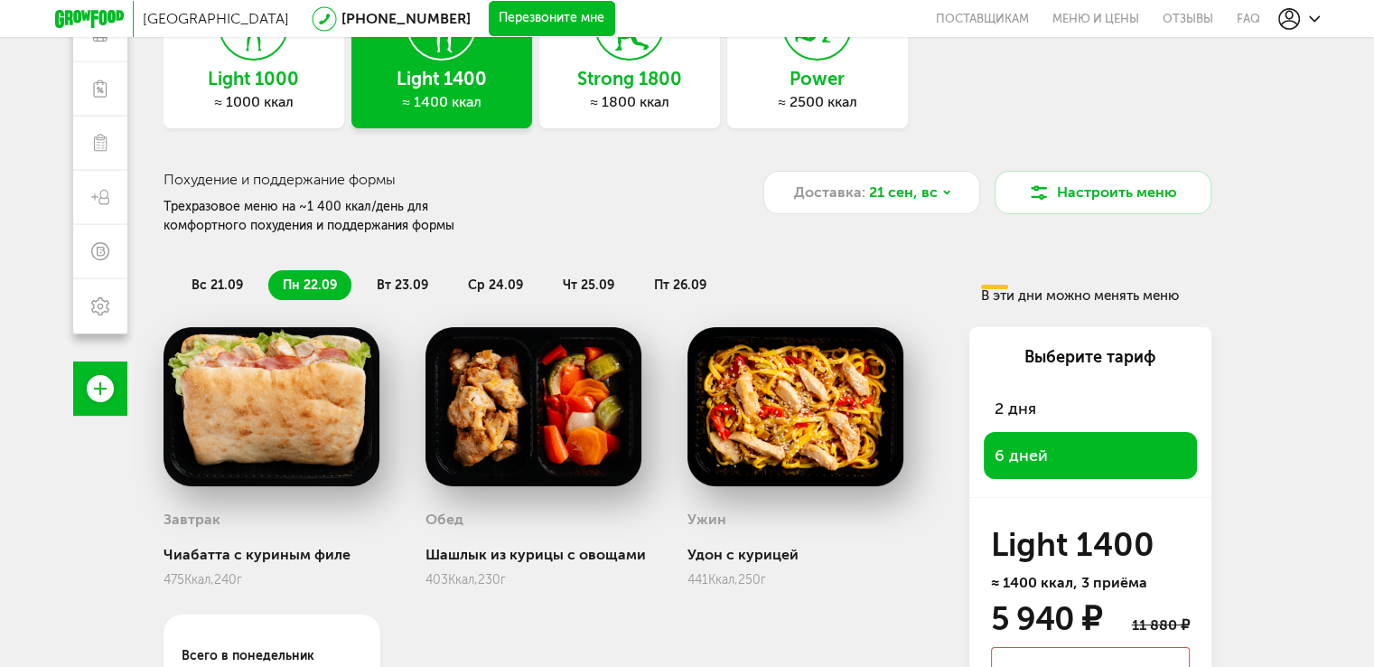
click at [386, 279] on span "вт 23.09" at bounding box center [402, 284] width 51 height 15
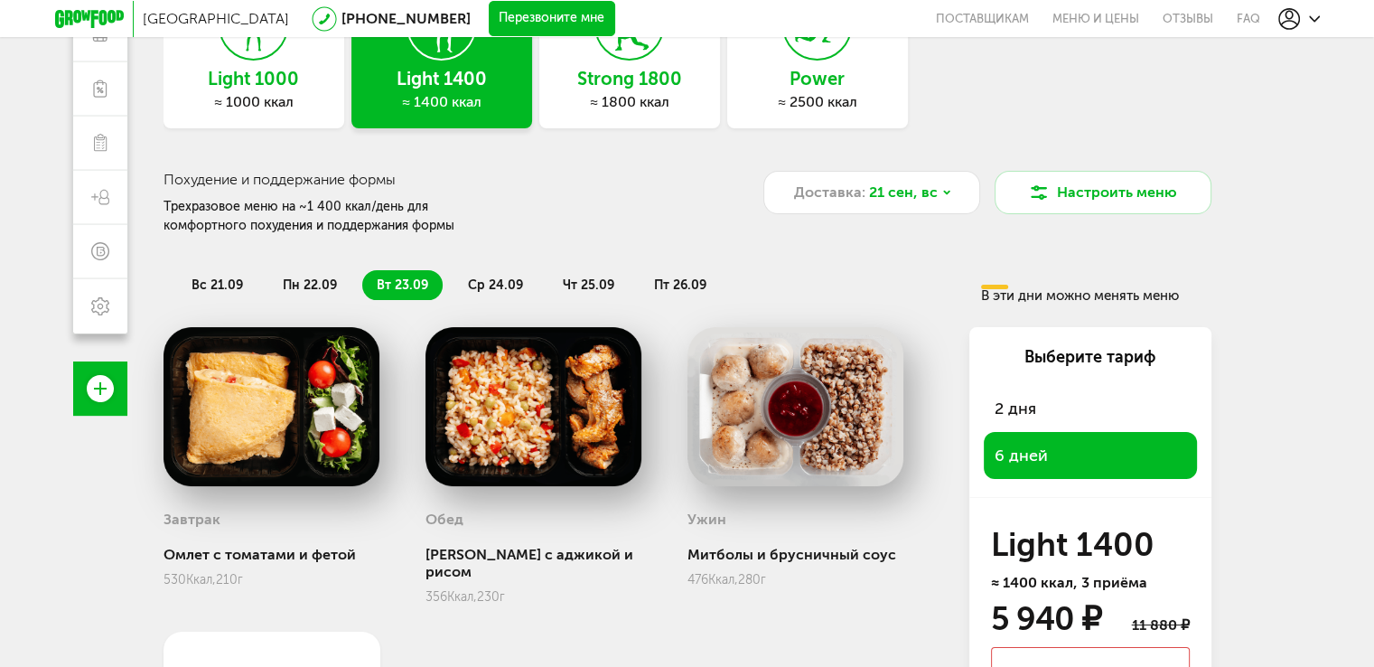
click at [476, 279] on span "ср 24.09" at bounding box center [495, 284] width 55 height 15
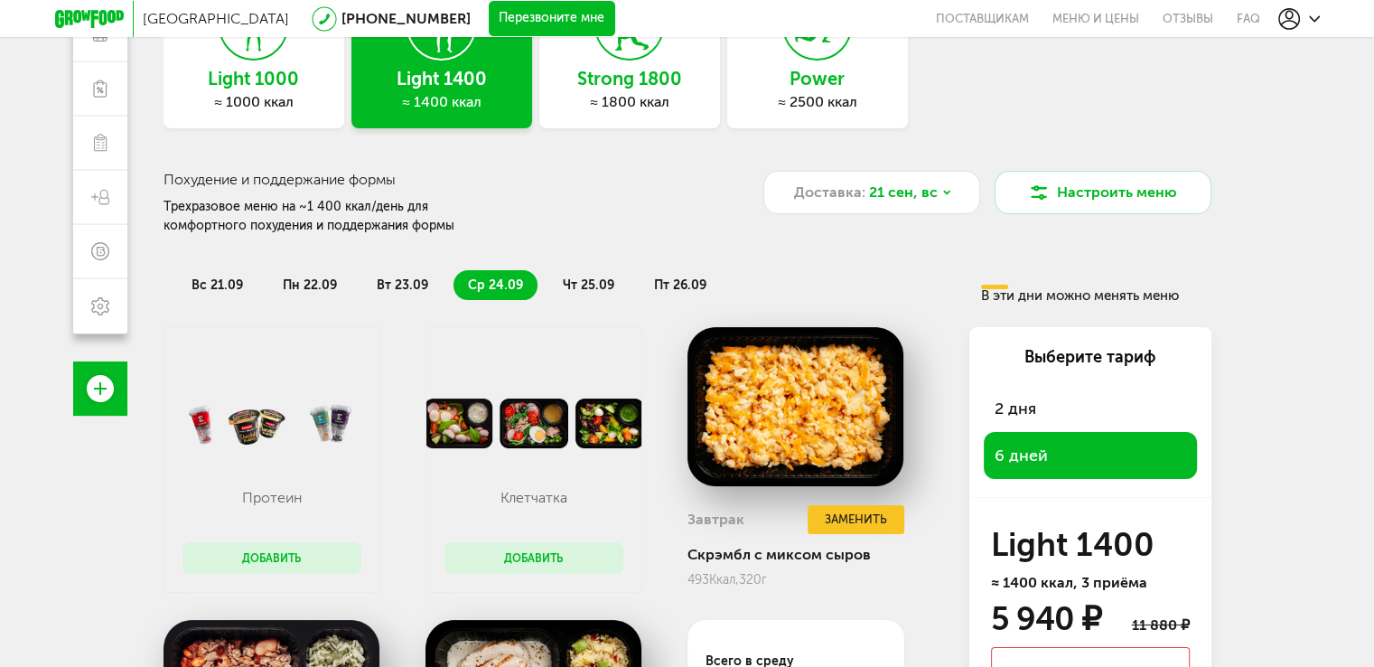
click at [594, 277] on span "чт 25.09" at bounding box center [588, 284] width 51 height 15
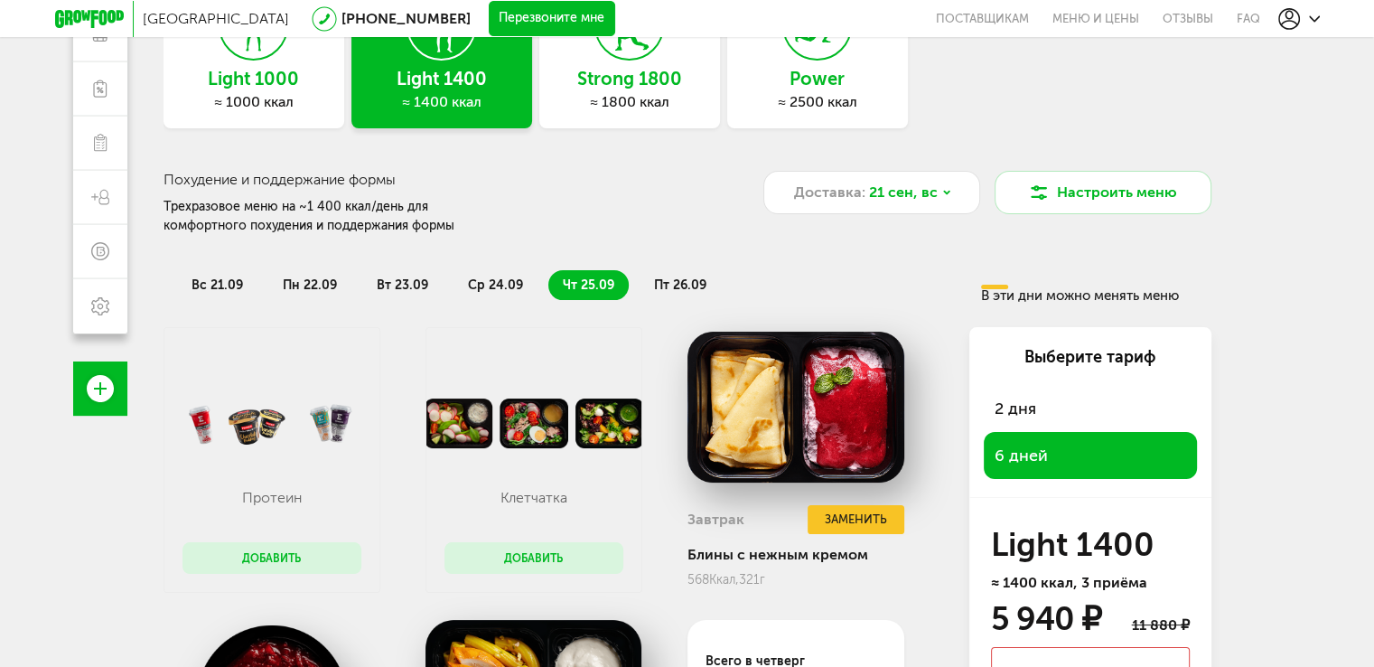
click at [668, 275] on li "пт 26.09" at bounding box center [680, 285] width 81 height 30
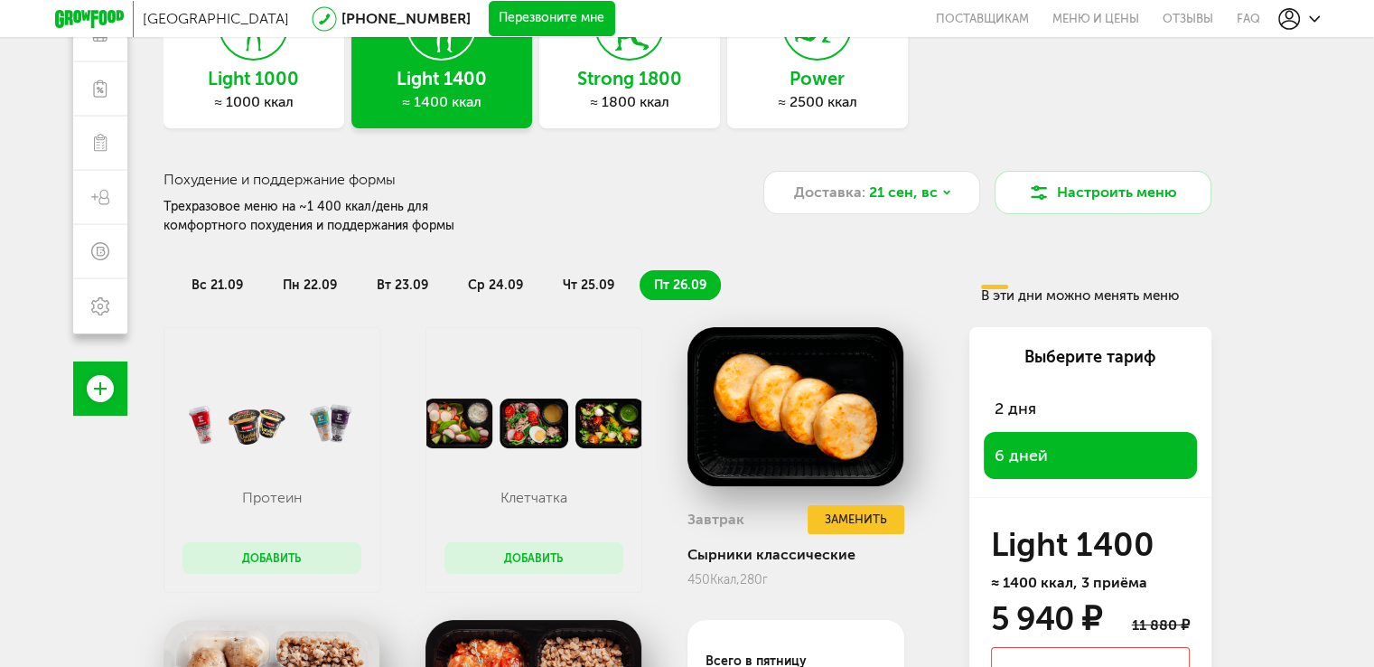
click at [198, 273] on li "вс 21.09" at bounding box center [217, 285] width 80 height 30
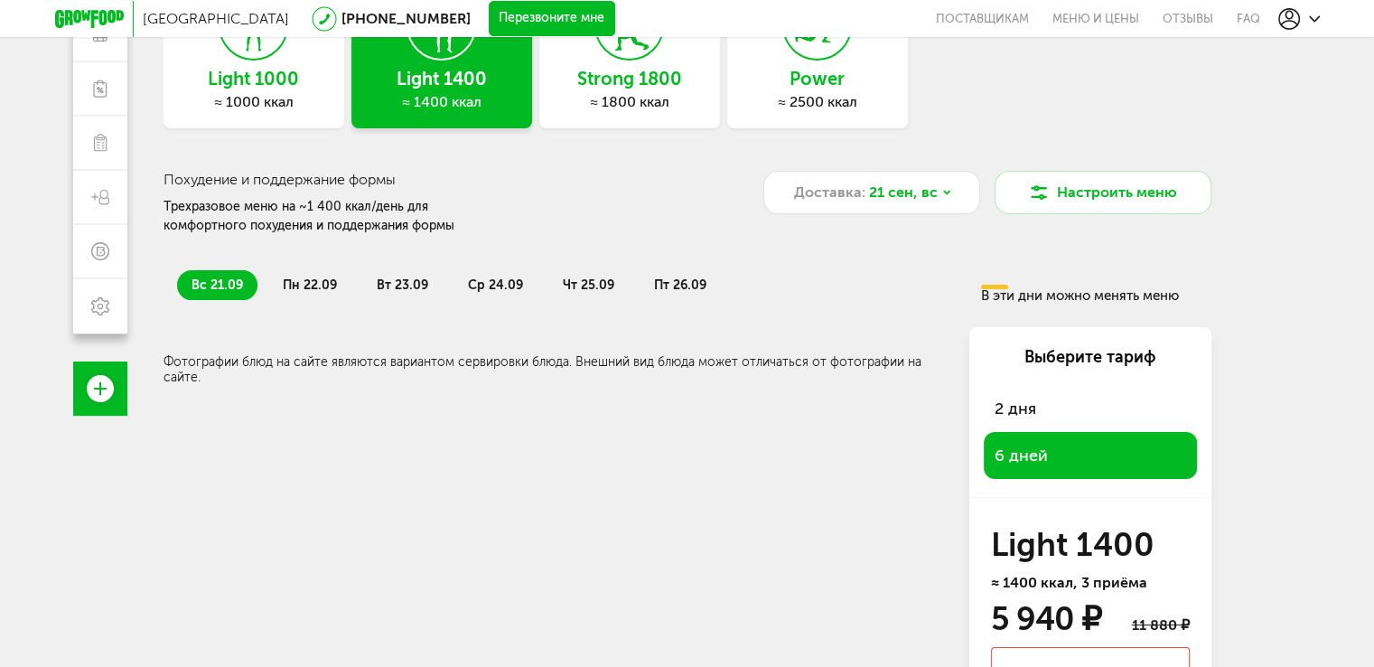
click at [198, 273] on li "вс 21.09" at bounding box center [217, 285] width 80 height 30
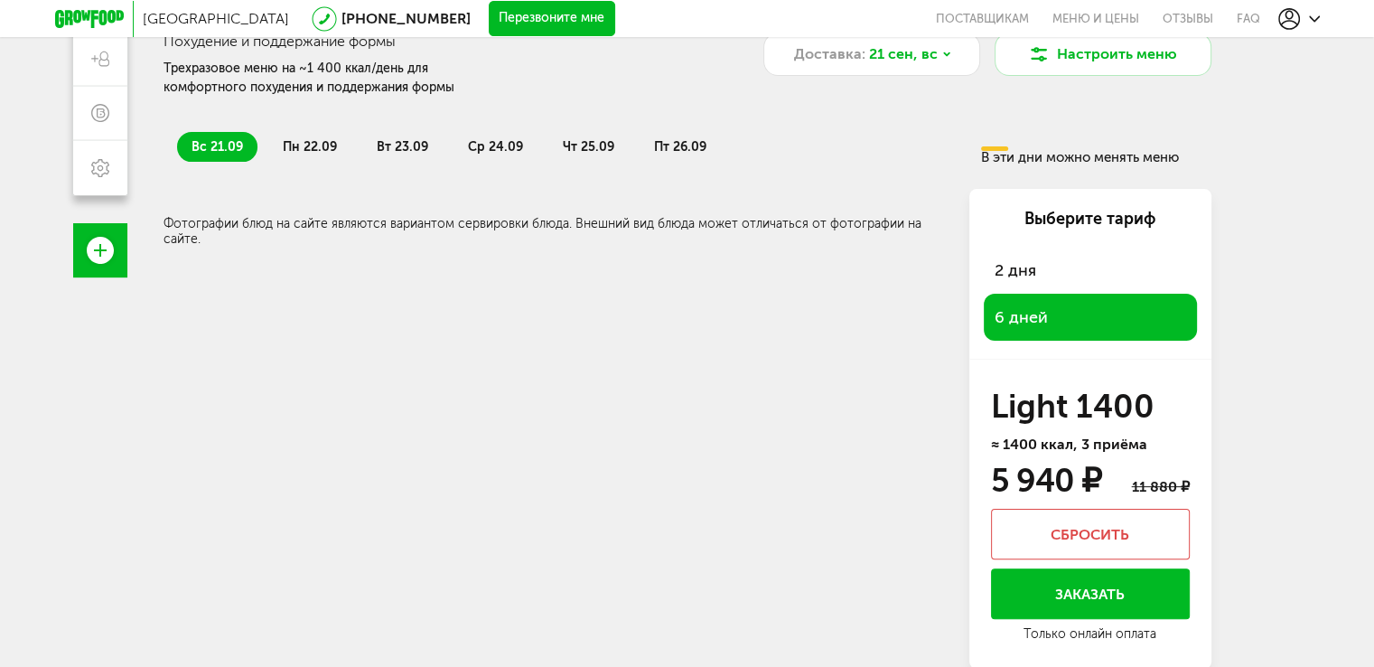
click at [1071, 595] on button "Заказать" at bounding box center [1090, 593] width 199 height 51
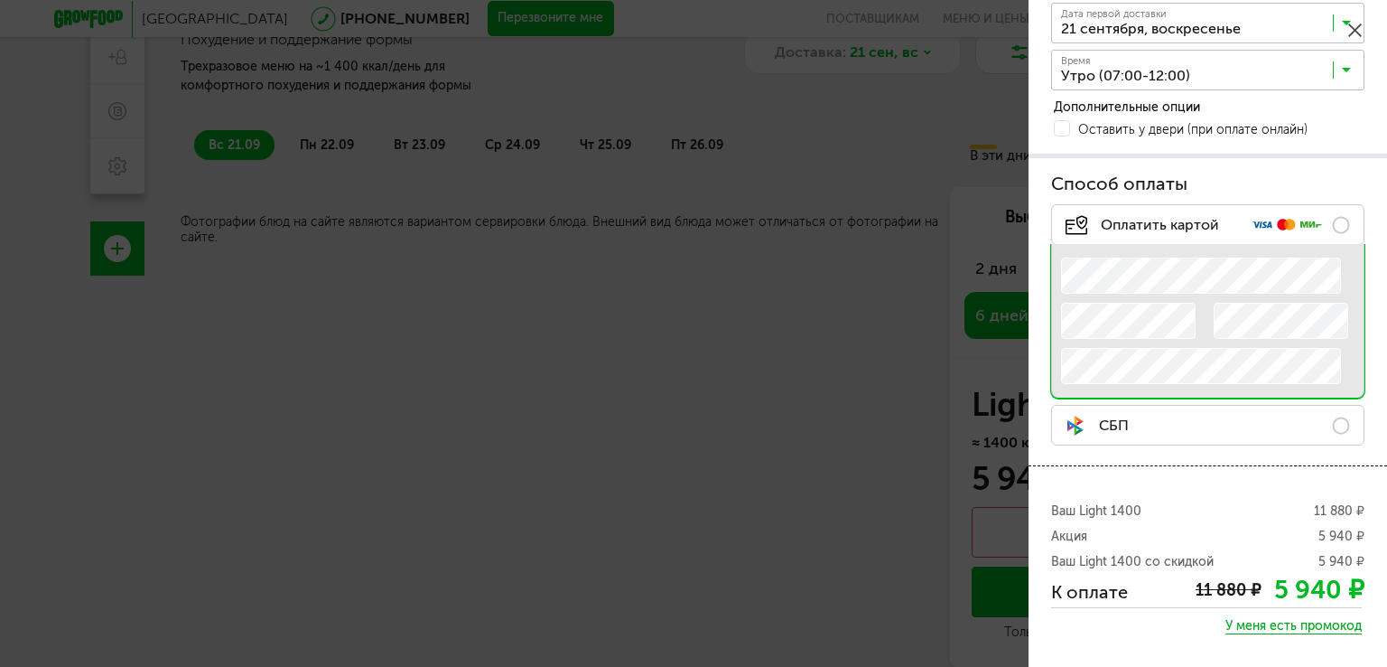
scroll to position [361, 0]
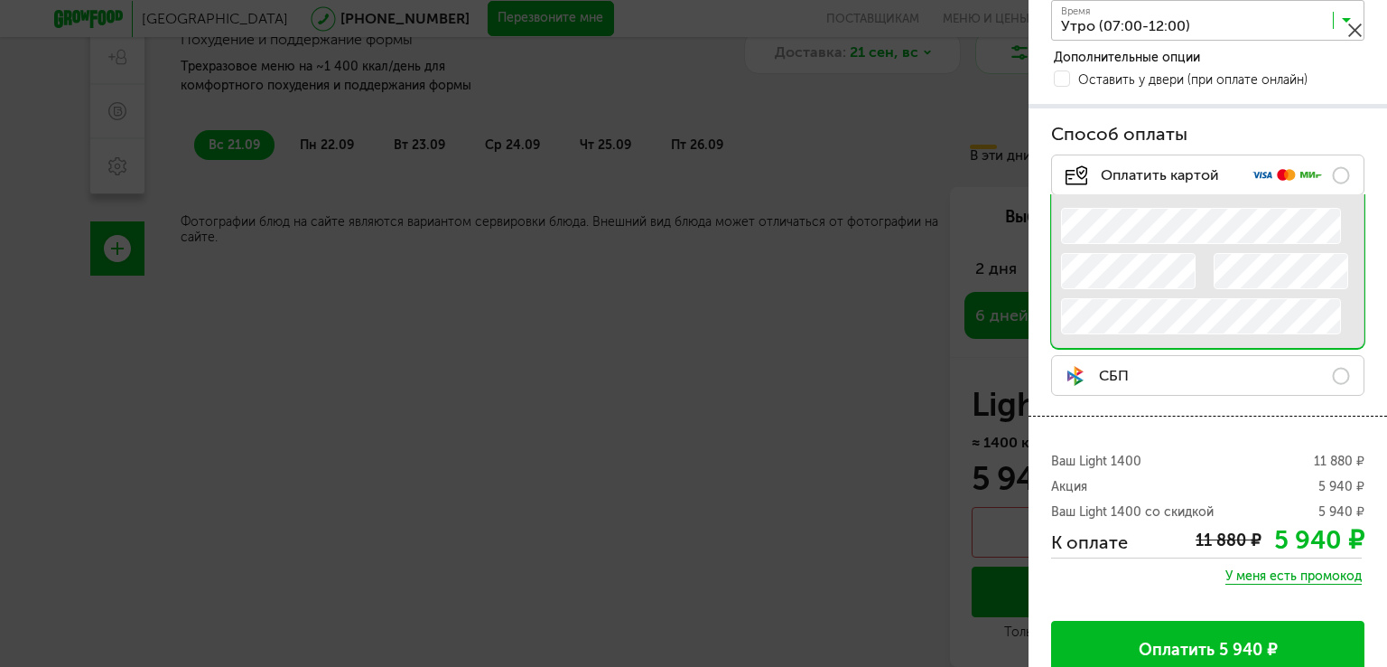
click at [1148, 368] on label "СБП" at bounding box center [1207, 375] width 313 height 41
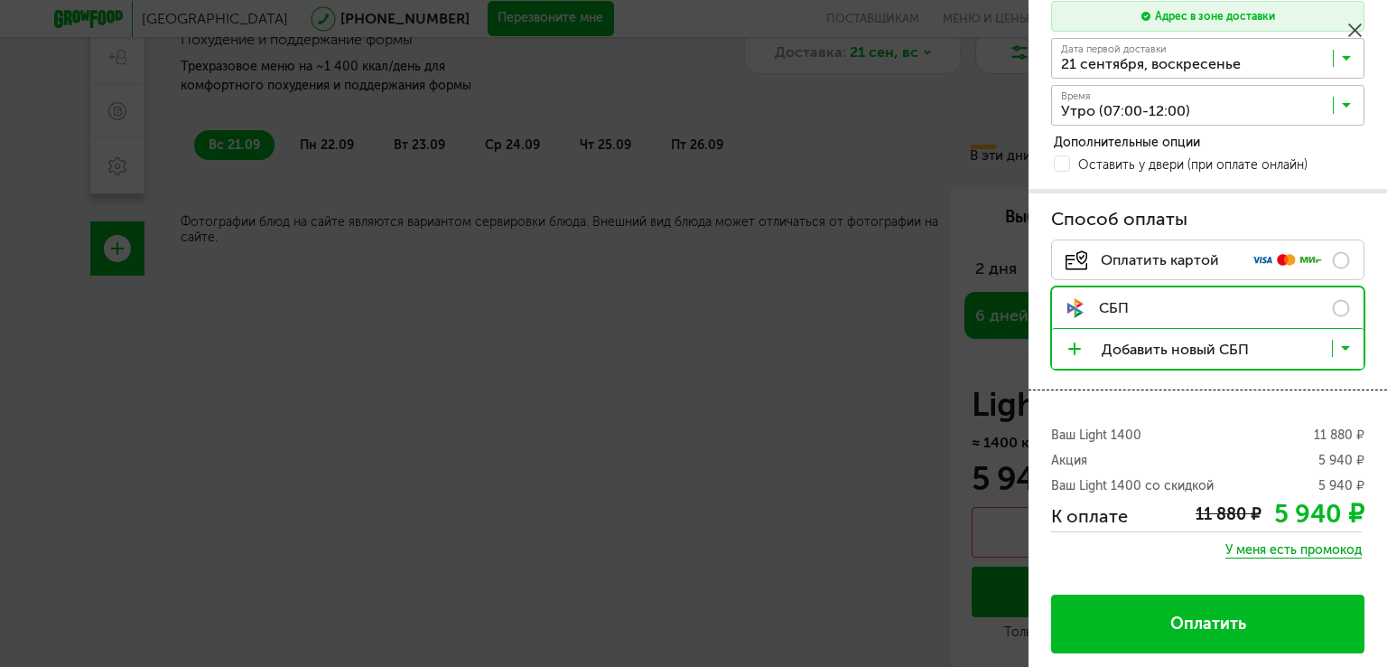
scroll to position [273, 0]
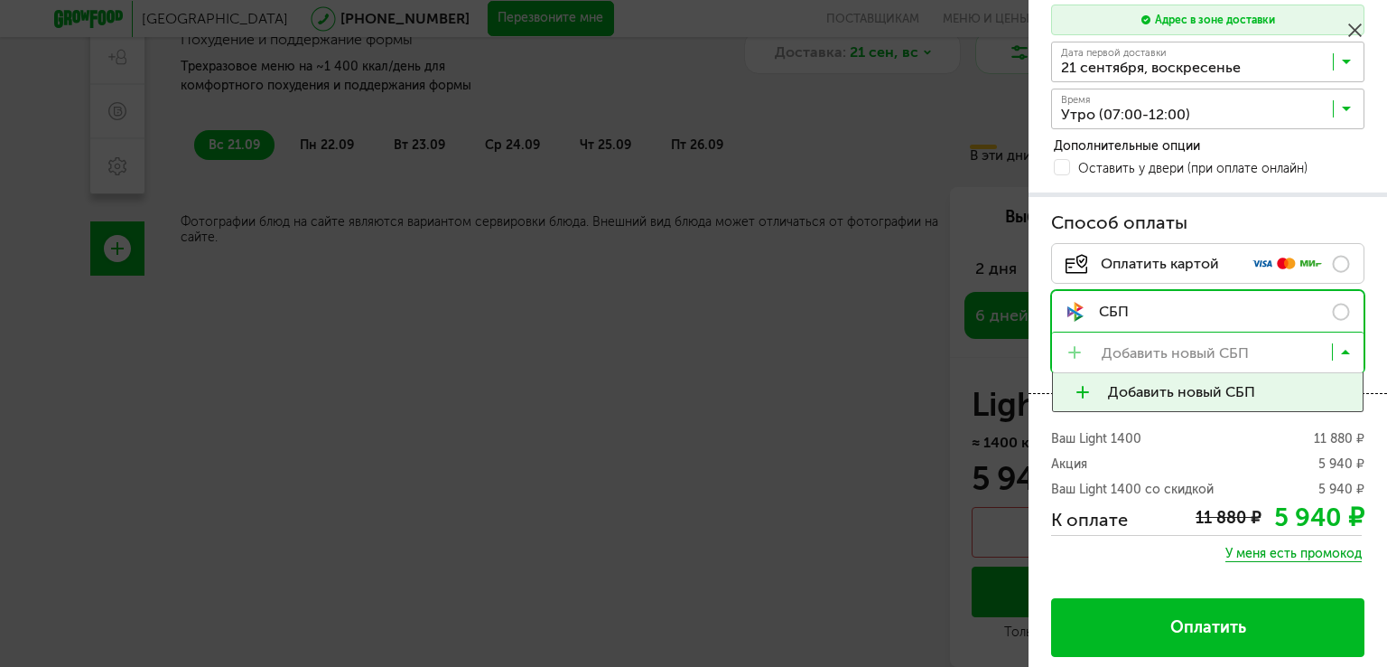
click at [1179, 348] on input "Search for option" at bounding box center [1213, 356] width 312 height 31
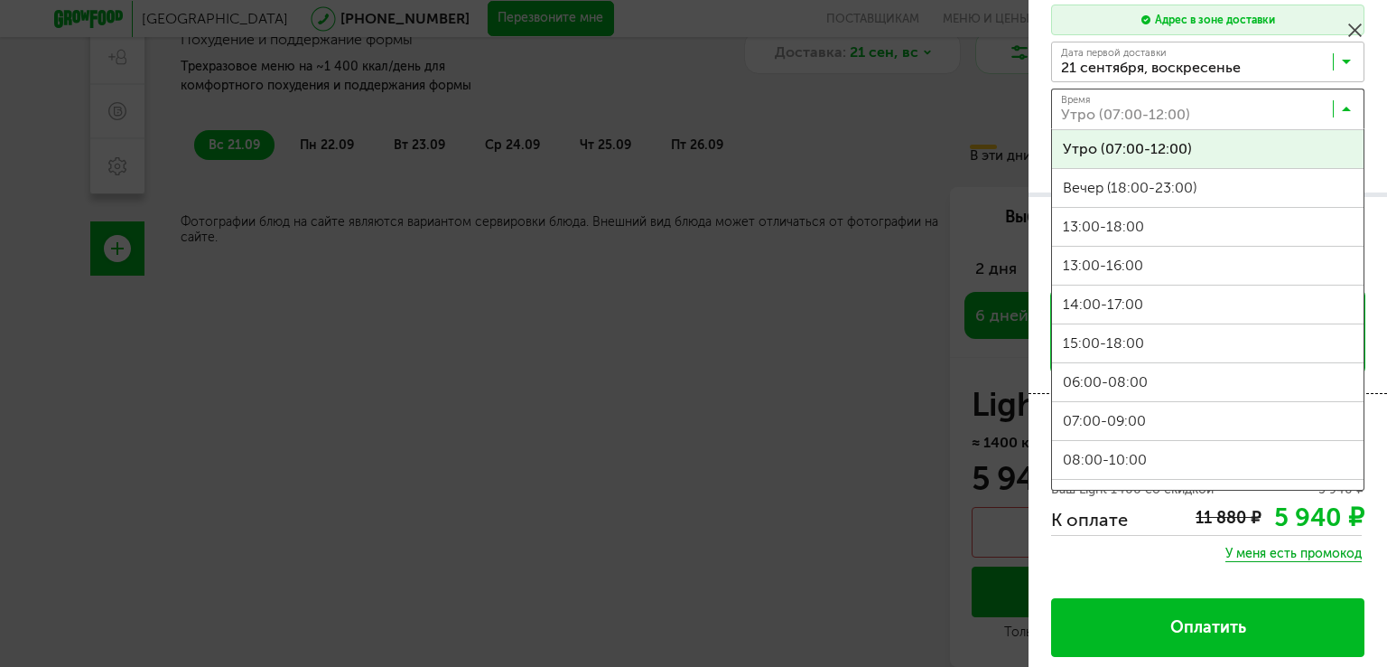
click at [1209, 109] on input "Search for option" at bounding box center [1212, 113] width 313 height 31
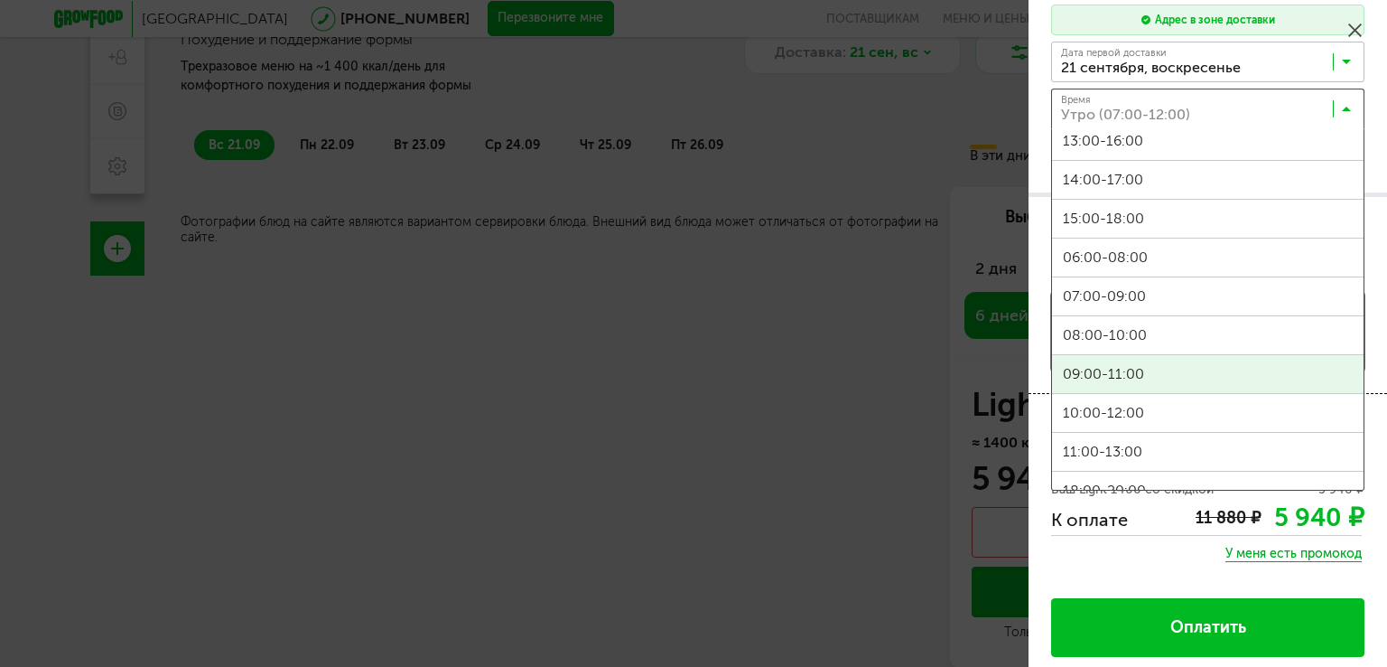
scroll to position [296, 0]
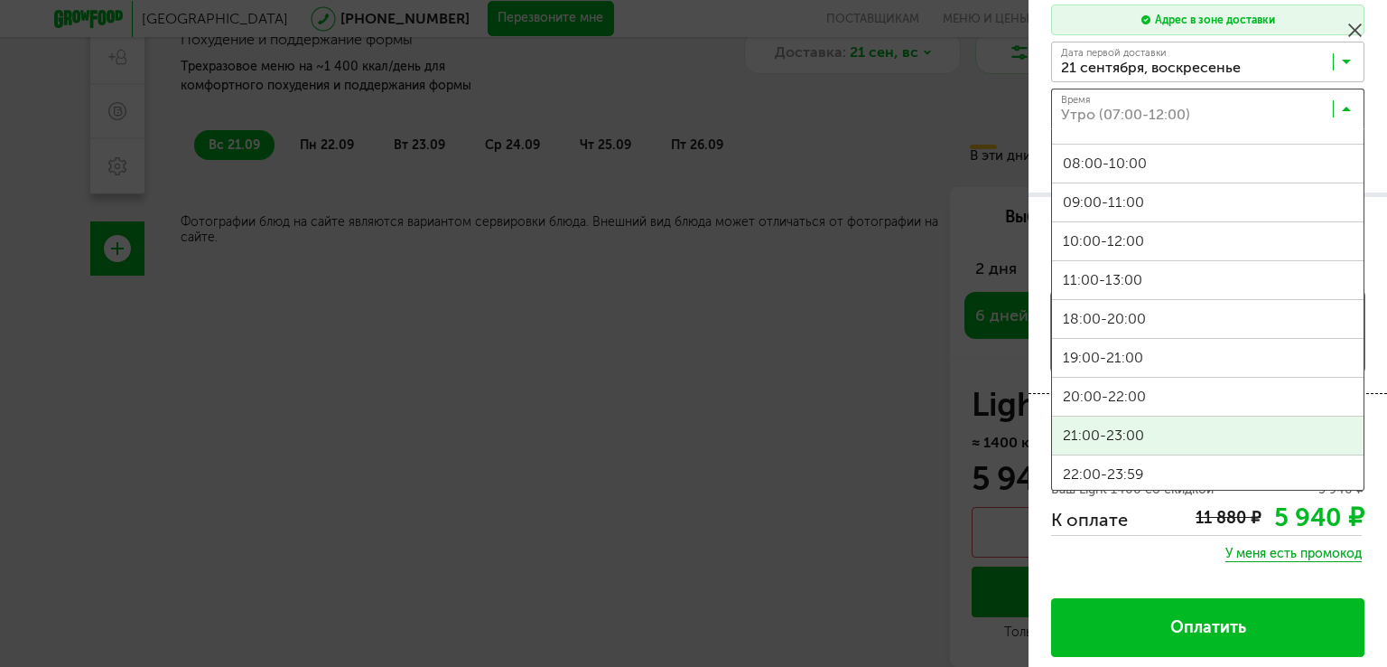
click at [1164, 420] on span "21:00-23:00" at bounding box center [1208, 435] width 312 height 38
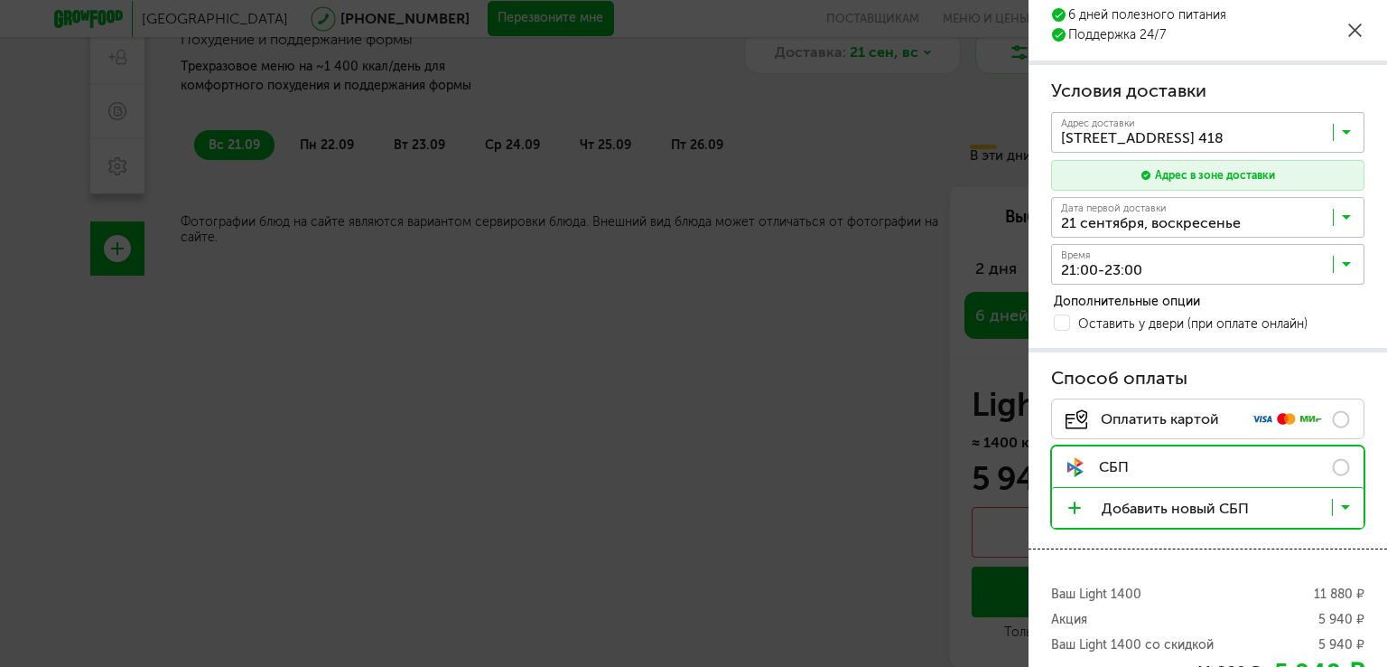
scroll to position [273, 0]
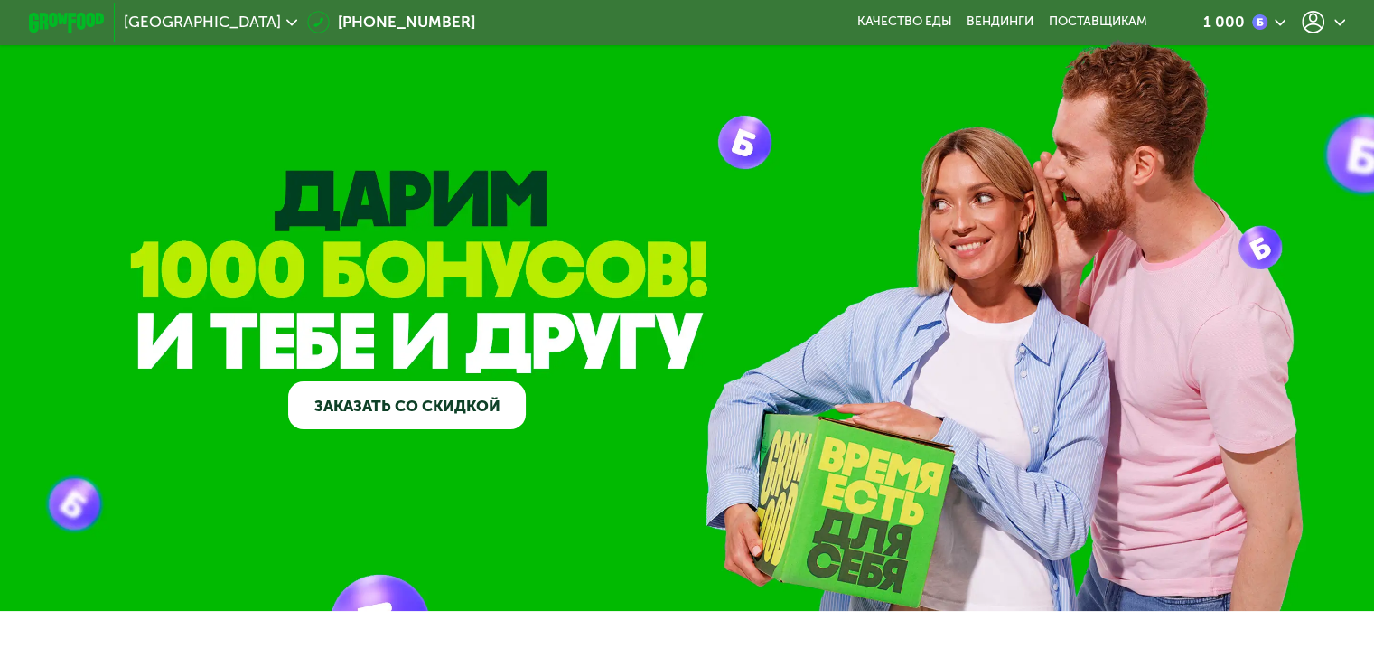
click at [1275, 20] on div "1 000" at bounding box center [1243, 22] width 83 height 23
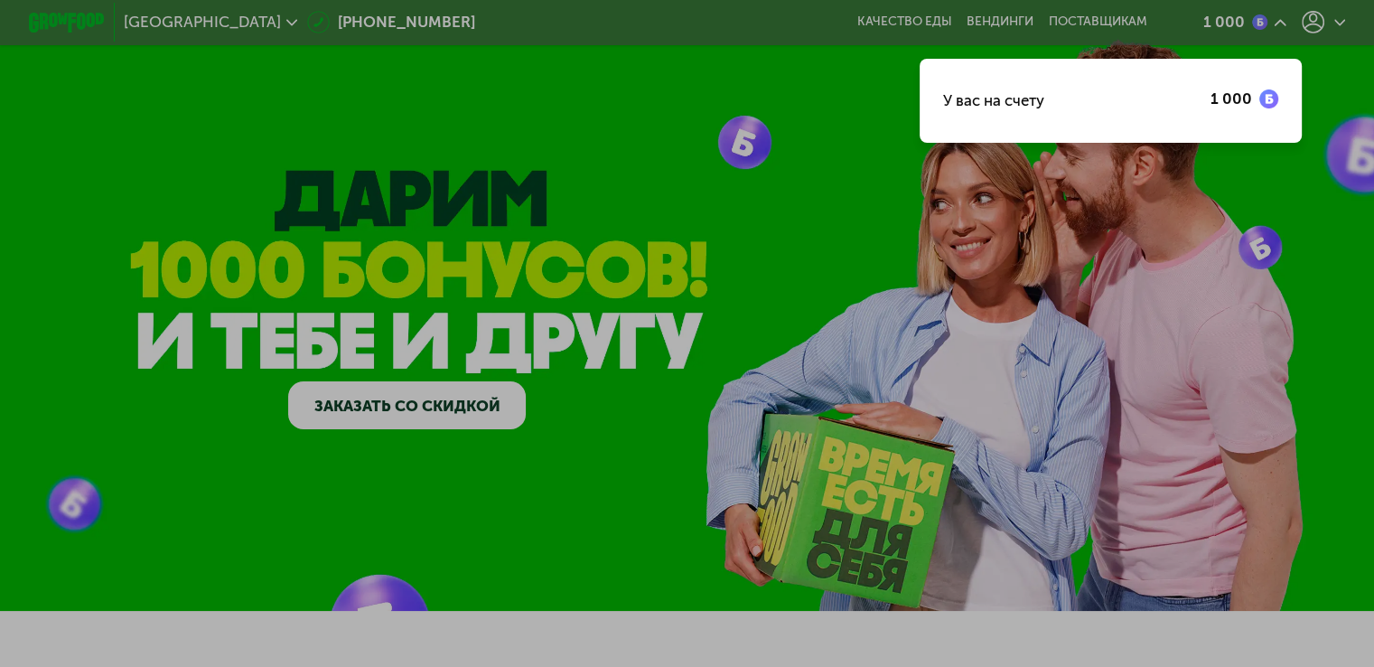
click at [1293, 19] on div at bounding box center [687, 333] width 1374 height 667
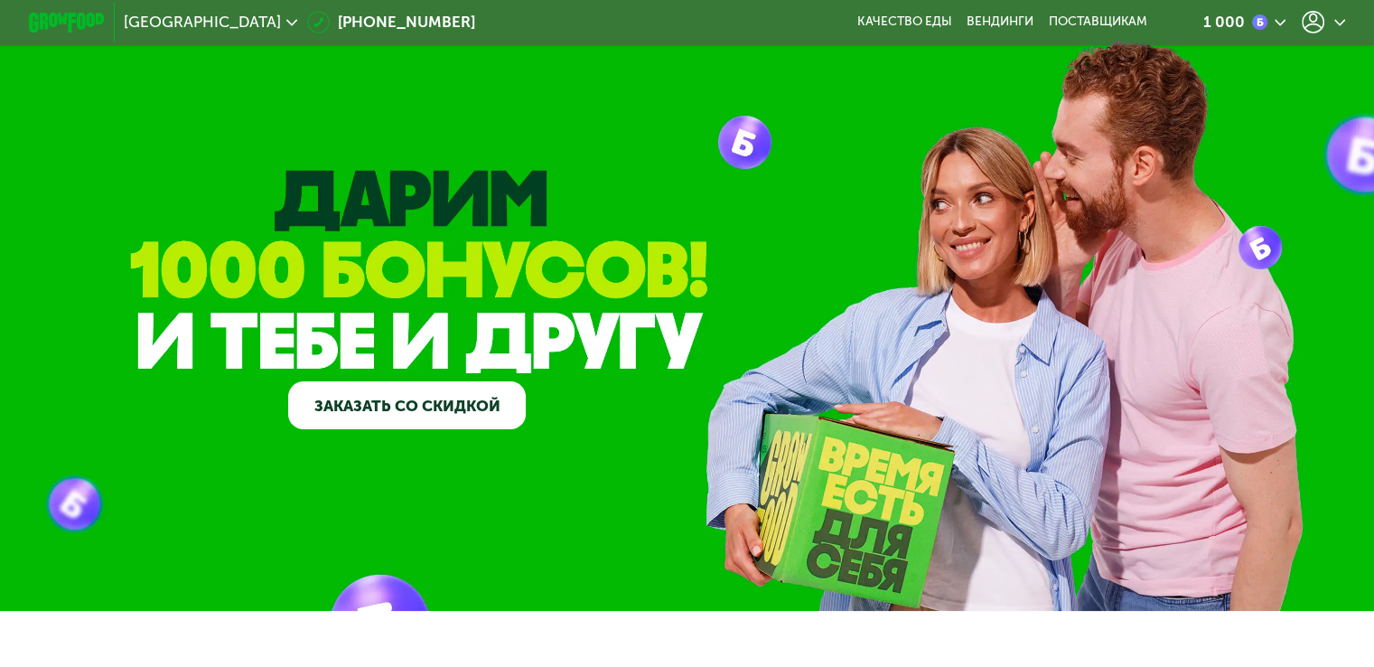
click at [444, 406] on link "Заказать со скидкой" at bounding box center [407, 405] width 238 height 48
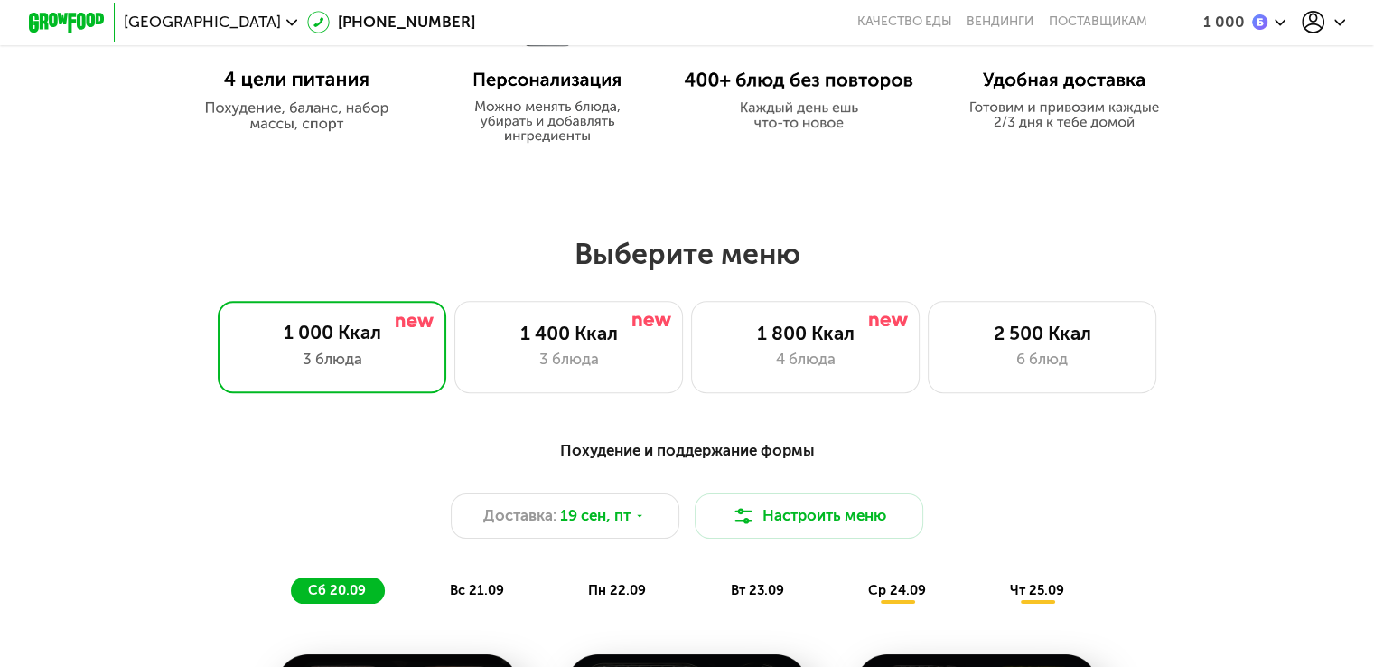
scroll to position [1625, 0]
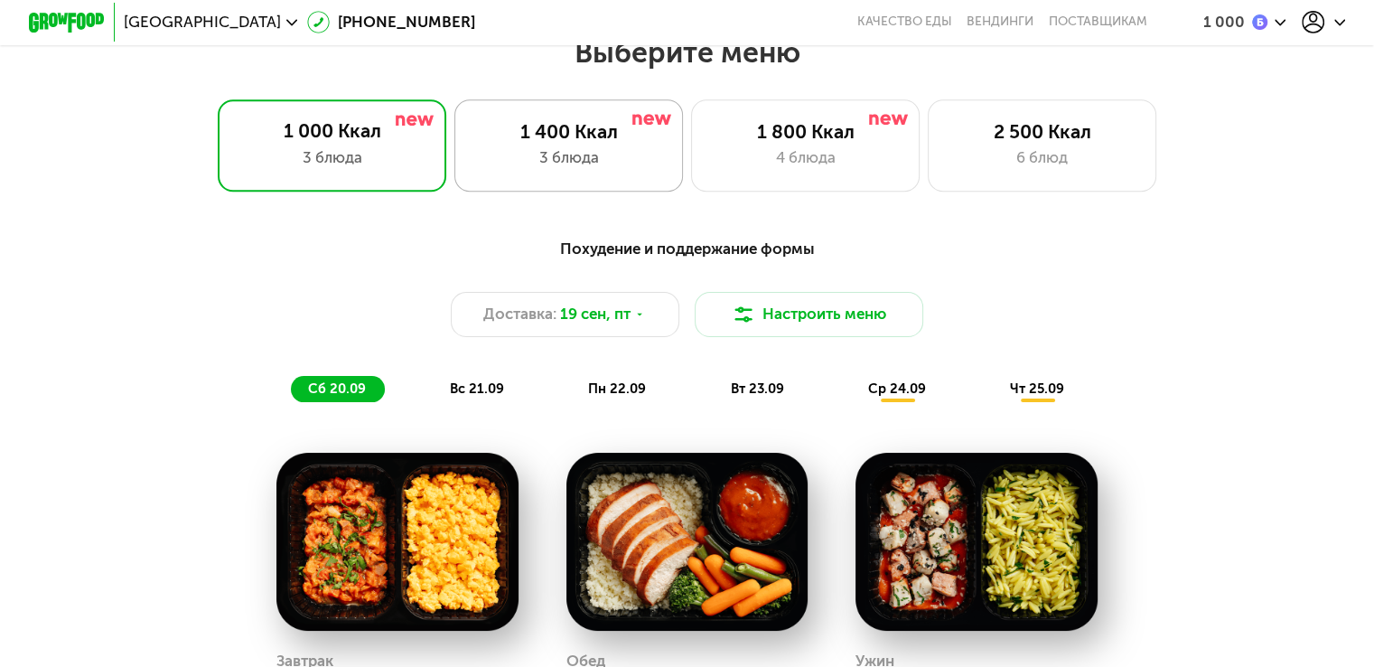
click at [618, 169] on div "3 блюда" at bounding box center [568, 157] width 189 height 23
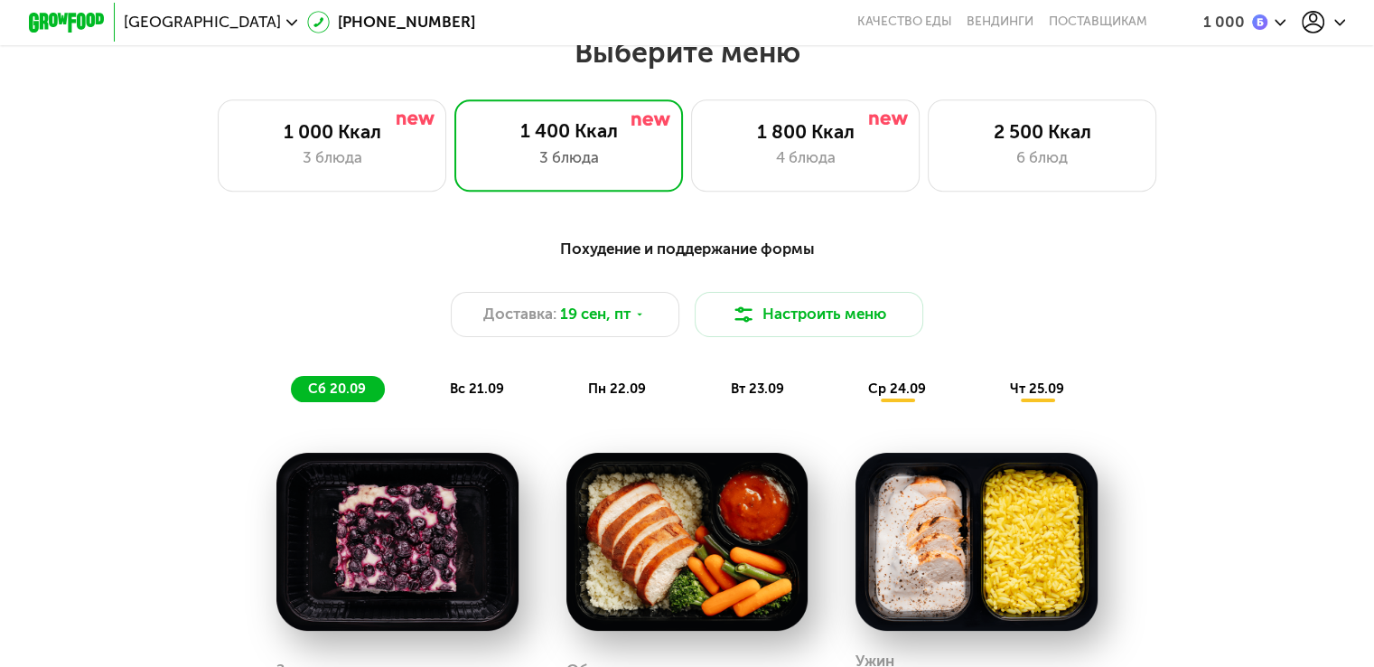
click at [1345, 26] on icon at bounding box center [1340, 23] width 12 height 12
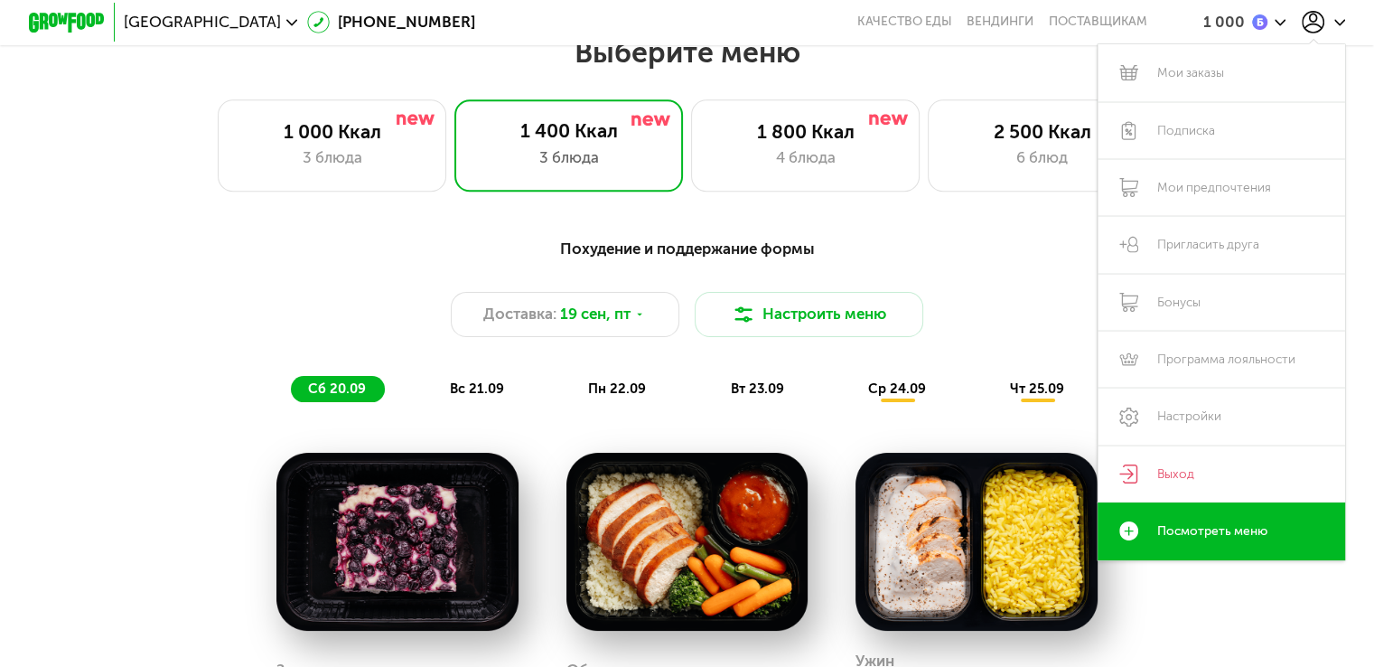
click at [994, 249] on div "Похудение и поддержание формы" at bounding box center [687, 248] width 1130 height 23
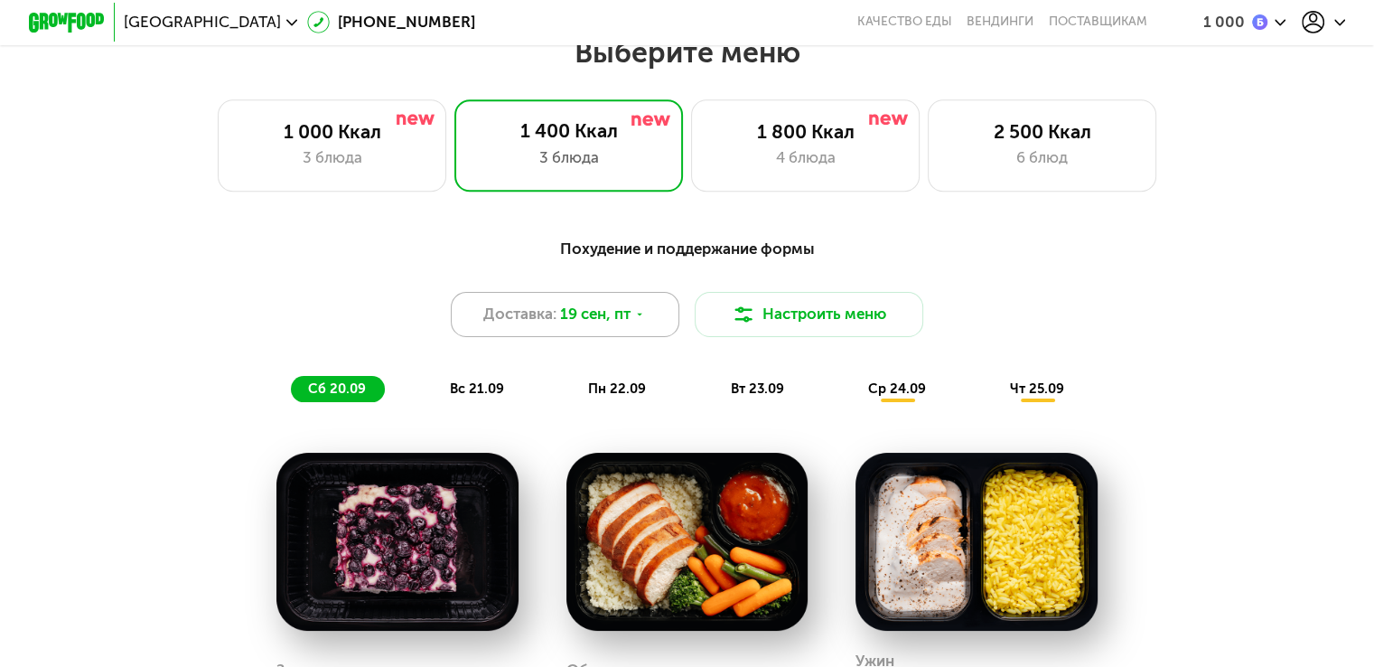
click at [602, 325] on span "19 сен, пт" at bounding box center [595, 314] width 70 height 23
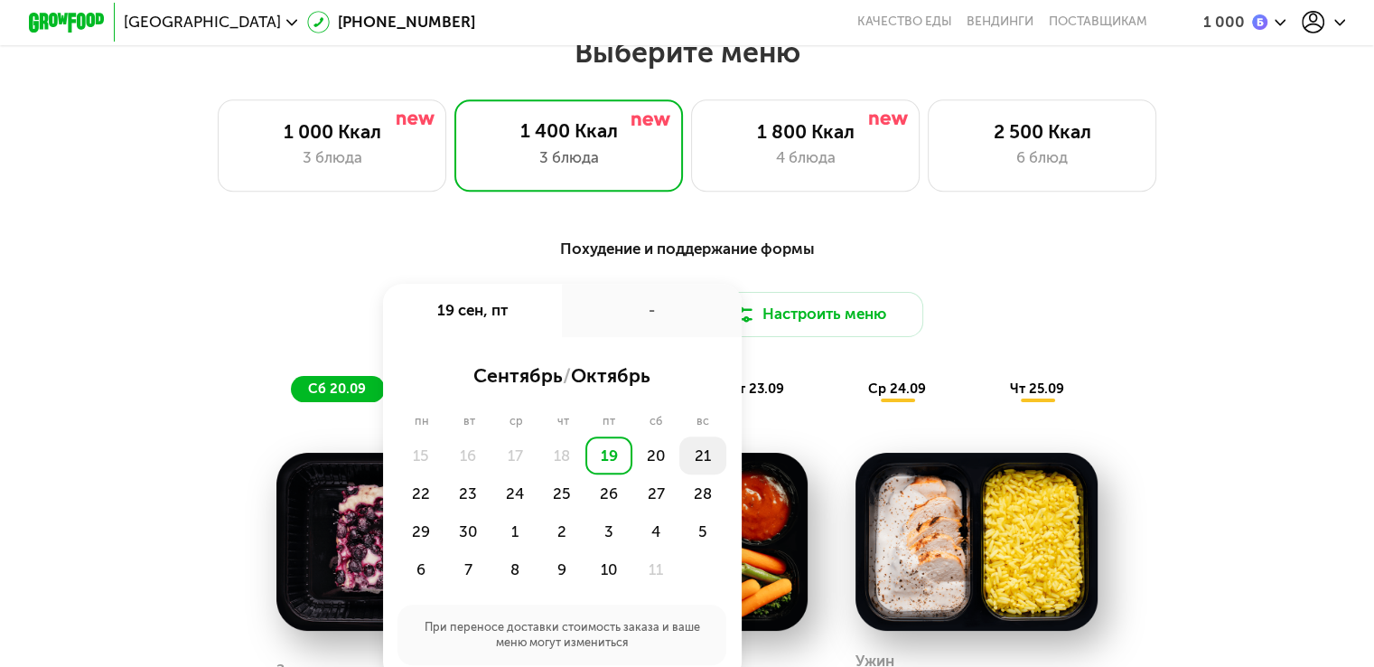
click at [705, 470] on div "21" at bounding box center [702, 455] width 47 height 38
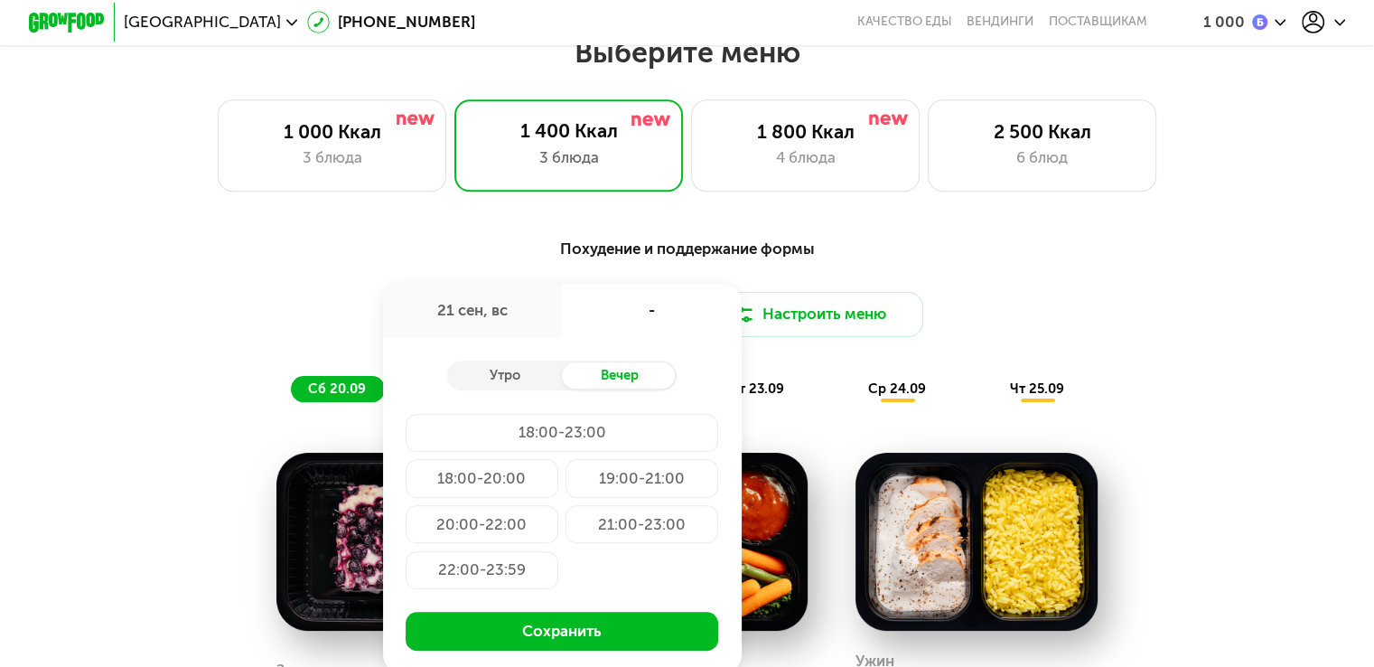
click at [614, 537] on div "21:00-23:00" at bounding box center [641, 524] width 153 height 38
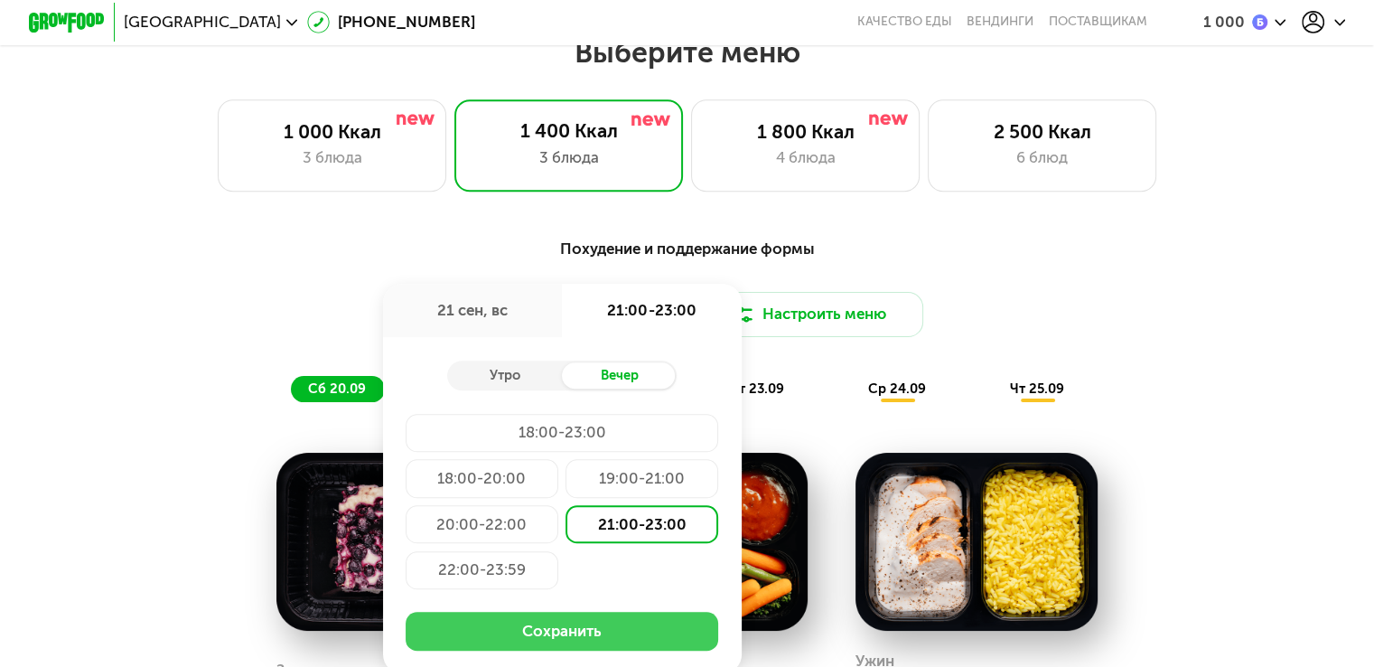
click at [559, 641] on button "Сохранить" at bounding box center [562, 630] width 313 height 38
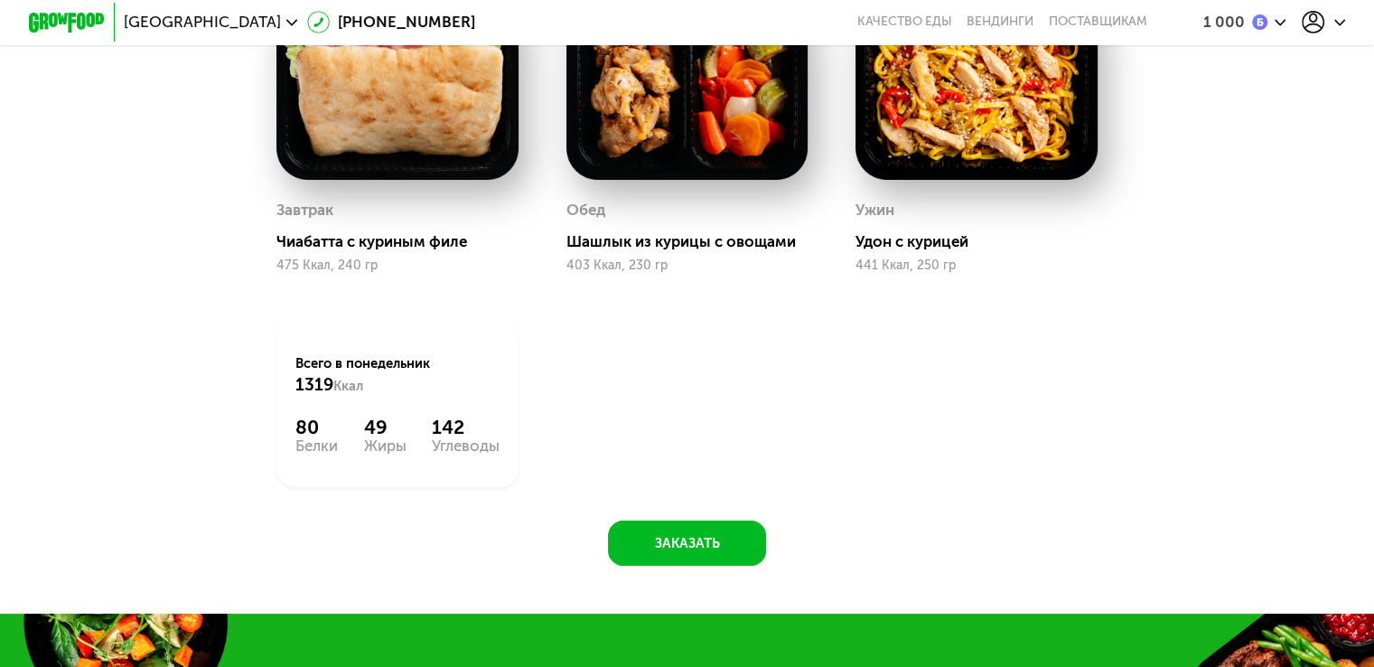
scroll to position [2077, 0]
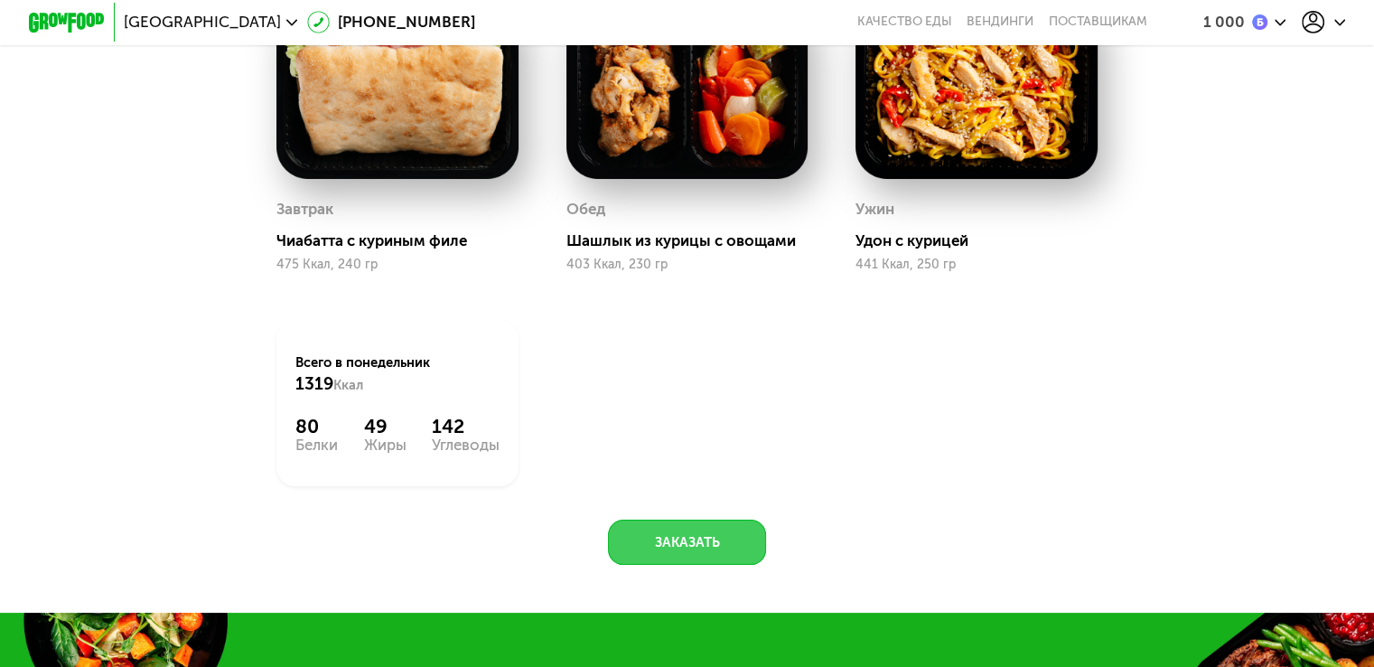
click at [679, 565] on button "Заказать" at bounding box center [687, 542] width 158 height 46
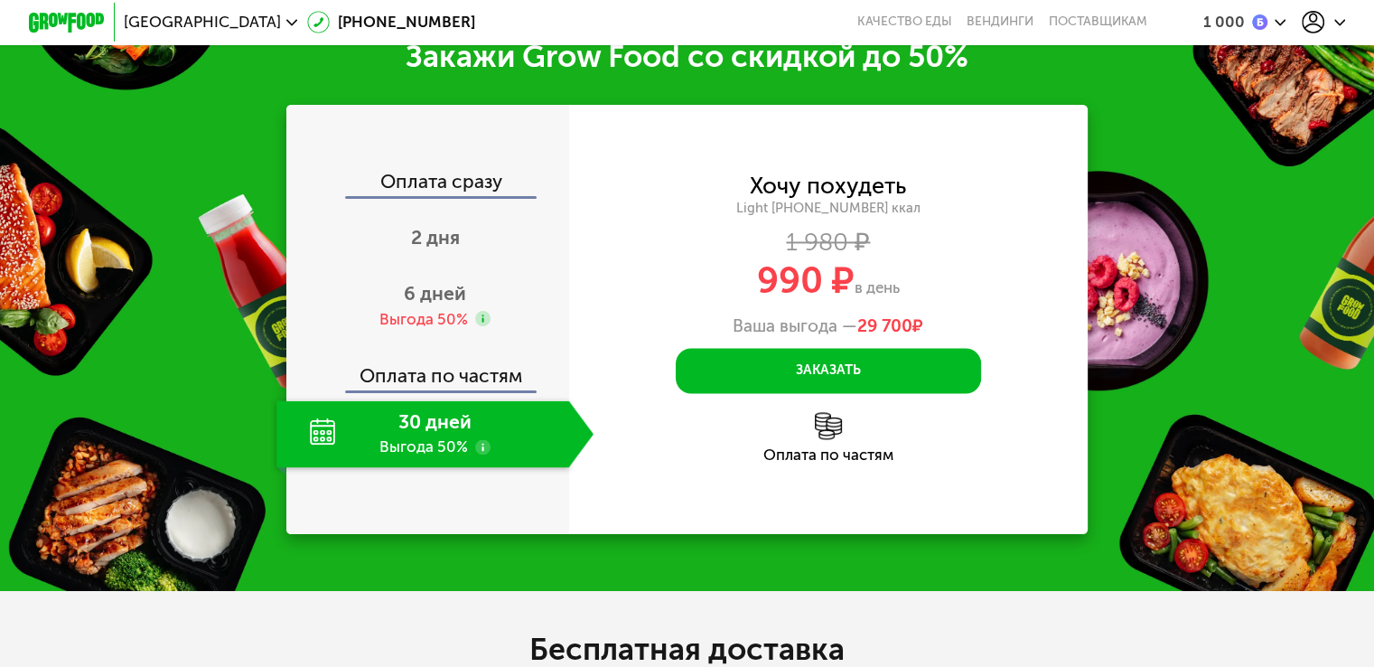
scroll to position [2710, 0]
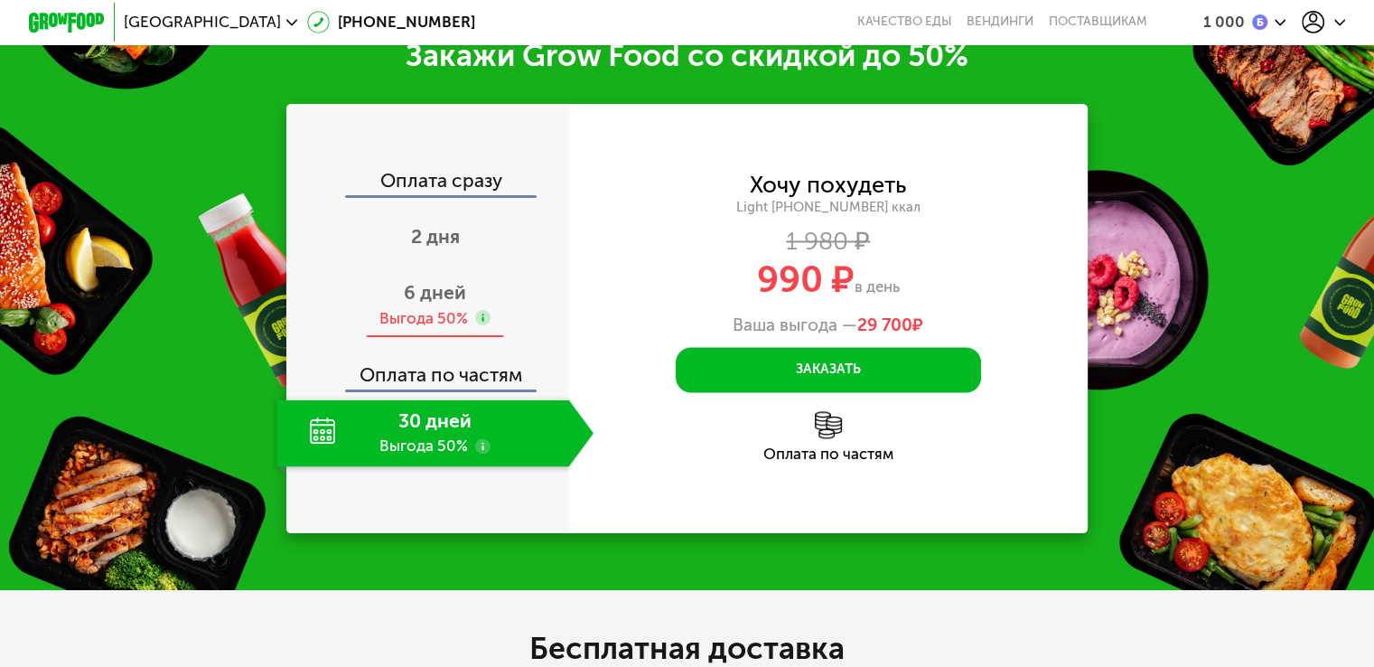
click at [453, 329] on div "Выгода 50%" at bounding box center [423, 318] width 89 height 21
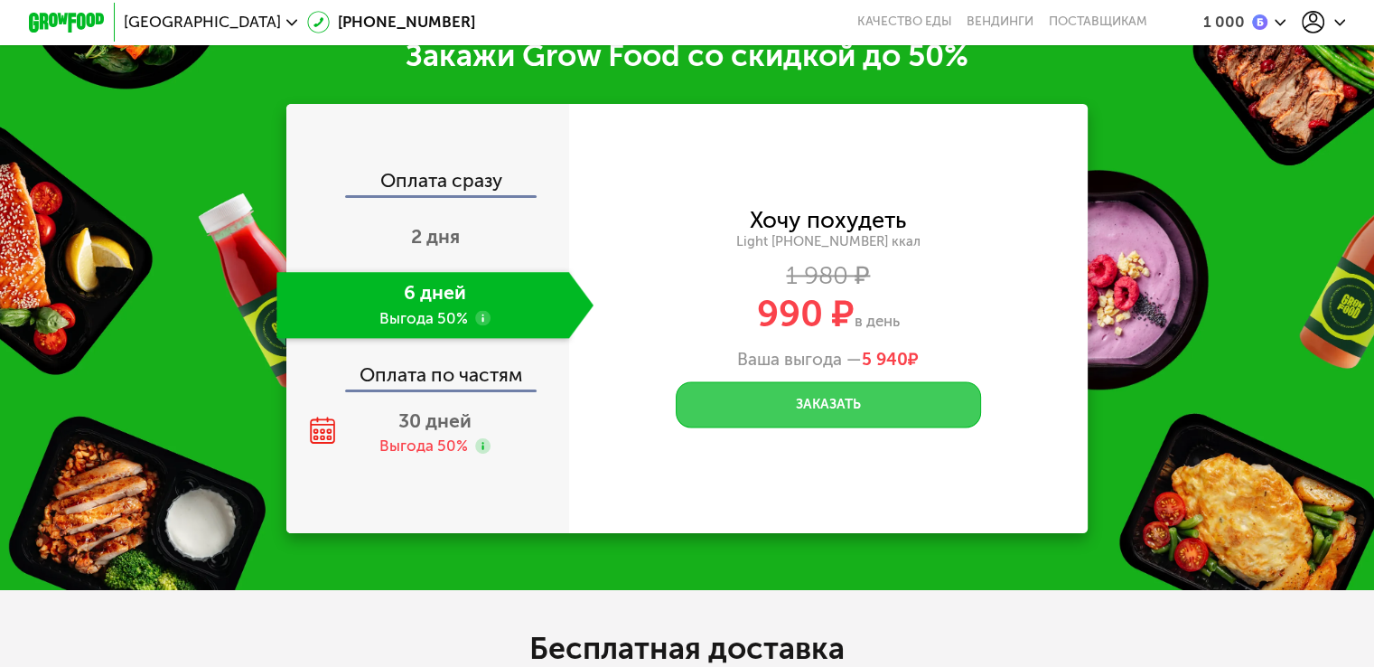
click at [791, 427] on button "Заказать" at bounding box center [828, 404] width 305 height 46
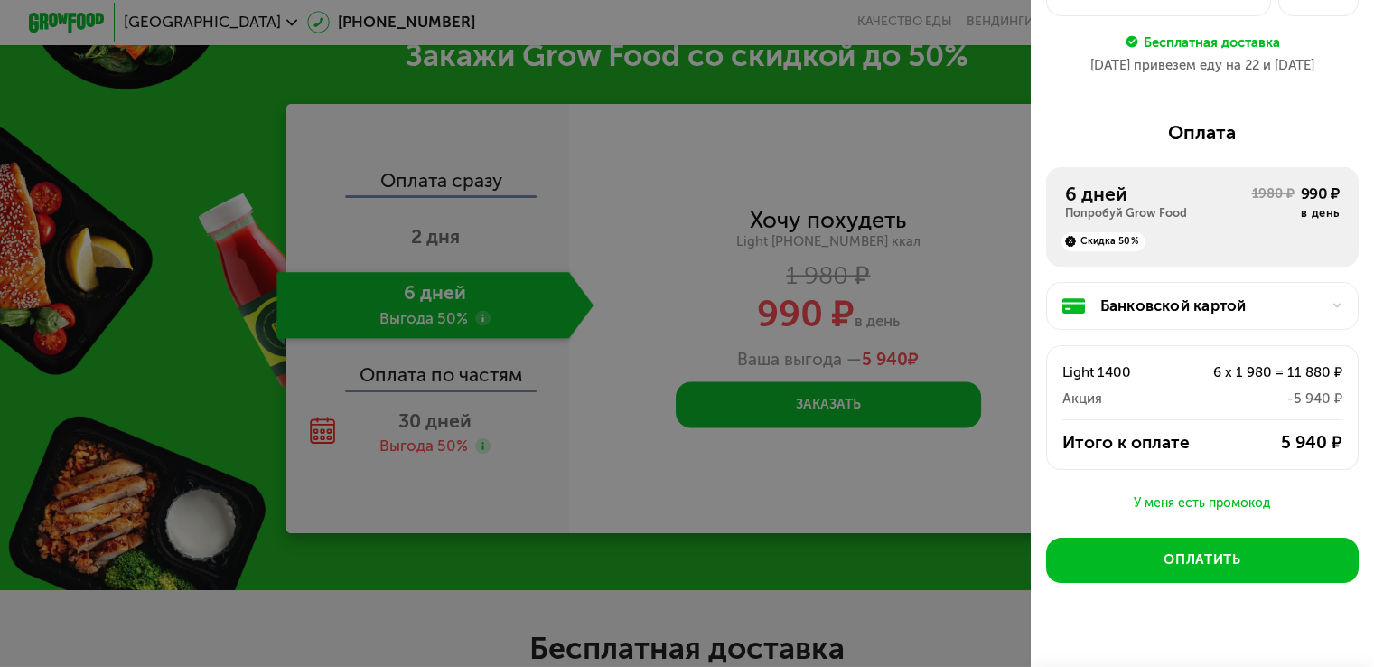
scroll to position [218, 0]
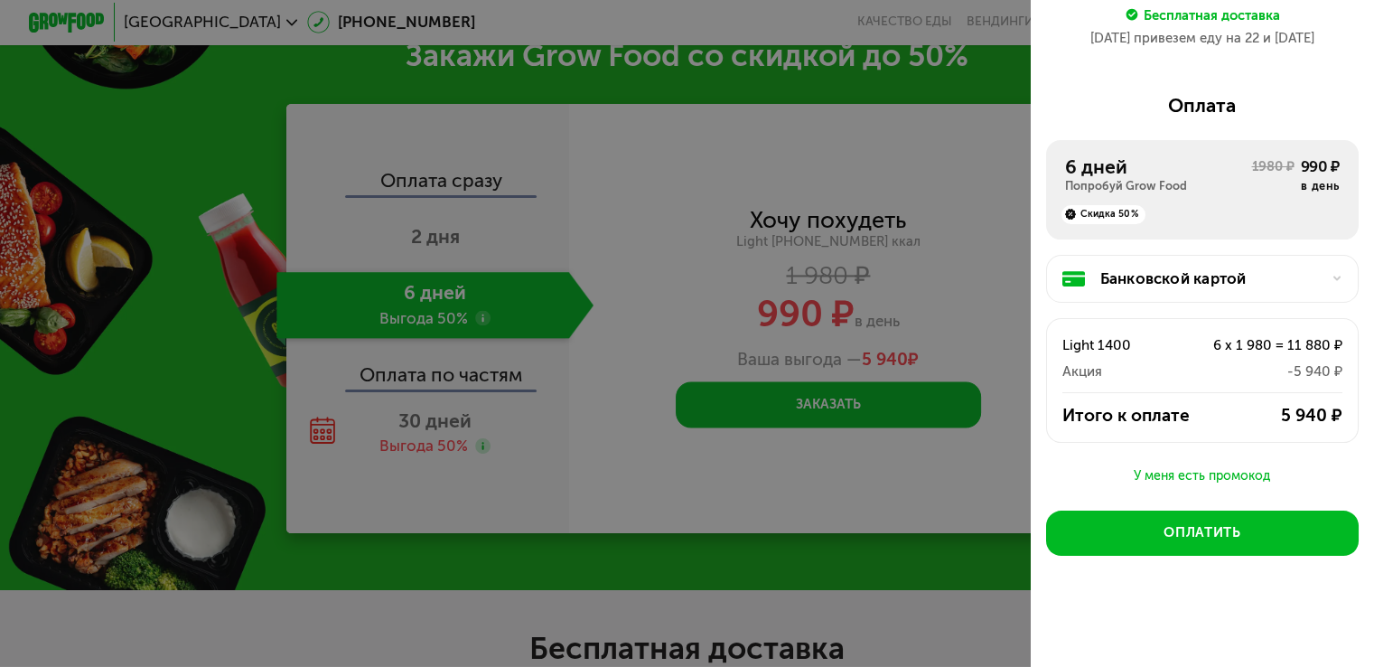
click at [1200, 274] on div "Банковской картой" at bounding box center [1209, 278] width 219 height 23
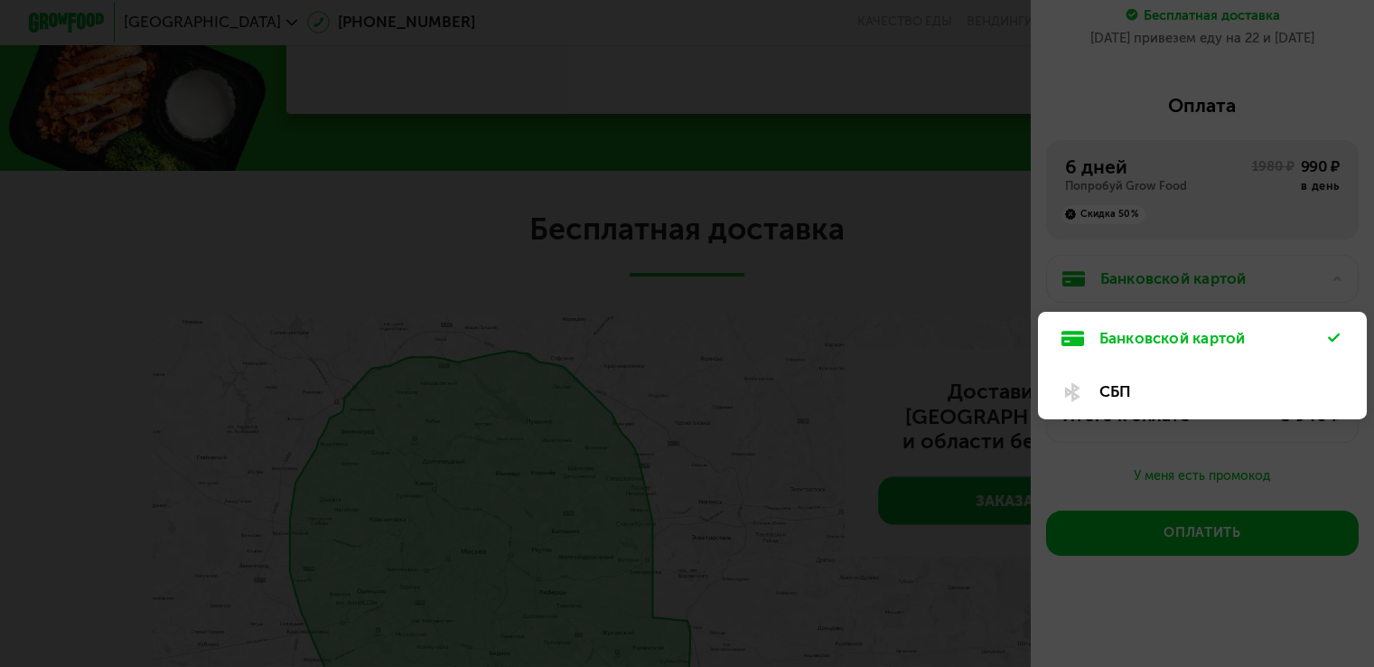
scroll to position [3161, 0]
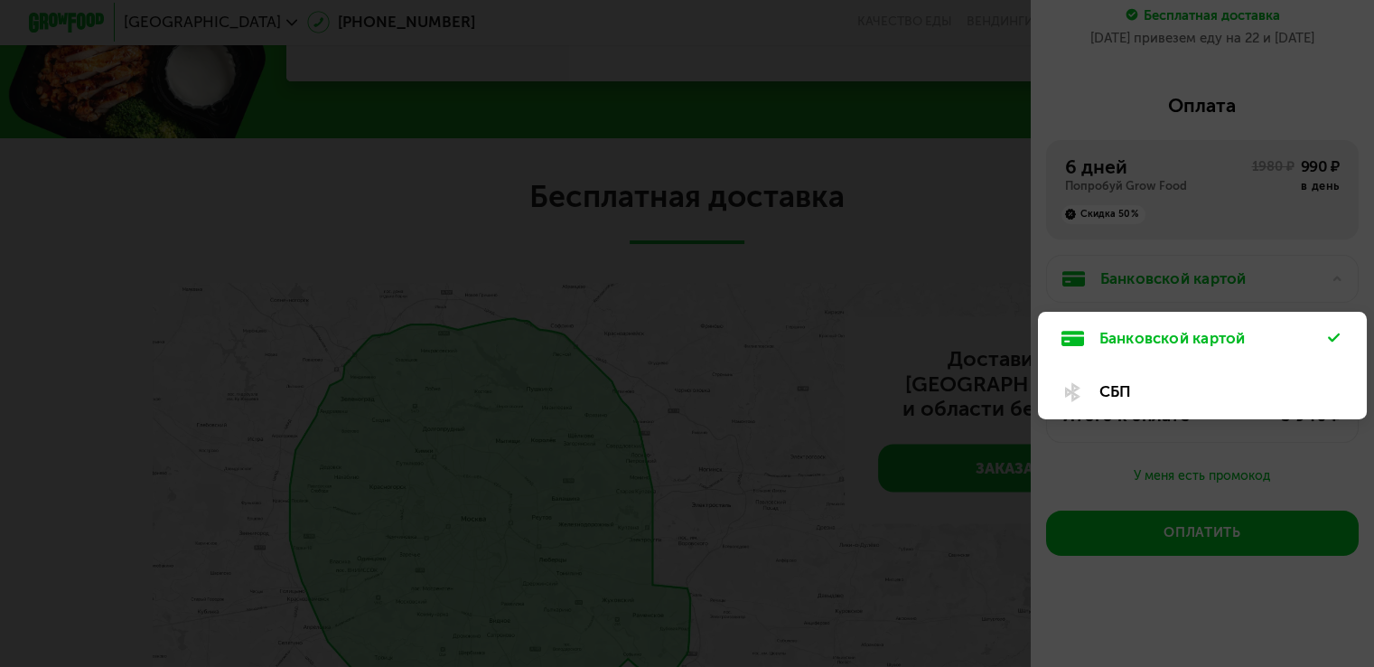
click at [1122, 389] on div "СБП" at bounding box center [1213, 391] width 229 height 23
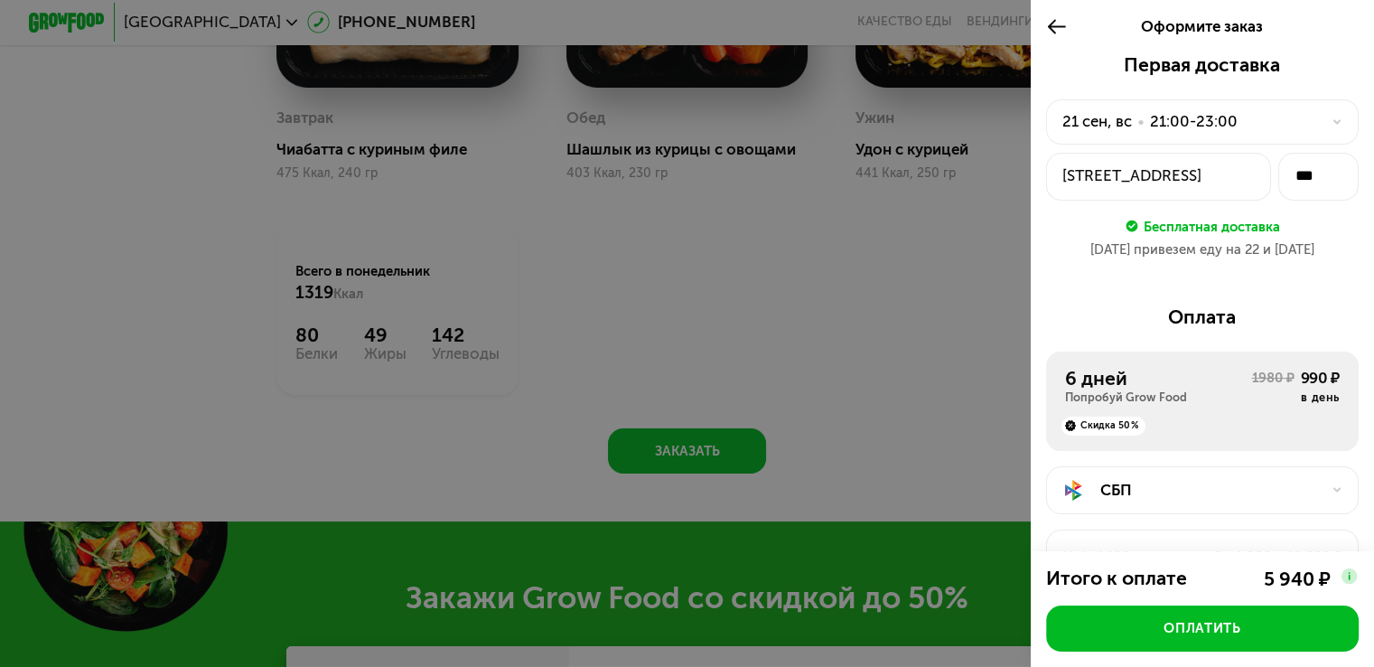
scroll to position [218, 0]
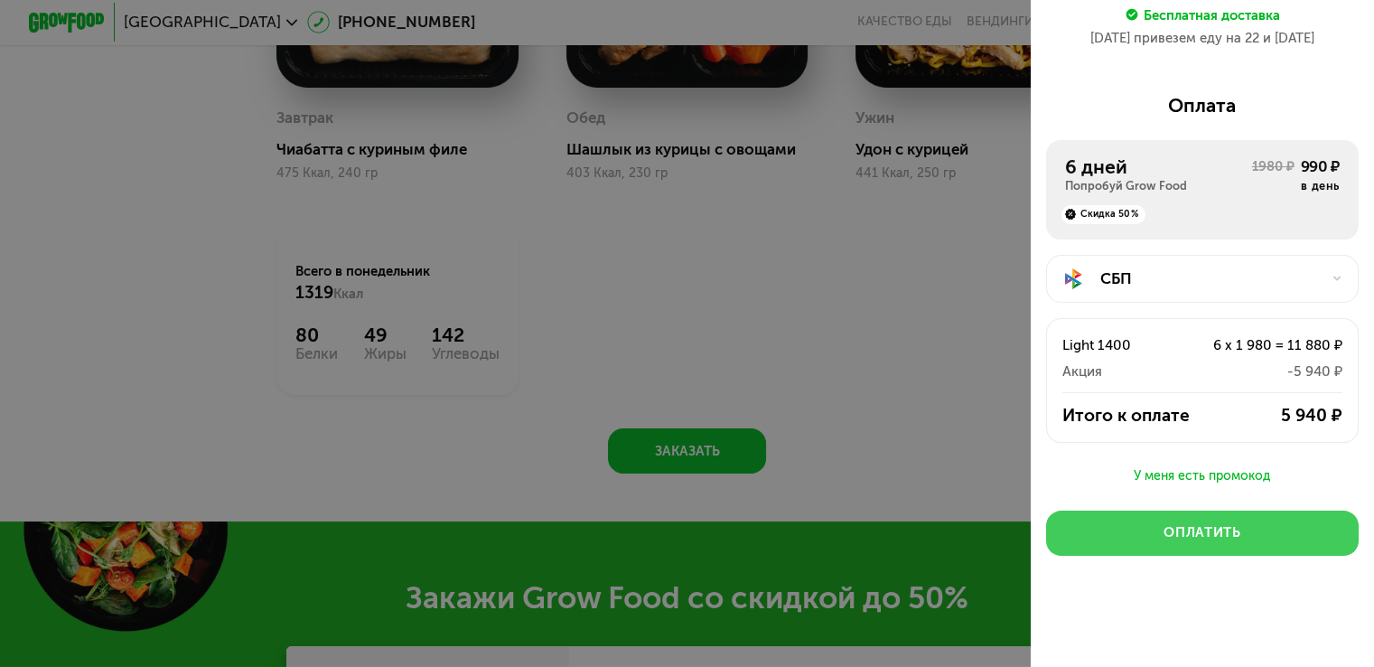
click at [1215, 534] on div "Оплатить" at bounding box center [1201, 532] width 77 height 19
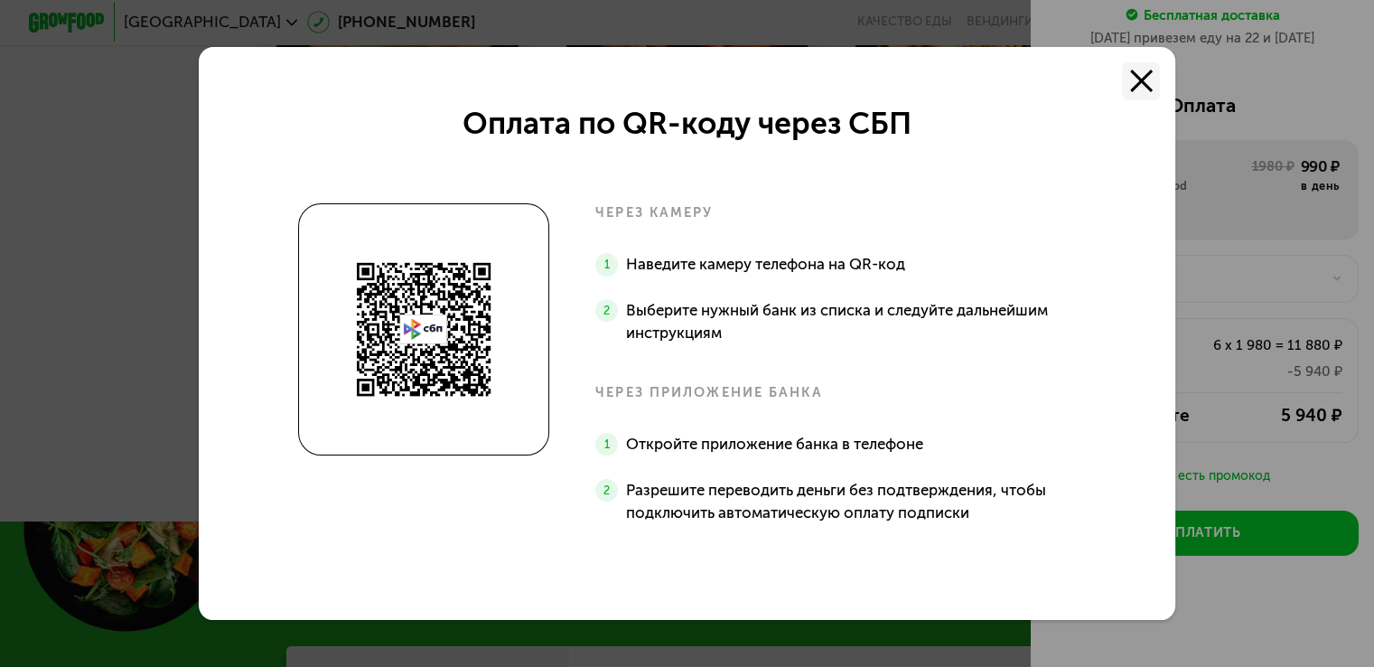
click at [1153, 84] on use at bounding box center [1141, 81] width 23 height 23
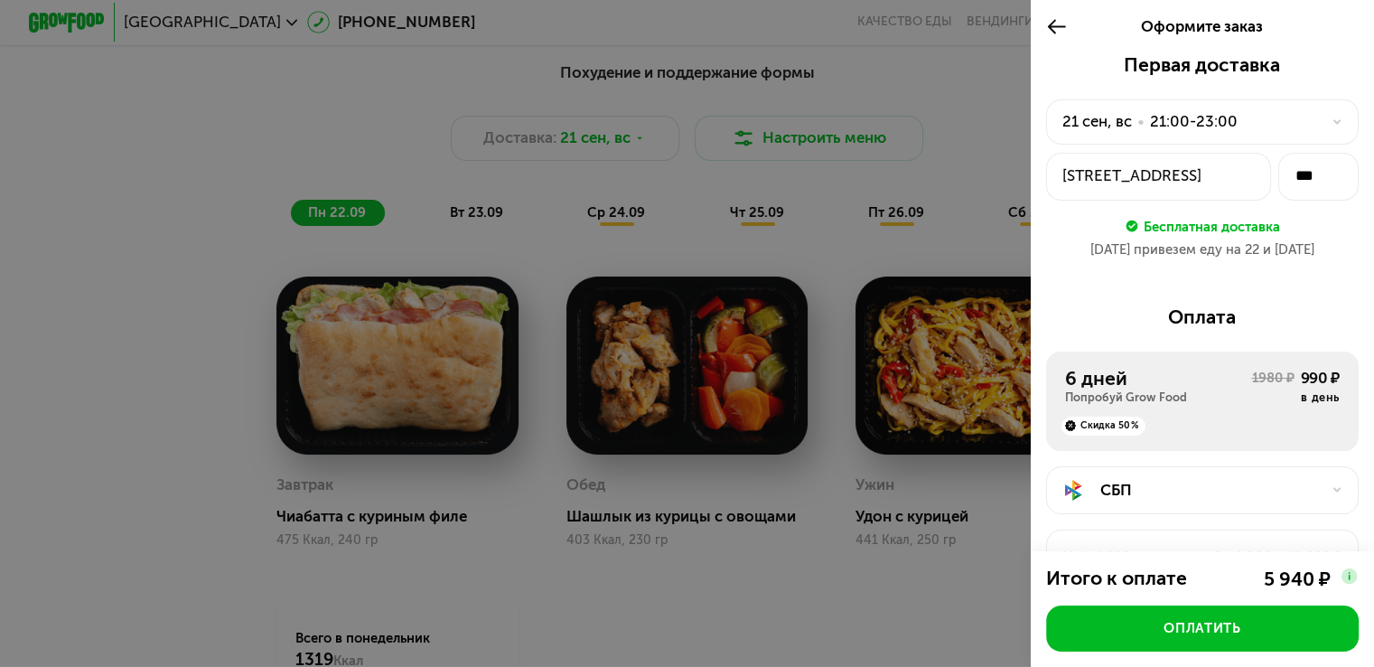
scroll to position [1716, 0]
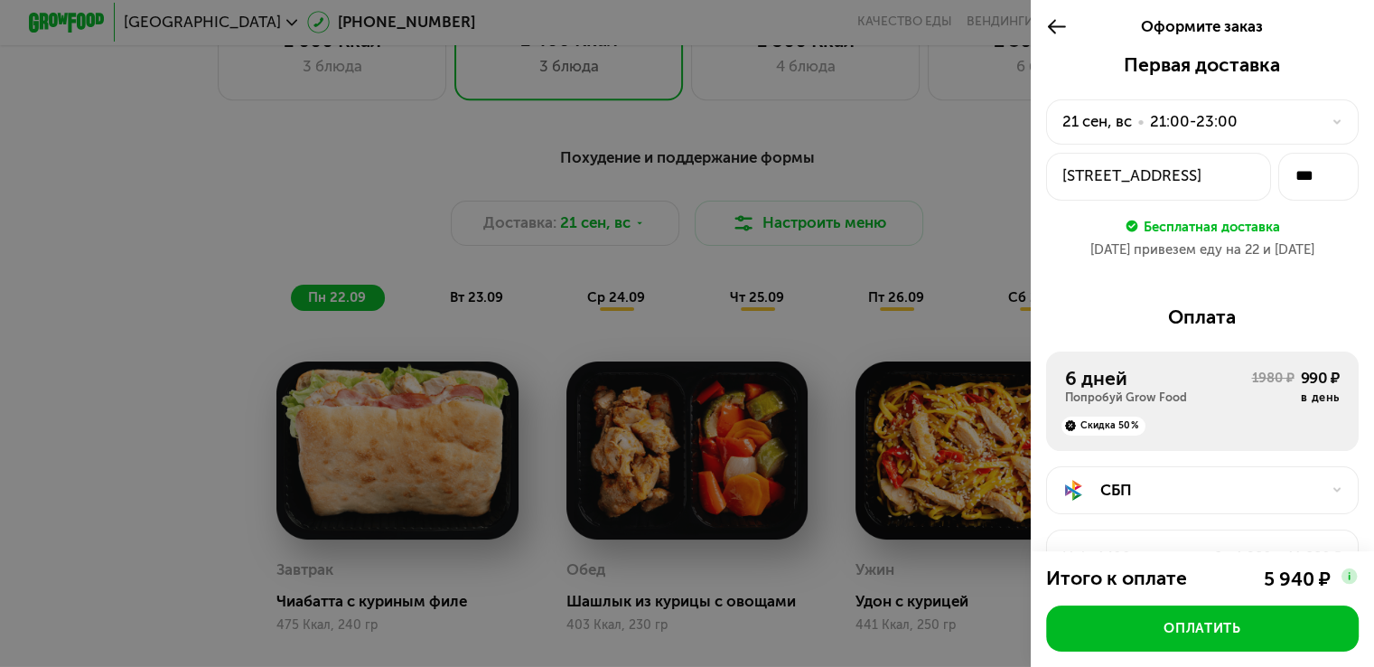
click at [1051, 22] on icon at bounding box center [1057, 26] width 22 height 23
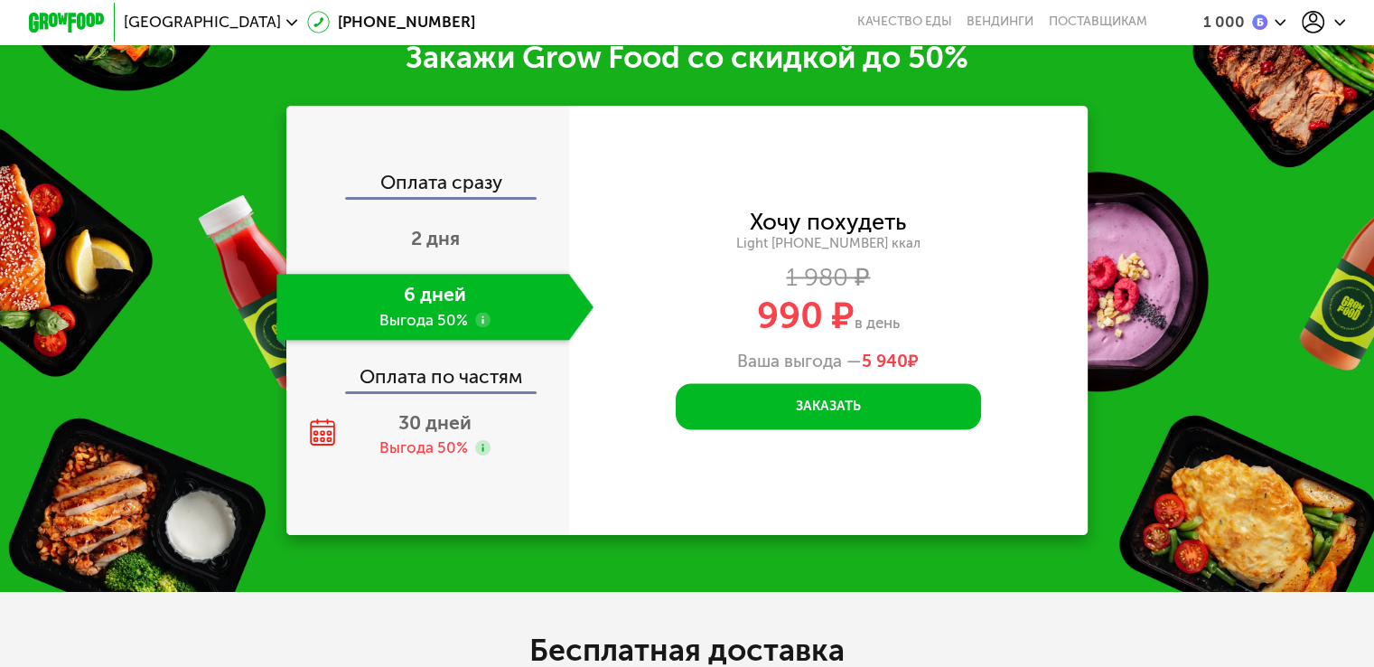
scroll to position [2710, 0]
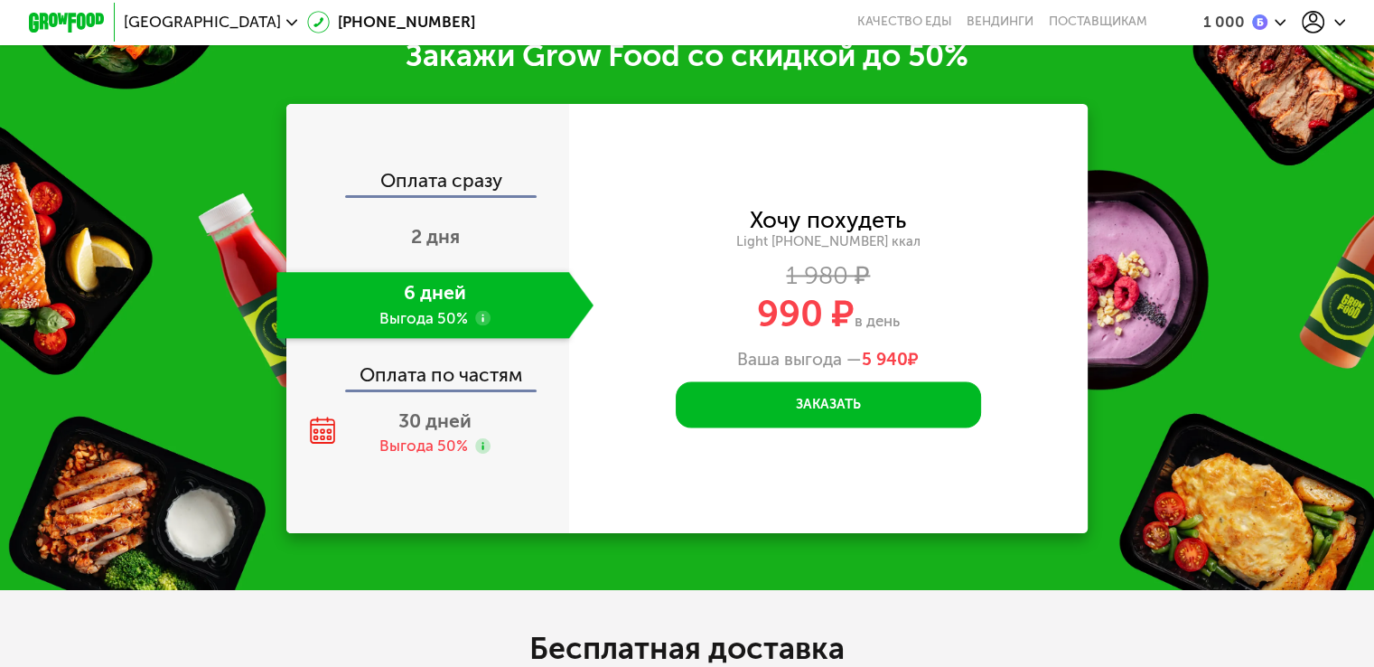
click at [1315, 18] on use at bounding box center [1313, 22] width 23 height 23
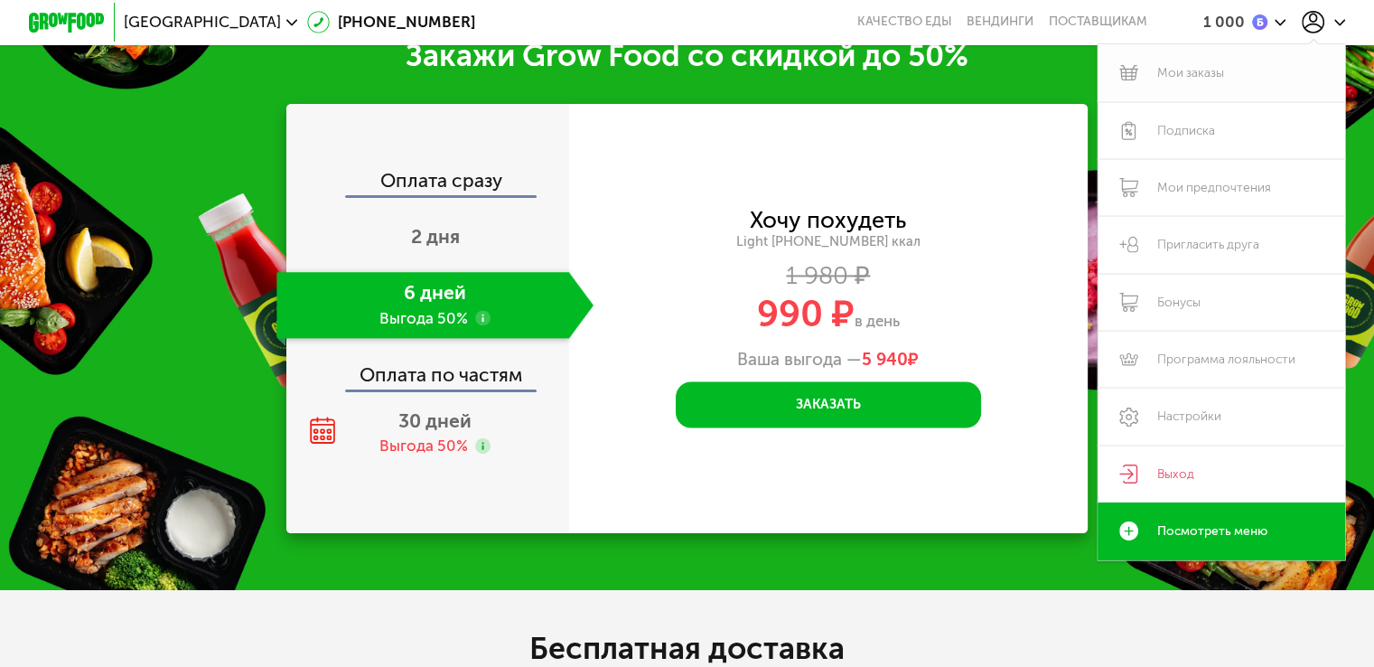
click at [1197, 64] on link "Мои заказы" at bounding box center [1221, 72] width 248 height 57
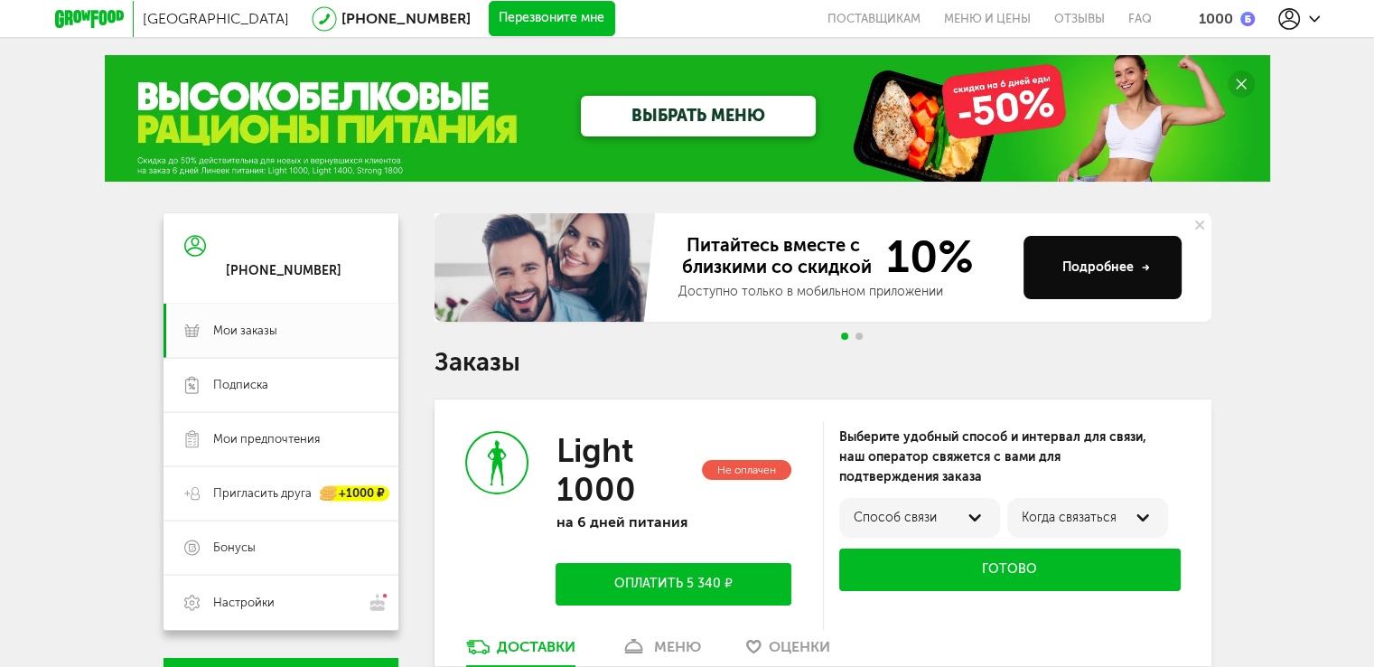
click at [489, 17] on button "Перезвоните мне" at bounding box center [552, 19] width 126 height 36
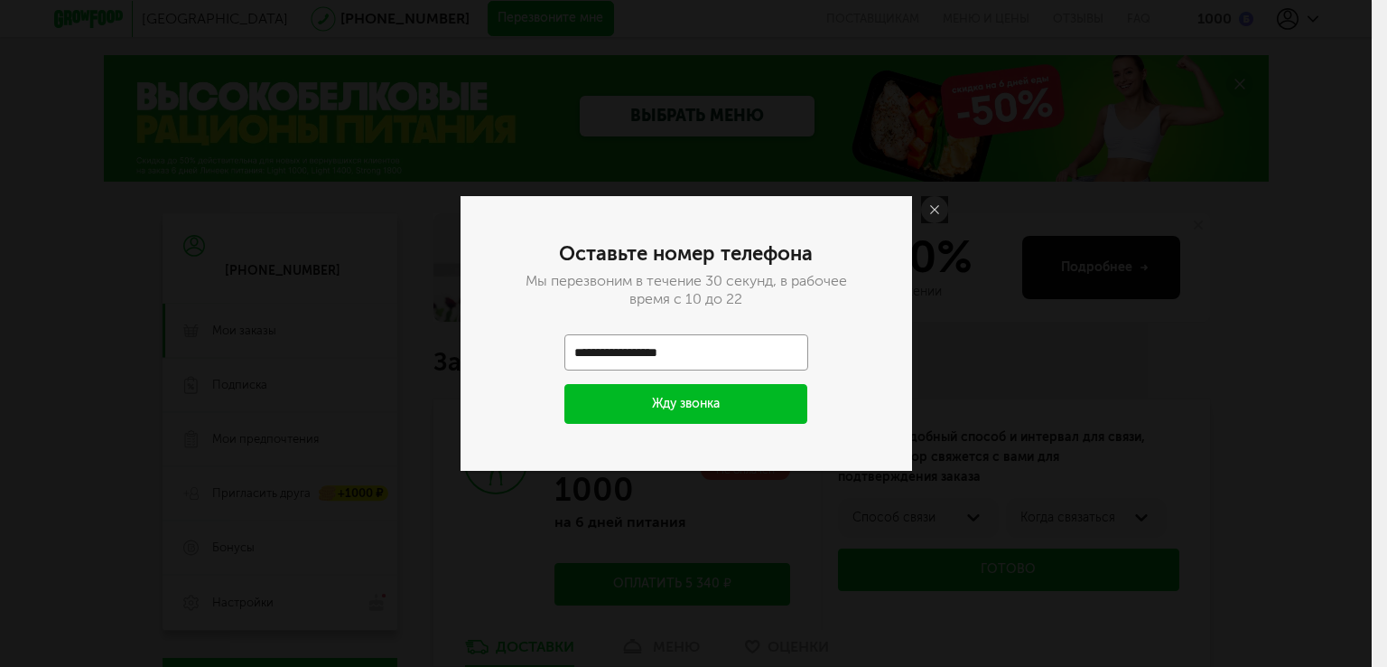
type input "**********"
